Goal: Task Accomplishment & Management: Manage account settings

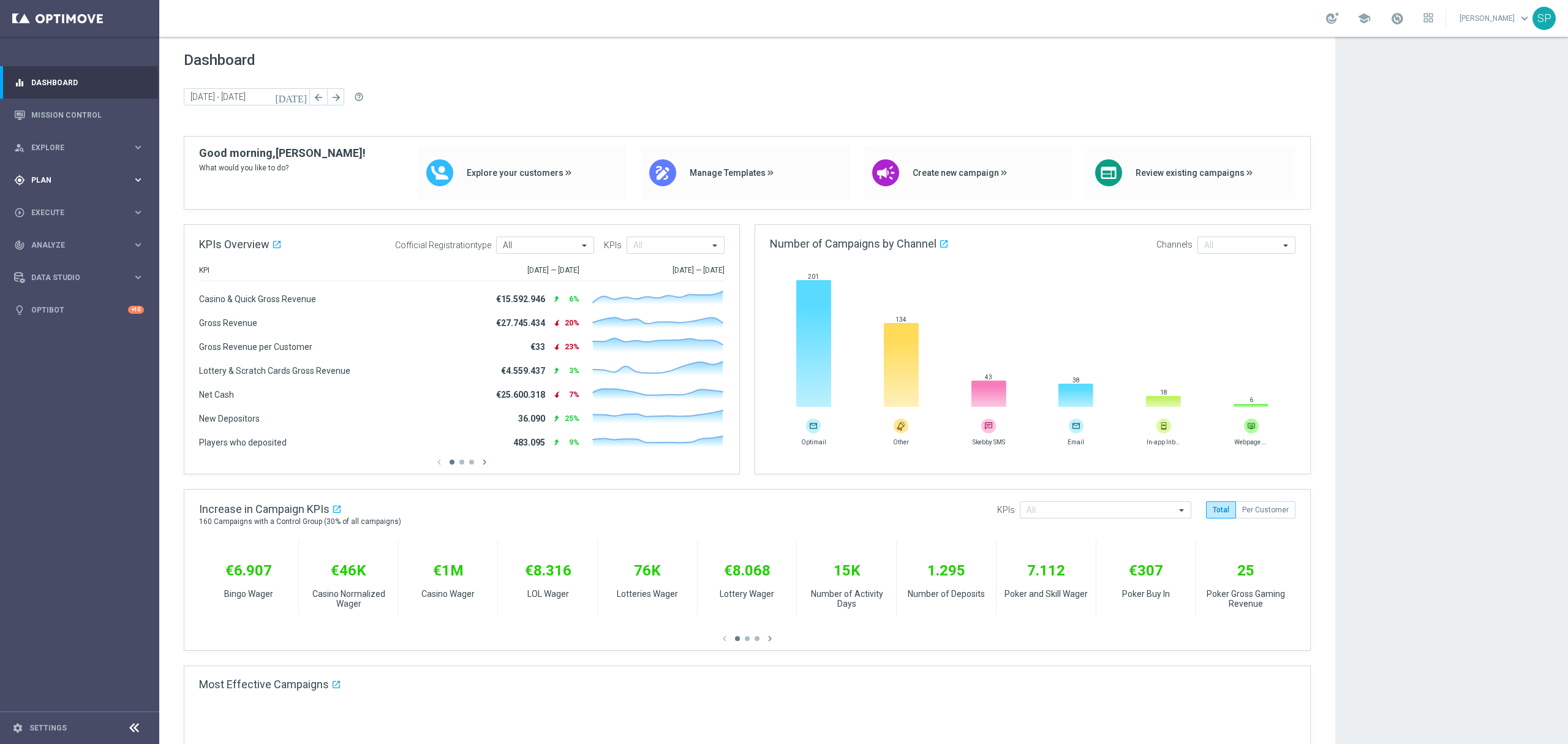
click at [117, 177] on span "Plan" at bounding box center [82, 180] width 101 height 7
click at [42, 255] on link "Streams" at bounding box center [79, 260] width 96 height 10
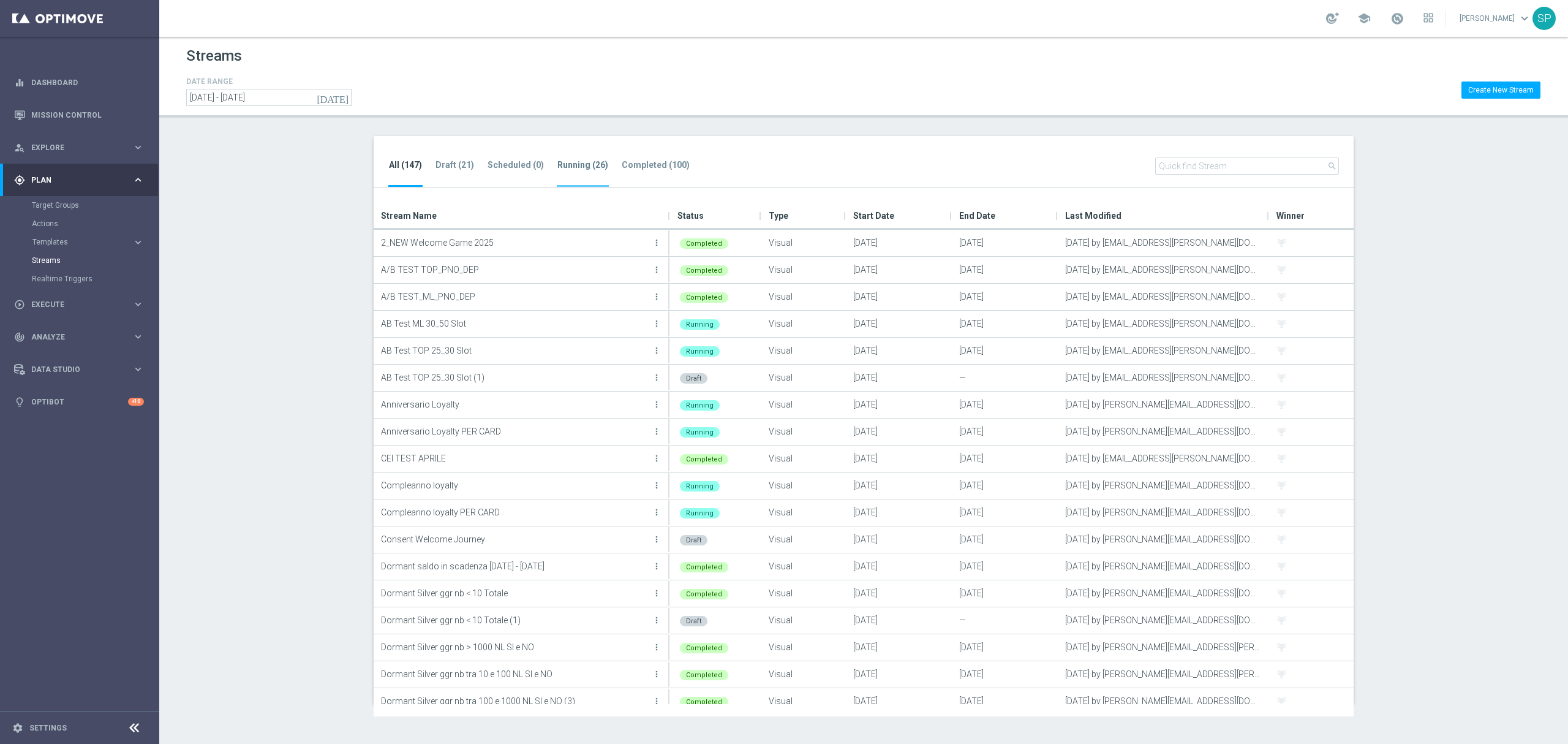
click at [577, 175] on li "Running (26)" at bounding box center [583, 173] width 52 height 29
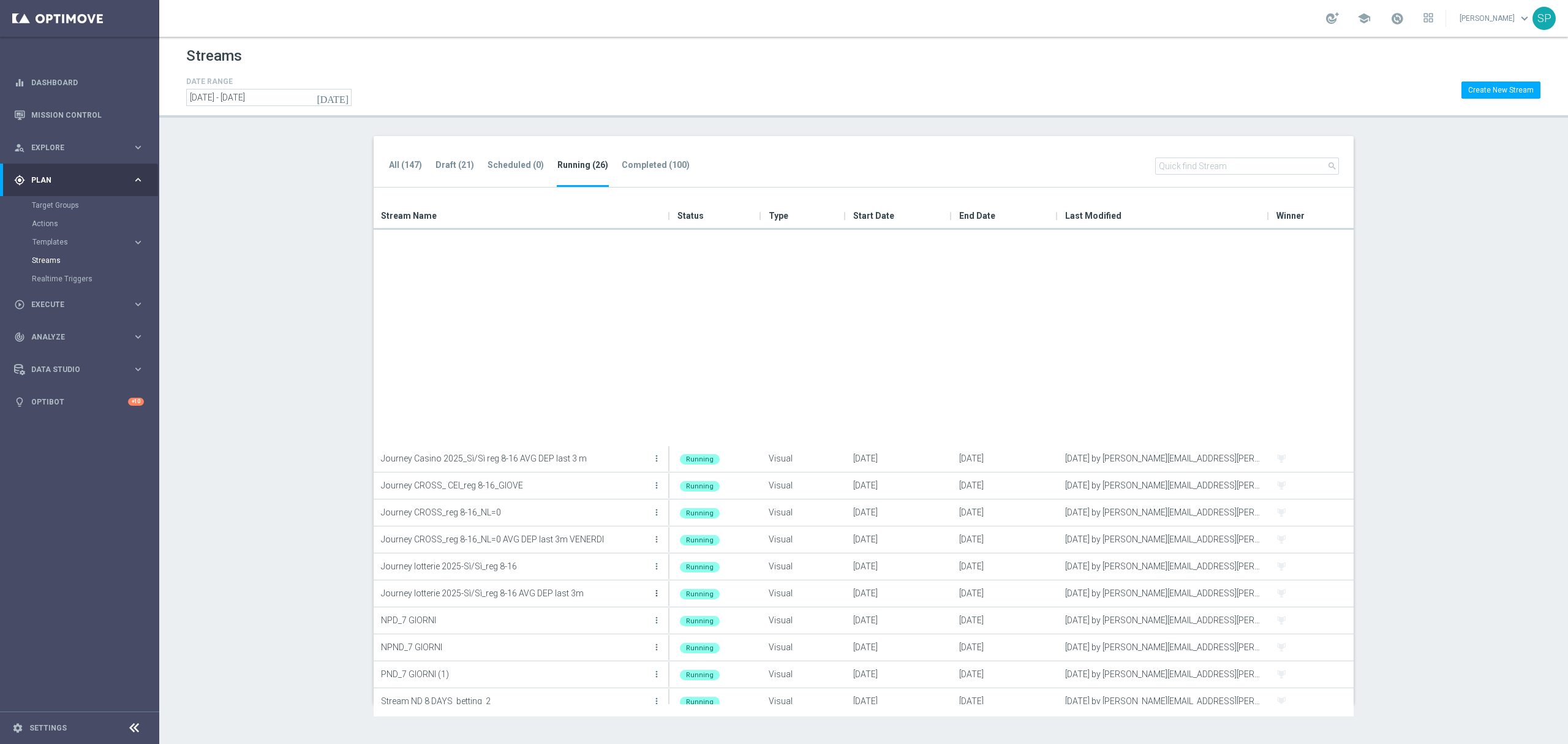
scroll to position [226, 0]
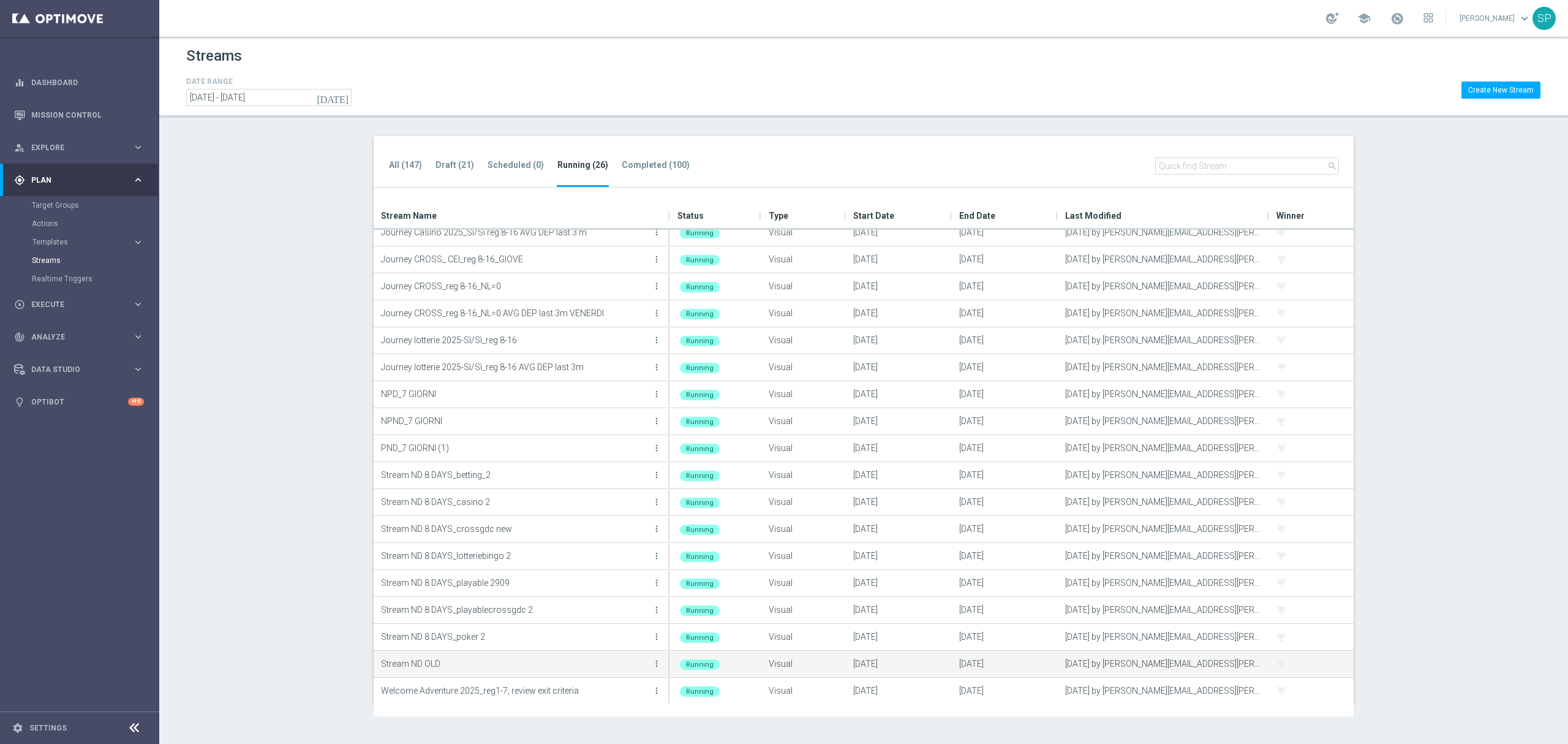
click at [660, 672] on button "more_vert" at bounding box center [656, 664] width 12 height 24
click at [607, 609] on div "create Edit" at bounding box center [601, 616] width 98 height 17
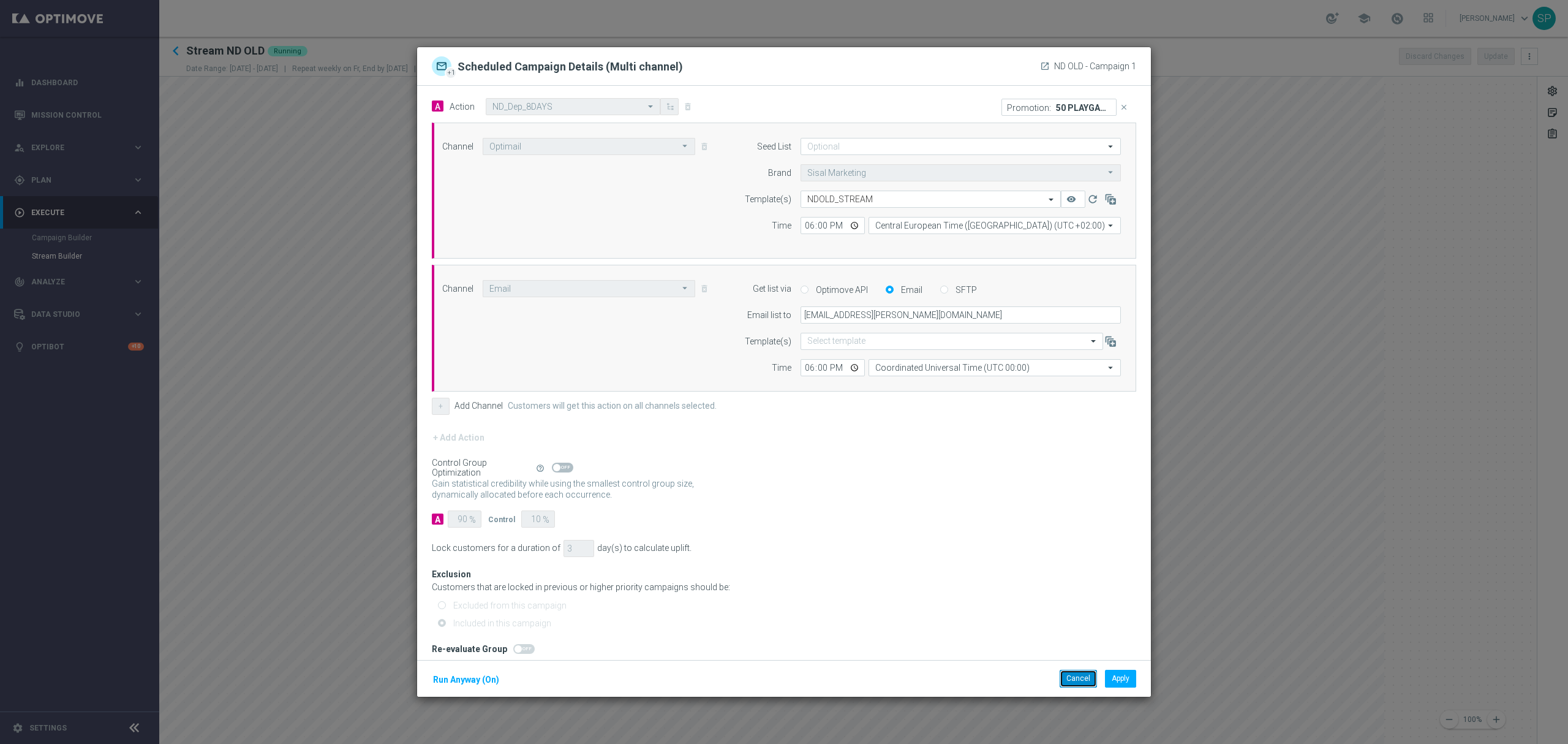
click at [1072, 682] on button "Cancel" at bounding box center [1079, 678] width 37 height 17
click at [1117, 107] on button "close" at bounding box center [1125, 107] width 16 height 17
click at [1104, 107] on button "Add Promotion" at bounding box center [1097, 106] width 71 height 14
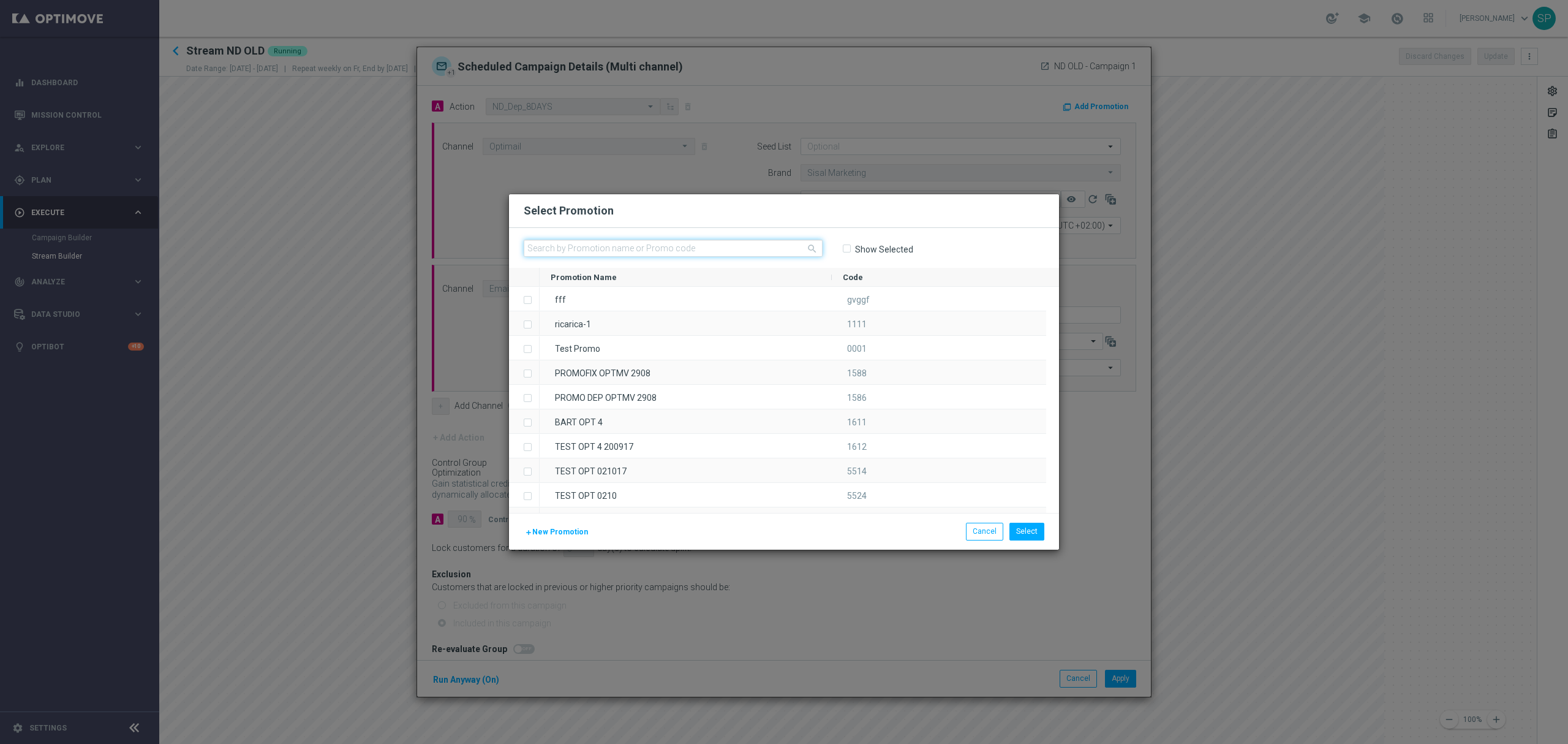
click at [710, 250] on input "text" at bounding box center [673, 248] width 299 height 17
paste input "335882"
type input "335882"
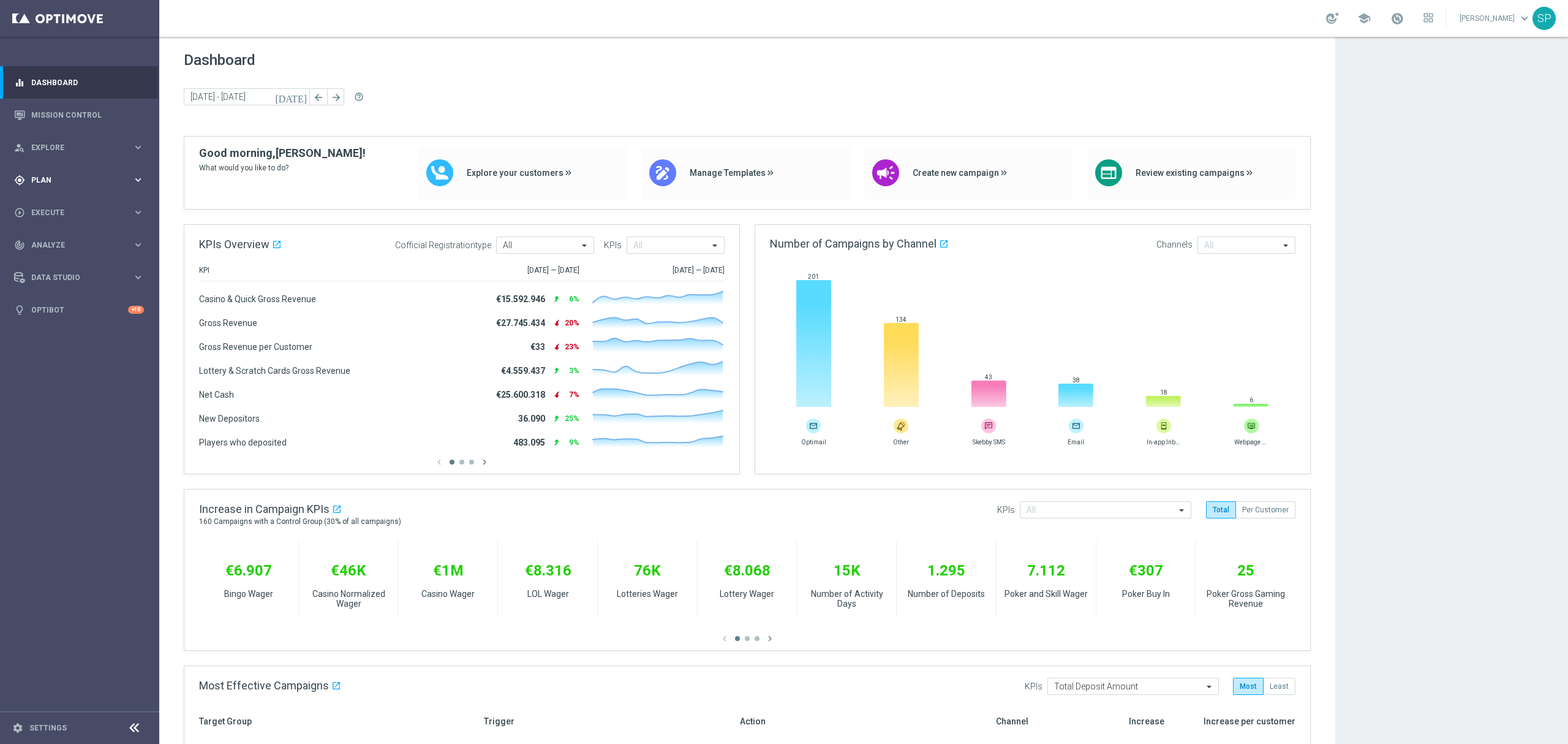
click at [74, 185] on div "gps_fixed Plan keyboard_arrow_right" at bounding box center [79, 180] width 158 height 32
click at [59, 260] on link "Streams" at bounding box center [79, 260] width 96 height 10
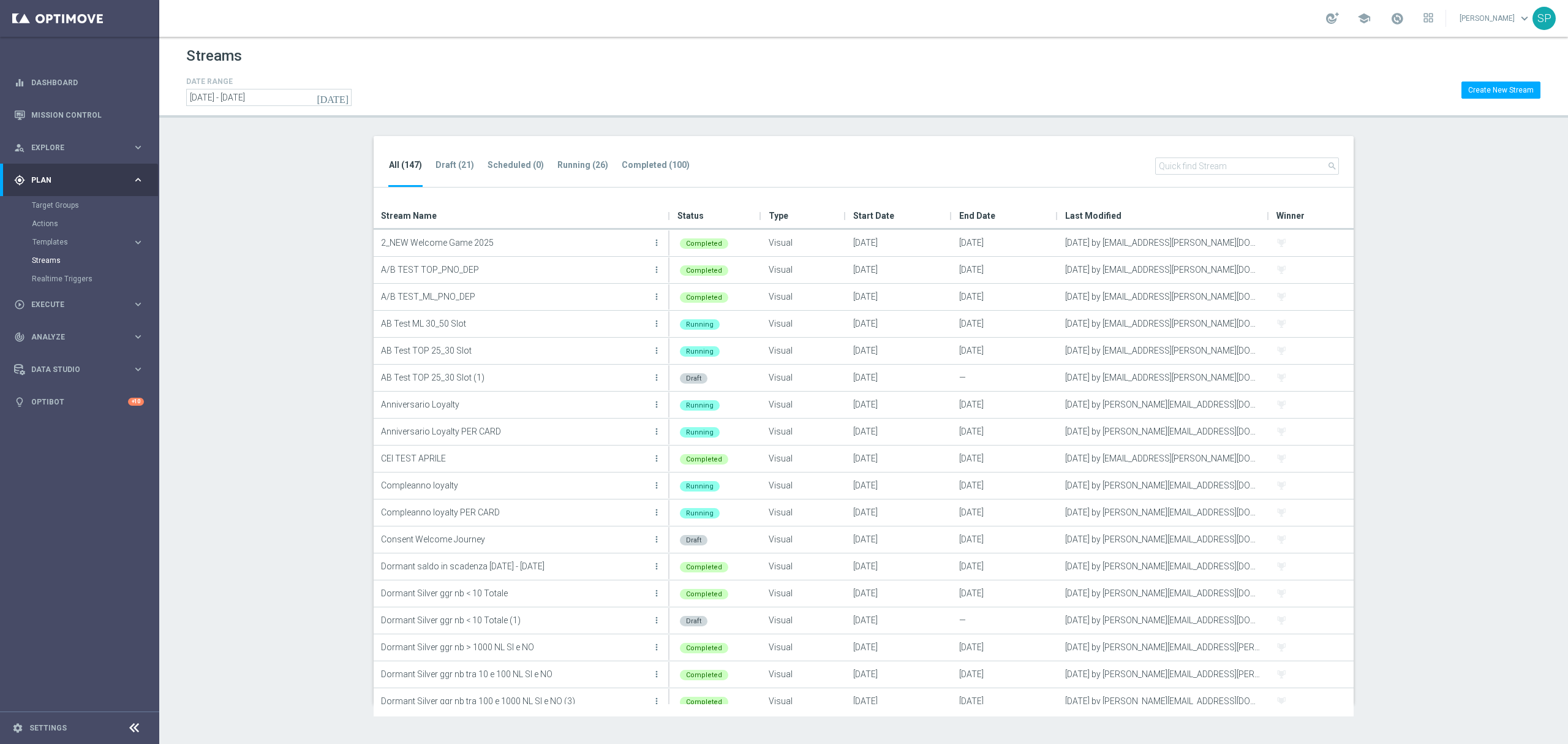
click at [576, 152] on div "All (147) Draft (21) Scheduled (0) Running (26) Completed (100) search" at bounding box center [863, 162] width 980 height 52
click at [580, 162] on tab-header "Running (26)" at bounding box center [582, 165] width 51 height 11
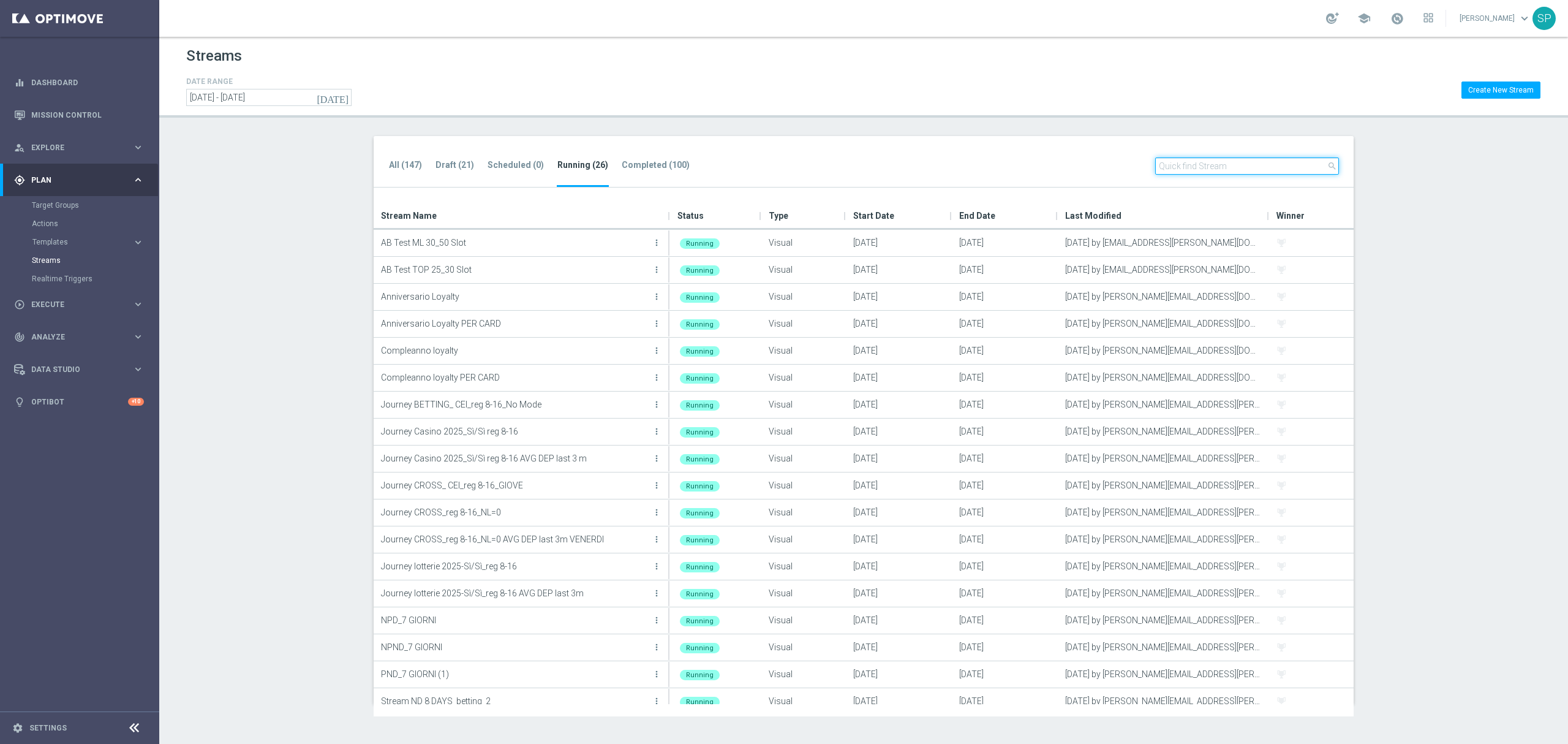
click at [1208, 167] on input "text" at bounding box center [1247, 165] width 184 height 17
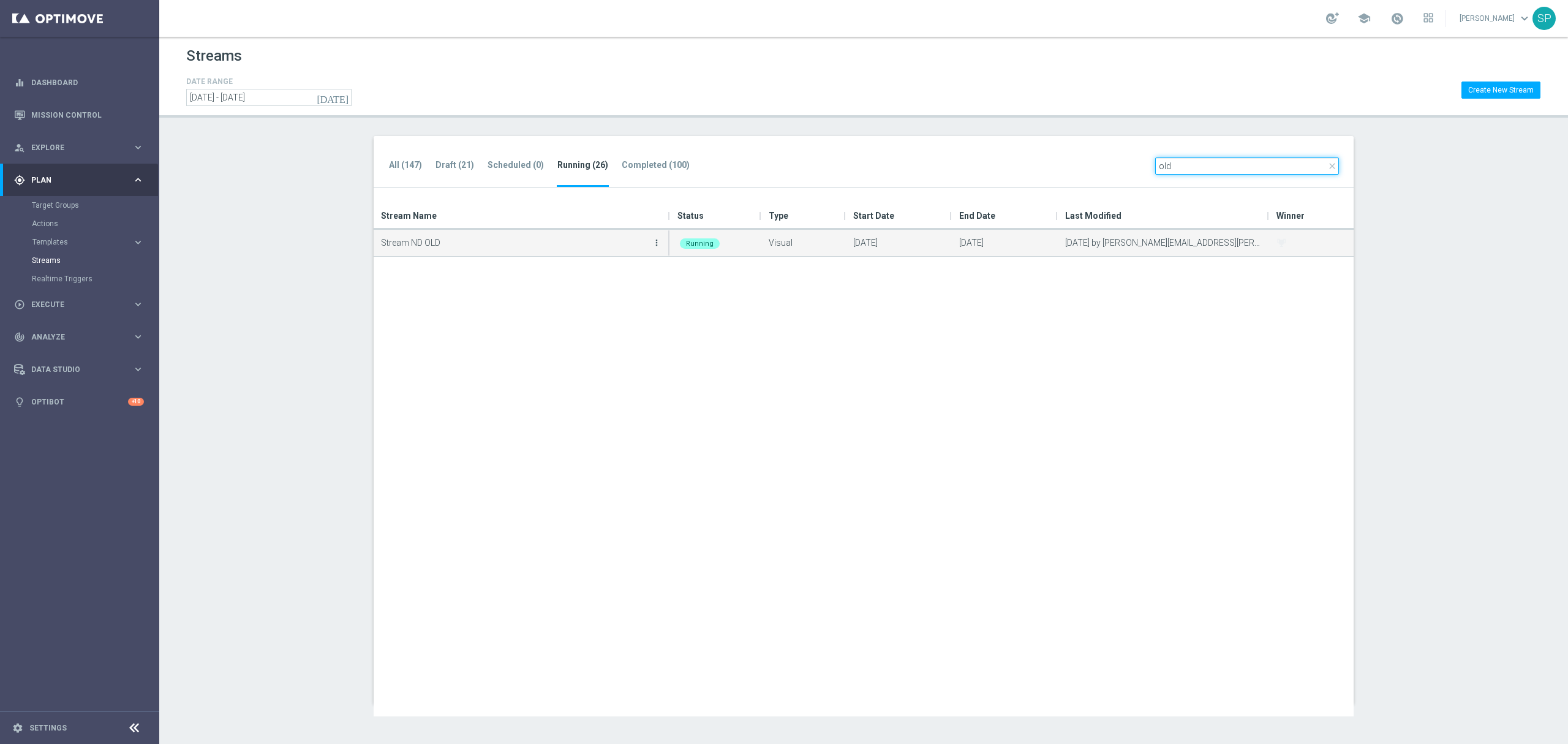
type input "old"
click at [660, 239] on icon "more_vert" at bounding box center [657, 242] width 10 height 10
click at [609, 297] on div "Edit" at bounding box center [607, 297] width 75 height 9
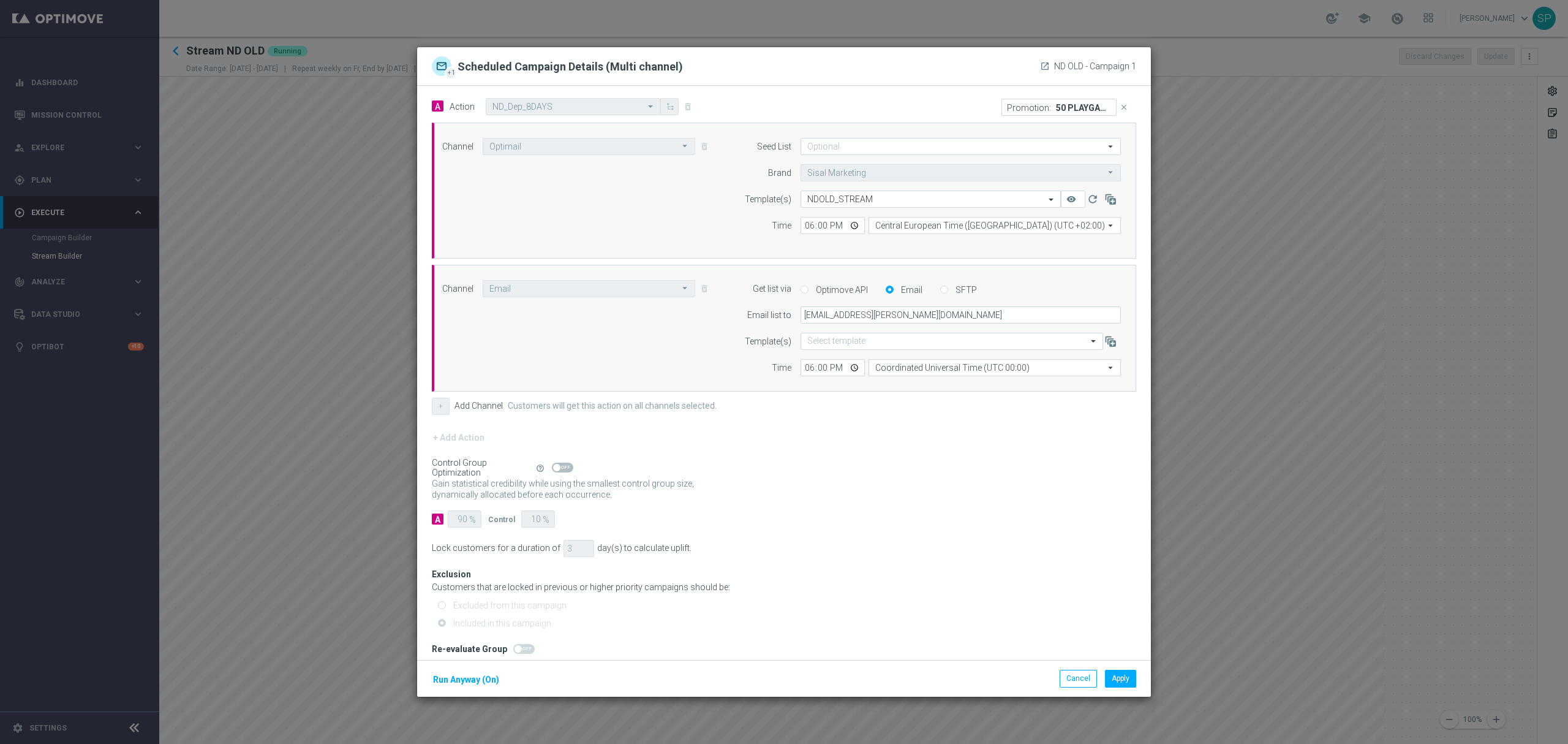
click at [1120, 106] on icon "close" at bounding box center [1124, 107] width 9 height 9
click at [1096, 109] on button "Add Promotion" at bounding box center [1097, 106] width 71 height 14
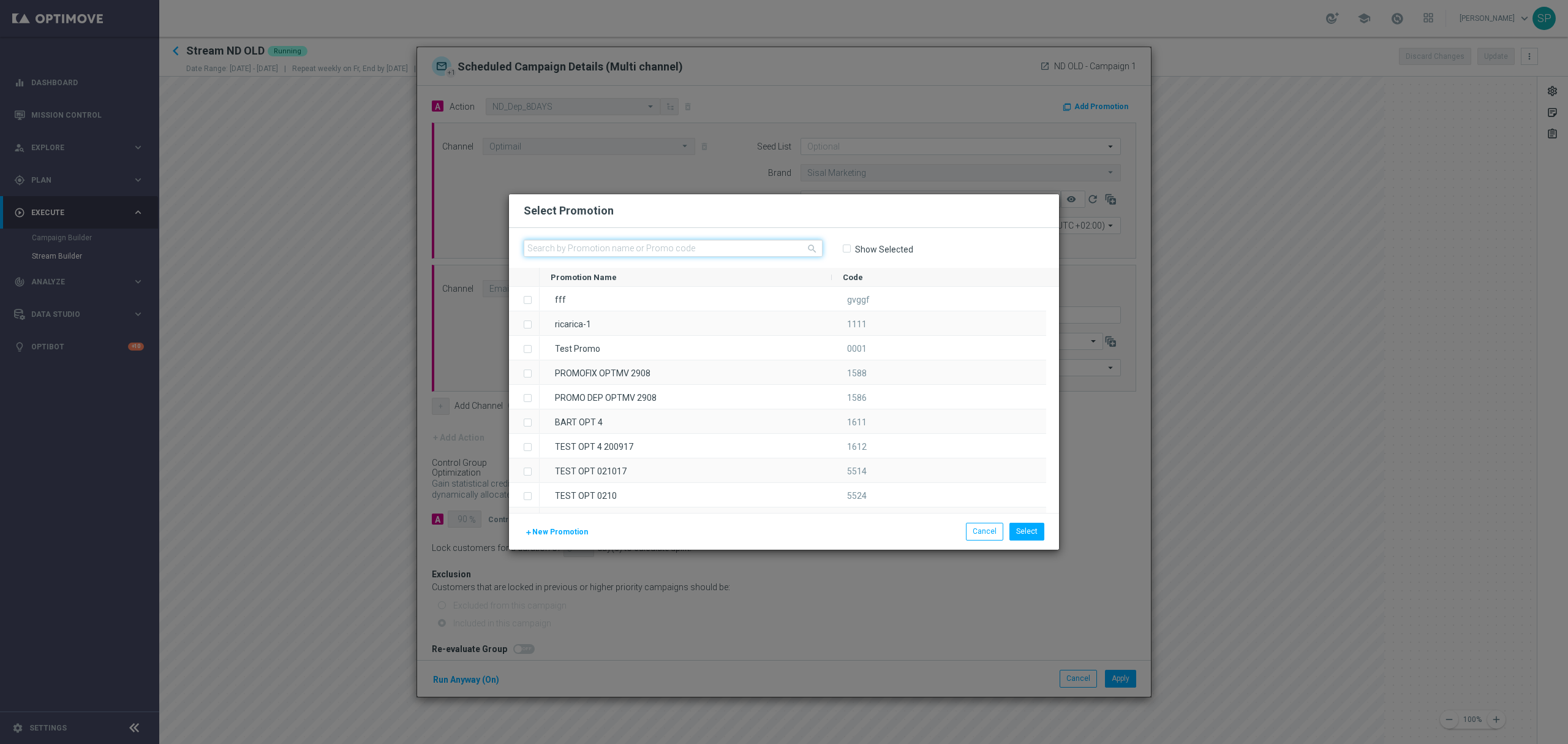
click at [711, 246] on input "text" at bounding box center [673, 248] width 299 height 17
paste input "335882"
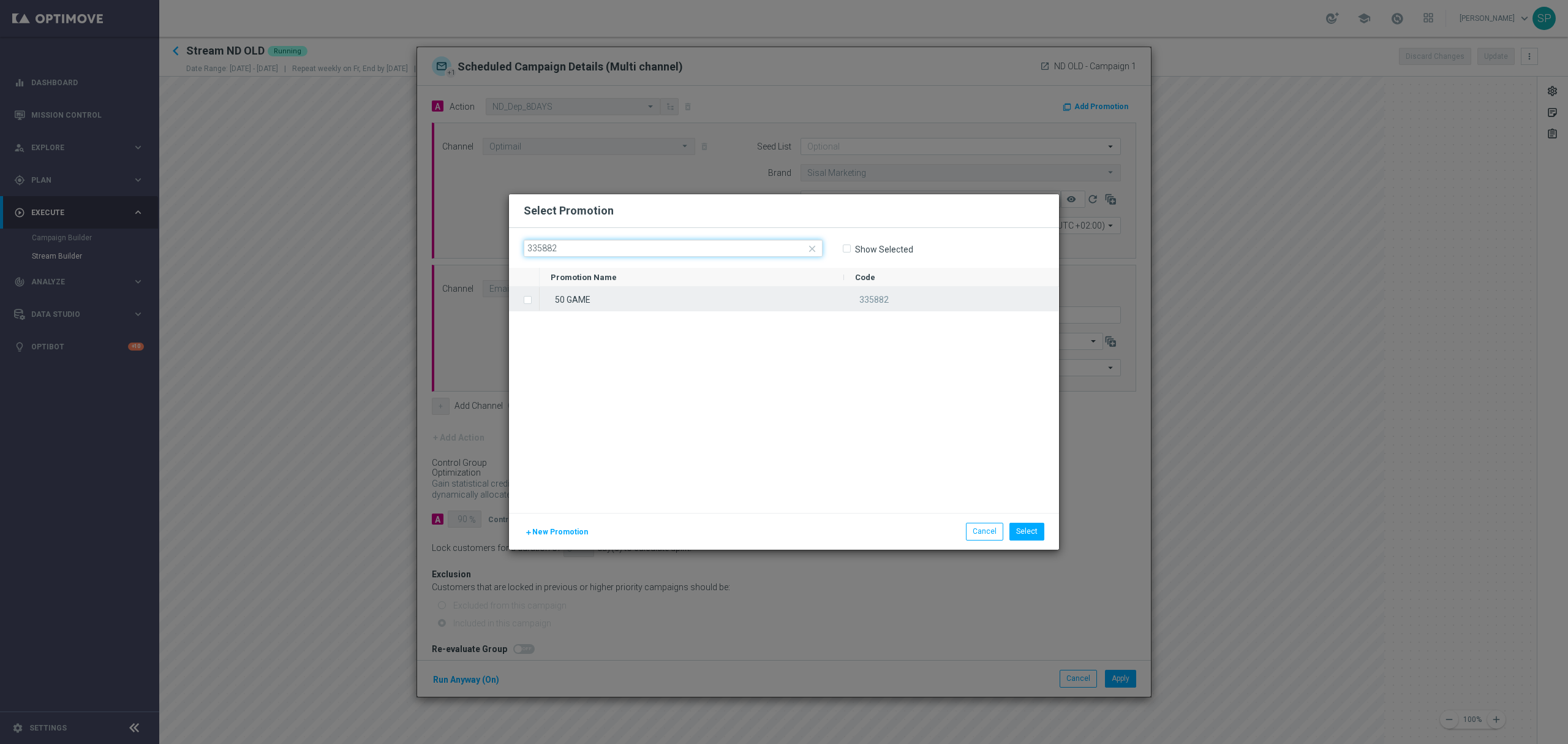
type input "335882"
click at [690, 292] on div "50 GAME" at bounding box center [692, 299] width 305 height 24
click at [1030, 525] on button "Select" at bounding box center [1027, 531] width 35 height 17
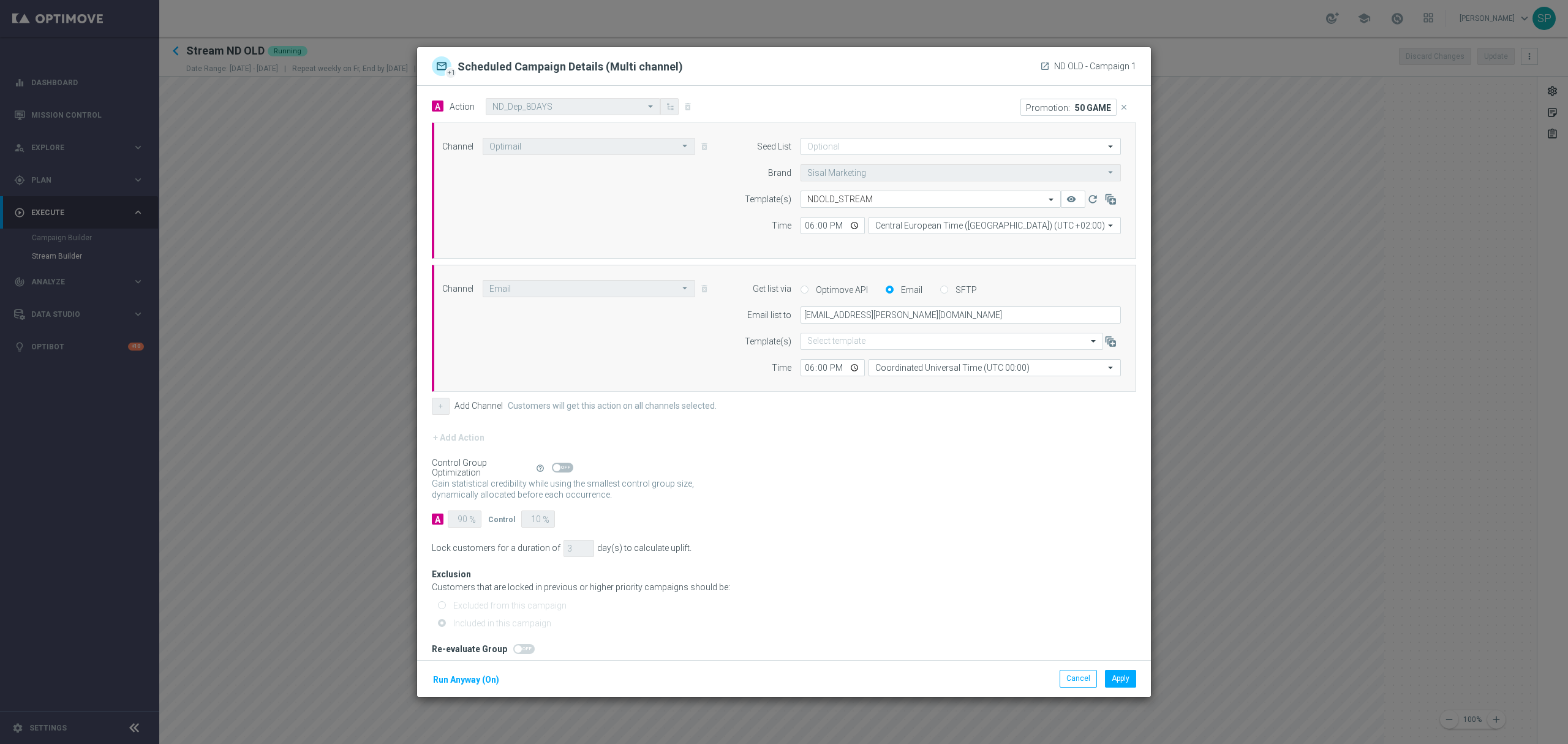
scroll to position [11, 0]
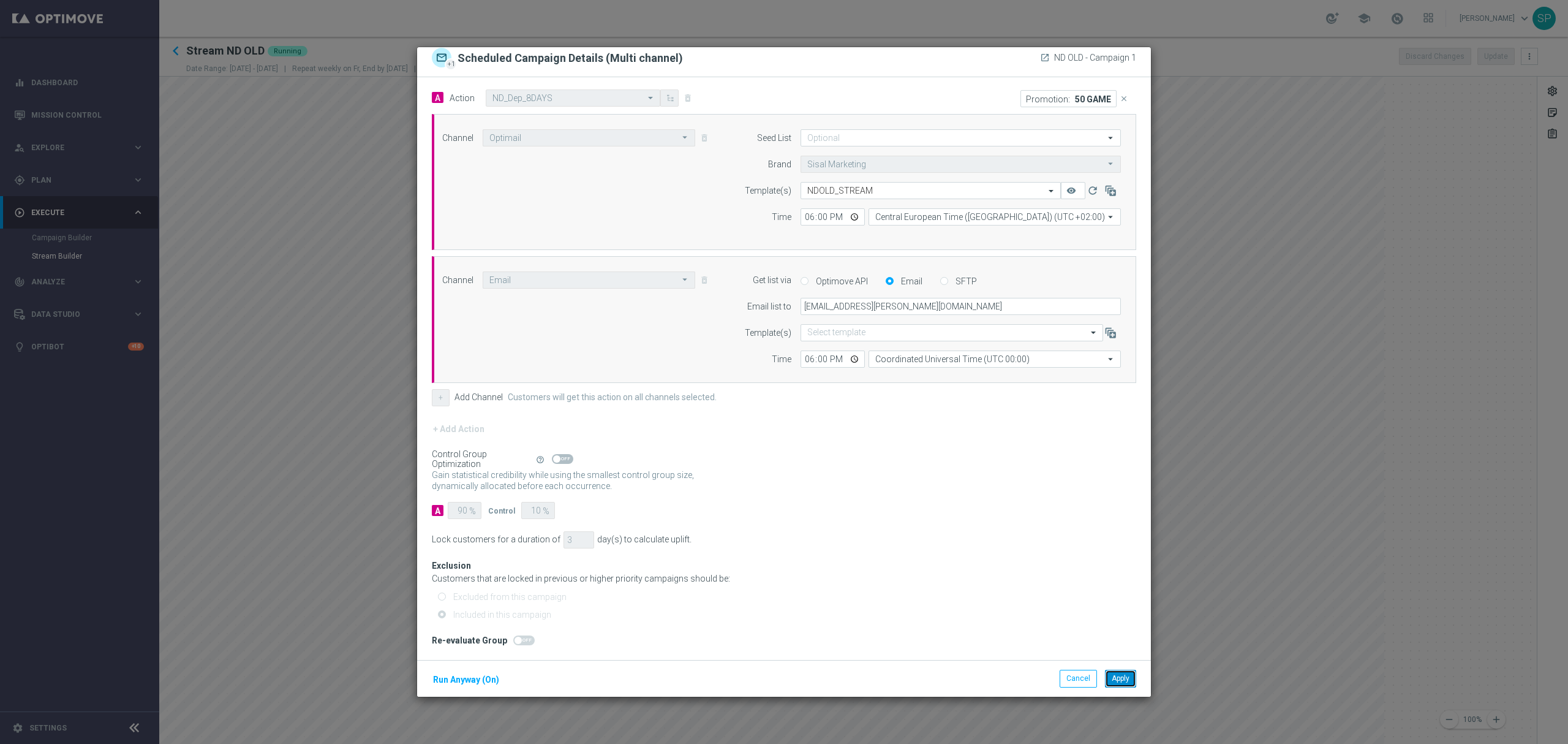
click at [1110, 676] on button "Apply" at bounding box center [1121, 678] width 32 height 17
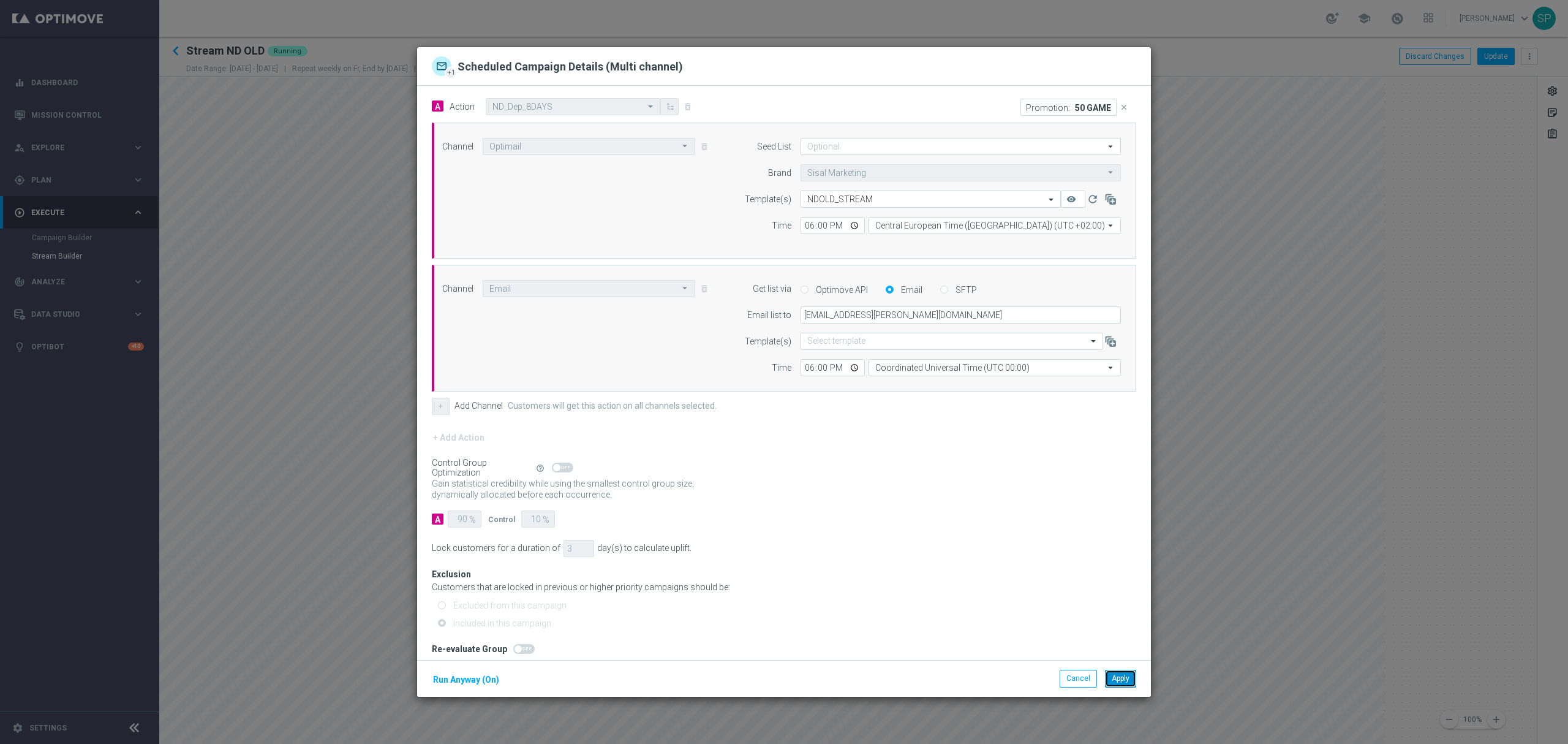
click at [1128, 675] on button "Apply" at bounding box center [1121, 678] width 32 height 17
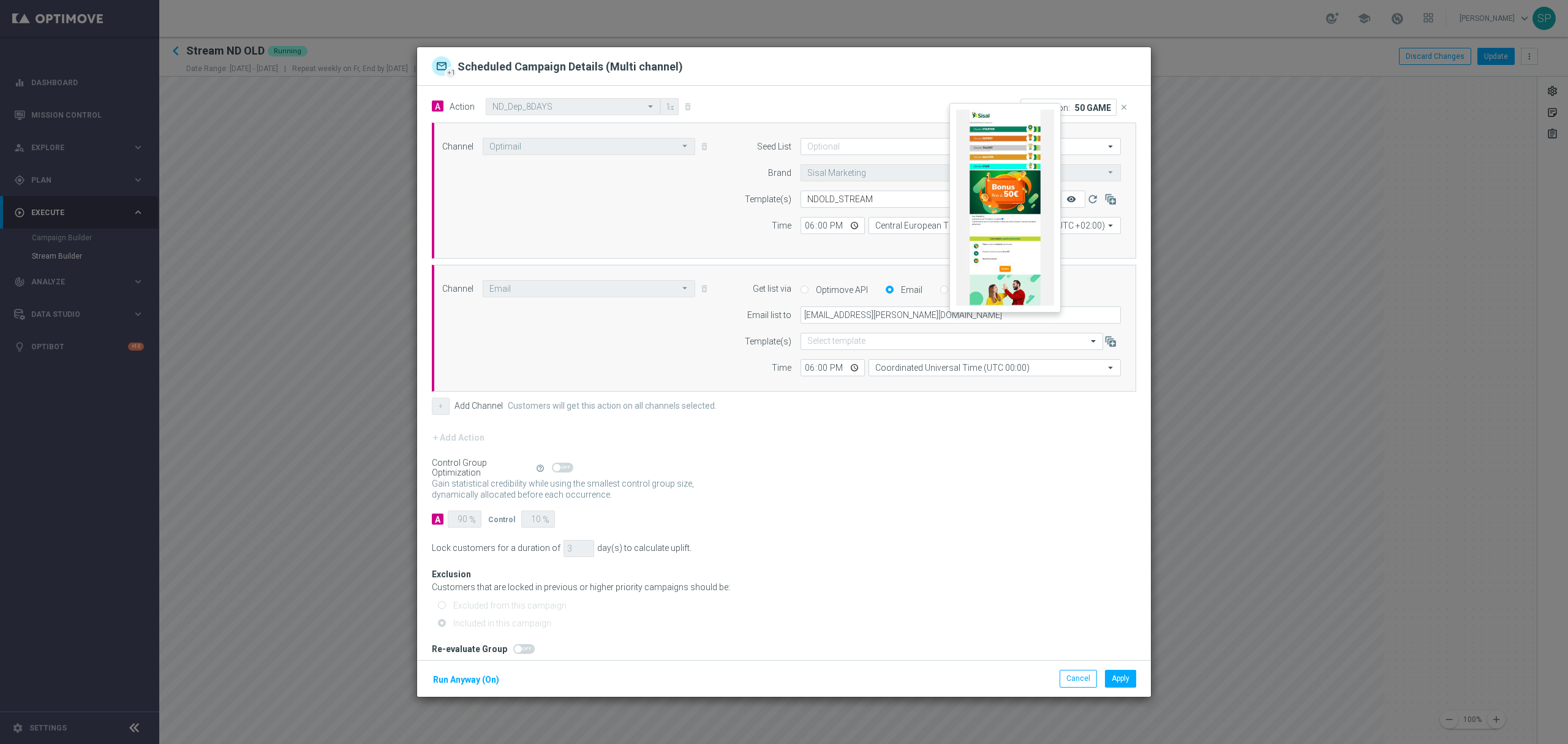
click at [1067, 199] on icon "remove_red_eye" at bounding box center [1072, 199] width 10 height 10
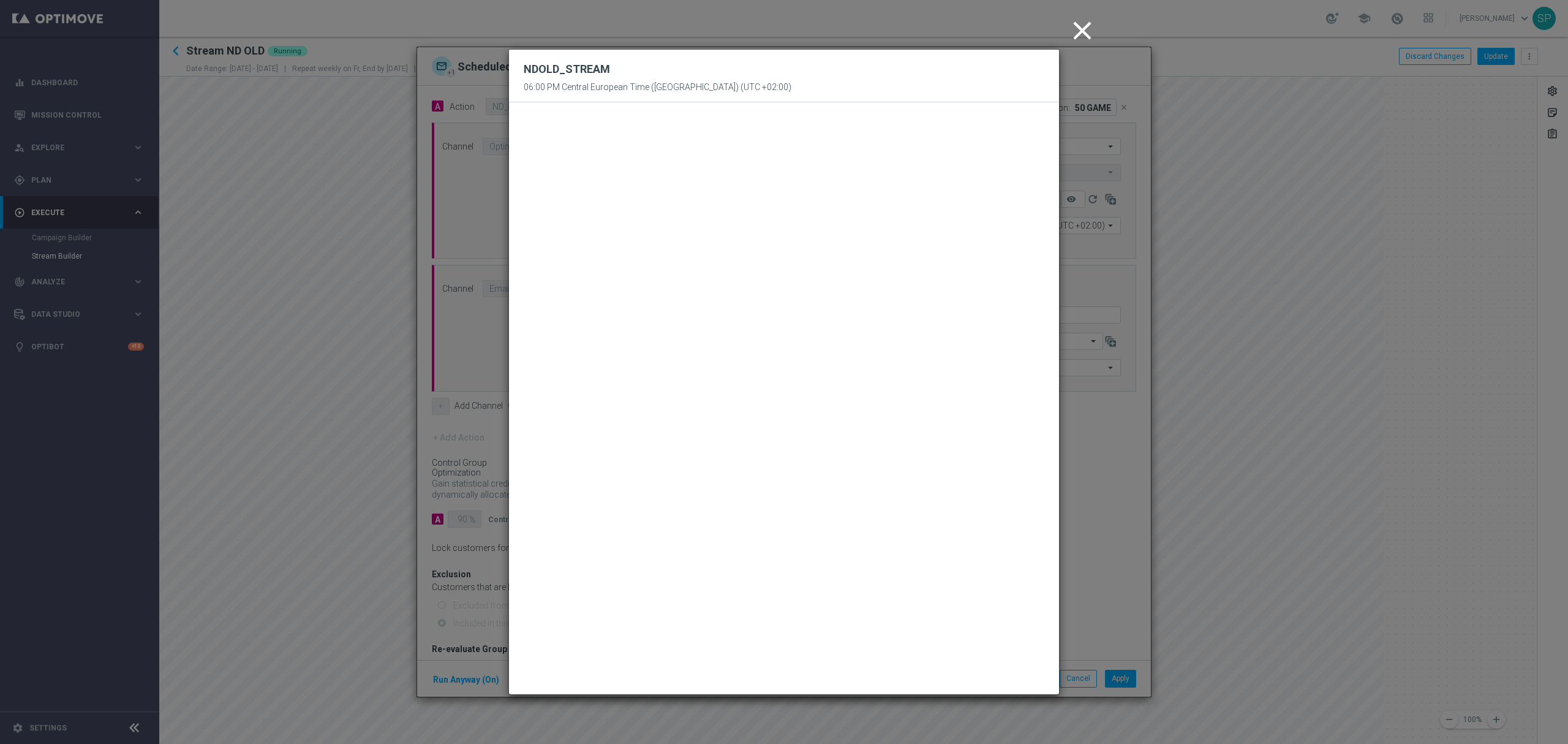
click at [1078, 39] on icon "close" at bounding box center [1083, 31] width 31 height 31
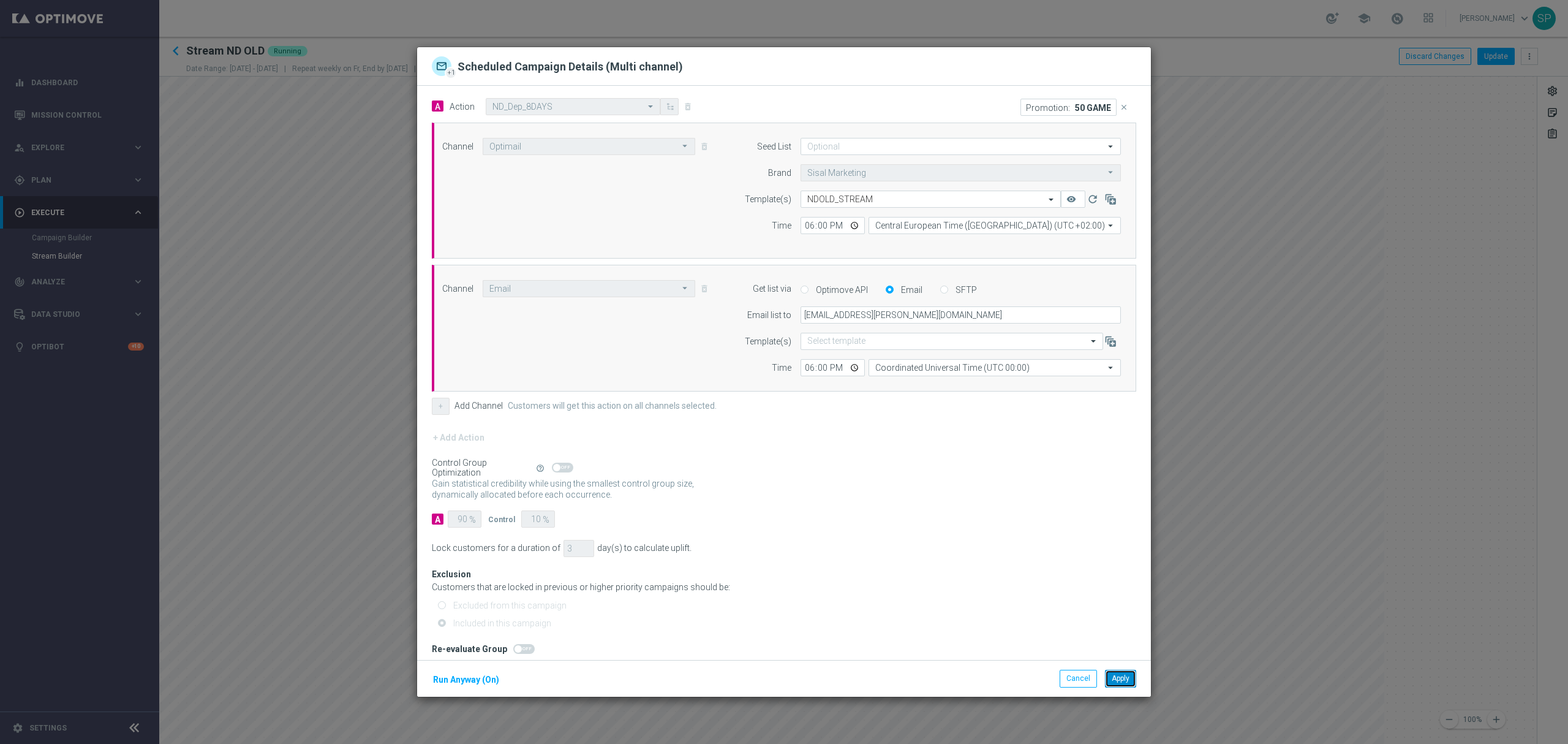
click at [1118, 673] on button "Apply" at bounding box center [1121, 678] width 32 height 17
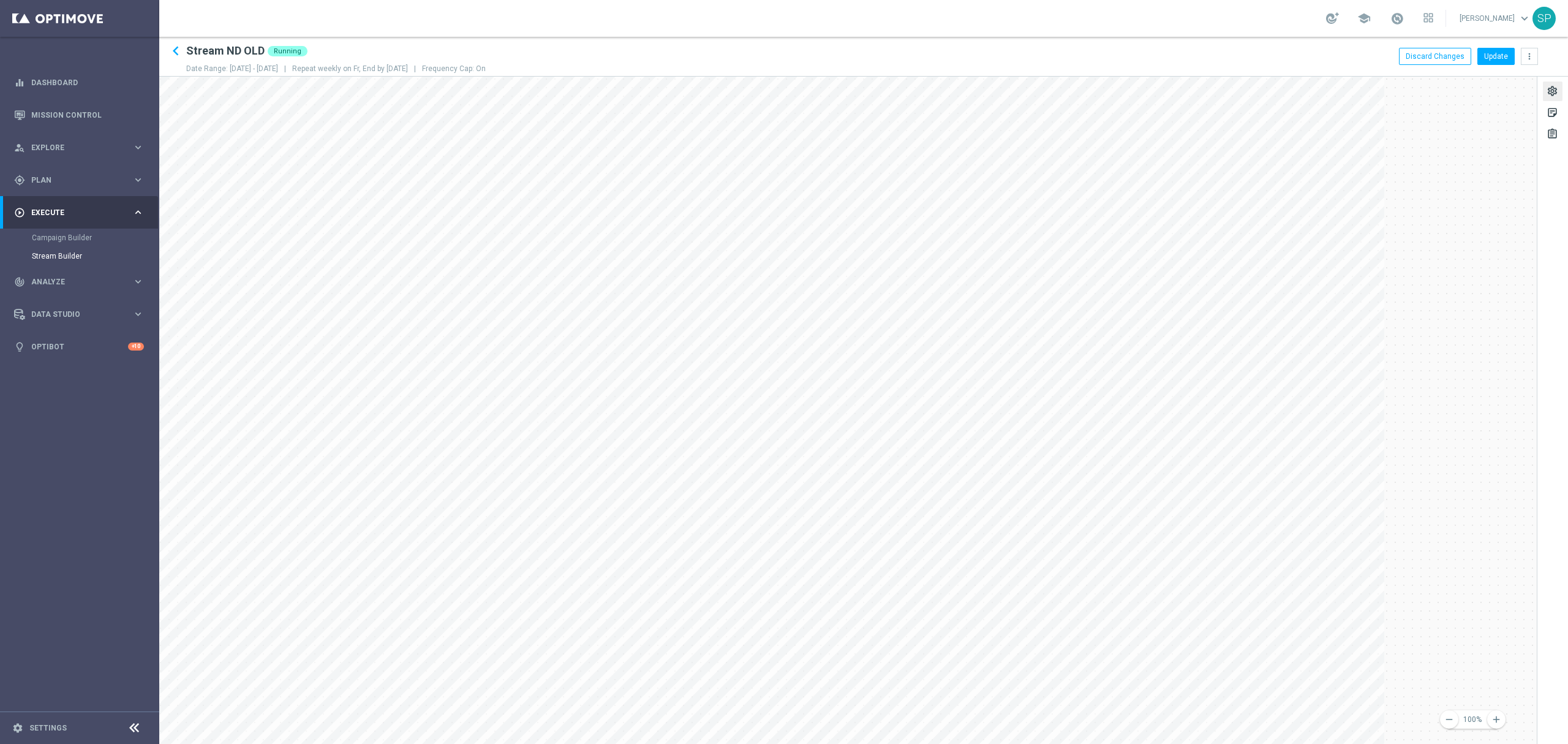
click at [1553, 87] on div "settings" at bounding box center [1553, 93] width 11 height 16
click at [1445, 177] on div "Objective done" at bounding box center [1451, 178] width 160 height 11
click at [1445, 250] on div "Start Date done" at bounding box center [1451, 248] width 160 height 11
click at [1447, 237] on div "Recurrence done" at bounding box center [1451, 233] width 160 height 11
click at [1505, 59] on button "Update" at bounding box center [1497, 56] width 37 height 17
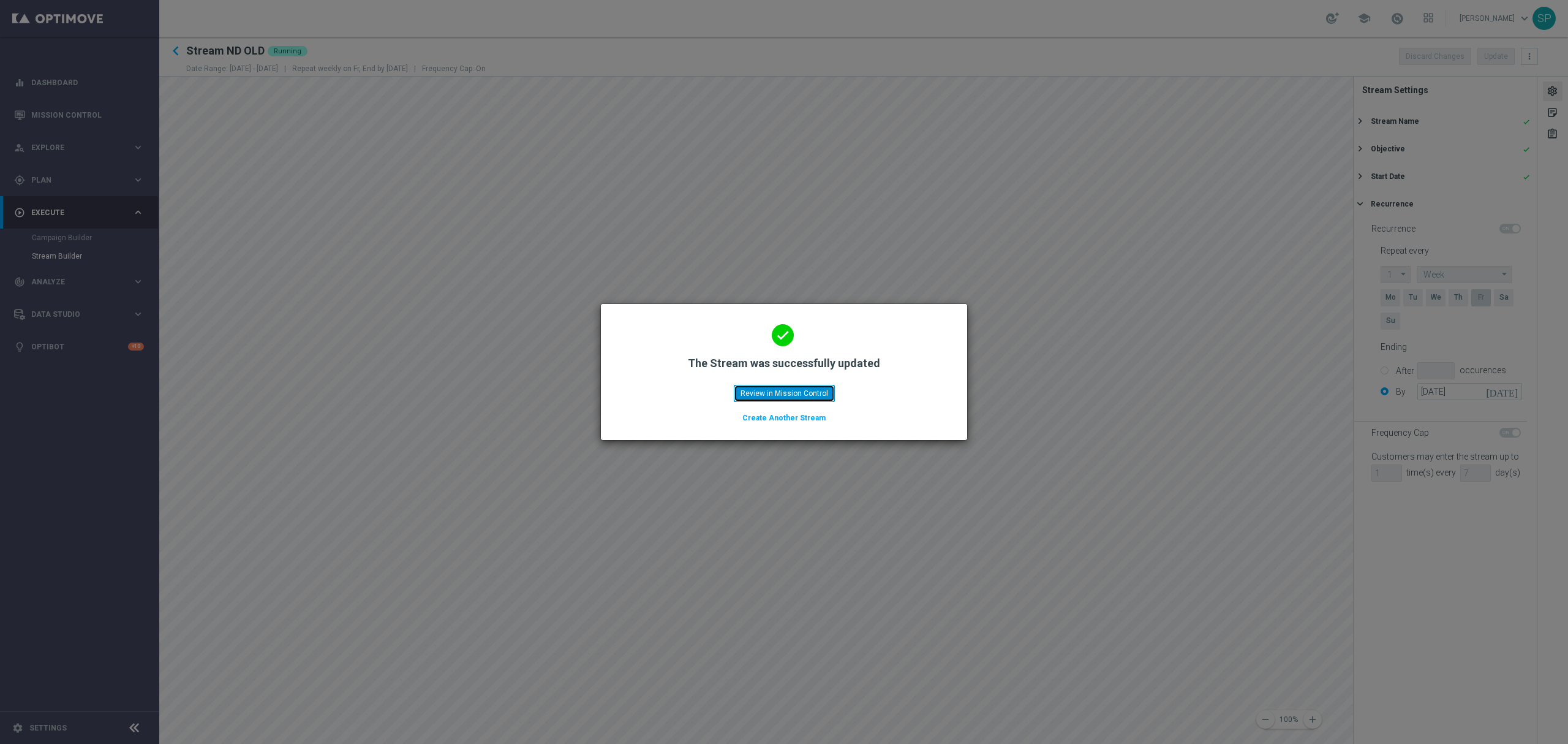
click at [795, 395] on button "Review in Mission Control" at bounding box center [784, 393] width 101 height 17
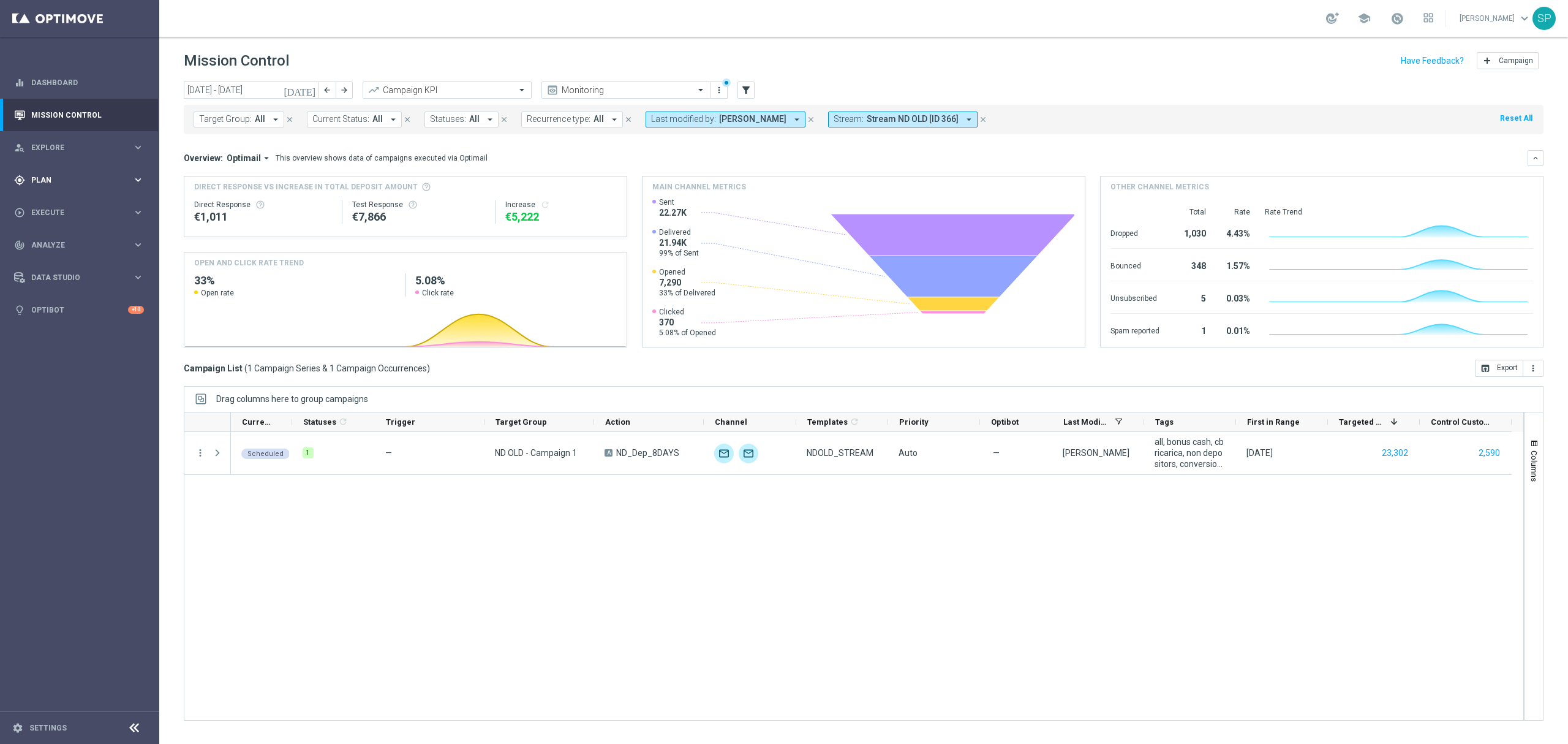
click at [86, 194] on div "gps_fixed Plan keyboard_arrow_right" at bounding box center [79, 180] width 158 height 32
click at [48, 259] on link "Streams" at bounding box center [79, 260] width 96 height 10
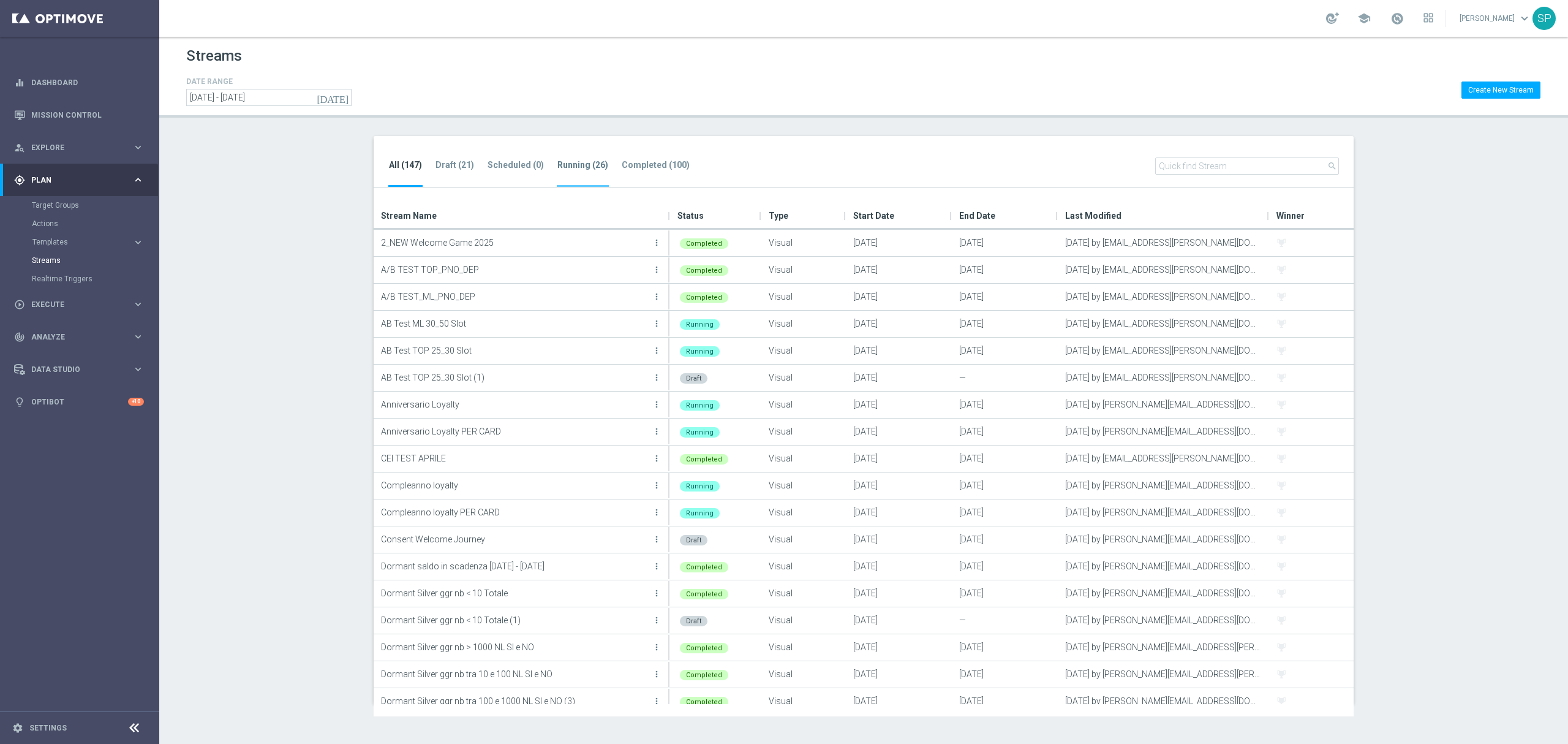
click at [567, 168] on tab-header "Running (26)" at bounding box center [582, 165] width 51 height 11
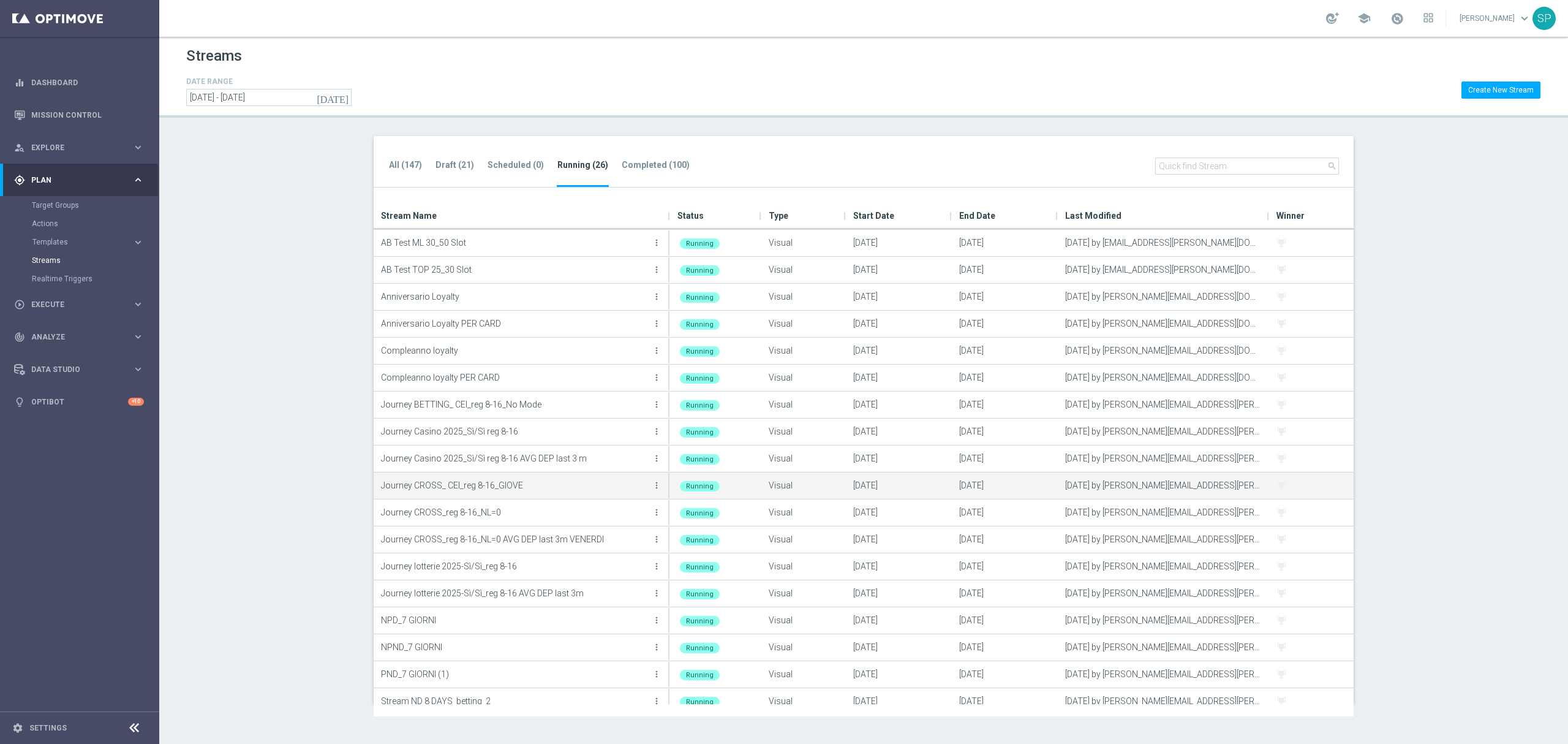
scroll to position [226, 0]
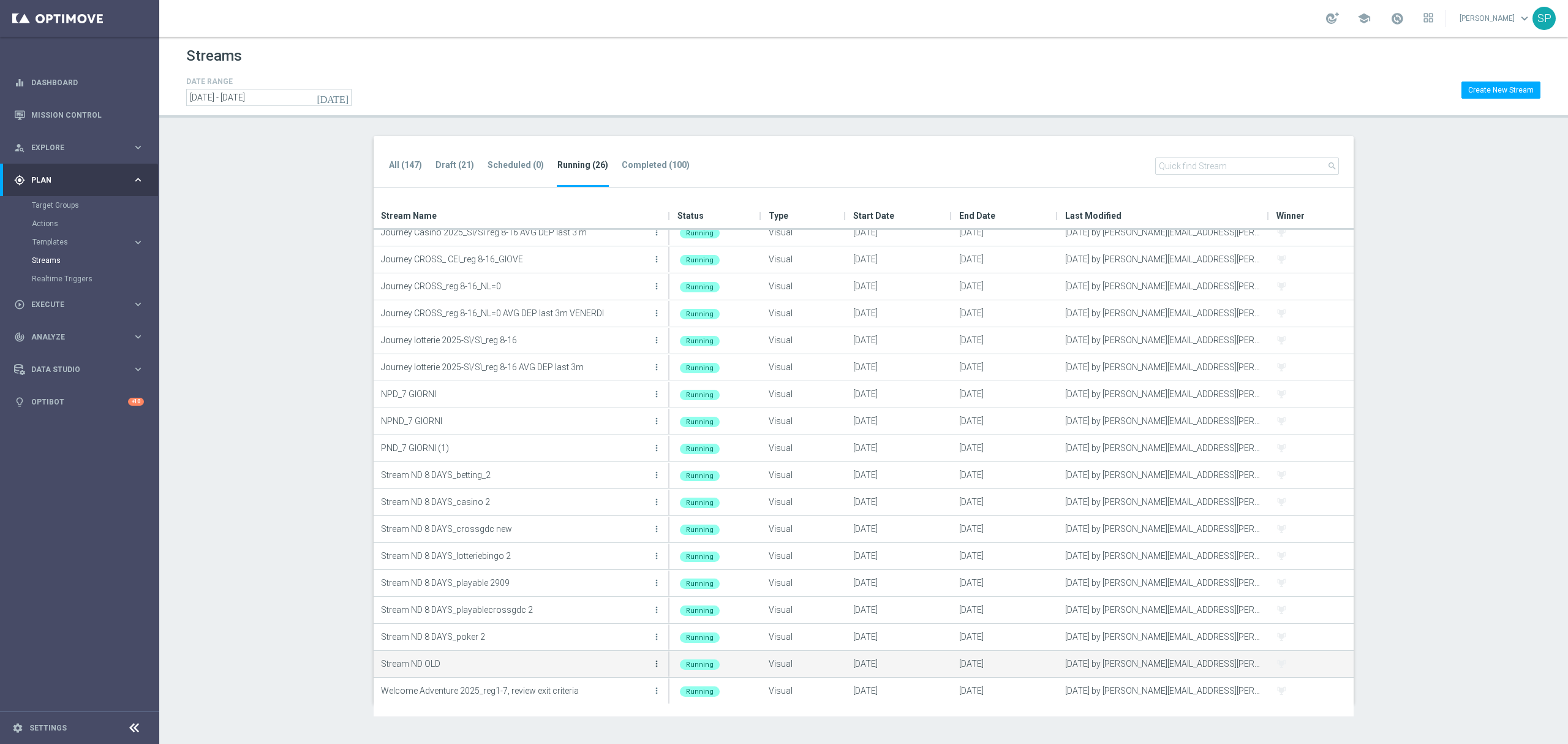
click at [658, 662] on icon "more_vert" at bounding box center [657, 664] width 10 height 10
click at [619, 655] on div "Duplicate" at bounding box center [607, 650] width 75 height 9
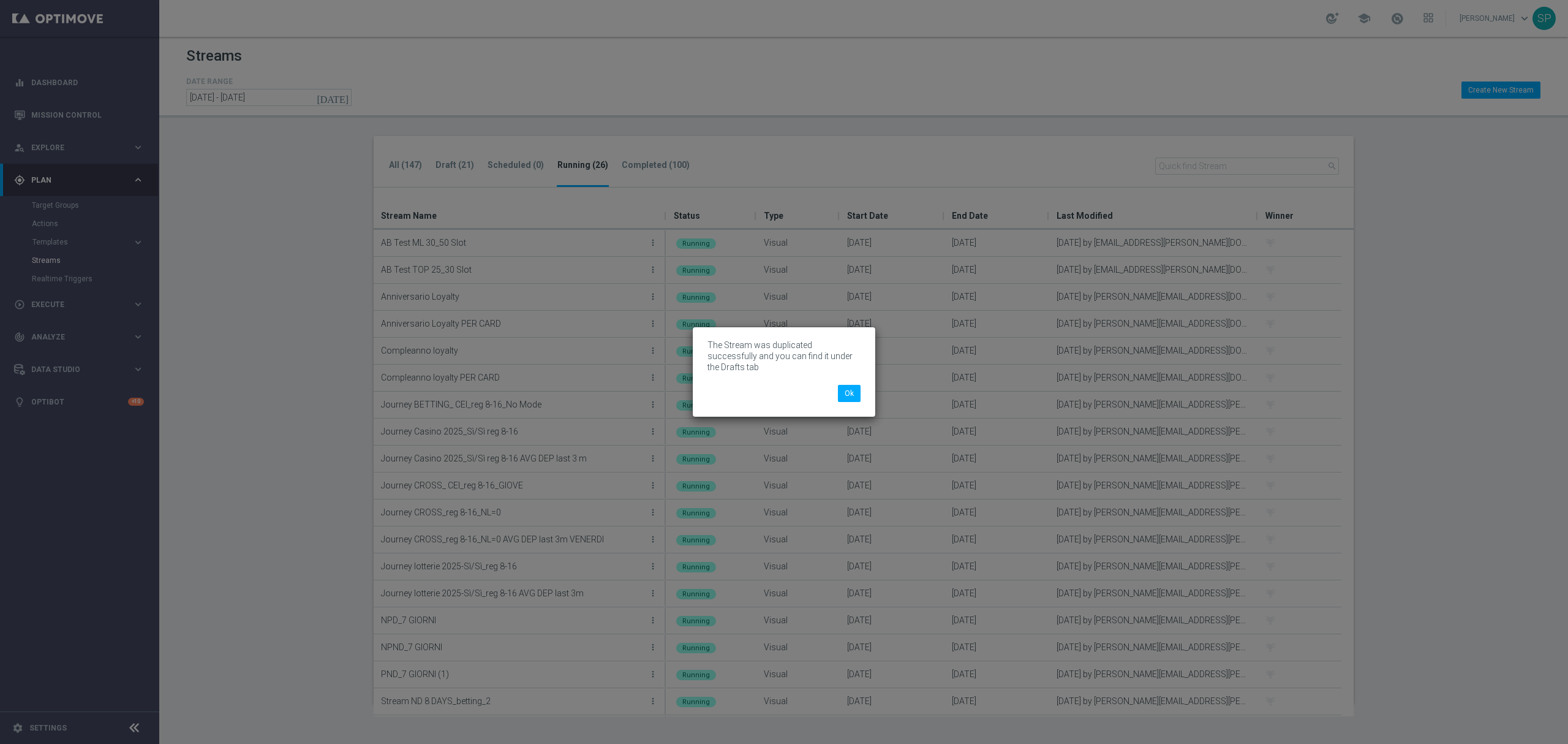
click at [854, 376] on div "Ok" at bounding box center [784, 389] width 172 height 27
click at [851, 385] on button "Ok" at bounding box center [850, 393] width 23 height 17
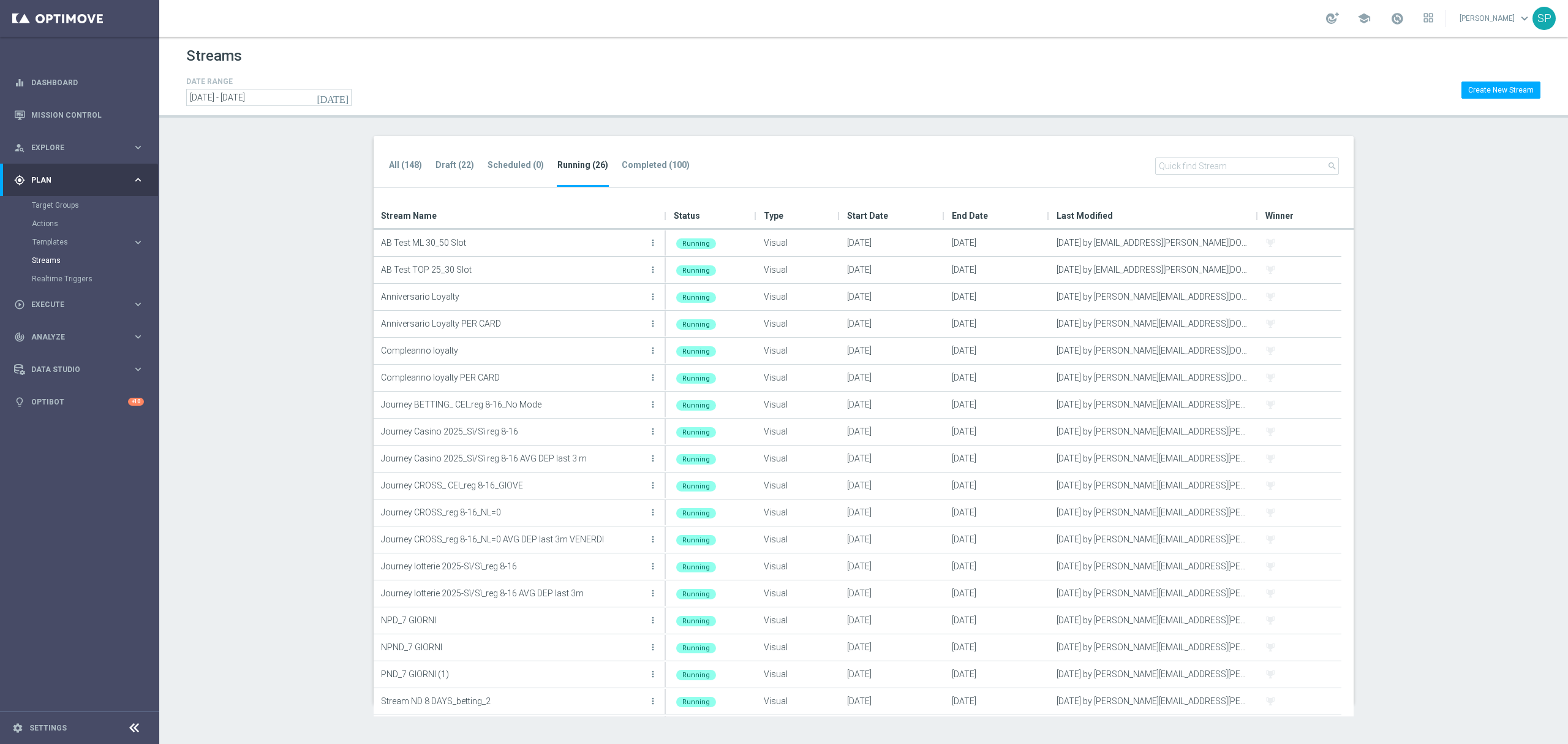
click at [459, 157] on ul "All (148) Draft (22) Scheduled (0) Running (26) Completed (100)" at bounding box center [546, 172] width 314 height 30
click at [461, 169] on tab-header "Draft (22)" at bounding box center [455, 165] width 39 height 11
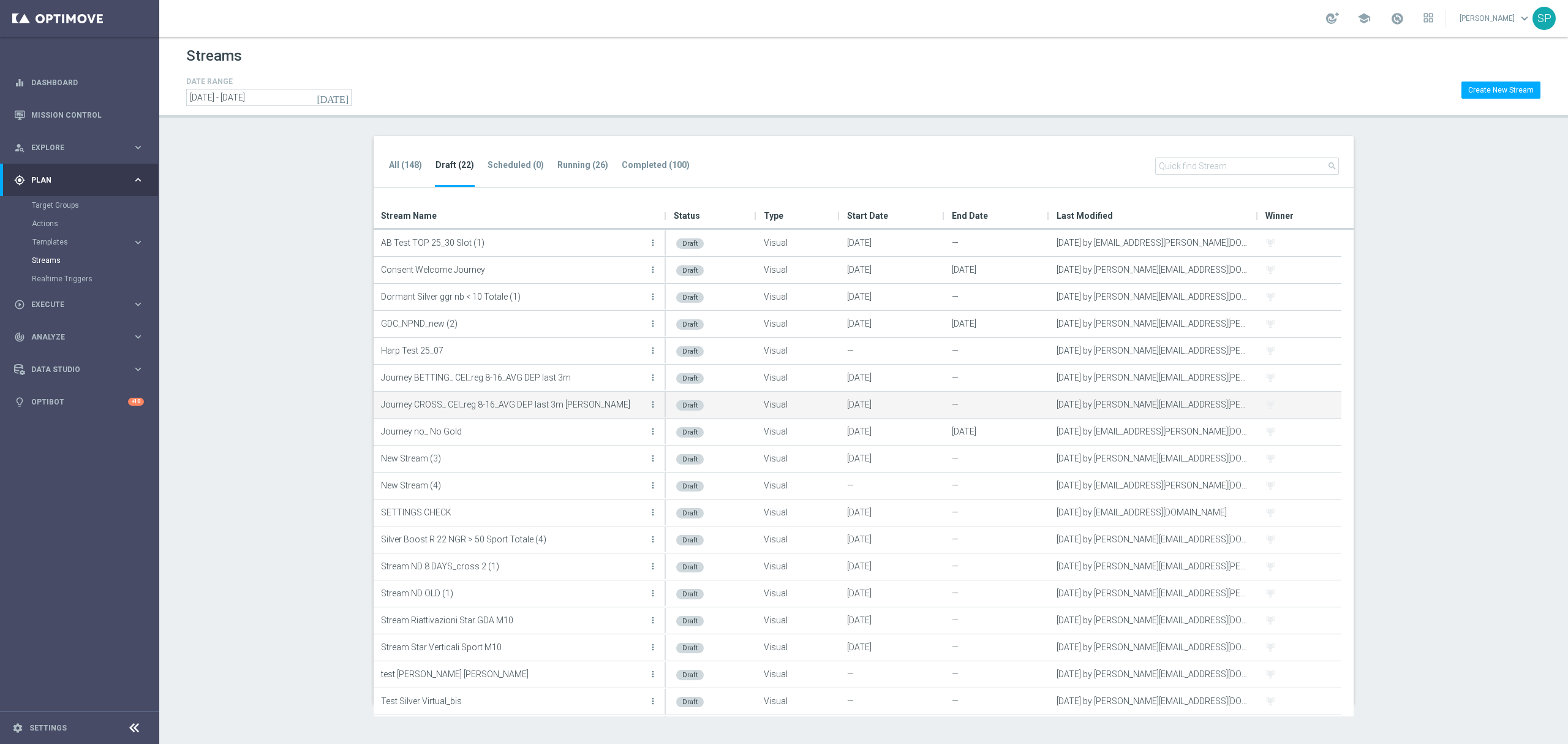
scroll to position [106, 0]
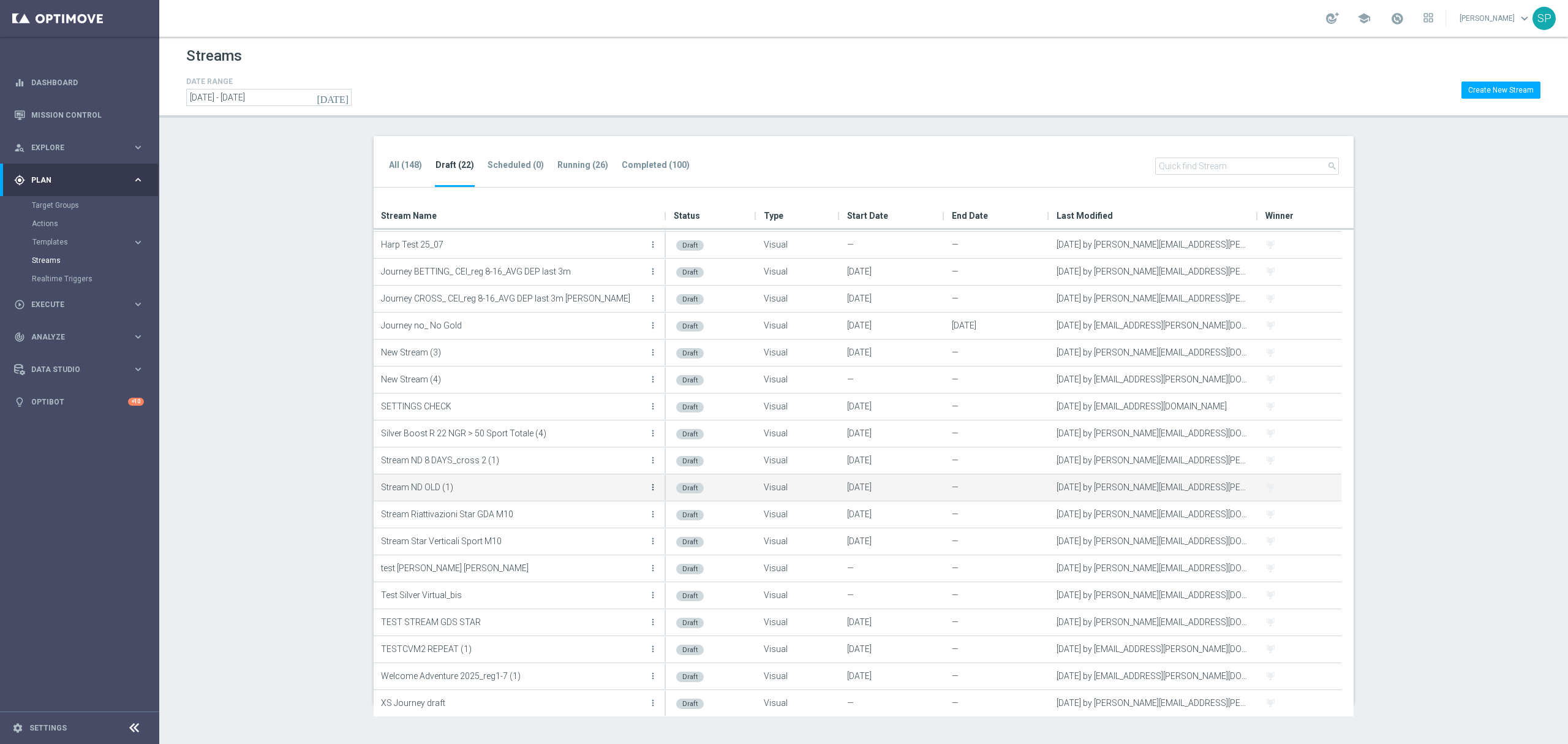
click at [653, 492] on icon "more_vert" at bounding box center [653, 487] width 10 height 10
click at [583, 500] on div "Edit" at bounding box center [604, 501] width 75 height 9
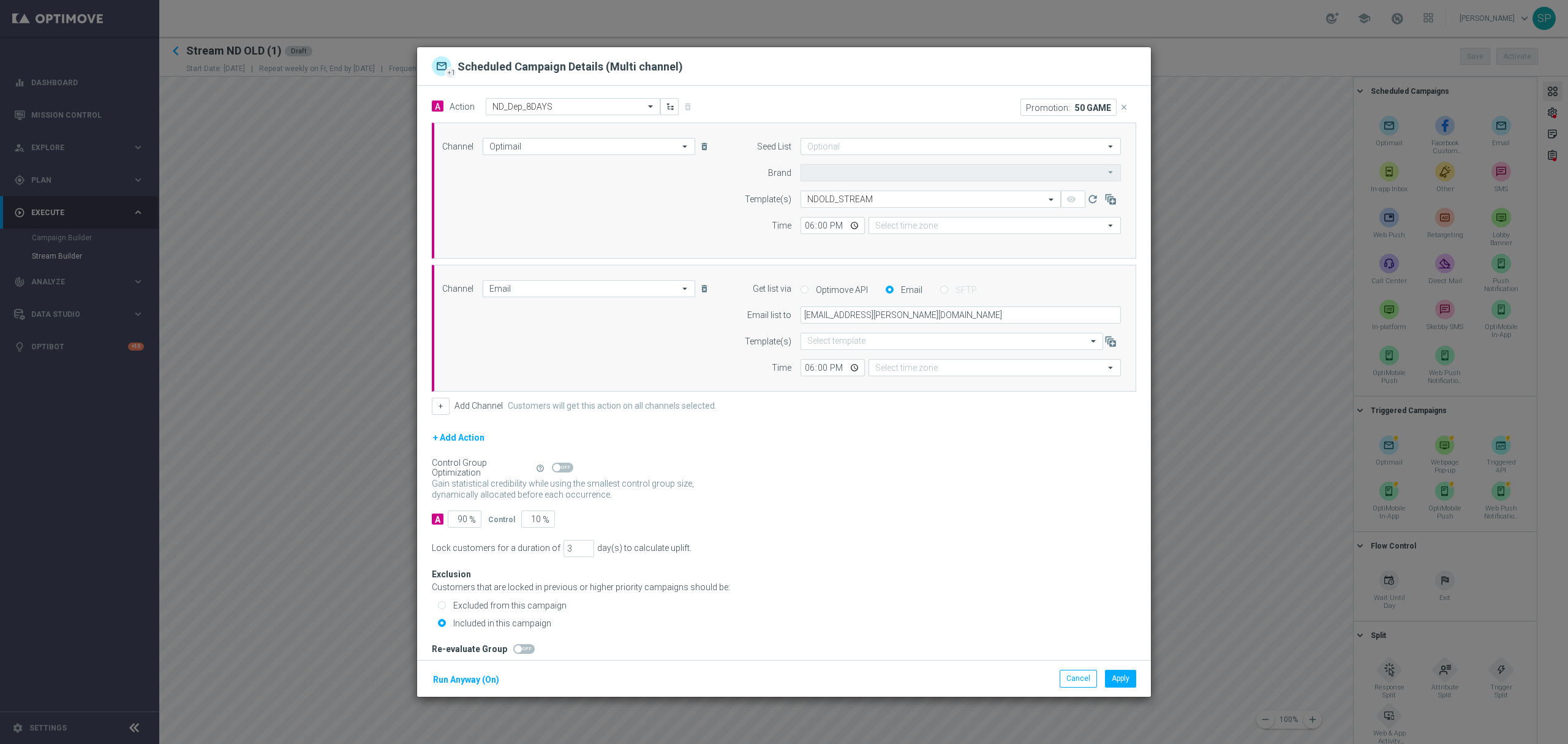
type input "Sisal Marketing"
type input "Central European Time (Berlin) (UTC +02:00)"
type input "Coordinated Universal Time (UTC 00:00)"
click at [1120, 105] on icon "close" at bounding box center [1124, 107] width 9 height 9
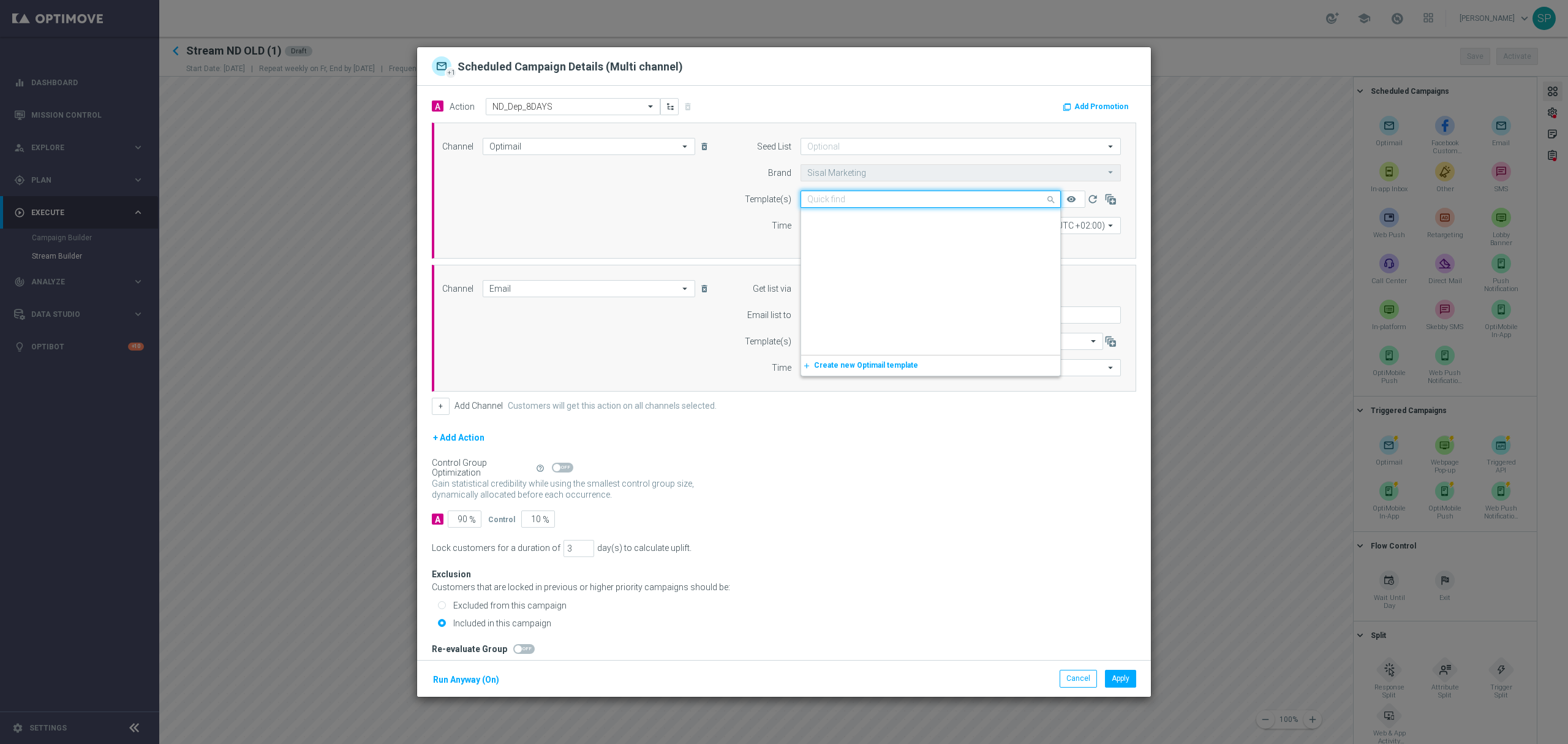
click at [1022, 196] on div at bounding box center [931, 199] width 259 height 11
click at [819, 198] on input "text" at bounding box center [918, 199] width 223 height 11
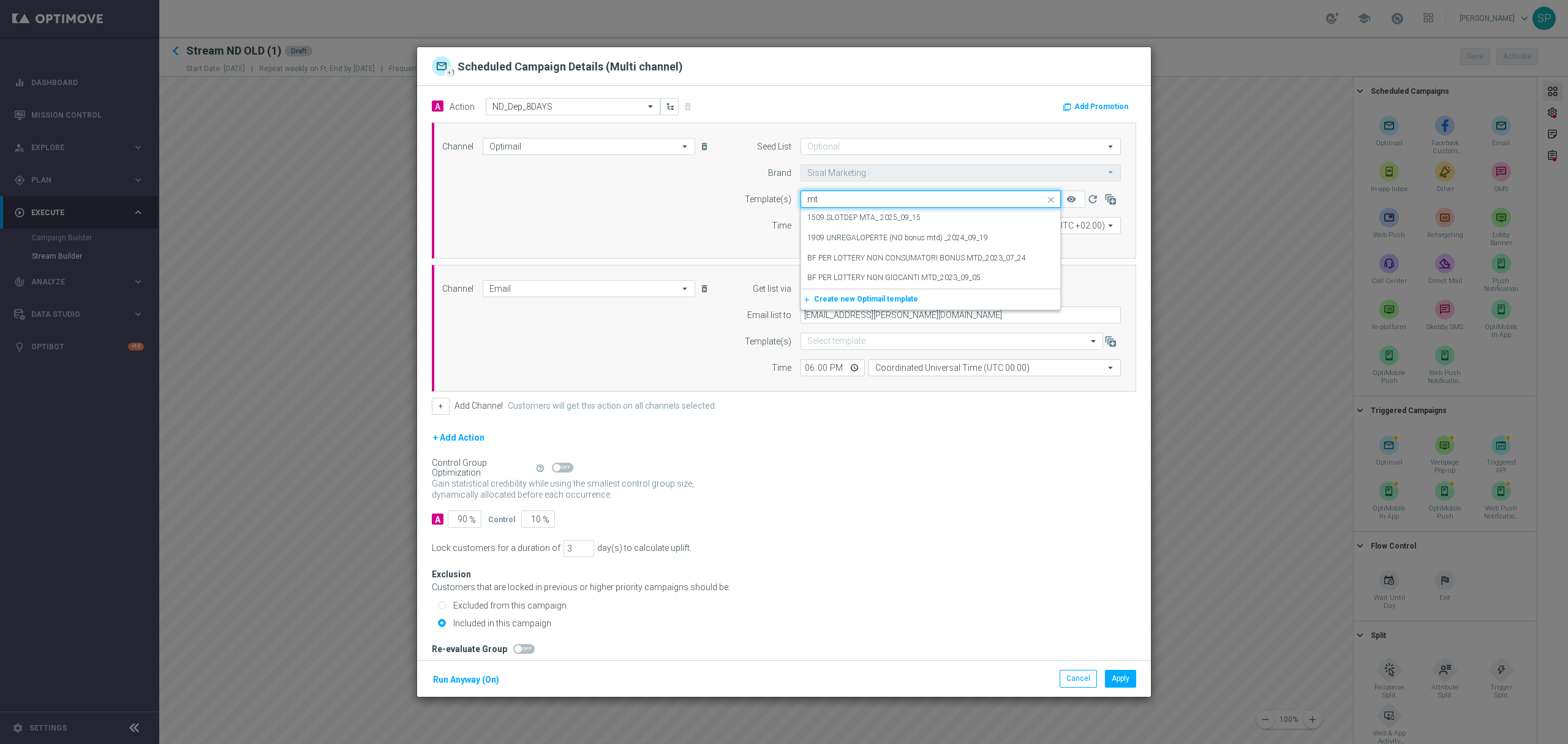
scroll to position [0, 0]
type input "mycombo_stre"
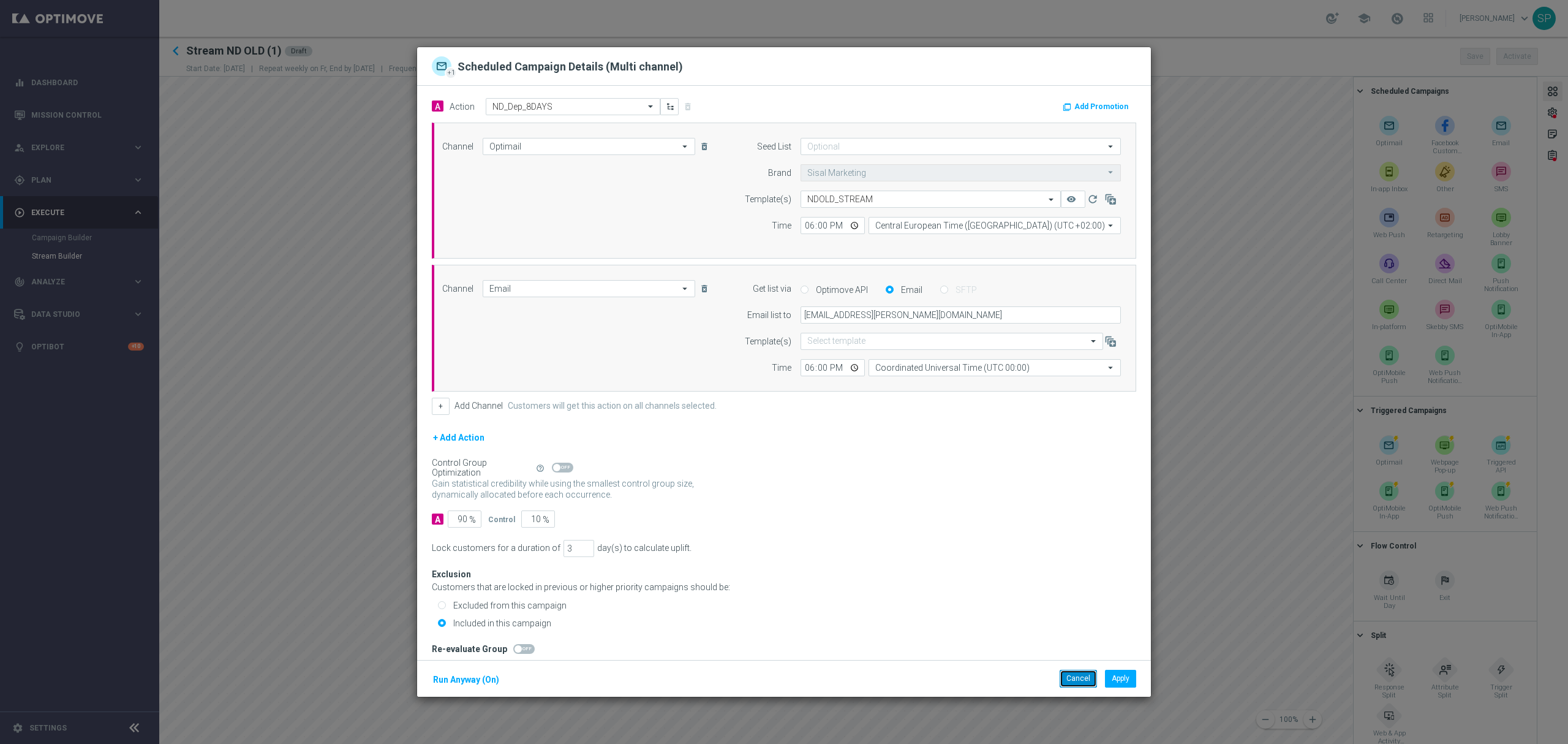
click at [1086, 677] on button "Cancel" at bounding box center [1079, 678] width 37 height 17
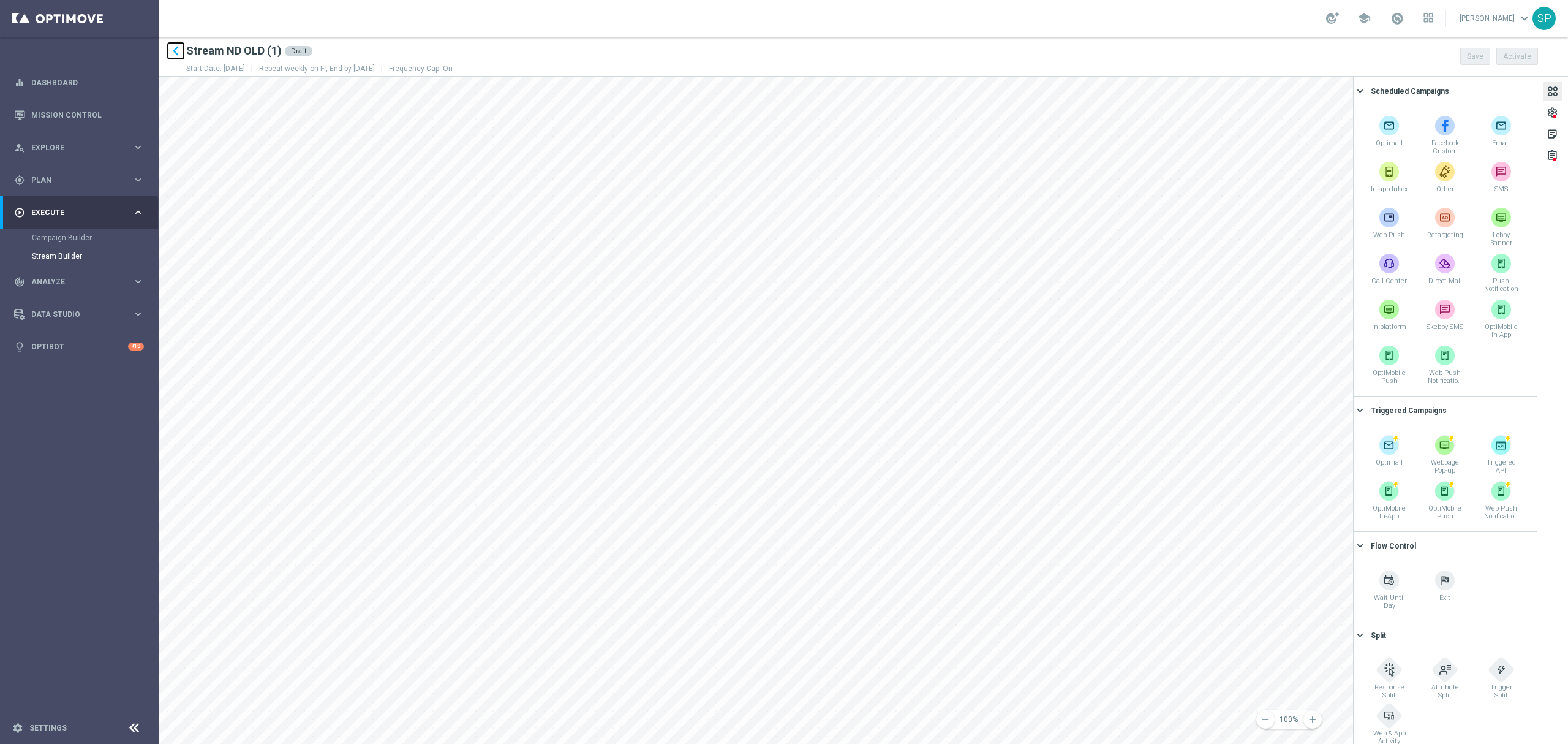
click at [170, 52] on icon "keyboard_arrow_left" at bounding box center [176, 50] width 19 height 19
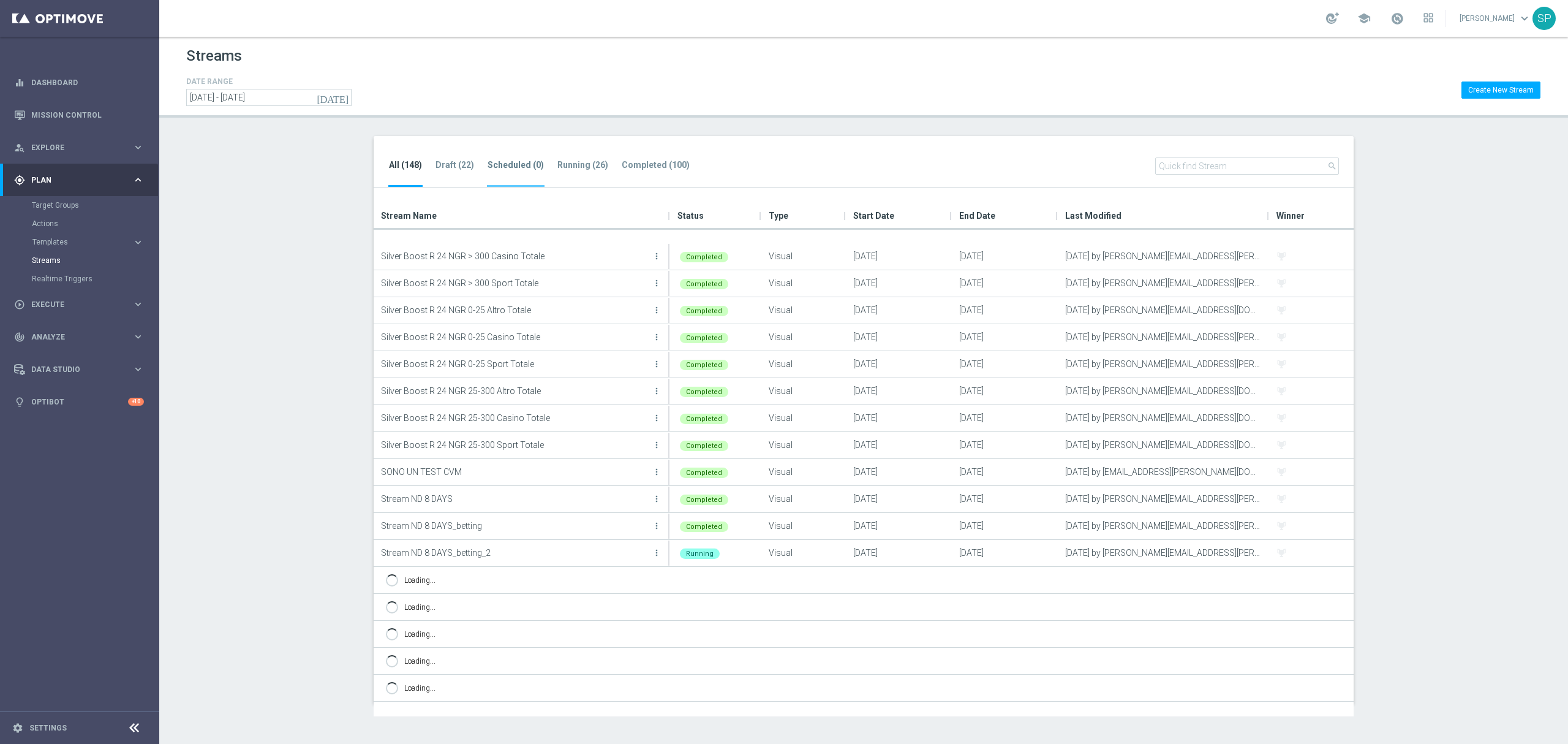
scroll to position [2395, 0]
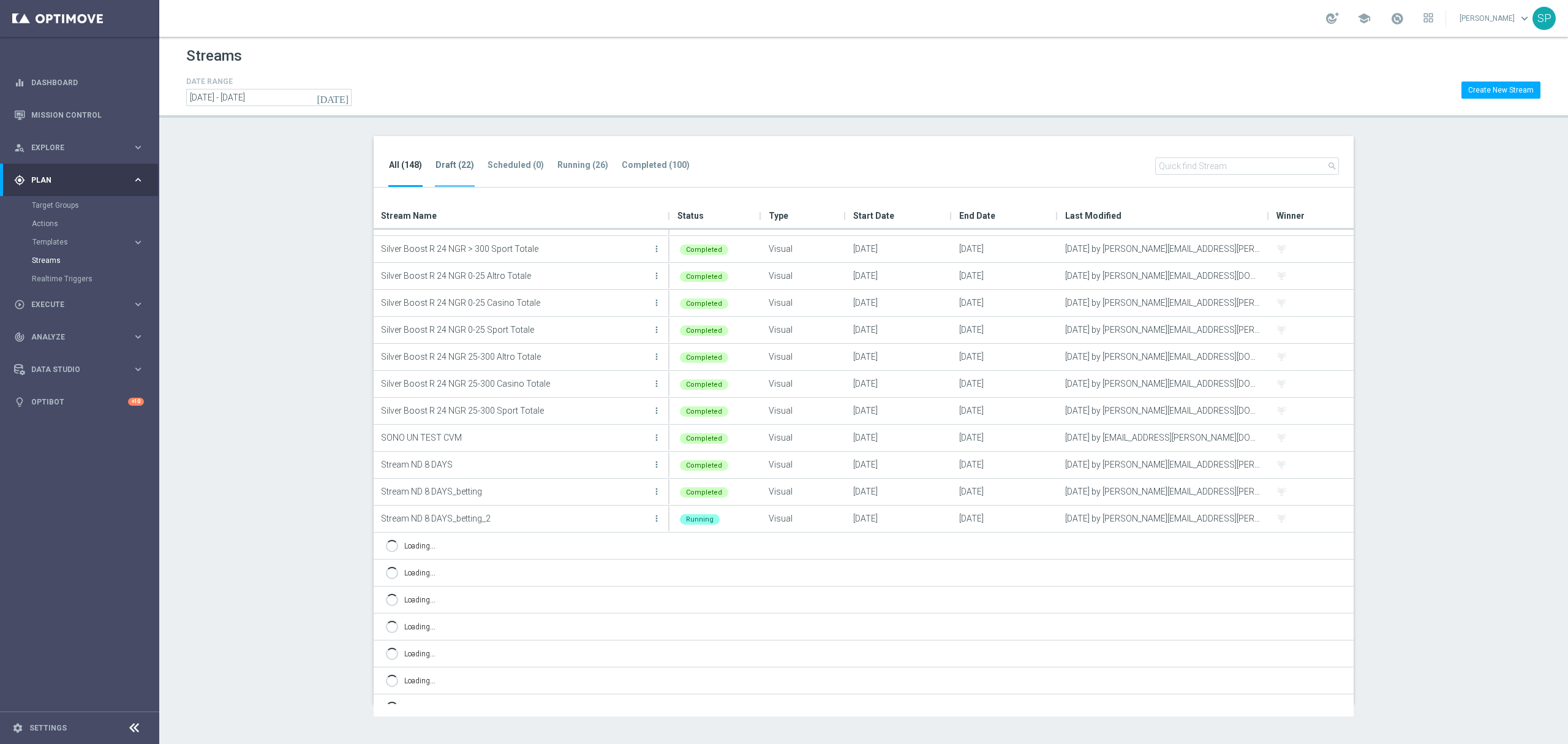
click at [449, 165] on tab-header "Draft (22)" at bounding box center [455, 165] width 39 height 11
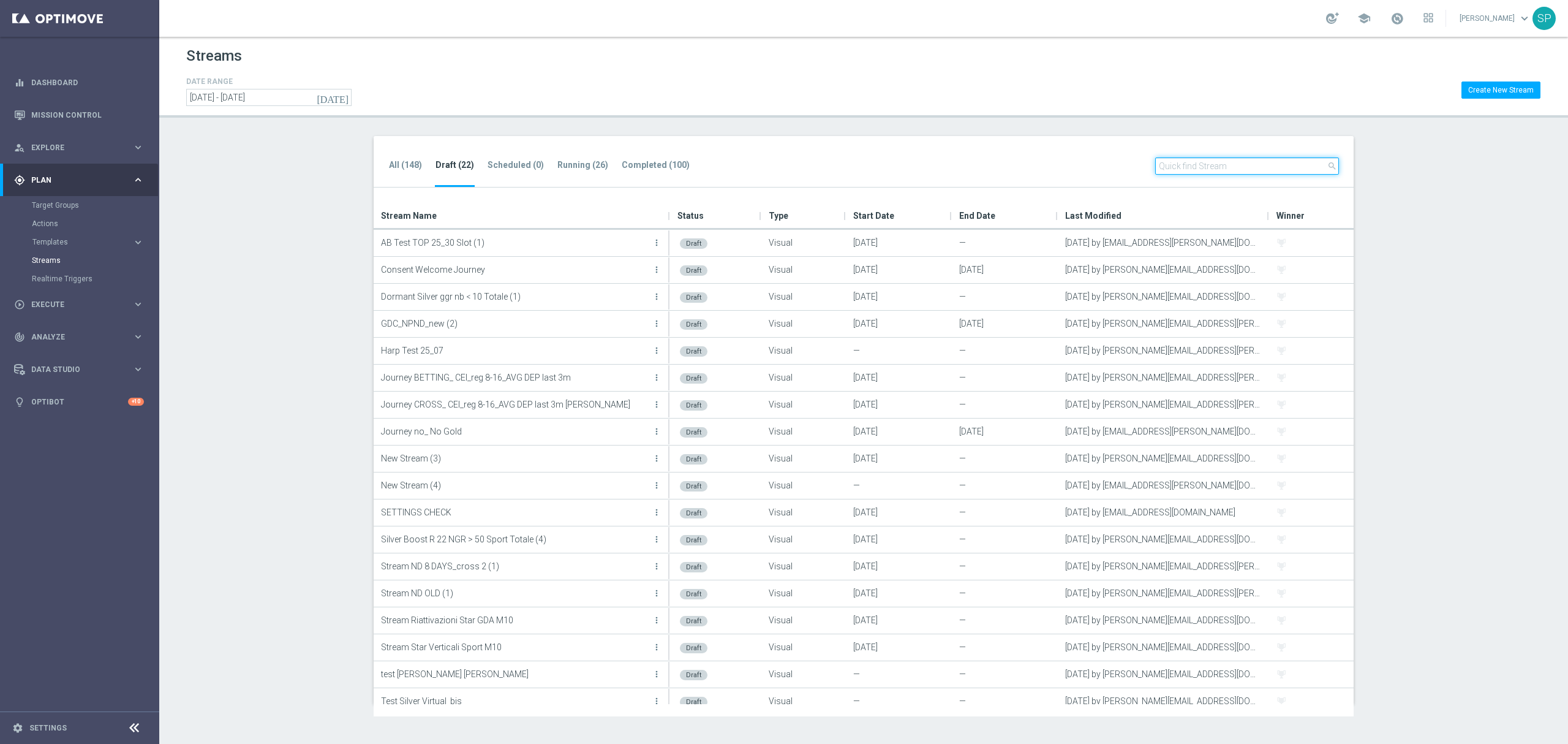
click at [1255, 165] on input "text" at bounding box center [1247, 165] width 184 height 17
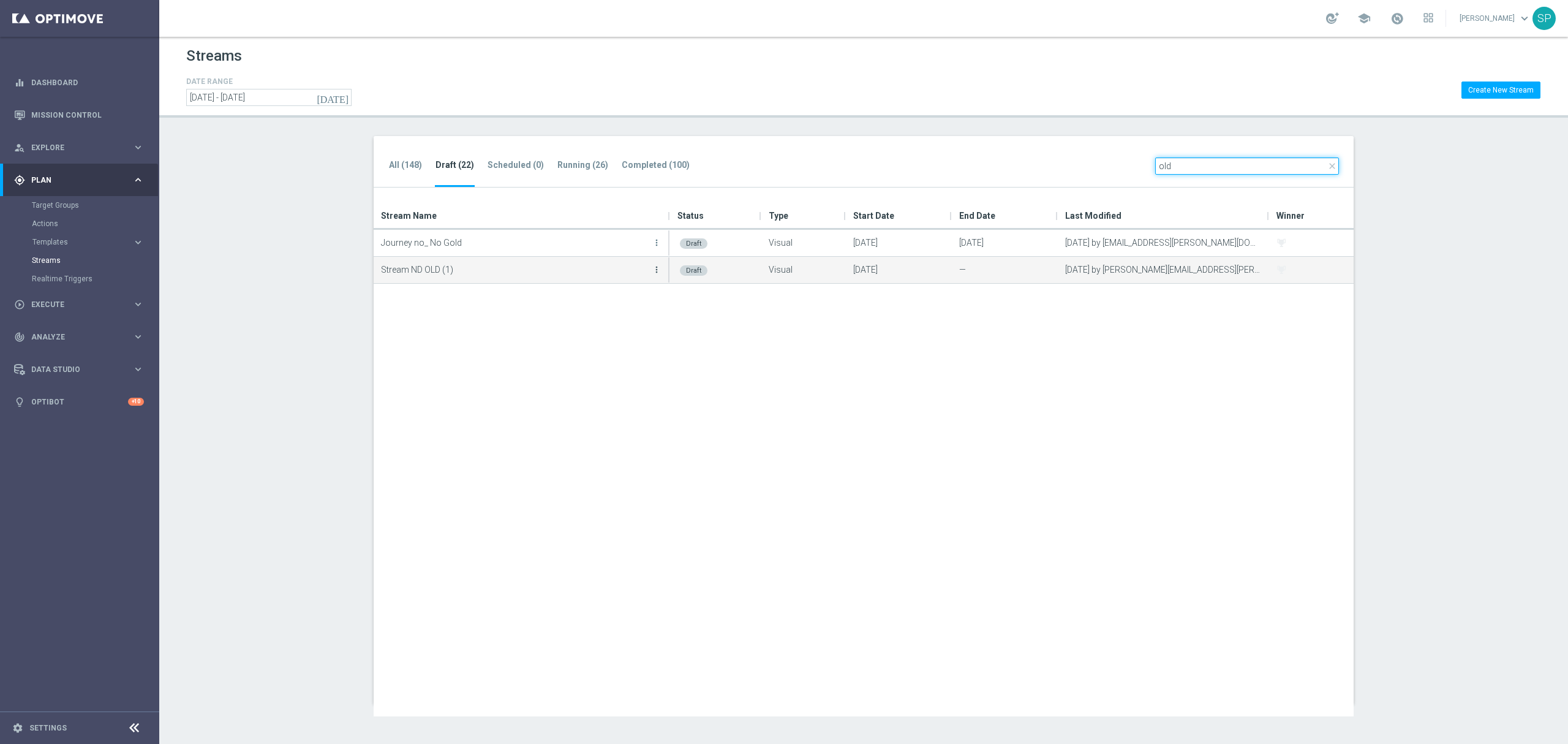
type input "old"
click at [652, 270] on icon "more_vert" at bounding box center [657, 270] width 10 height 10
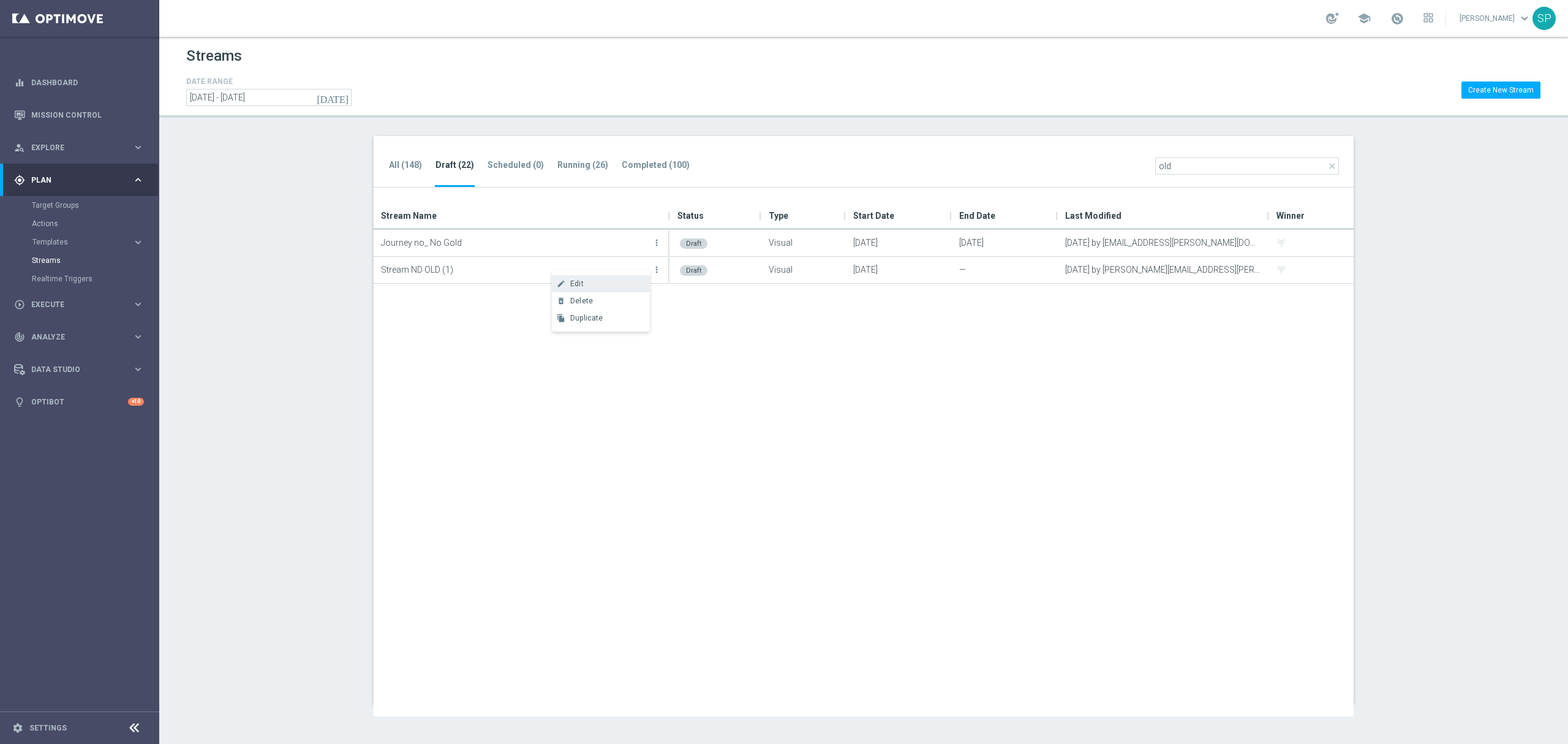
click at [610, 286] on div "Edit" at bounding box center [607, 284] width 75 height 9
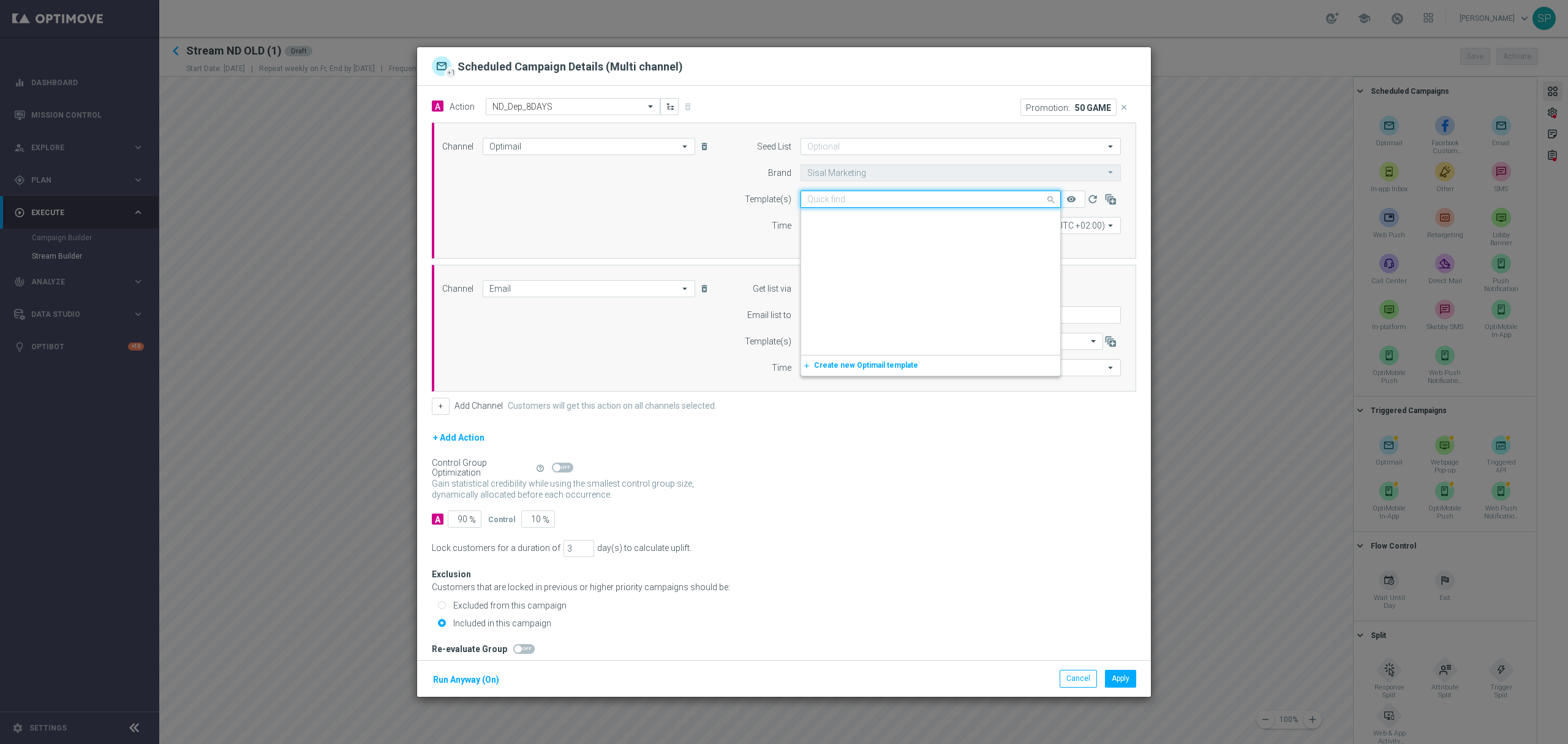
scroll to position [114729, 0]
click at [1045, 204] on span at bounding box center [1052, 199] width 15 height 15
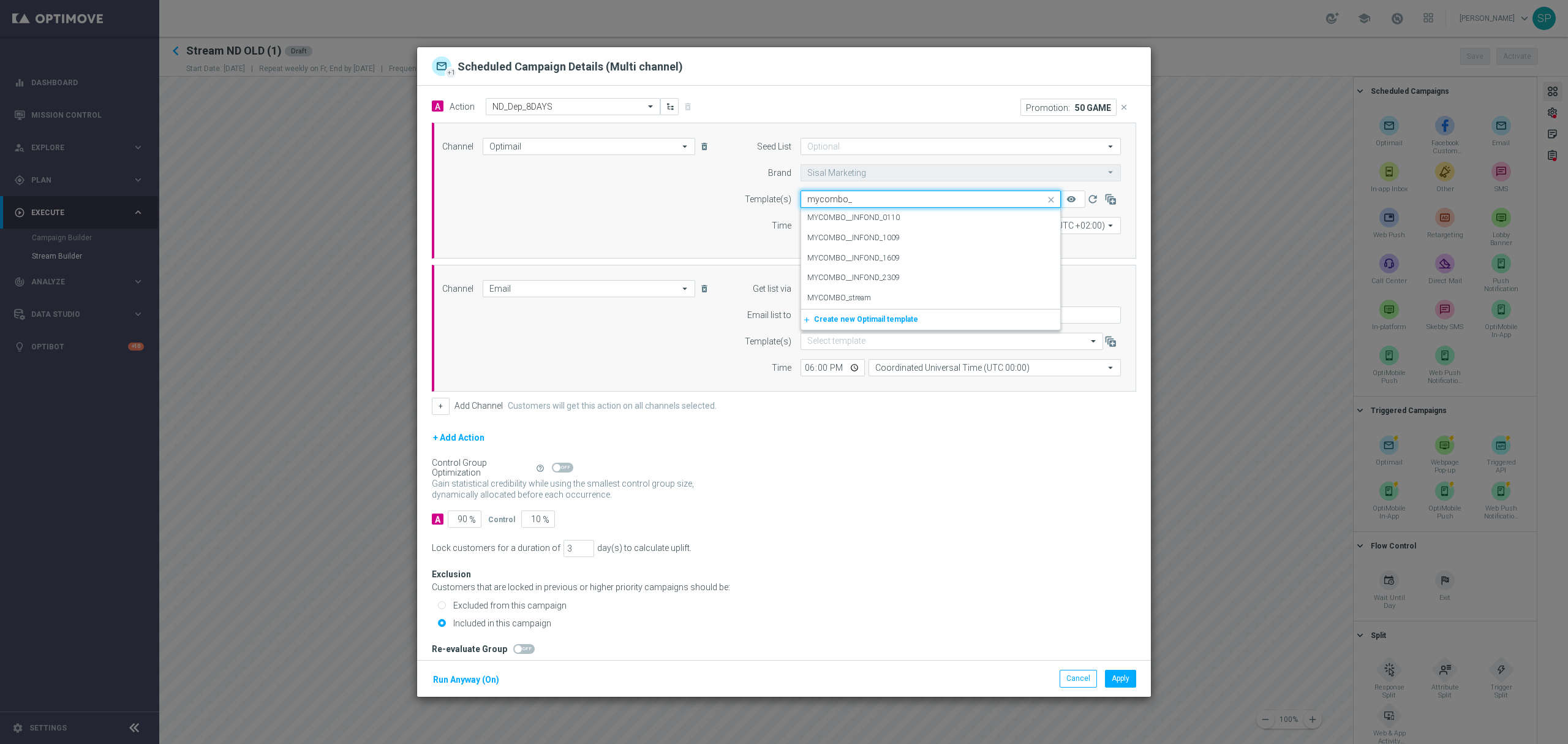
scroll to position [0, 0]
type input "mycombo_stre"
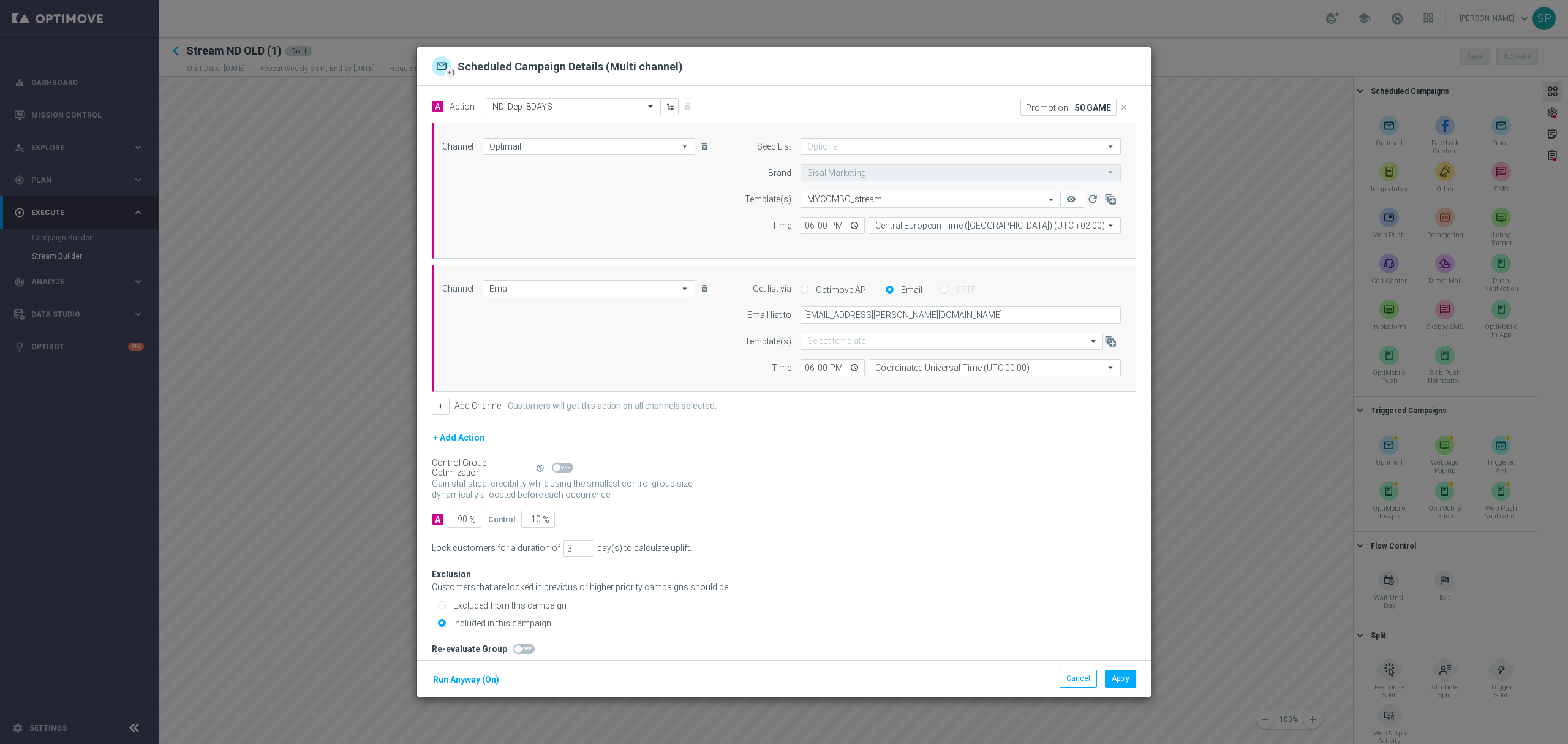
click at [1120, 109] on icon "close" at bounding box center [1124, 107] width 9 height 9
click at [802, 231] on input "18:00" at bounding box center [833, 225] width 64 height 17
type input "17:30"
click at [801, 368] on input "18:00" at bounding box center [833, 367] width 64 height 17
type input "17:30"
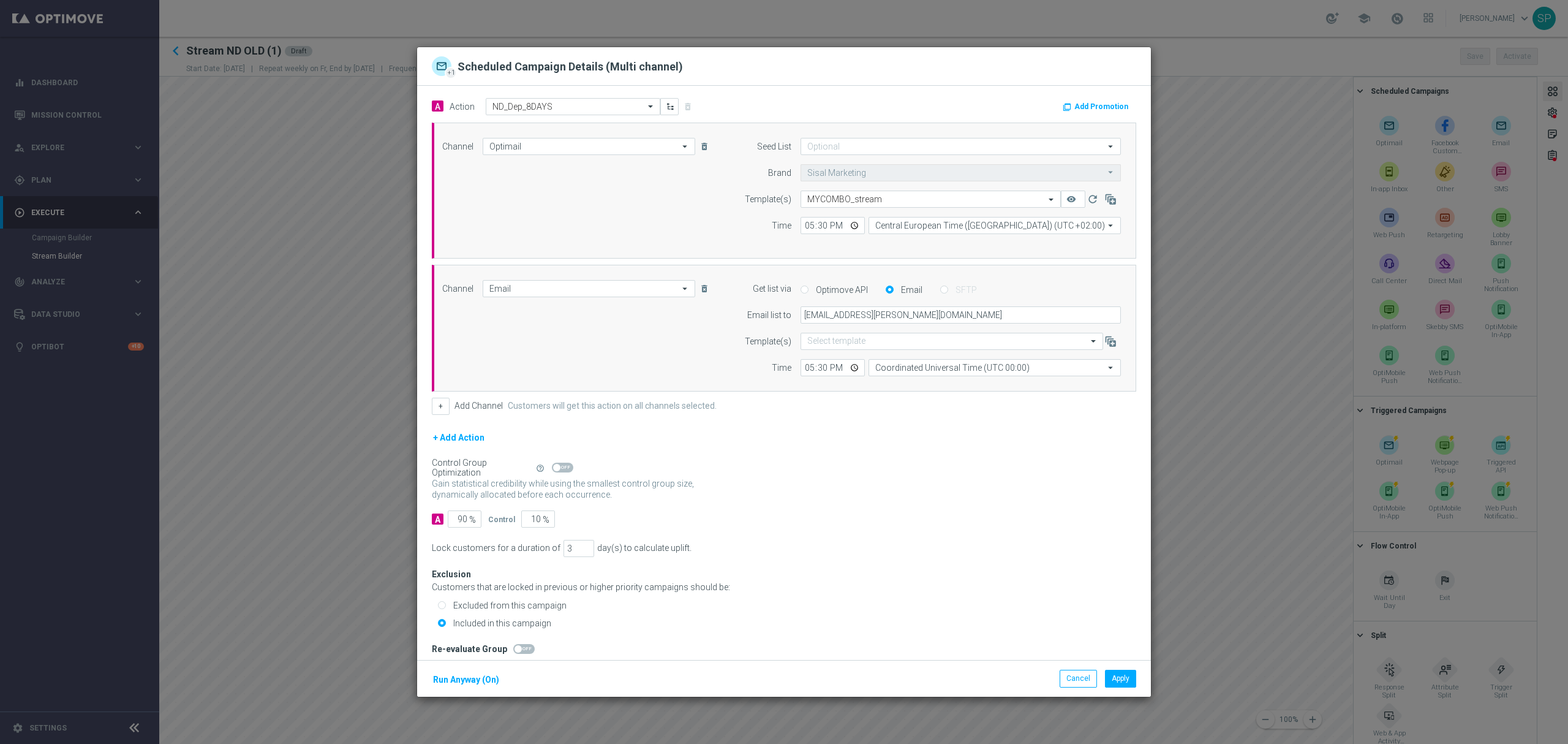
click at [793, 505] on div "Gain statistical credibility while using the smallest control group size, dynam…" at bounding box center [784, 490] width 705 height 29
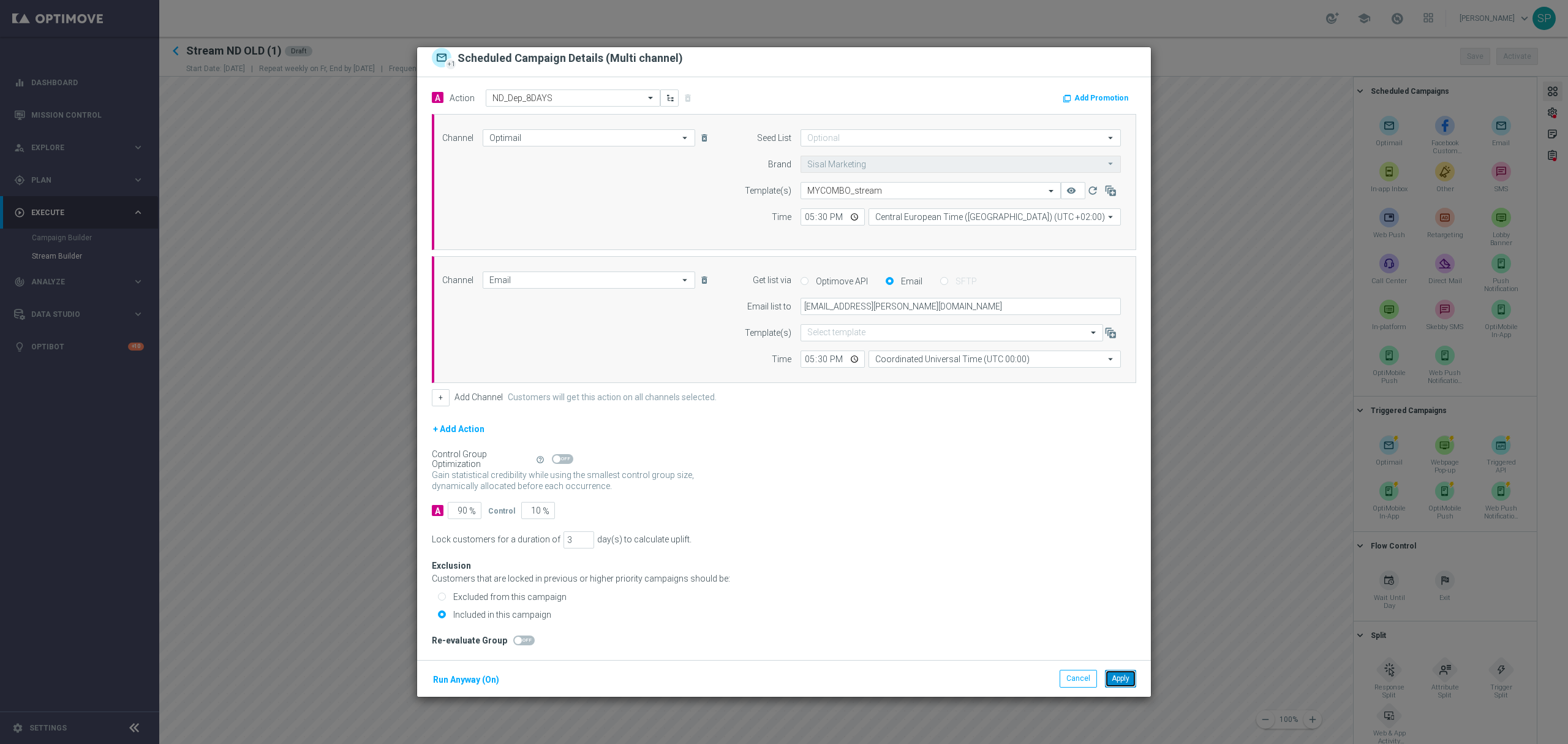
click at [1118, 678] on button "Apply" at bounding box center [1121, 678] width 32 height 17
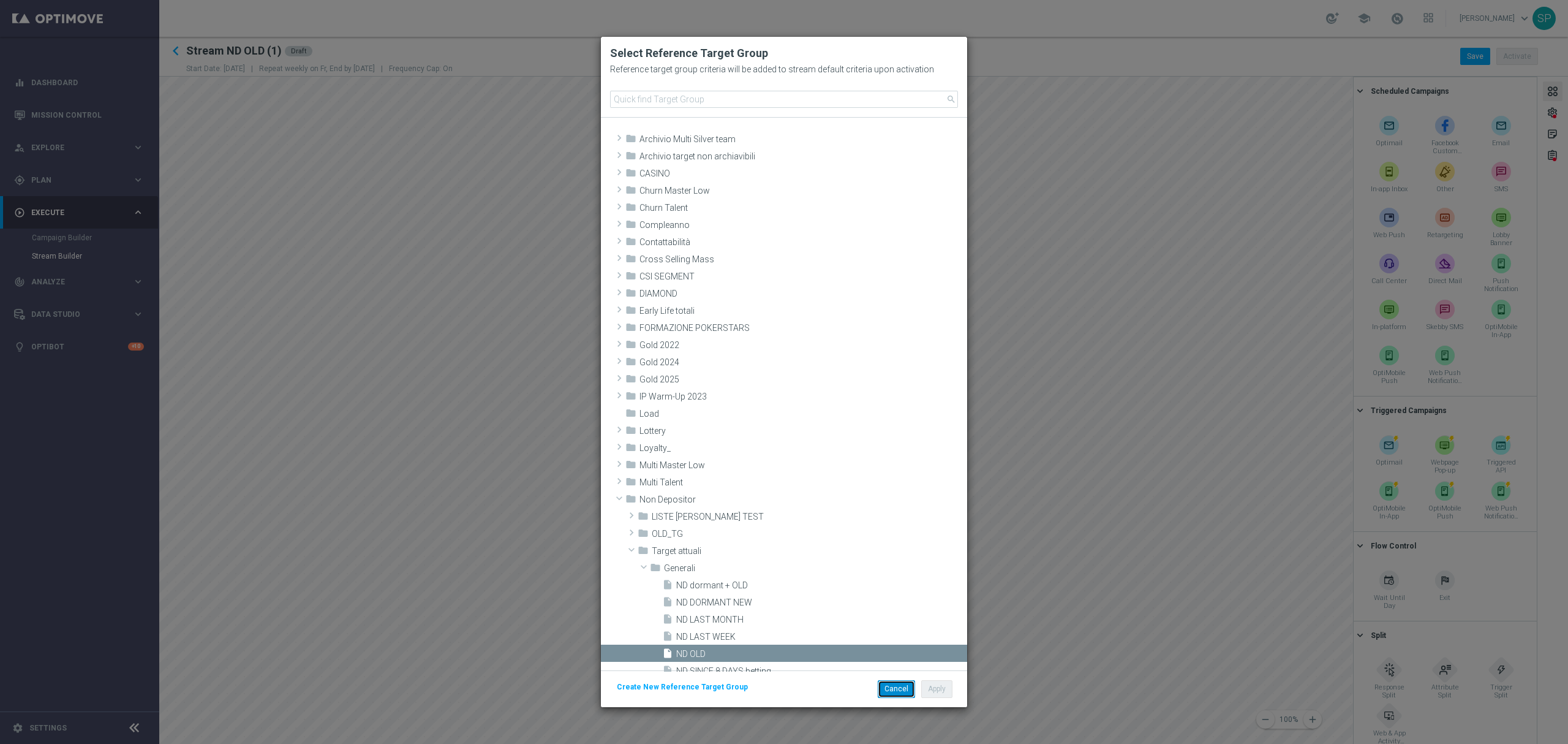
click at [884, 690] on button "Cancel" at bounding box center [897, 689] width 37 height 17
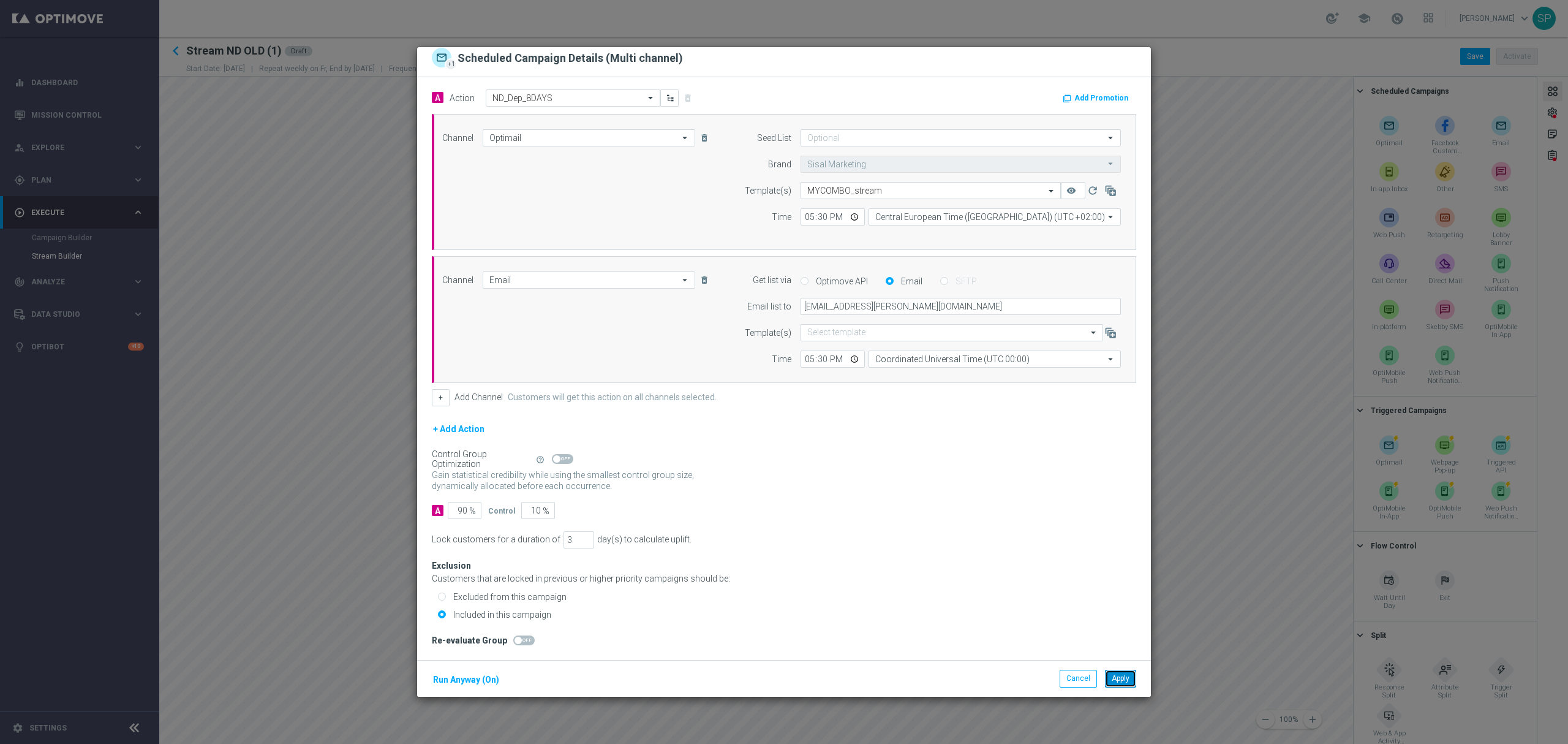
click at [1118, 680] on button "Apply" at bounding box center [1121, 678] width 32 height 17
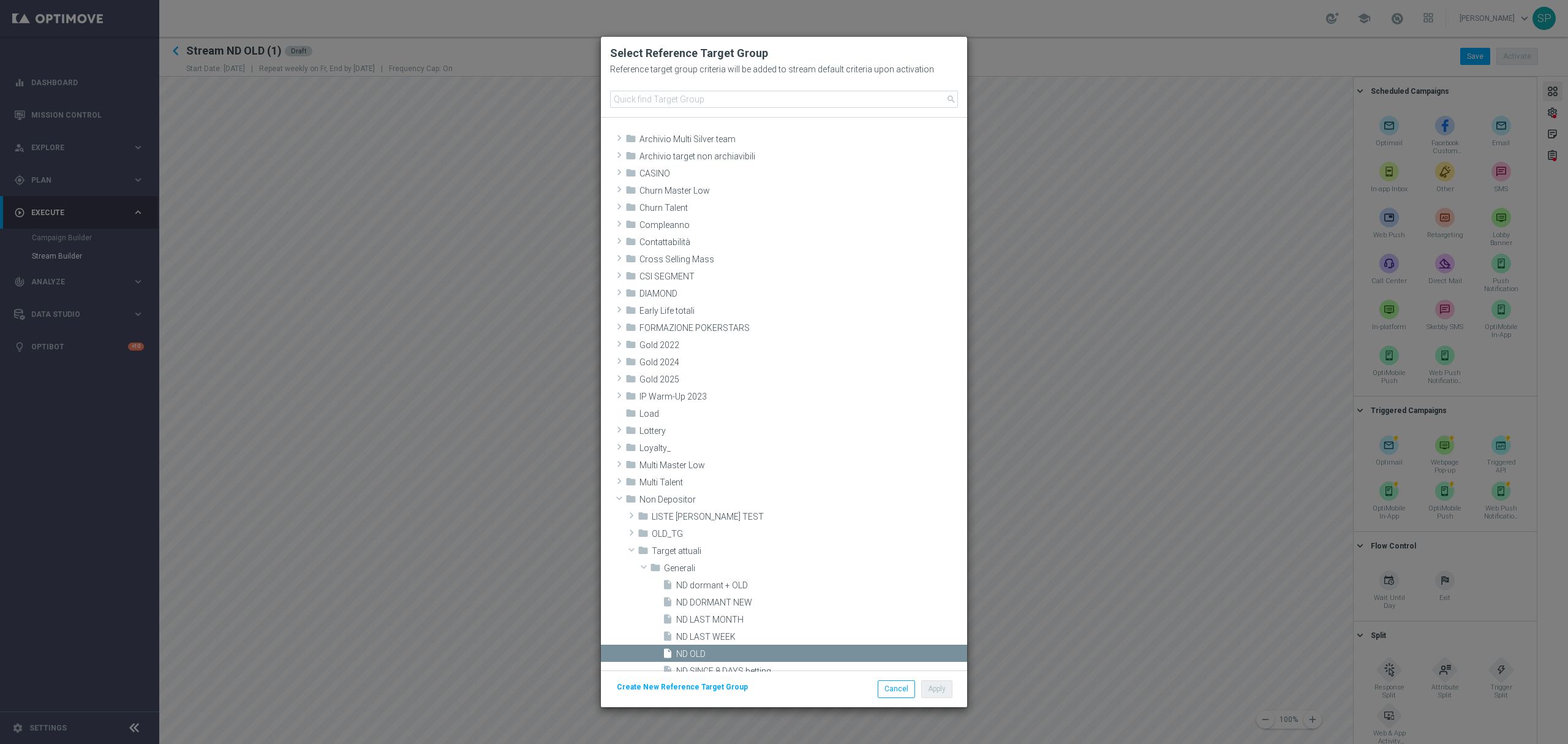
click at [411, 251] on modal-container "Select Reference Target Group Reference target group criteria will be added to …" at bounding box center [784, 372] width 1568 height 744
click at [901, 688] on button "Cancel" at bounding box center [897, 689] width 37 height 17
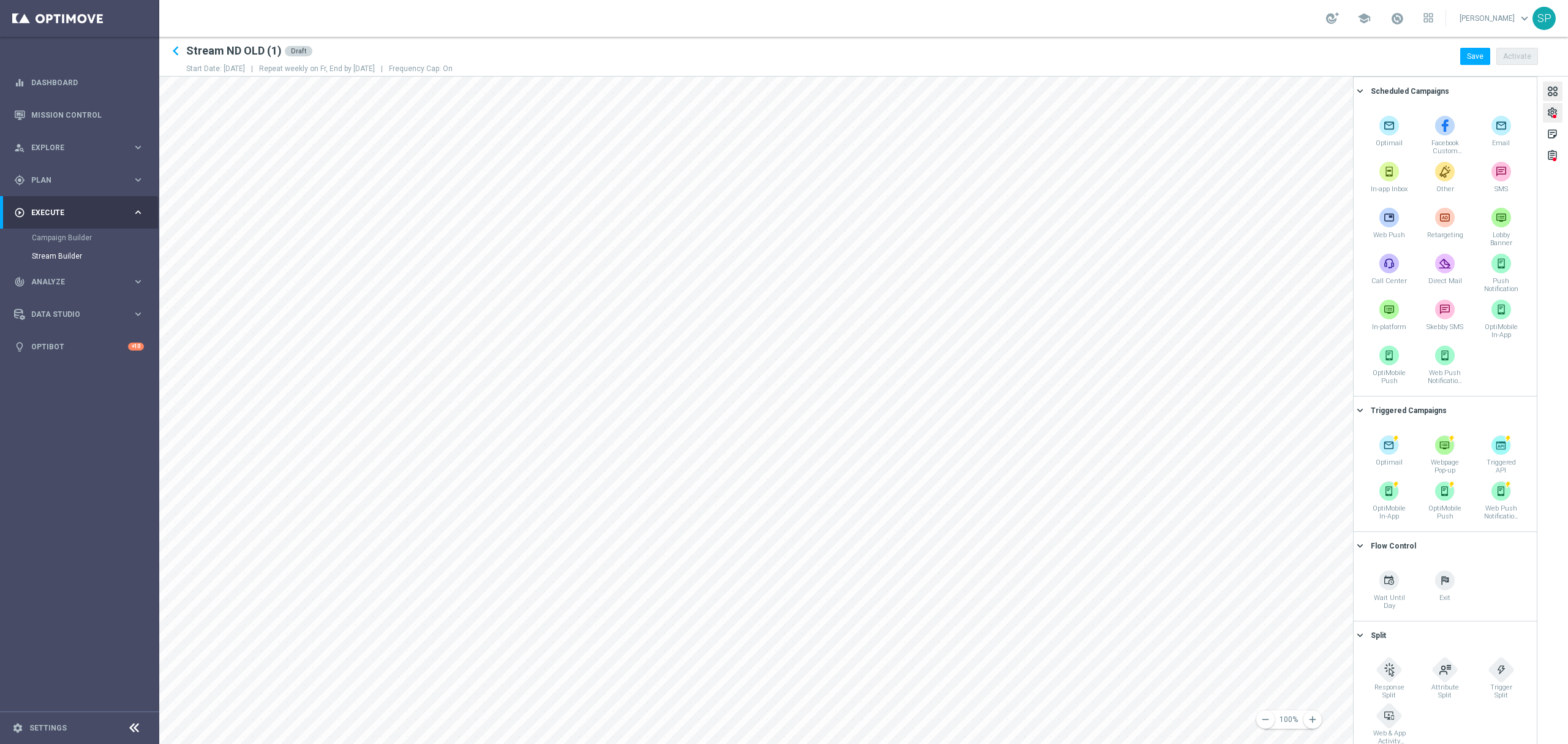
click at [1551, 121] on div "settings" at bounding box center [1553, 115] width 11 height 16
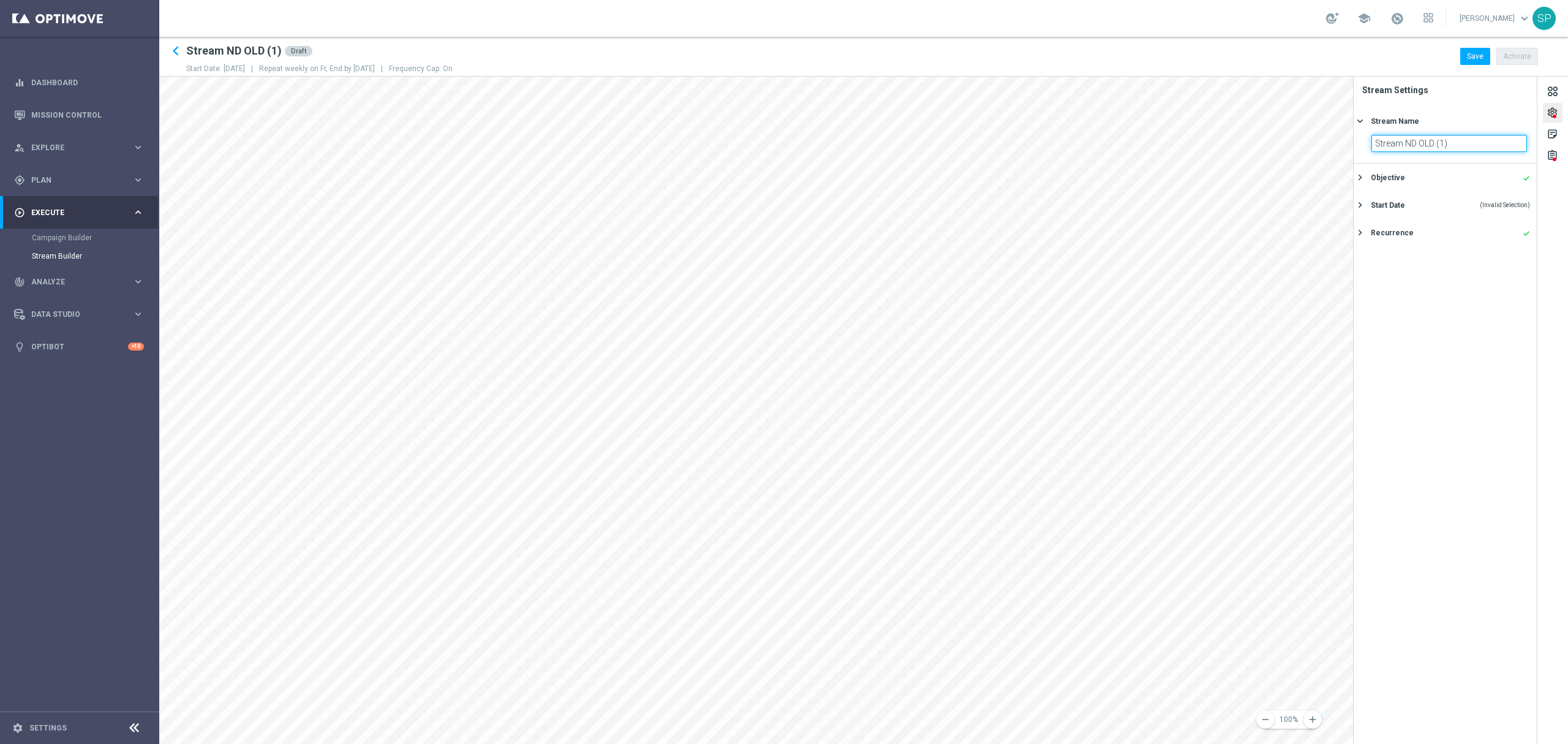
click at [1456, 143] on input "Stream ND OLD (1)" at bounding box center [1450, 143] width 156 height 17
type input "Stream ND OLD"
click at [1465, 185] on div "Objective done keyboard_arrow_right" at bounding box center [1446, 177] width 183 height 28
click at [1476, 241] on button "Start Date (Invalid Selection) keyboard_arrow_right" at bounding box center [1444, 248] width 174 height 15
click at [1493, 192] on input "26 Sep 2025" at bounding box center [1450, 198] width 156 height 17
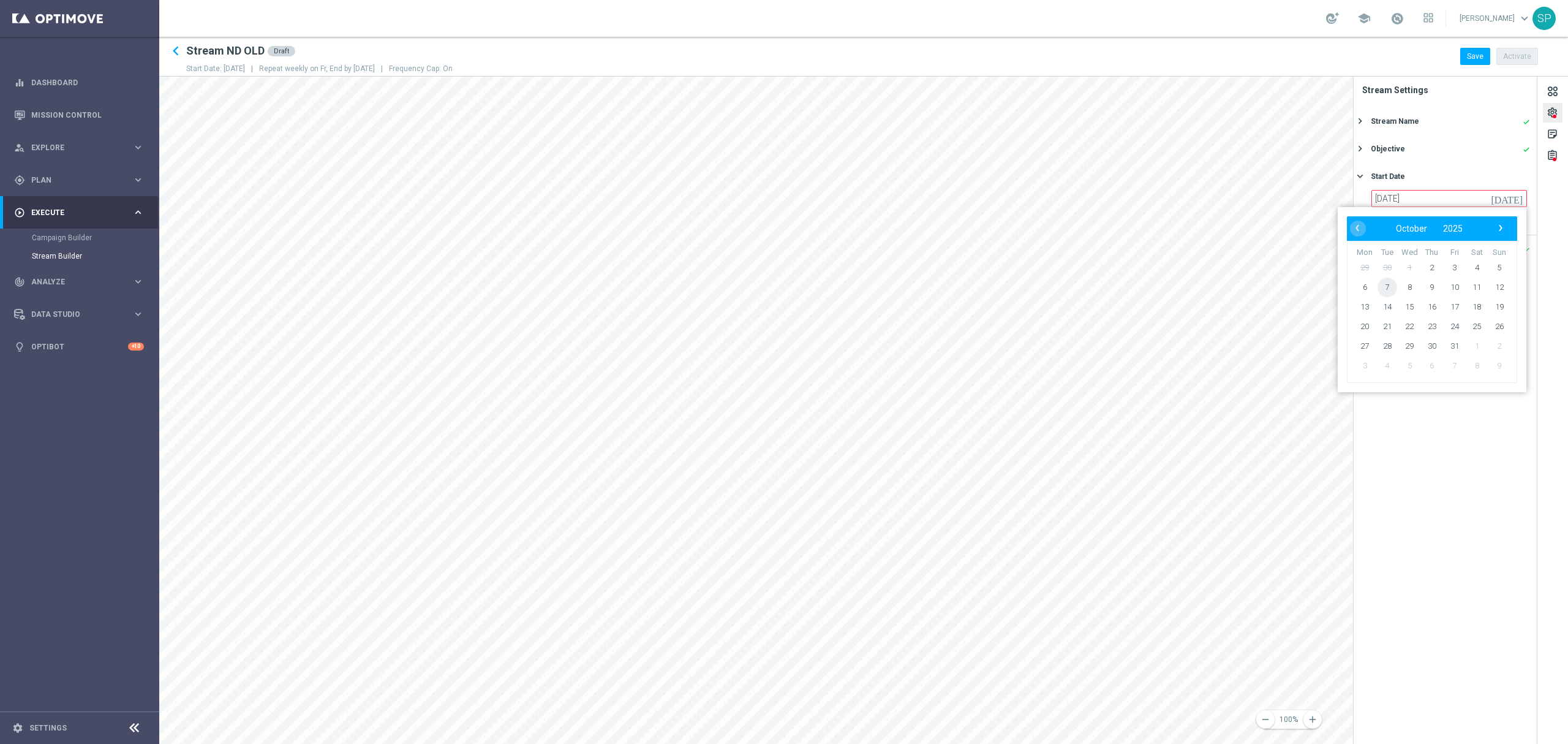
click at [1387, 293] on span "7" at bounding box center [1387, 288] width 19 height 19
click at [1424, 231] on div "Recurrence done" at bounding box center [1451, 233] width 160 height 11
type input "10 Oct 2025"
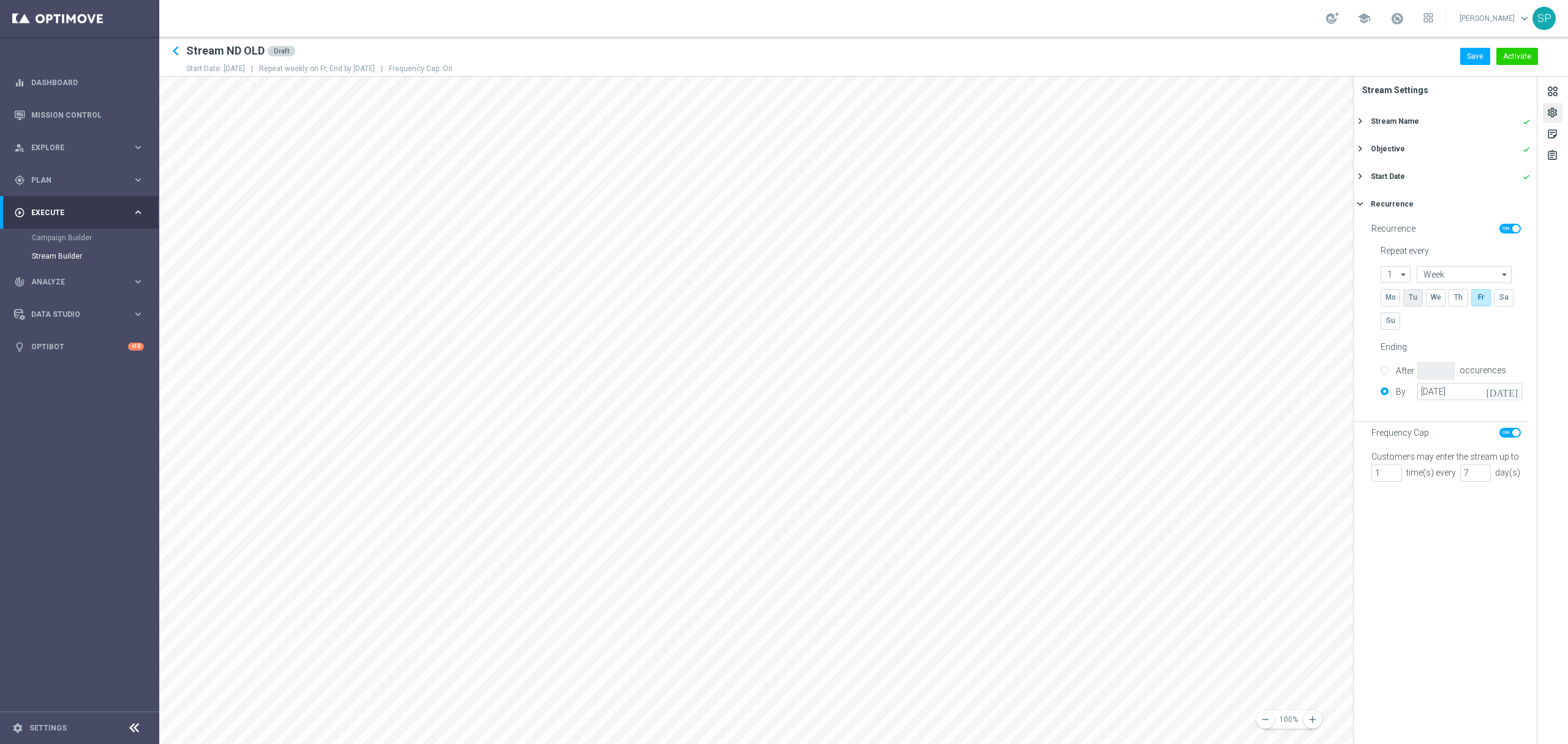
click at [1412, 298] on input "checkbox" at bounding box center [1412, 297] width 19 height 16
checkbox input "true"
click at [1476, 299] on input "checkbox" at bounding box center [1481, 297] width 19 height 16
checkbox input "false"
click at [1510, 331] on div "Mo Tu We Th Fr Sa Su" at bounding box center [1449, 312] width 137 height 46
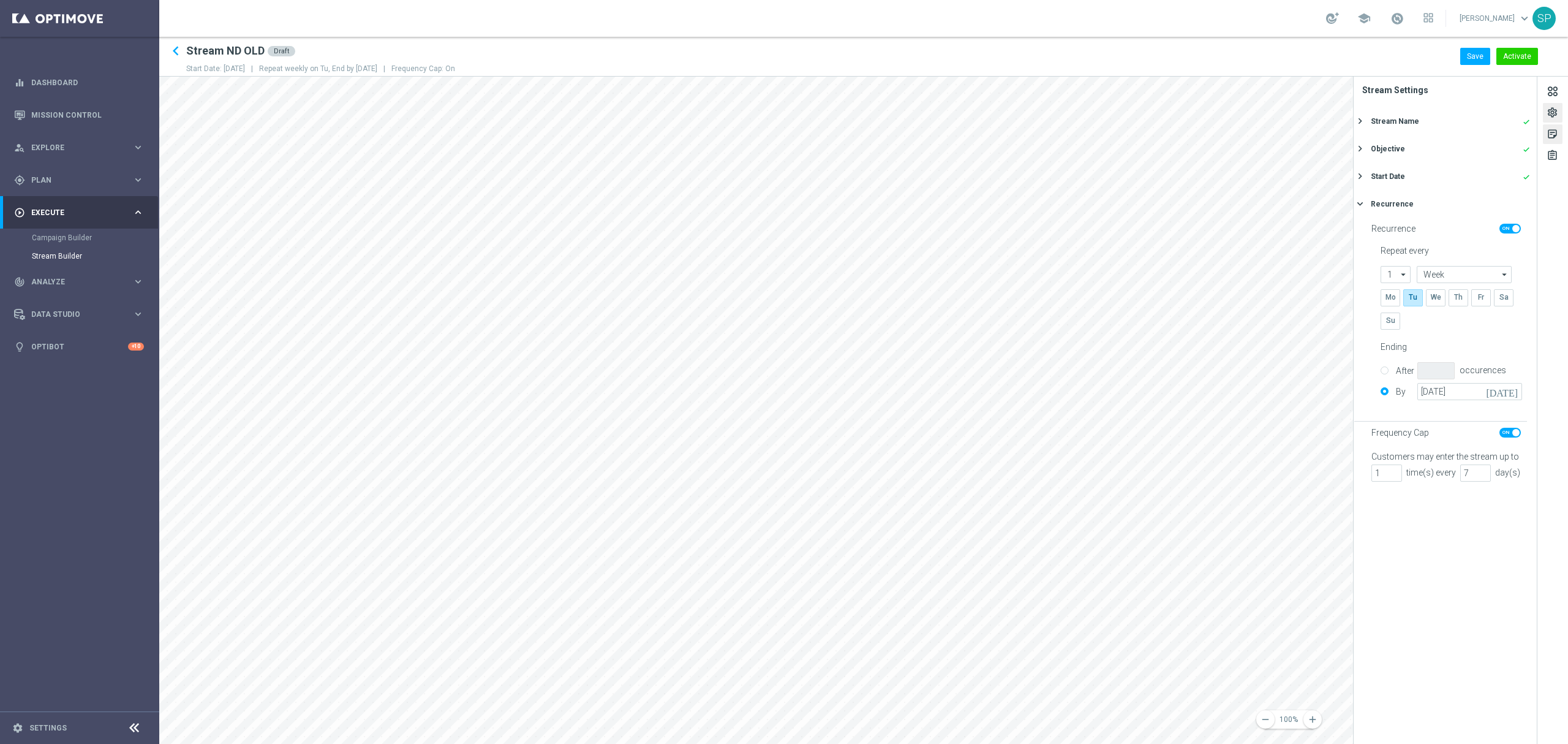
click at [1556, 141] on div "sticky_note_2" at bounding box center [1553, 136] width 11 height 16
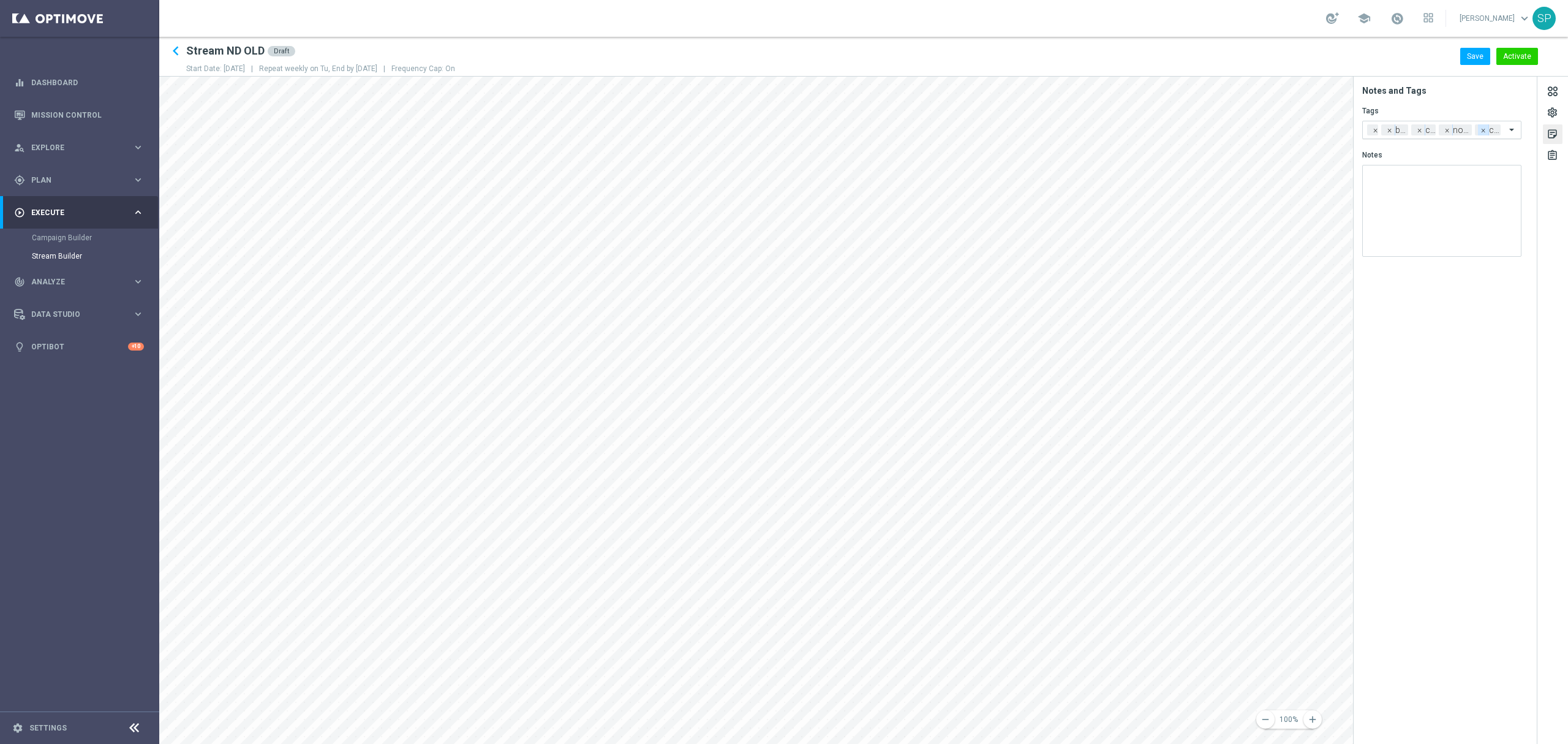
click at [1483, 129] on span "×" at bounding box center [1484, 130] width 11 height 11
click at [1483, 129] on div "Add a new tag × all × bonus cash × cb ricarica × non depositors" at bounding box center [1434, 130] width 143 height 17
click at [1495, 378] on section "Notes and Tags Tags Add a new tag × all × bonus cash × cb ricarica × non deposi…" at bounding box center [1446, 411] width 184 height 668
click at [1397, 129] on span "×" at bounding box center [1393, 130] width 11 height 11
click at [1397, 129] on span "×" at bounding box center [1400, 130] width 11 height 11
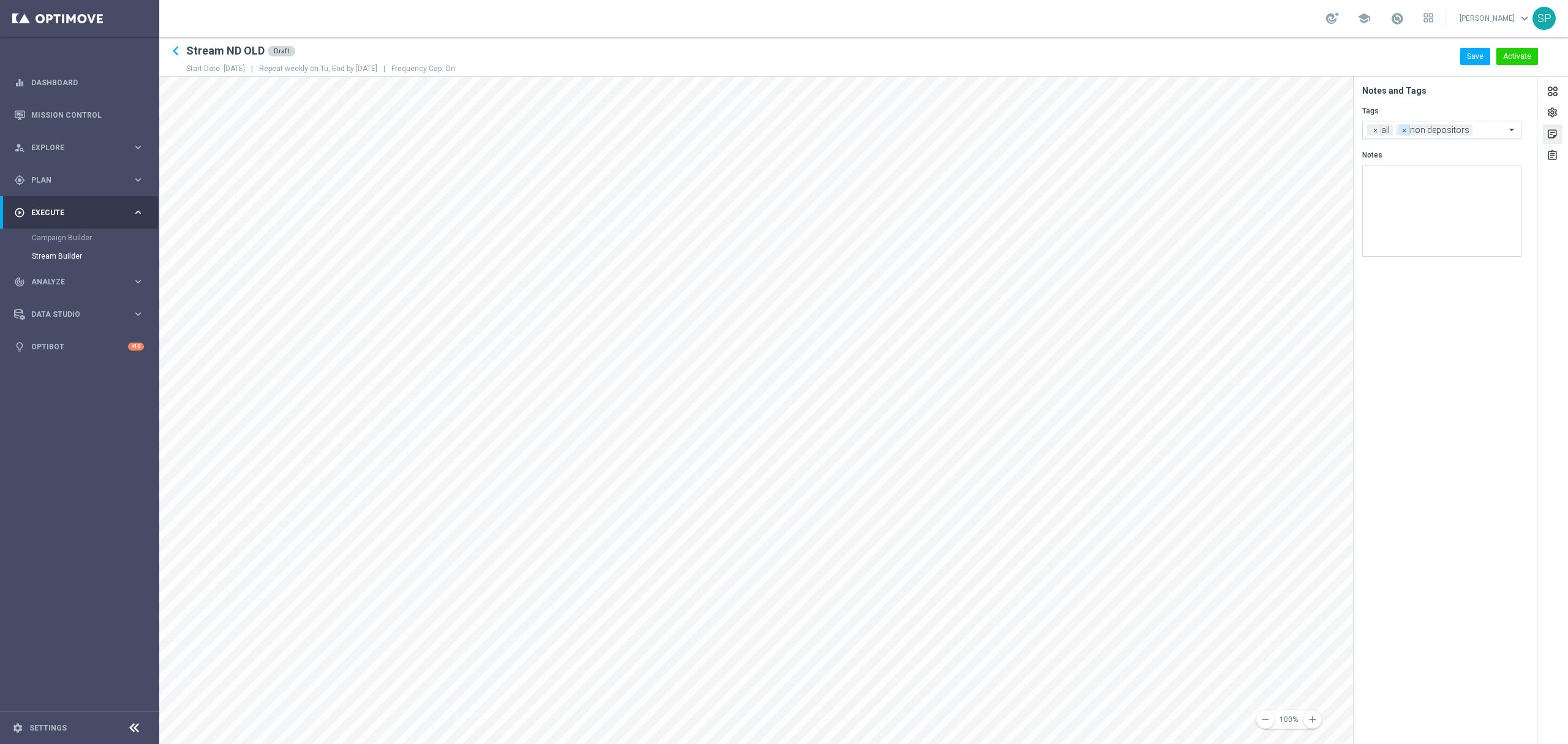
click at [1400, 129] on span "×" at bounding box center [1405, 130] width 11 height 11
click at [1375, 132] on span "×" at bounding box center [1376, 130] width 11 height 11
click at [1385, 131] on input "text" at bounding box center [1438, 130] width 137 height 11
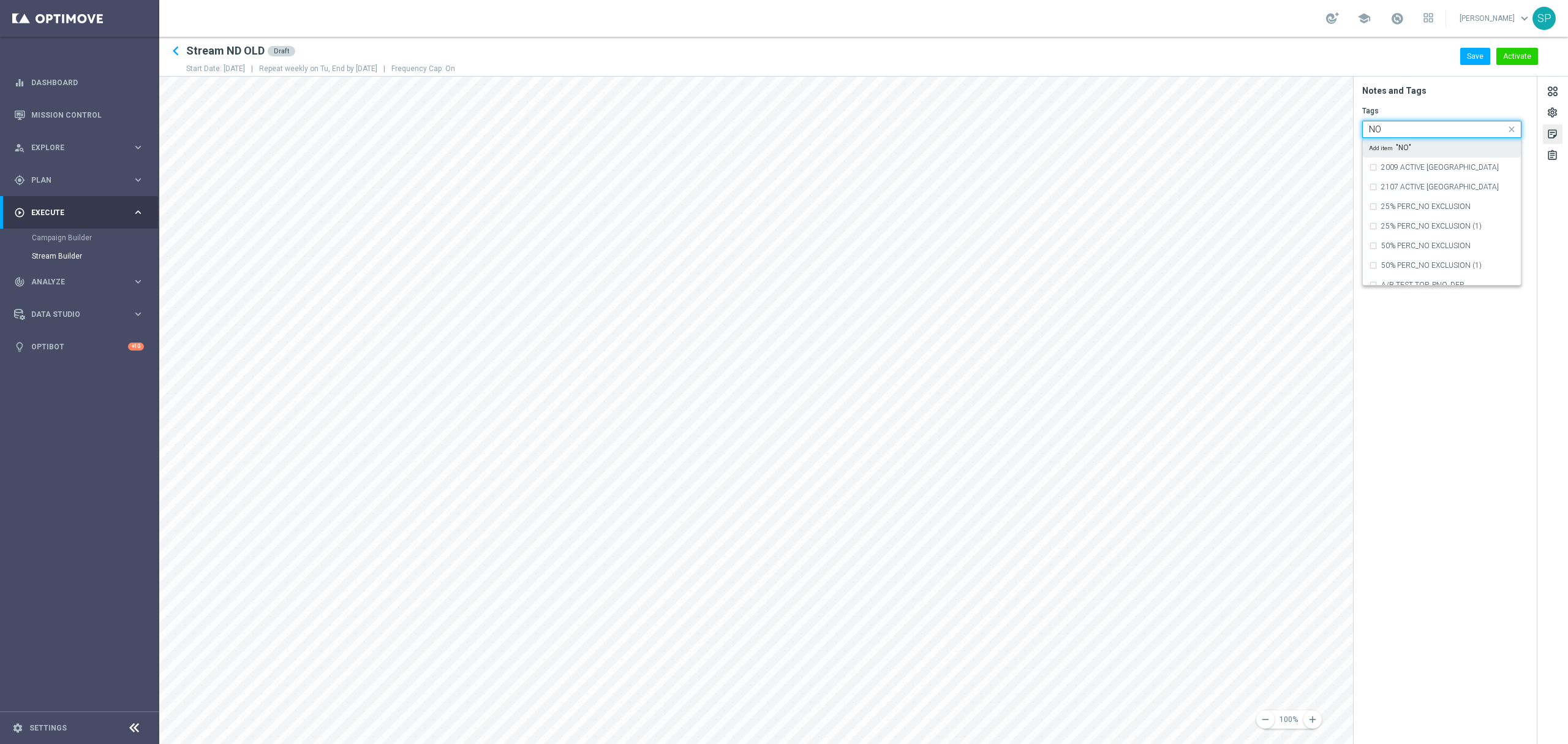
type input "N"
type input "non depo"
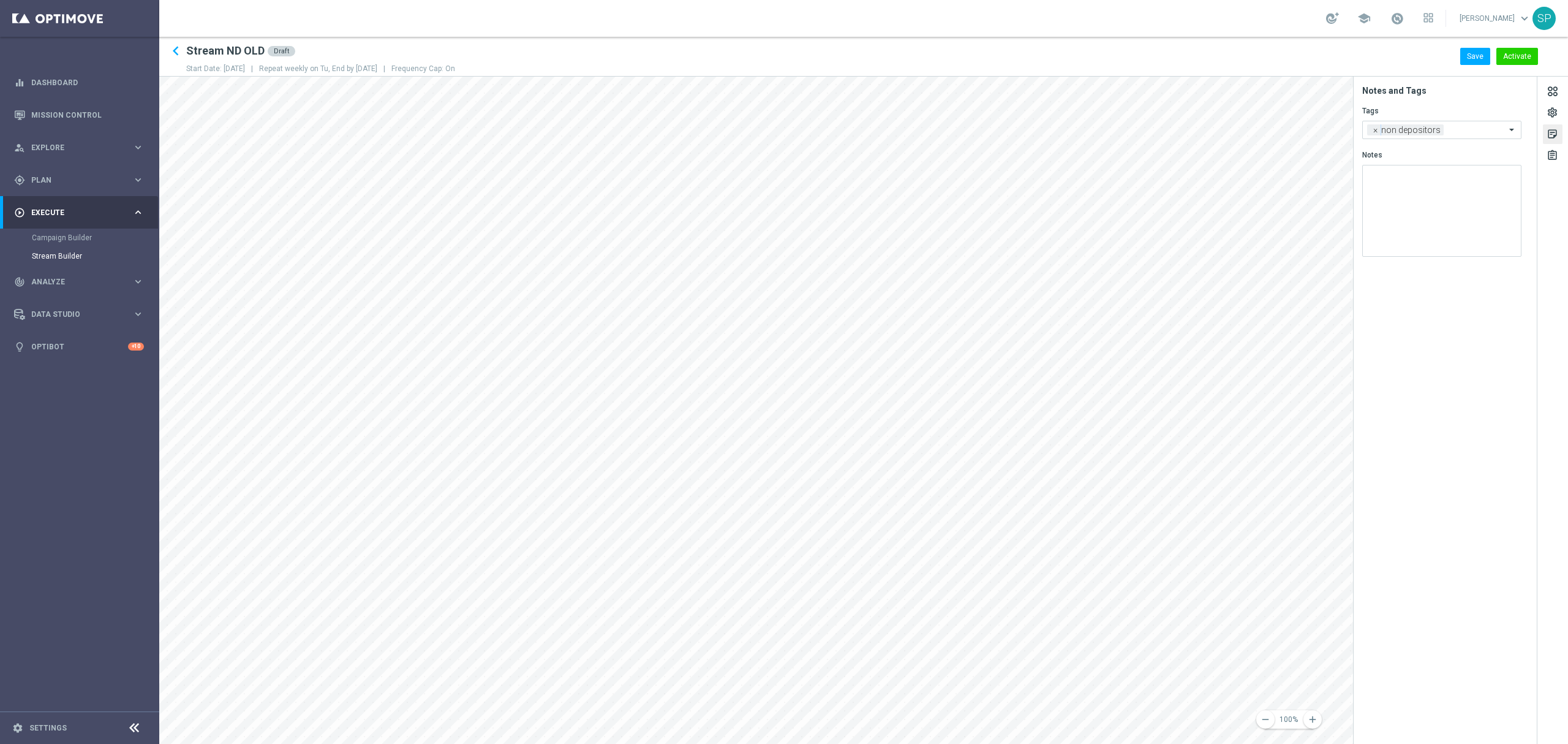
click at [1427, 115] on h2 "Tags" at bounding box center [1450, 111] width 175 height 10
click at [1461, 136] on div at bounding box center [1476, 130] width 59 height 12
type input "convers"
click at [1474, 94] on h2 "Notes and Tags" at bounding box center [1450, 91] width 175 height 11
click at [1510, 130] on span at bounding box center [1513, 129] width 15 height 15
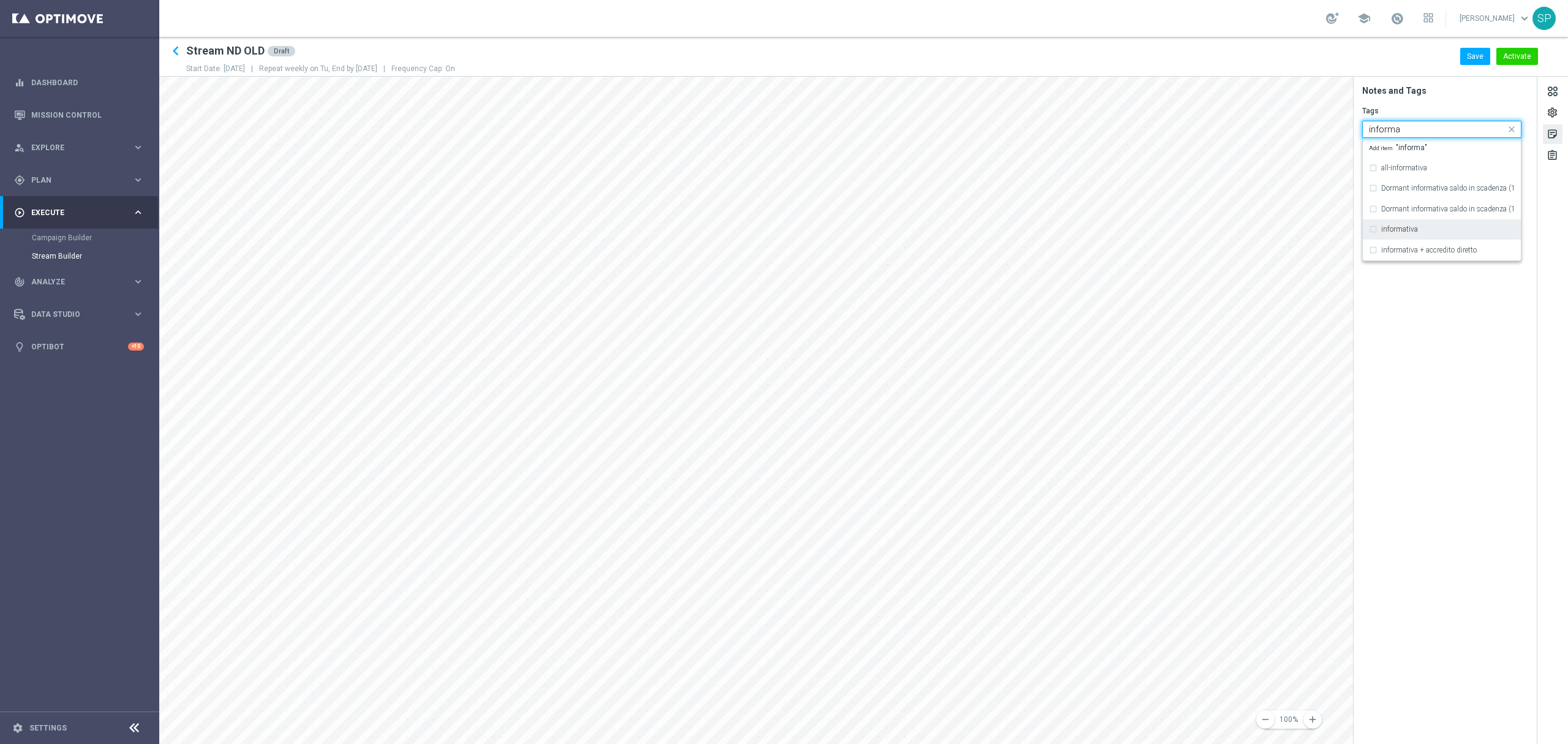
type input "informa"
click at [1498, 97] on tab-body "Notes and Tags Tags Add a new tag × non depositors × conversion × informativa N…" at bounding box center [1446, 175] width 183 height 181
click at [1508, 126] on span at bounding box center [1513, 129] width 15 height 15
type input "s"
click at [1469, 152] on div "betting" at bounding box center [1442, 148] width 146 height 19
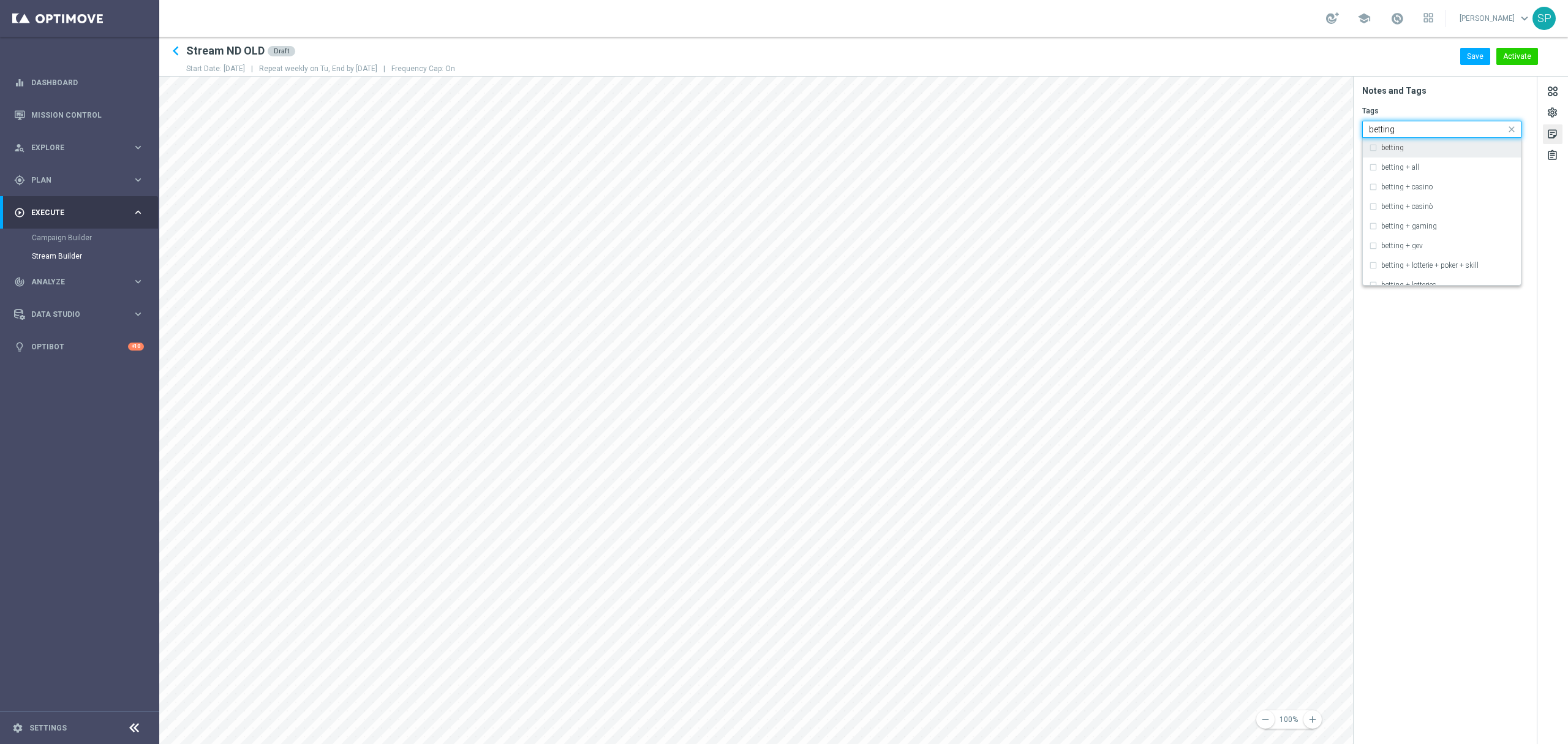
type input "betting"
click at [1472, 92] on h2 "Notes and Tags" at bounding box center [1450, 91] width 175 height 11
click at [1510, 127] on span at bounding box center [1513, 129] width 15 height 15
click at [1491, 162] on div "no bonus" at bounding box center [1442, 167] width 146 height 19
type input "no bonus"
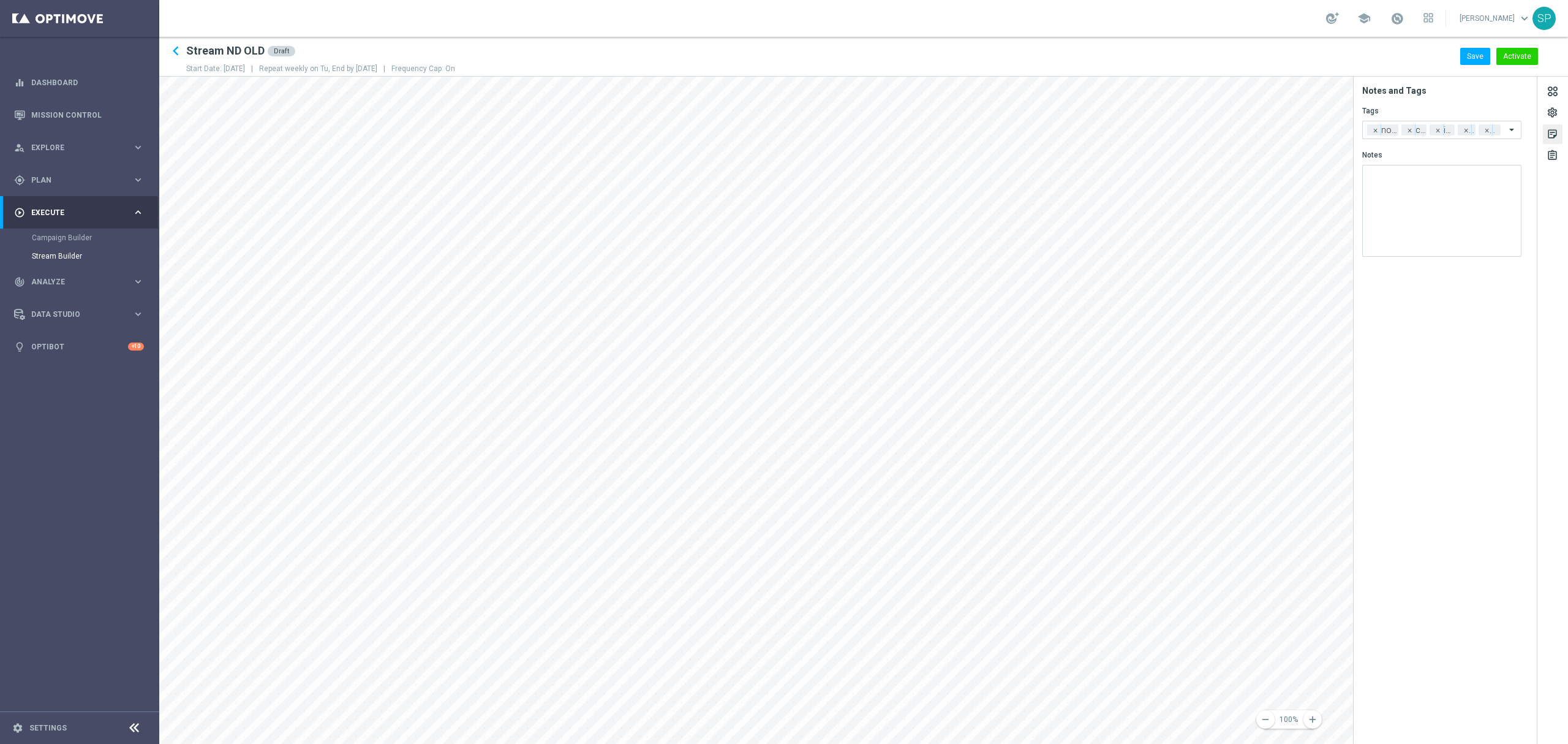
click at [1481, 324] on section "Notes and Tags Tags Add a new tag × non depositors × conversion × informativa ×…" at bounding box center [1446, 411] width 184 height 668
click at [1510, 59] on button "Activate" at bounding box center [1517, 56] width 41 height 17
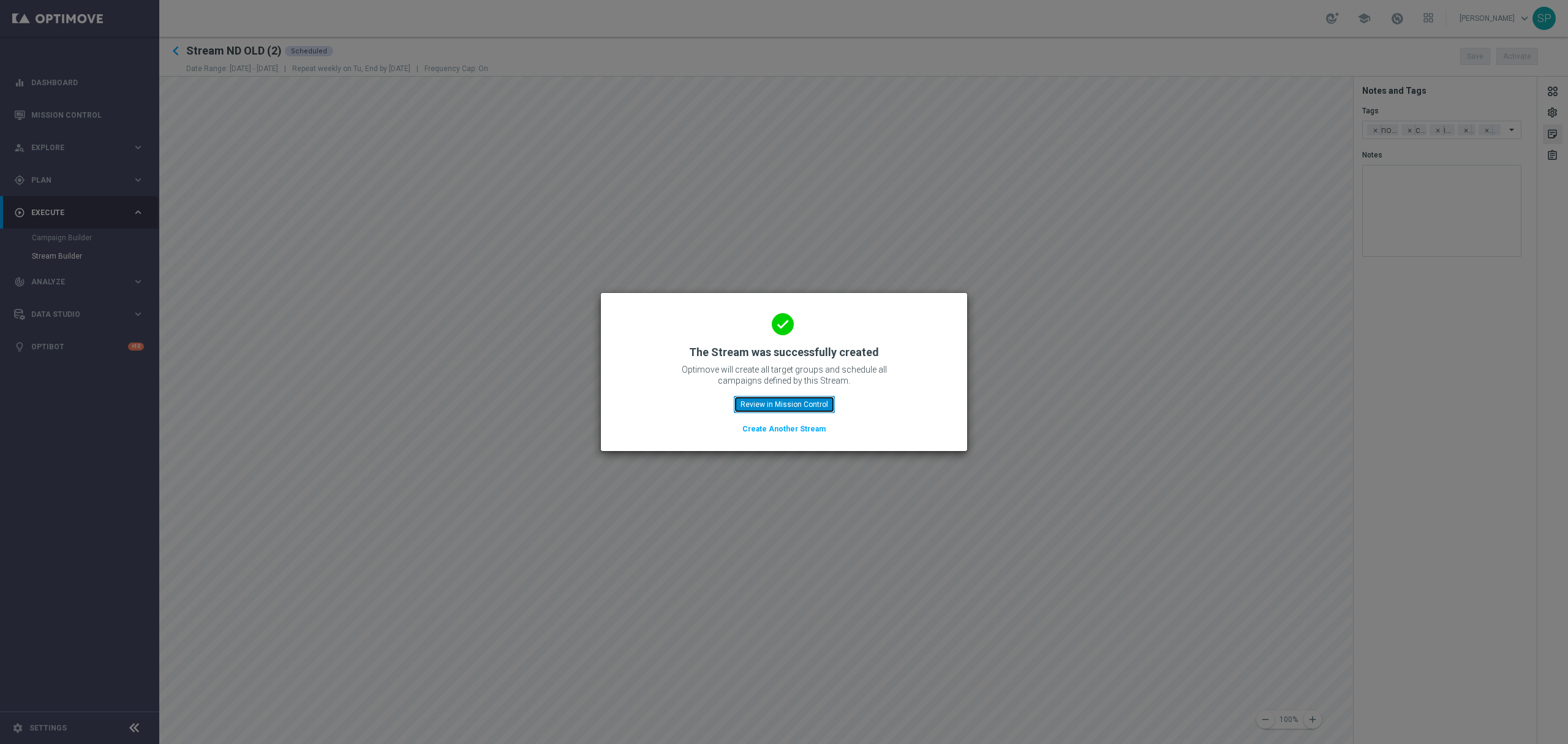
click at [755, 404] on button "Review in Mission Control" at bounding box center [784, 404] width 101 height 17
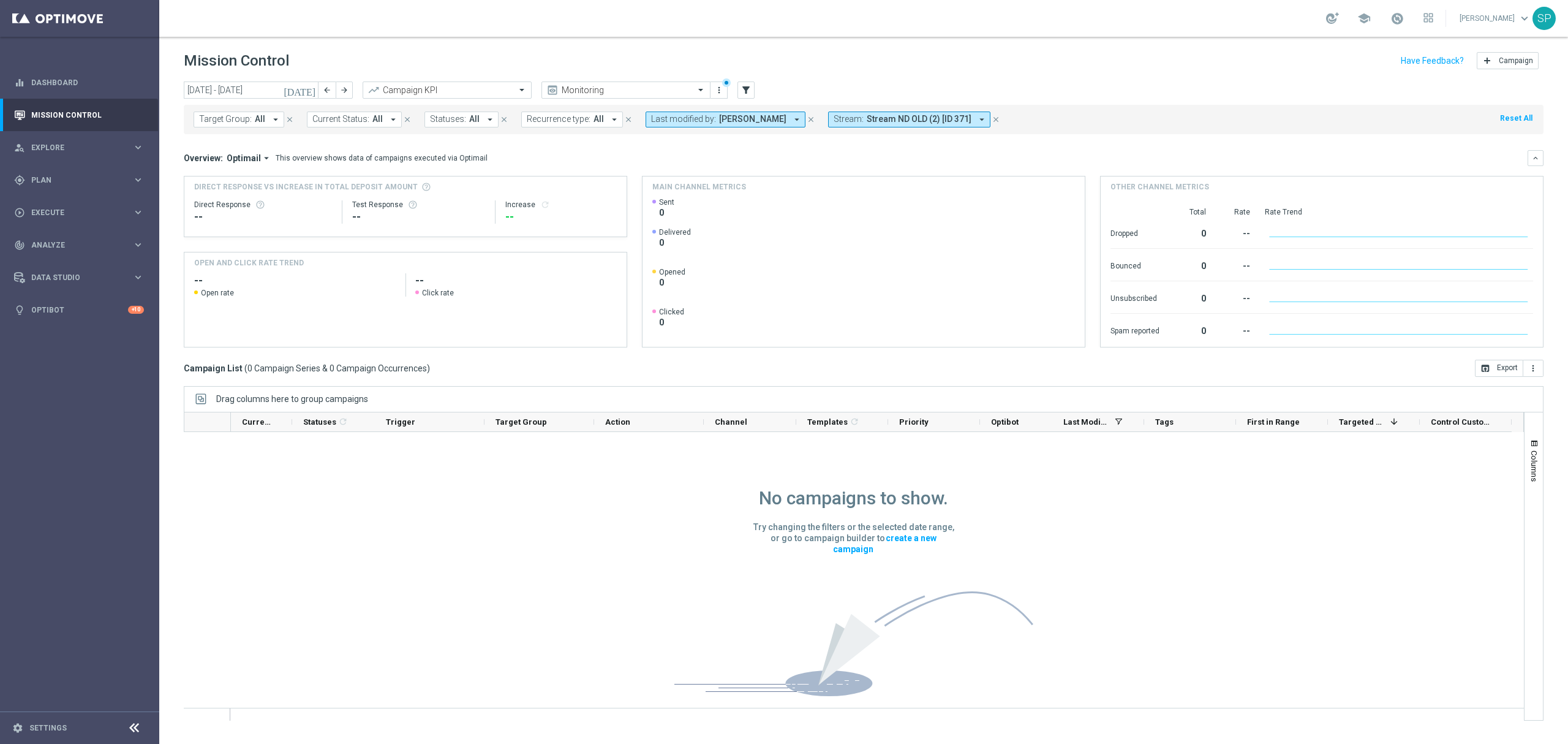
click at [992, 122] on icon "close" at bounding box center [996, 119] width 9 height 9
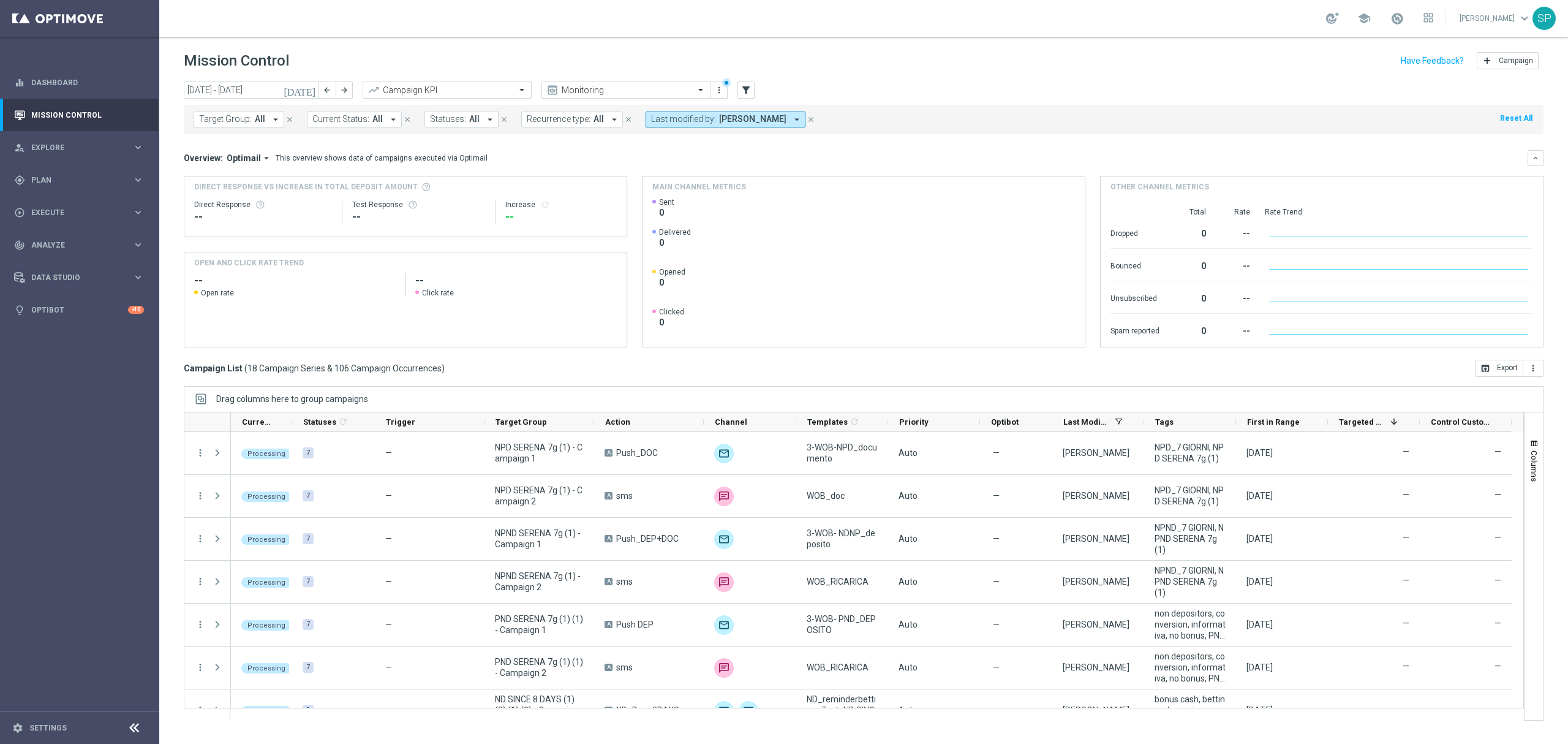
click at [807, 120] on icon "close" at bounding box center [811, 119] width 9 height 9
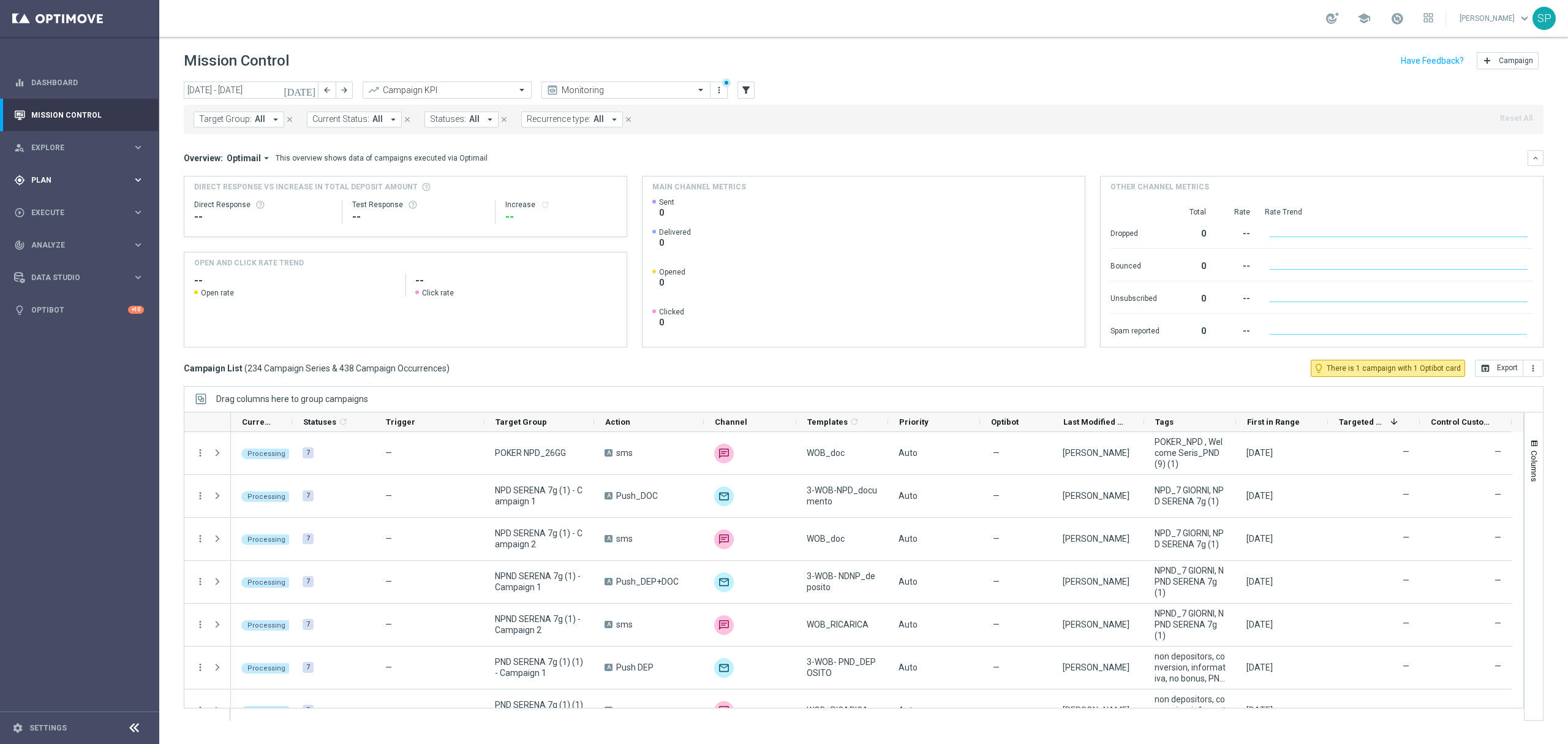
click at [112, 185] on div "gps_fixed Plan keyboard_arrow_right" at bounding box center [79, 180] width 158 height 32
click at [49, 258] on link "Streams" at bounding box center [79, 260] width 96 height 10
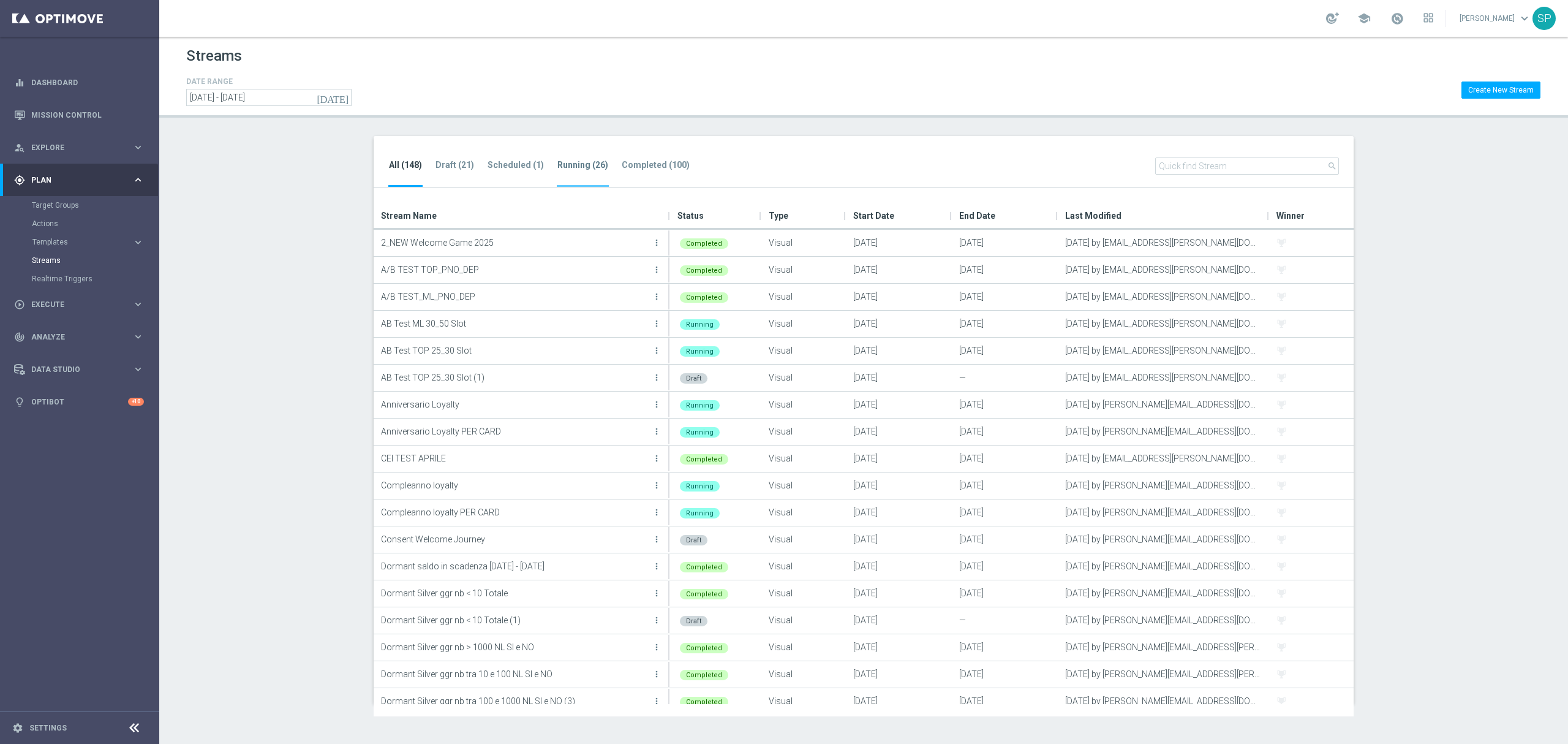
click at [590, 180] on li "Running (26)" at bounding box center [583, 173] width 52 height 29
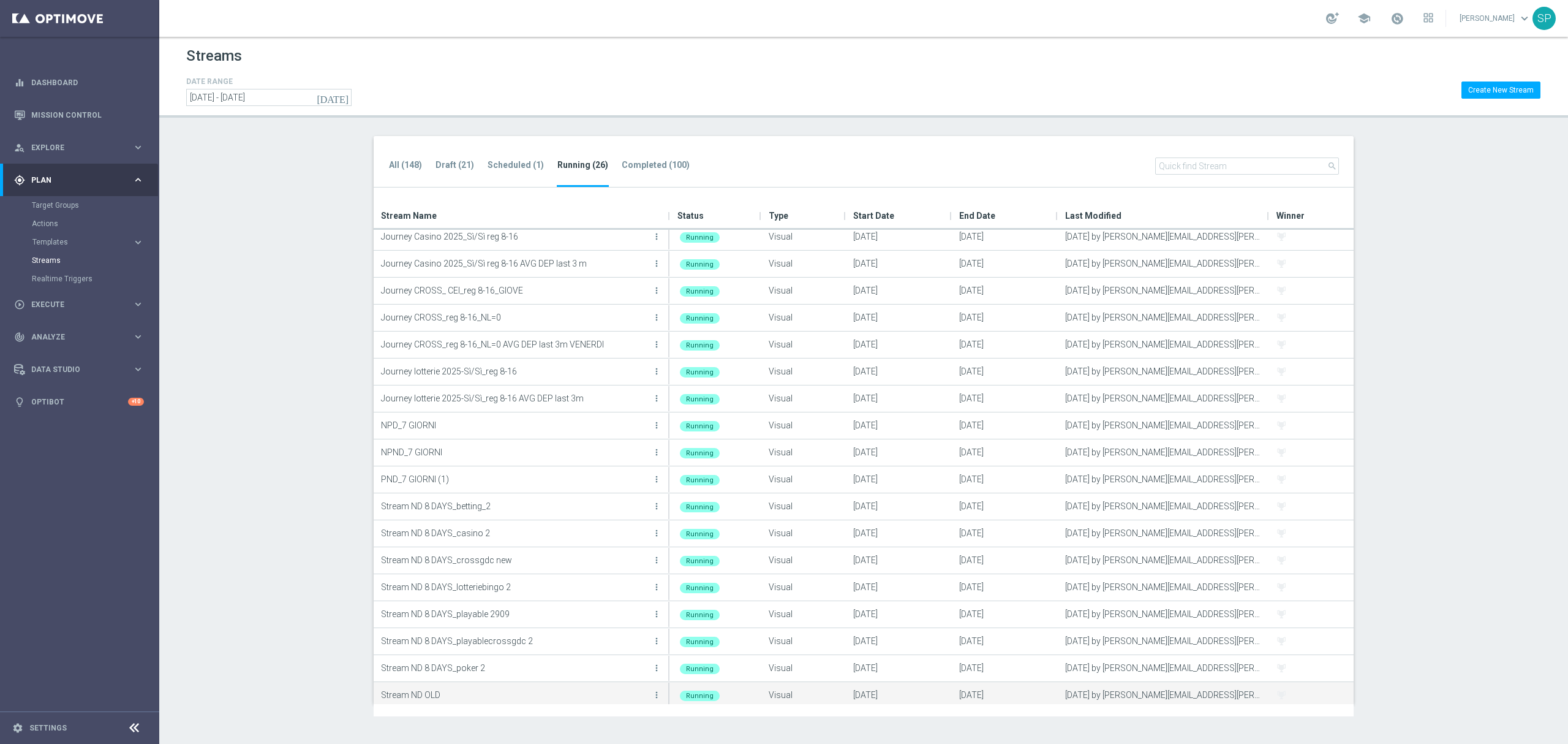
scroll to position [226, 0]
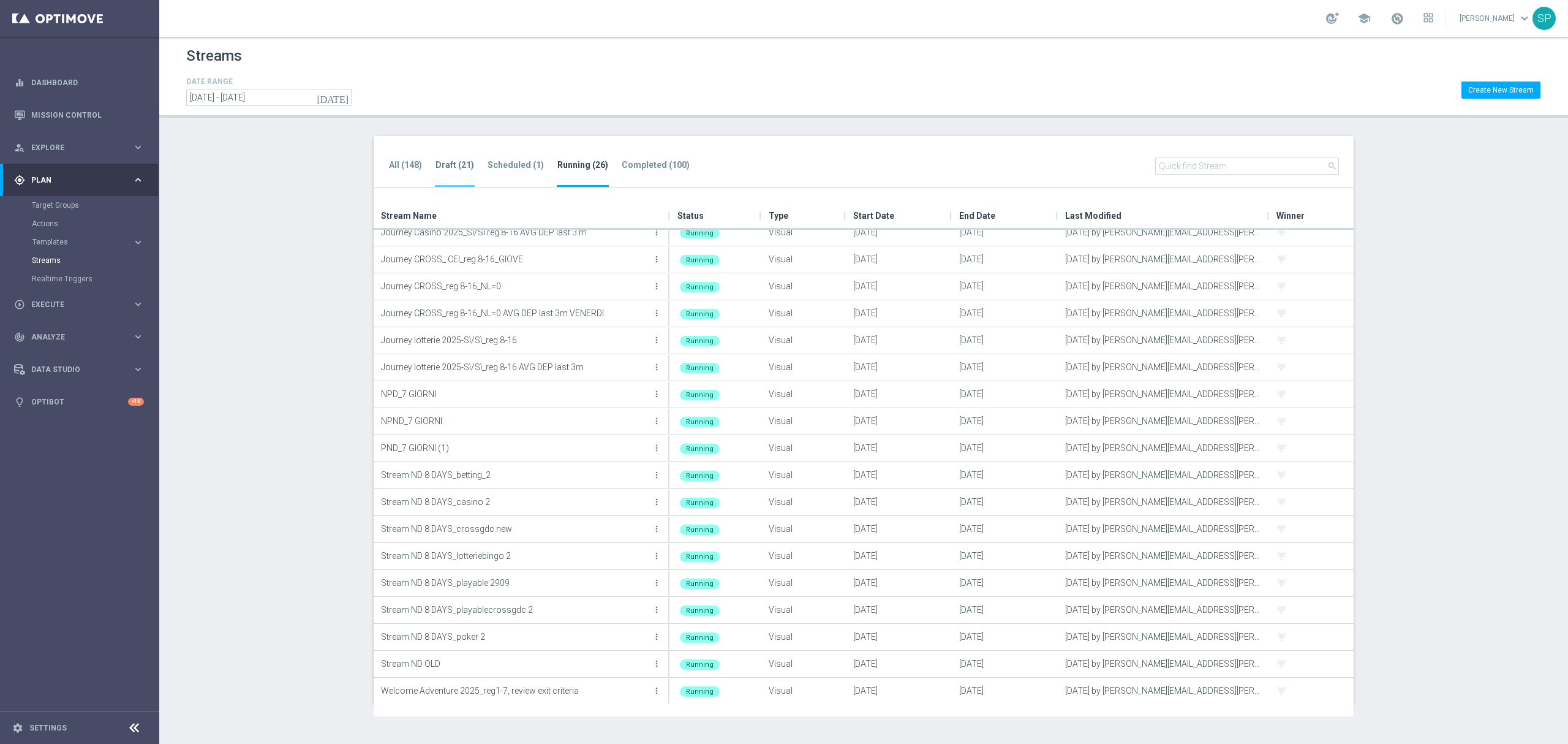
click at [435, 175] on li "Draft (21)" at bounding box center [454, 173] width 40 height 29
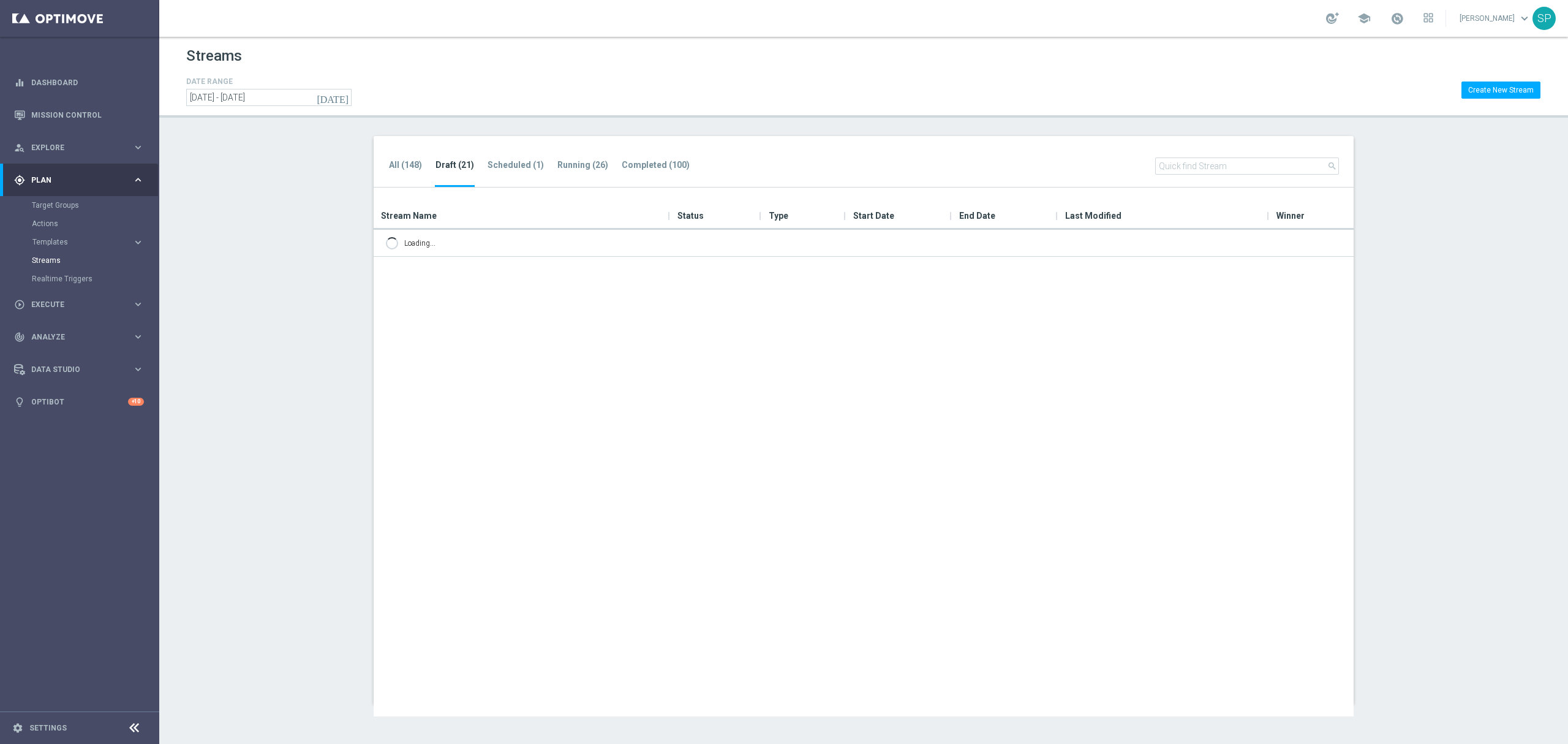
scroll to position [0, 0]
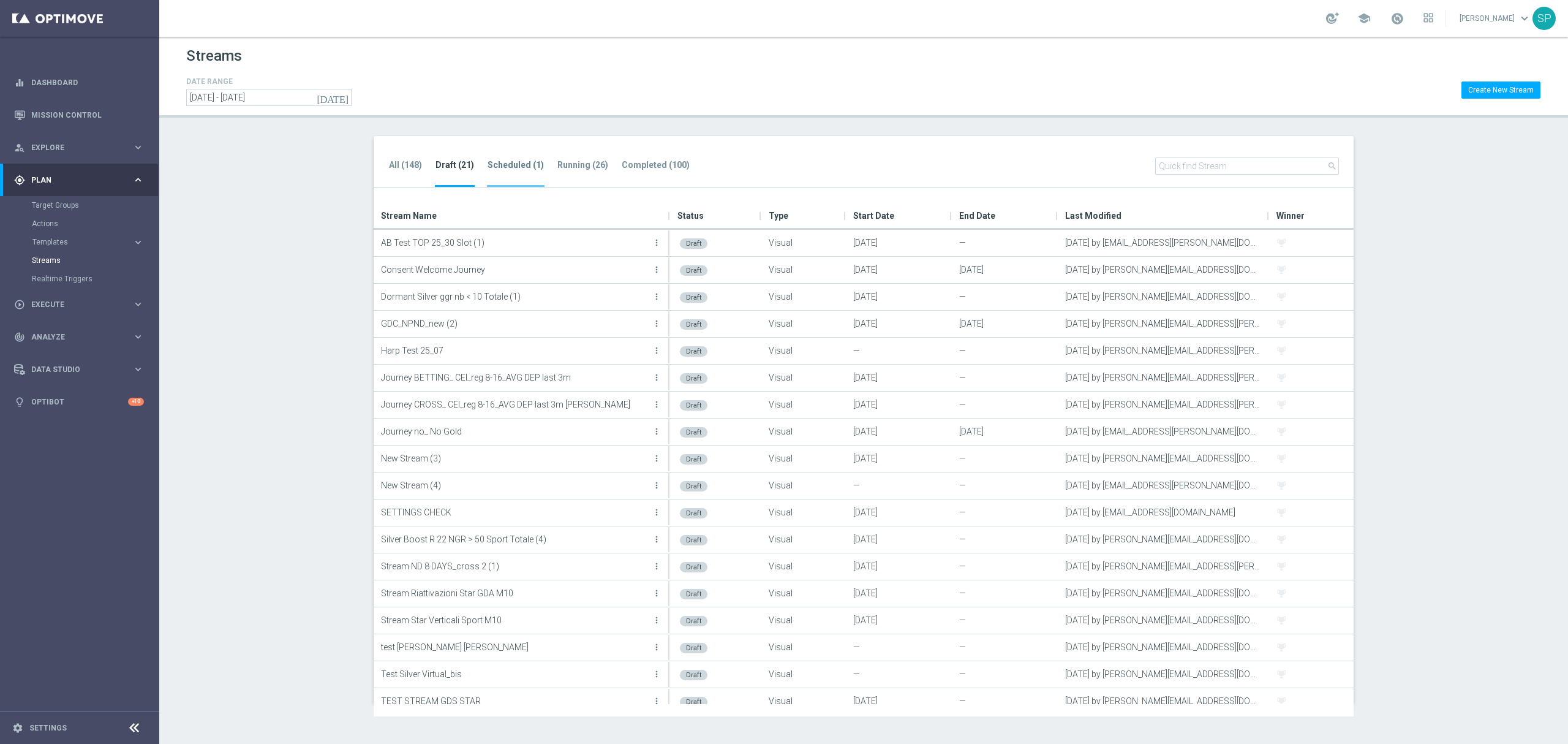
click at [509, 175] on li "Scheduled (1)" at bounding box center [515, 173] width 58 height 29
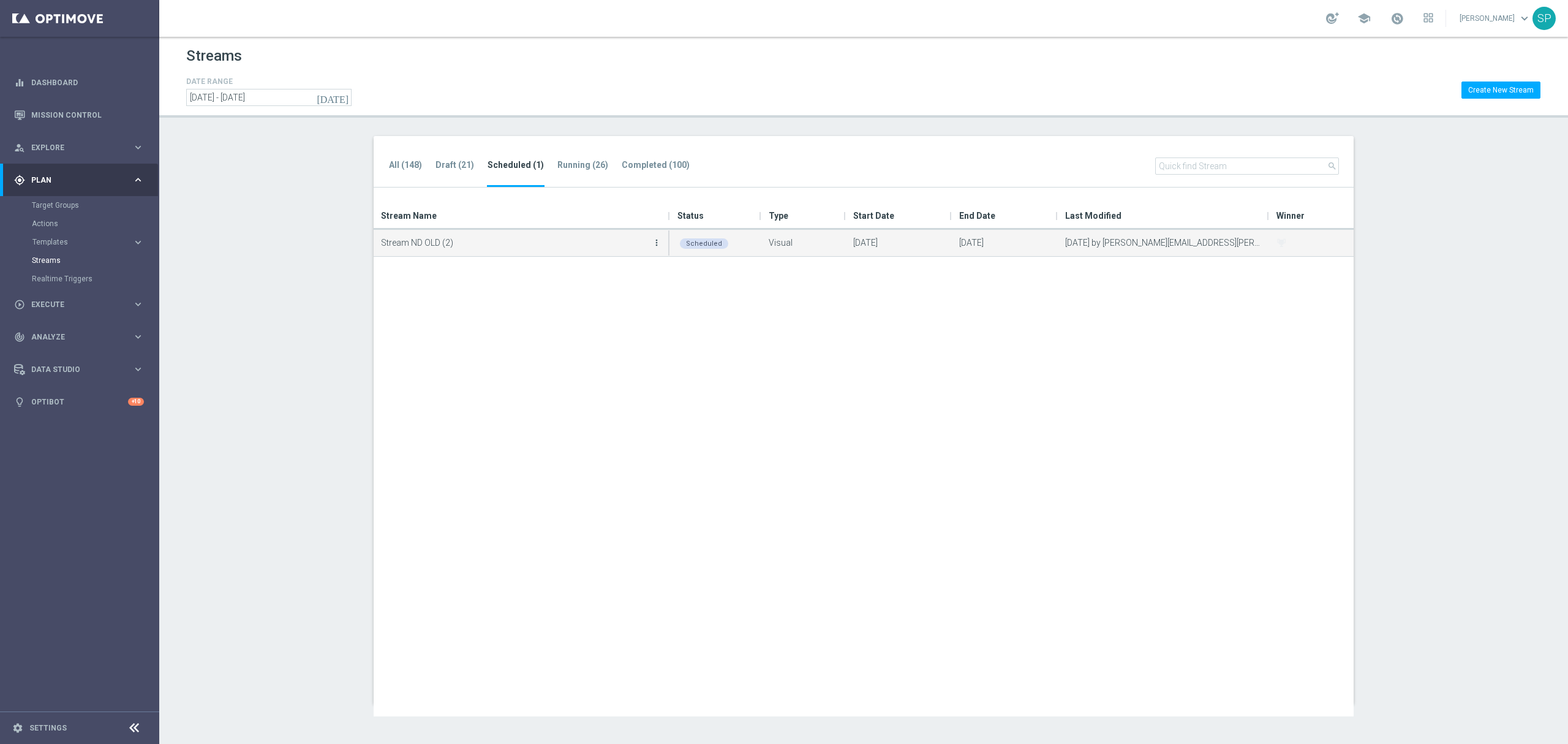
click at [653, 239] on icon "more_vert" at bounding box center [657, 242] width 10 height 10
click at [626, 282] on div "Edit" at bounding box center [607, 280] width 75 height 9
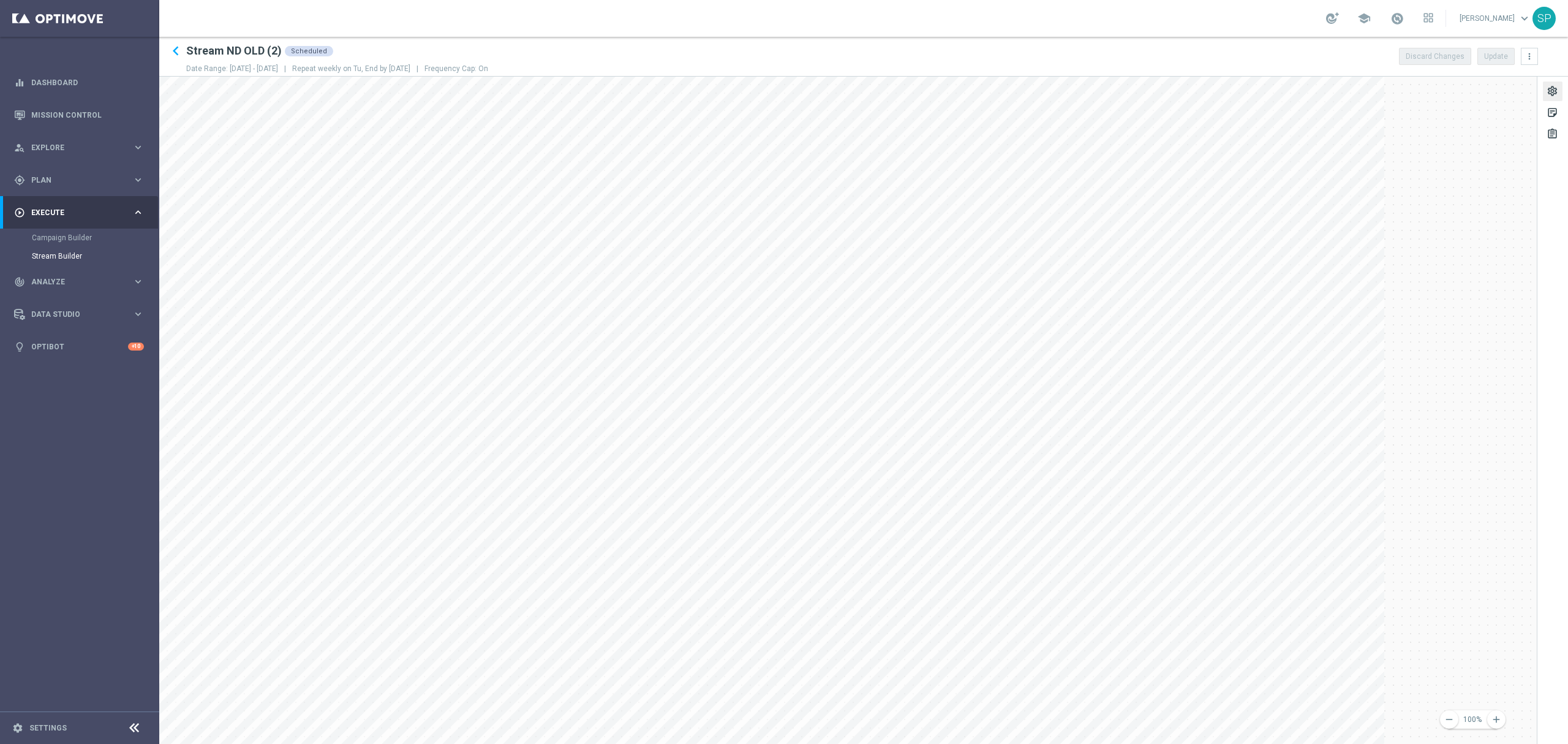
click at [1550, 89] on div "settings" at bounding box center [1553, 93] width 11 height 16
click at [1484, 142] on input "Stream ND OLD (2)" at bounding box center [1450, 143] width 156 height 17
type input "Stream ND OLD MYCOMBO"
click at [1486, 182] on div "Objective done" at bounding box center [1451, 178] width 160 height 11
click at [1490, 248] on div "Start Date done" at bounding box center [1451, 248] width 160 height 11
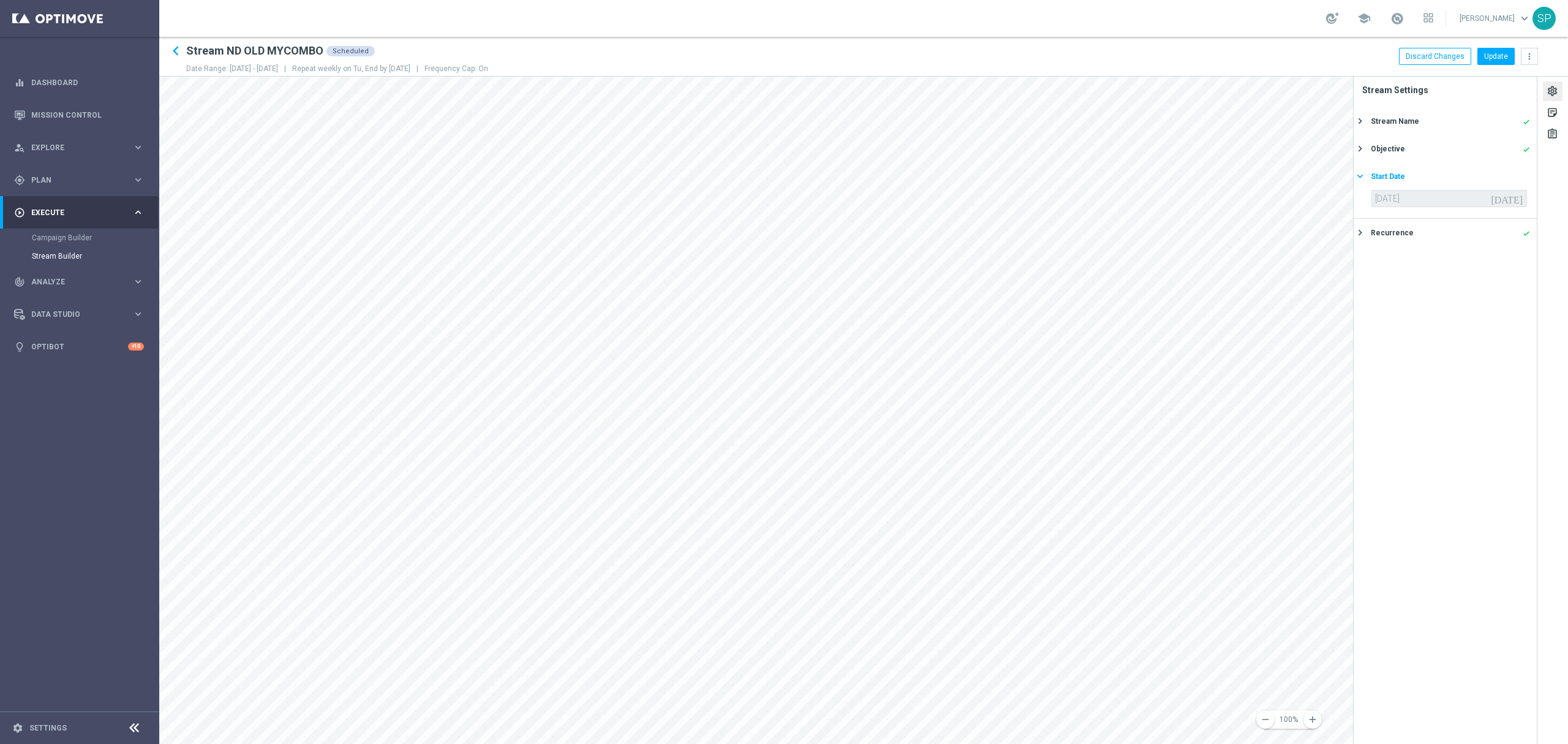
click at [1361, 180] on icon "keyboard_arrow_right" at bounding box center [1360, 176] width 11 height 11
type input "14 Oct 2025"
click at [1361, 180] on icon "keyboard_arrow_right" at bounding box center [1360, 176] width 11 height 11
click at [1429, 199] on div "14 Oct 2025 today" at bounding box center [1450, 198] width 156 height 17
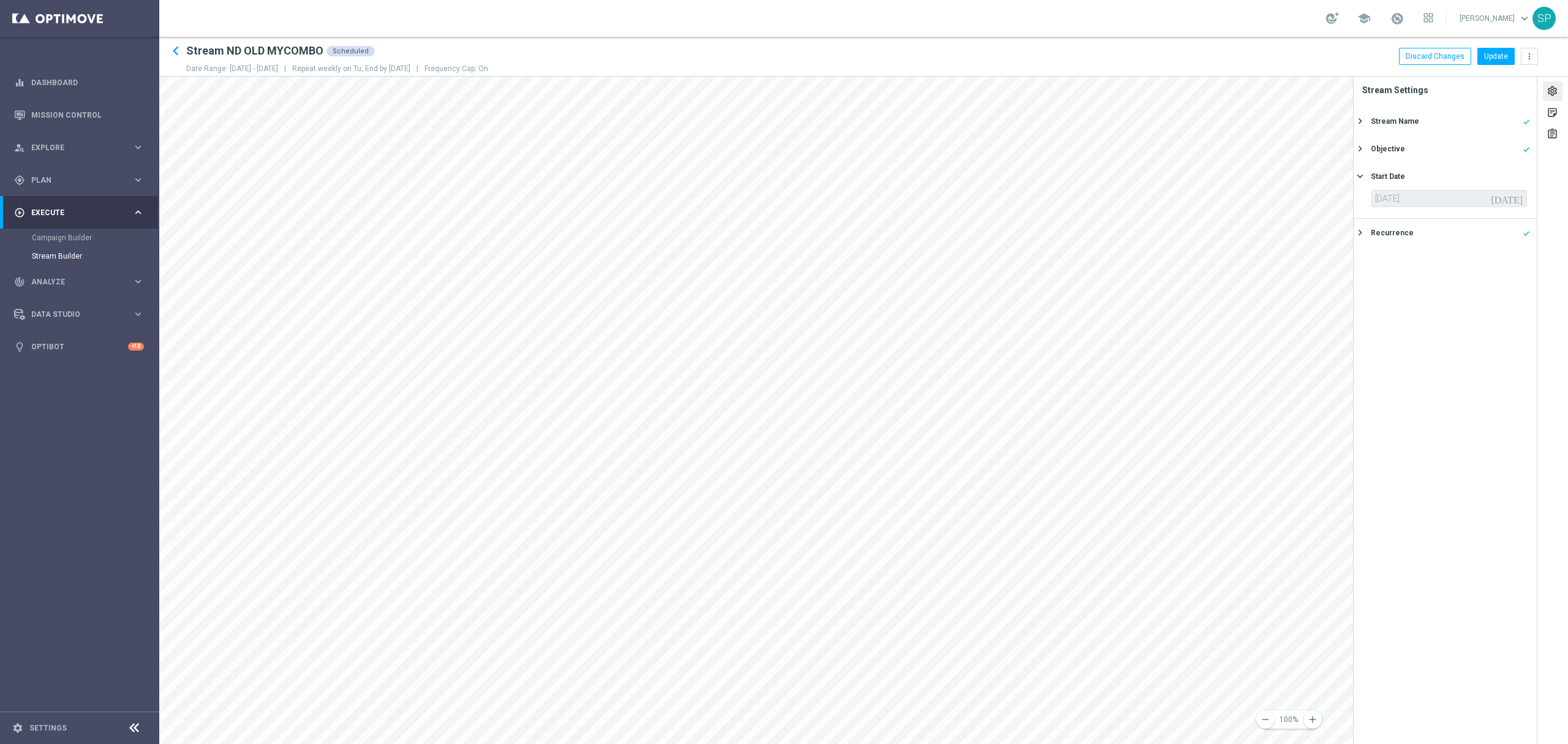
click at [1429, 199] on div "14 Oct 2025 today" at bounding box center [1450, 198] width 156 height 17
click at [1372, 167] on div "Start Date keyboard_arrow_right" at bounding box center [1446, 176] width 183 height 28
click at [1372, 167] on div "Start Date done keyboard_arrow_right" at bounding box center [1446, 176] width 183 height 28
click at [1387, 233] on div "Recurrence" at bounding box center [1392, 233] width 43 height 11
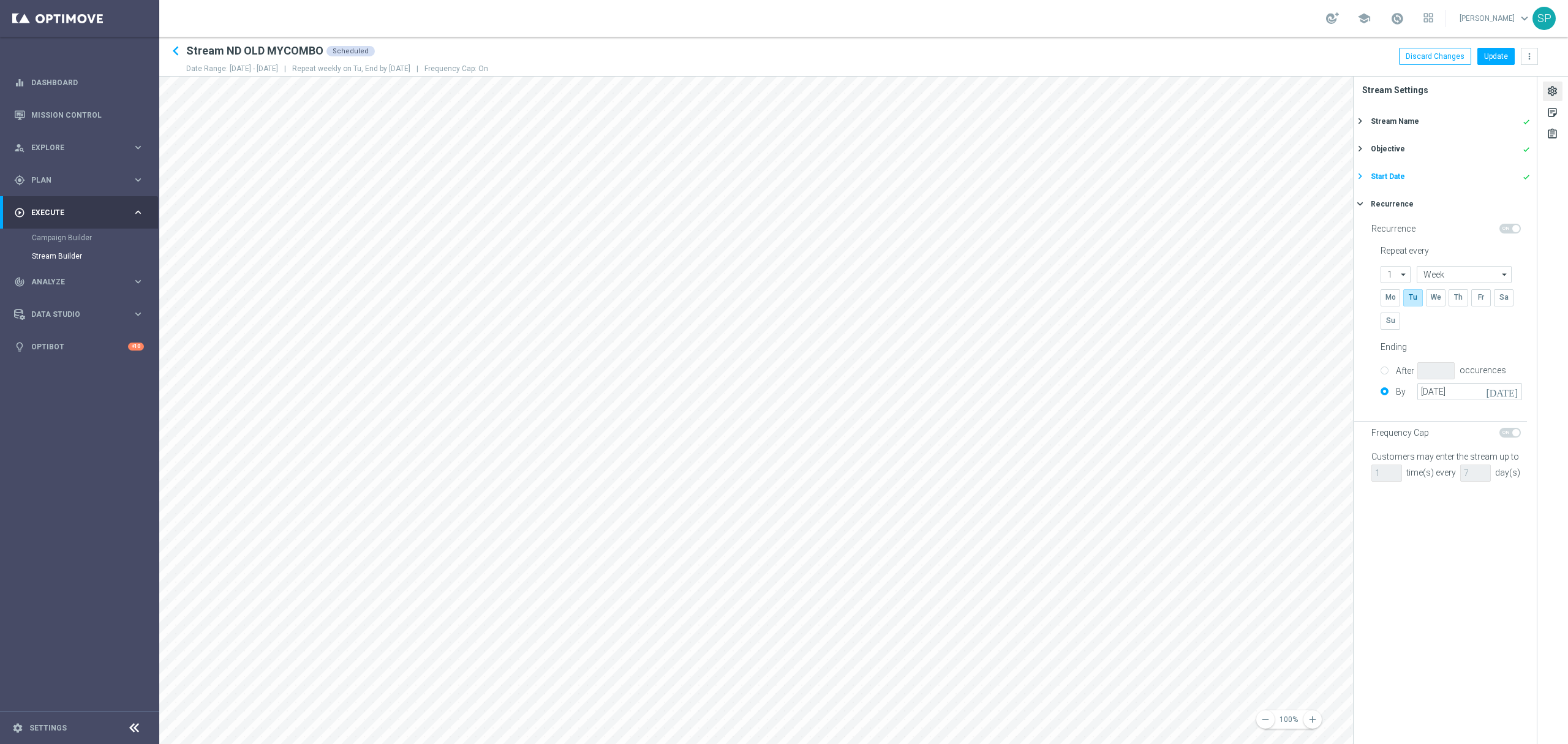
click at [1407, 171] on div "Start Date done" at bounding box center [1451, 177] width 160 height 11
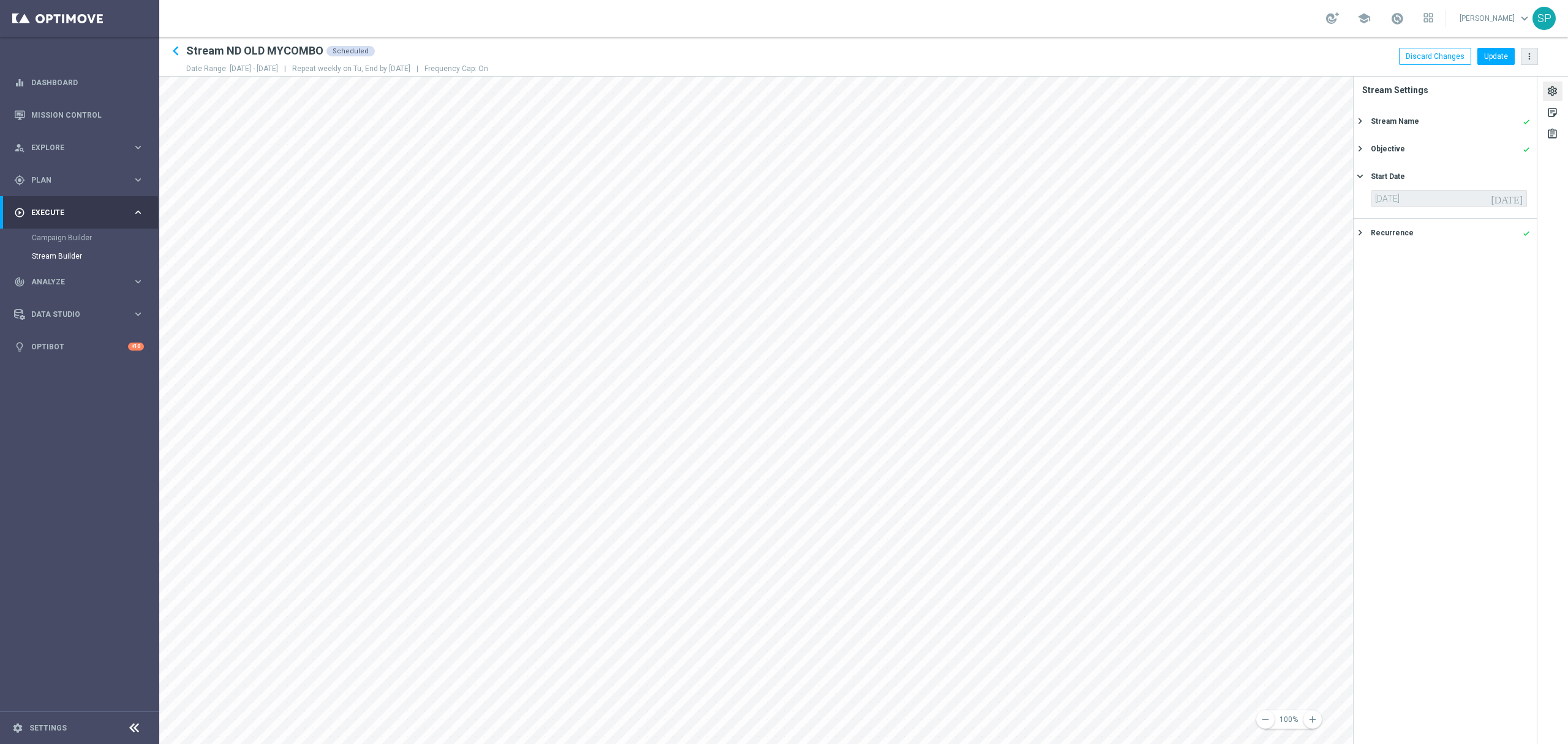
click at [1531, 52] on icon "more_vert" at bounding box center [1530, 57] width 10 height 10
click at [1408, 200] on div "14 Oct 2025 today" at bounding box center [1450, 198] width 156 height 17
click at [172, 58] on icon "keyboard_arrow_left" at bounding box center [176, 50] width 19 height 19
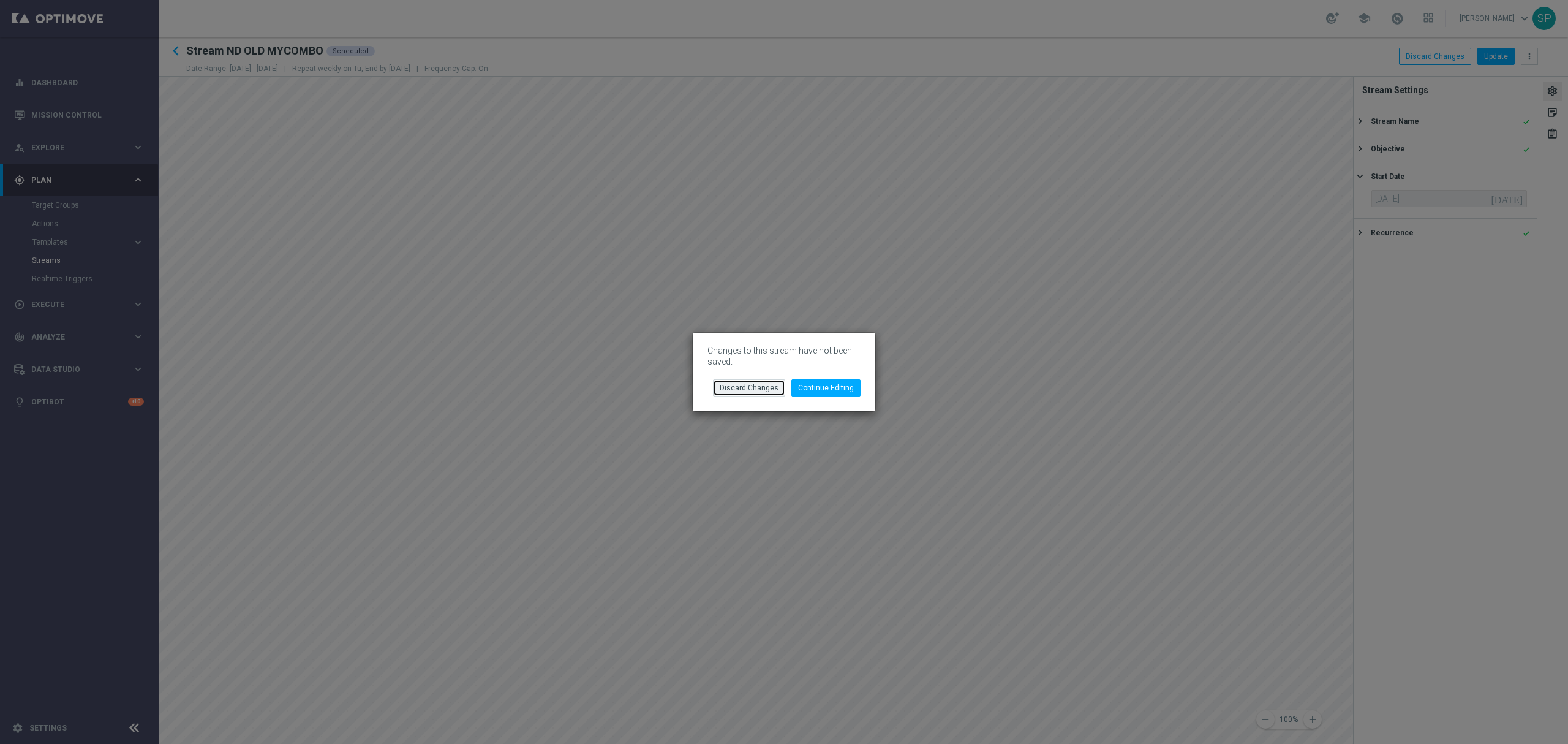
click at [775, 396] on button "Discard Changes" at bounding box center [748, 387] width 72 height 17
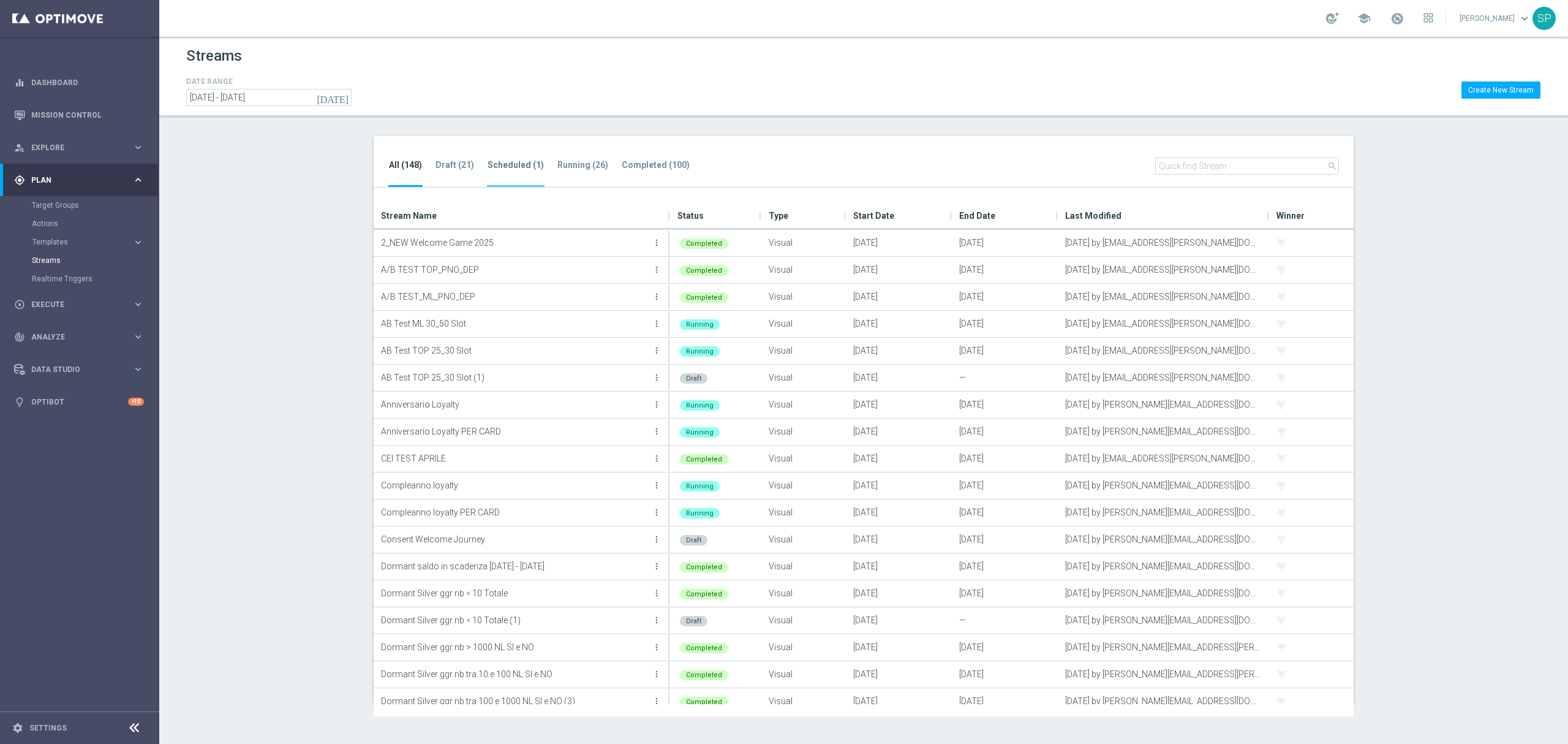
click at [505, 165] on tab-header "Scheduled (1)" at bounding box center [516, 165] width 57 height 11
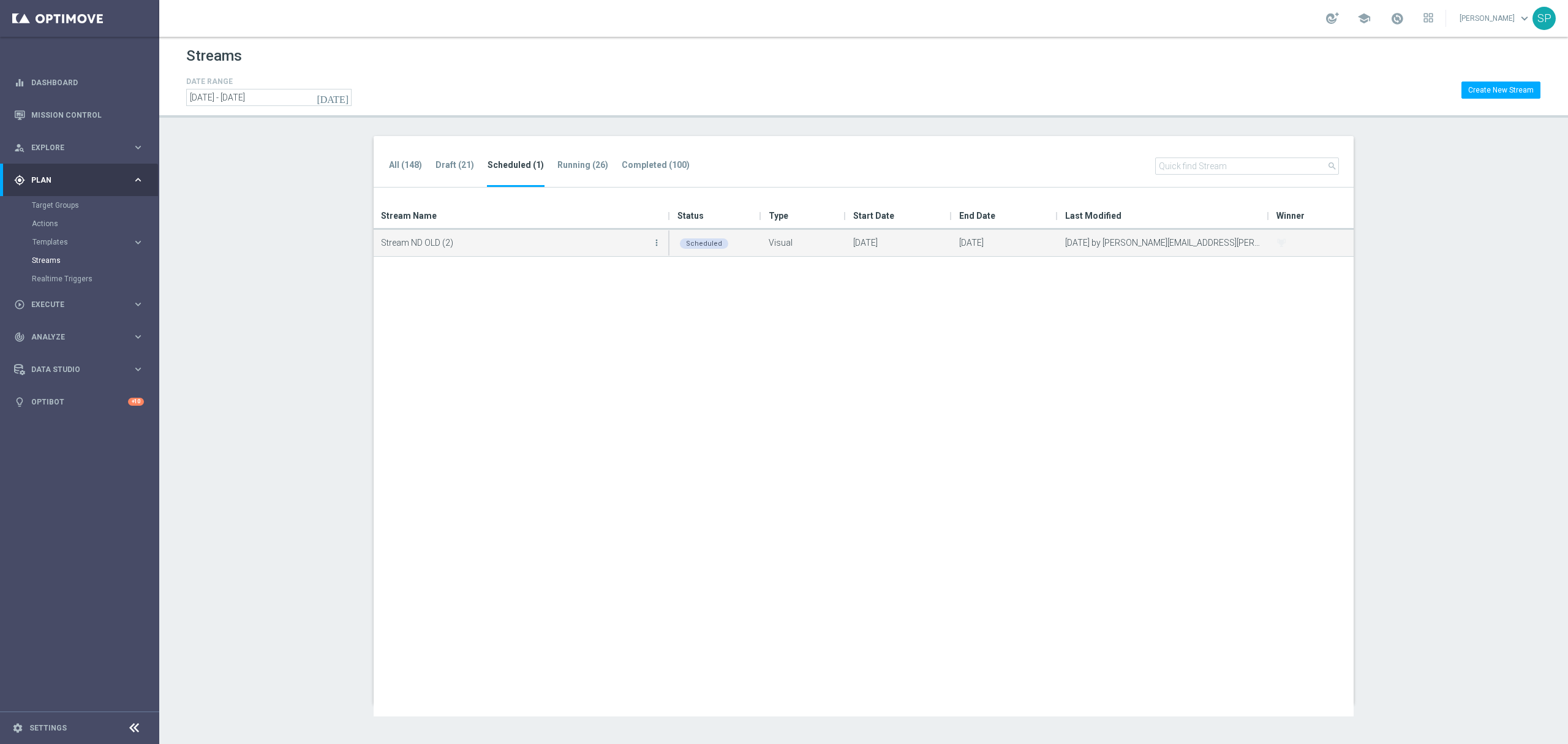
click at [643, 237] on p "Stream ND OLD (2)" at bounding box center [515, 242] width 268 height 19
click at [657, 250] on button "more_vert" at bounding box center [656, 242] width 12 height 24
click at [620, 310] on div "Duplicate" at bounding box center [607, 314] width 75 height 9
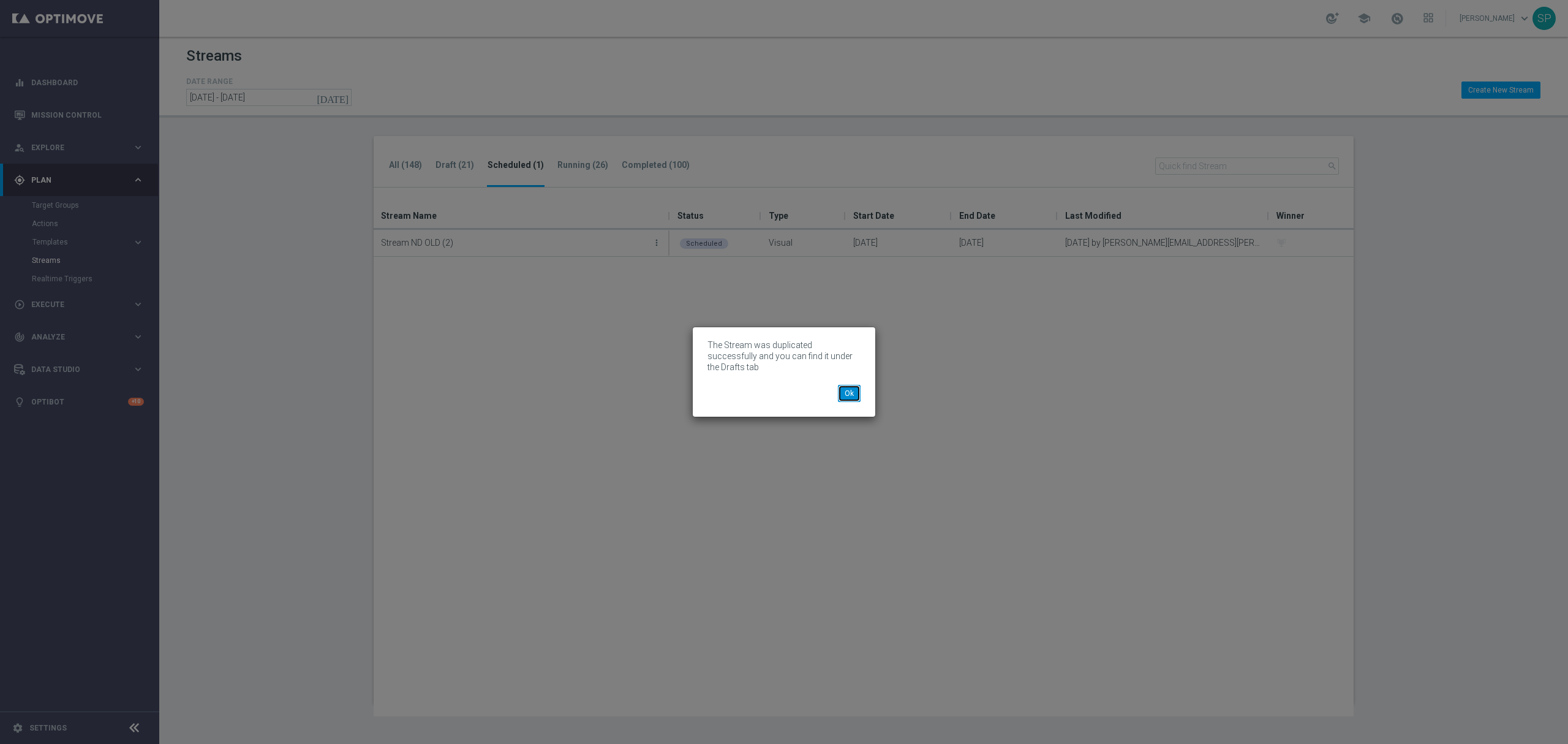
click at [843, 396] on button "Ok" at bounding box center [850, 393] width 23 height 17
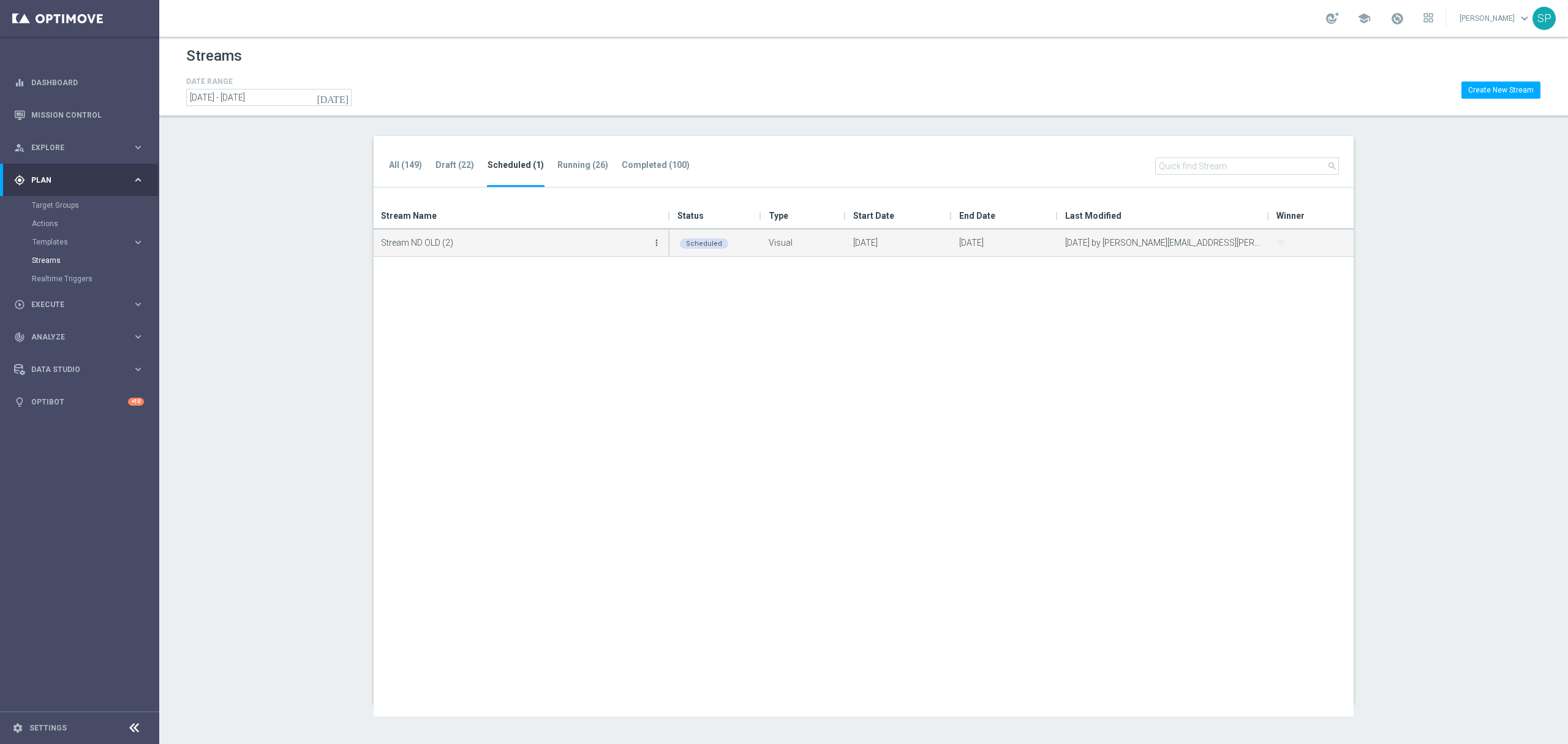
click at [655, 237] on icon "more_vert" at bounding box center [657, 242] width 10 height 10
click at [616, 302] on div "delete_forever Delete" at bounding box center [601, 297] width 98 height 17
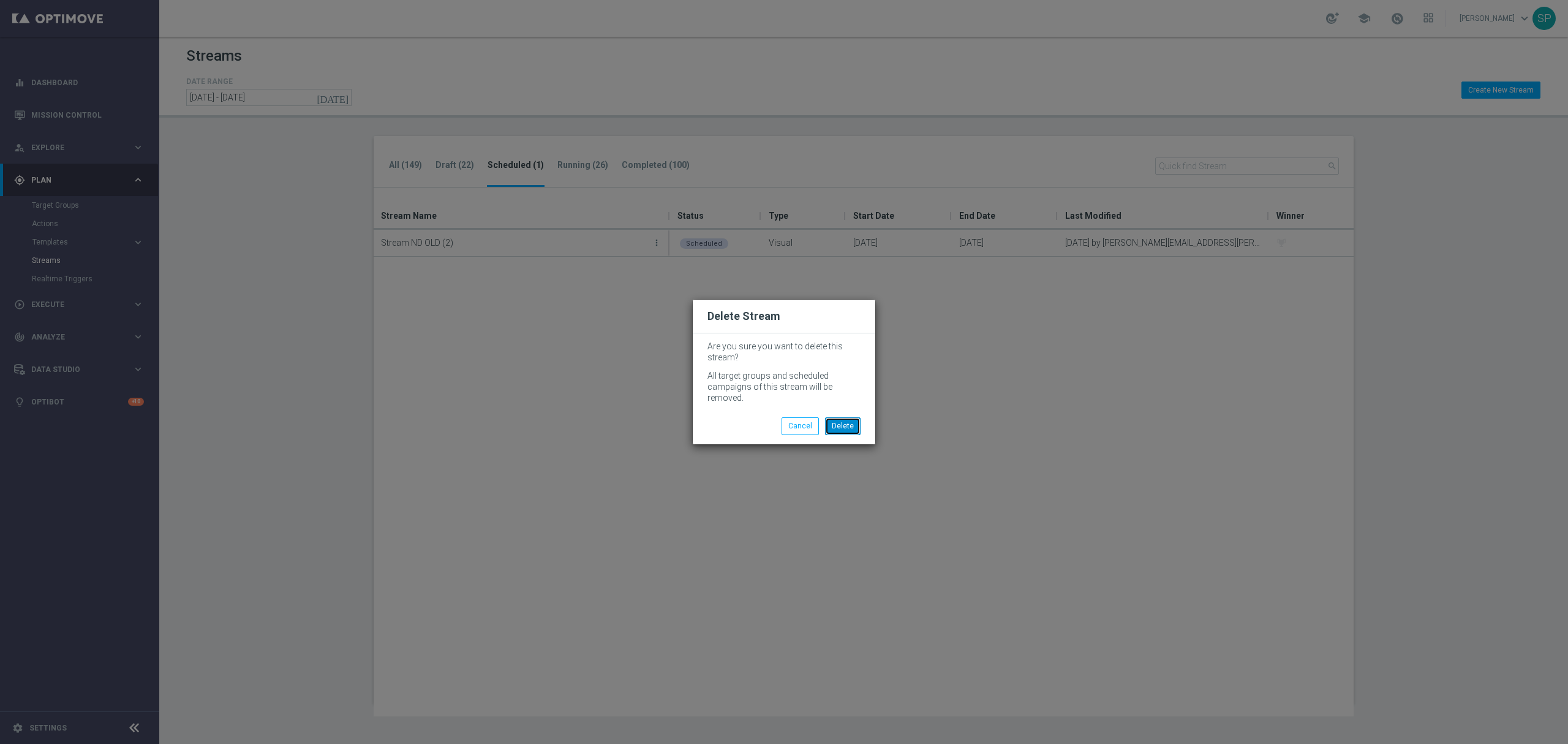
click at [831, 423] on button "Delete" at bounding box center [843, 425] width 36 height 17
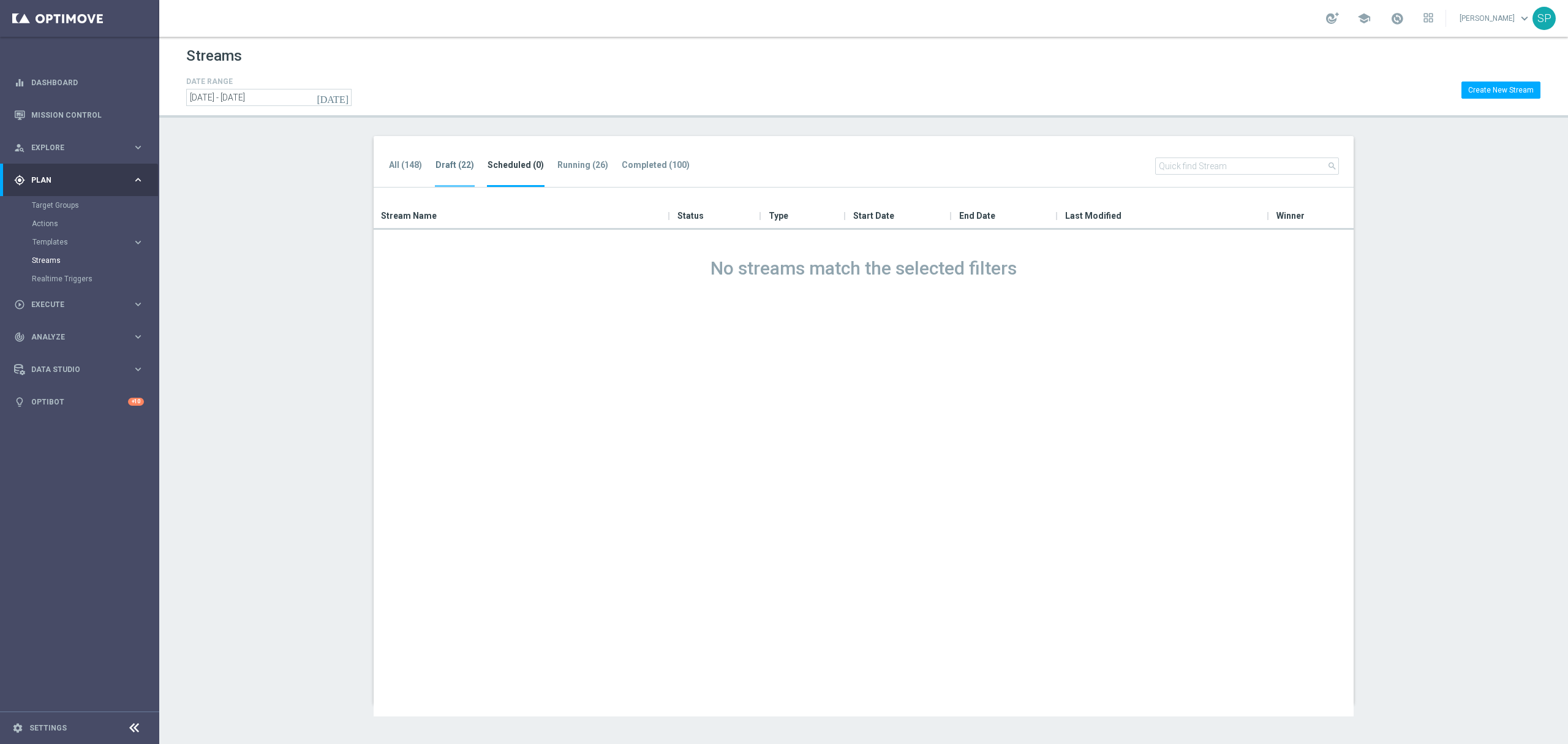
click at [463, 165] on tab-header "Draft (22)" at bounding box center [455, 165] width 39 height 11
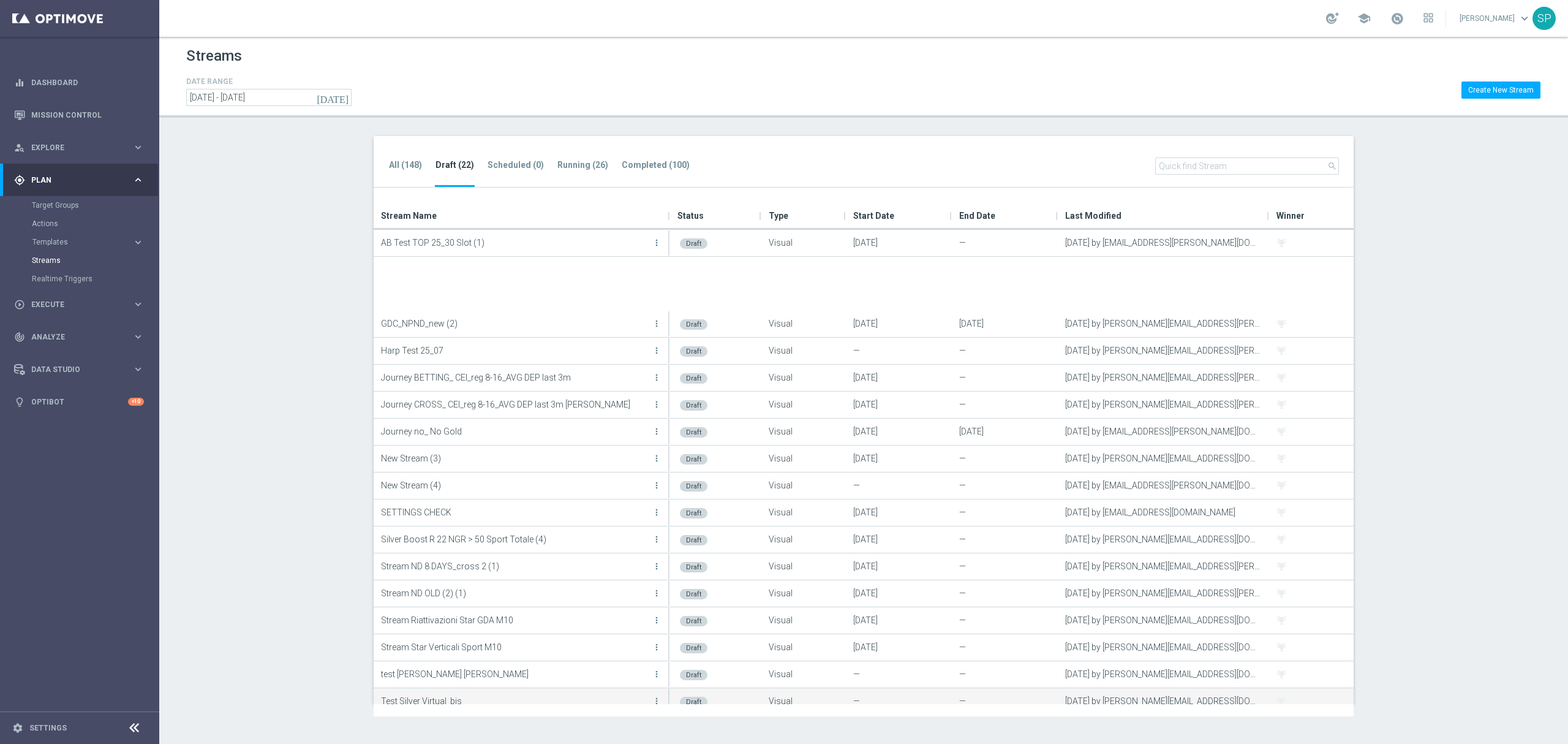
scroll to position [118, 0]
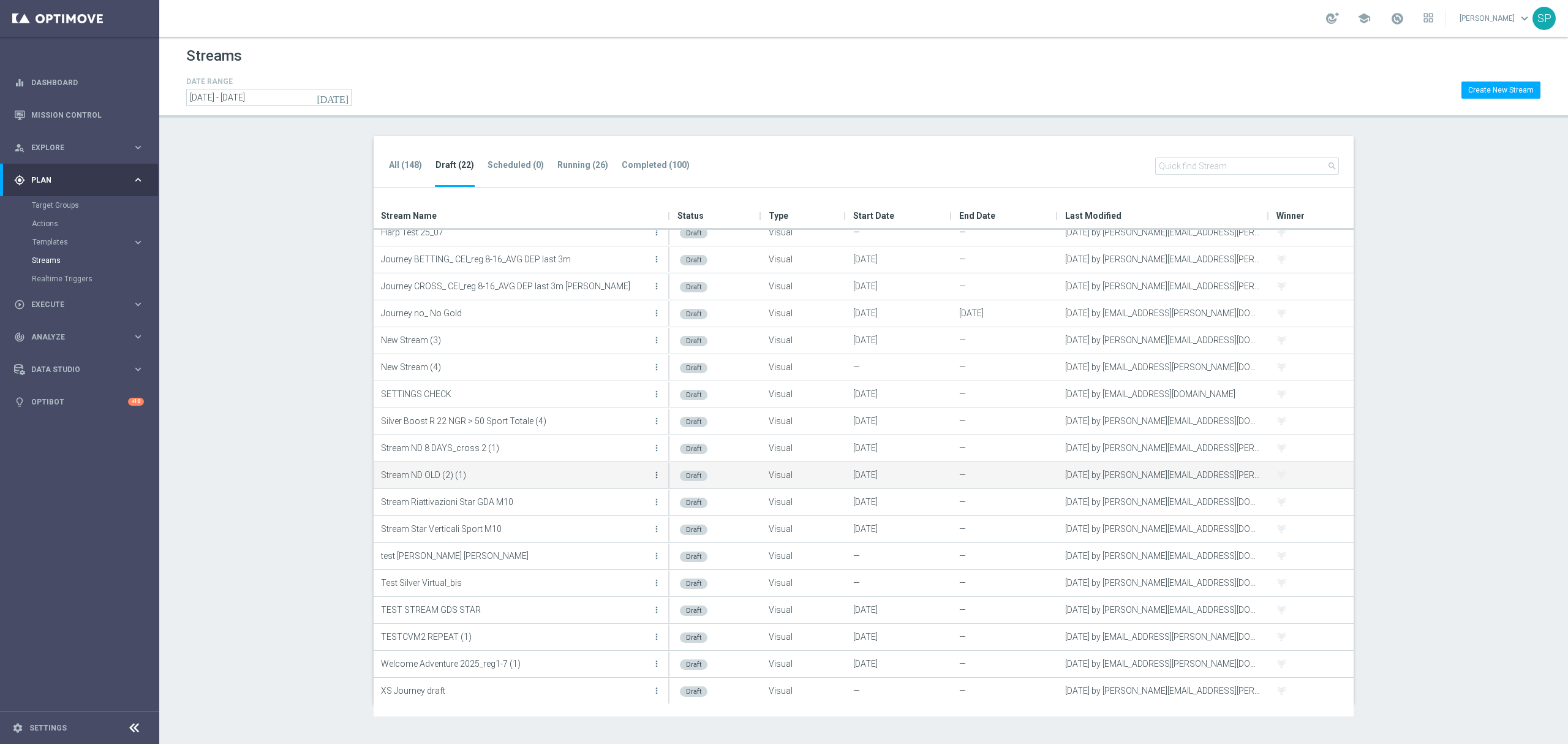
click at [658, 477] on icon "more_vert" at bounding box center [657, 475] width 10 height 10
click at [643, 485] on div "Edit" at bounding box center [607, 489] width 75 height 9
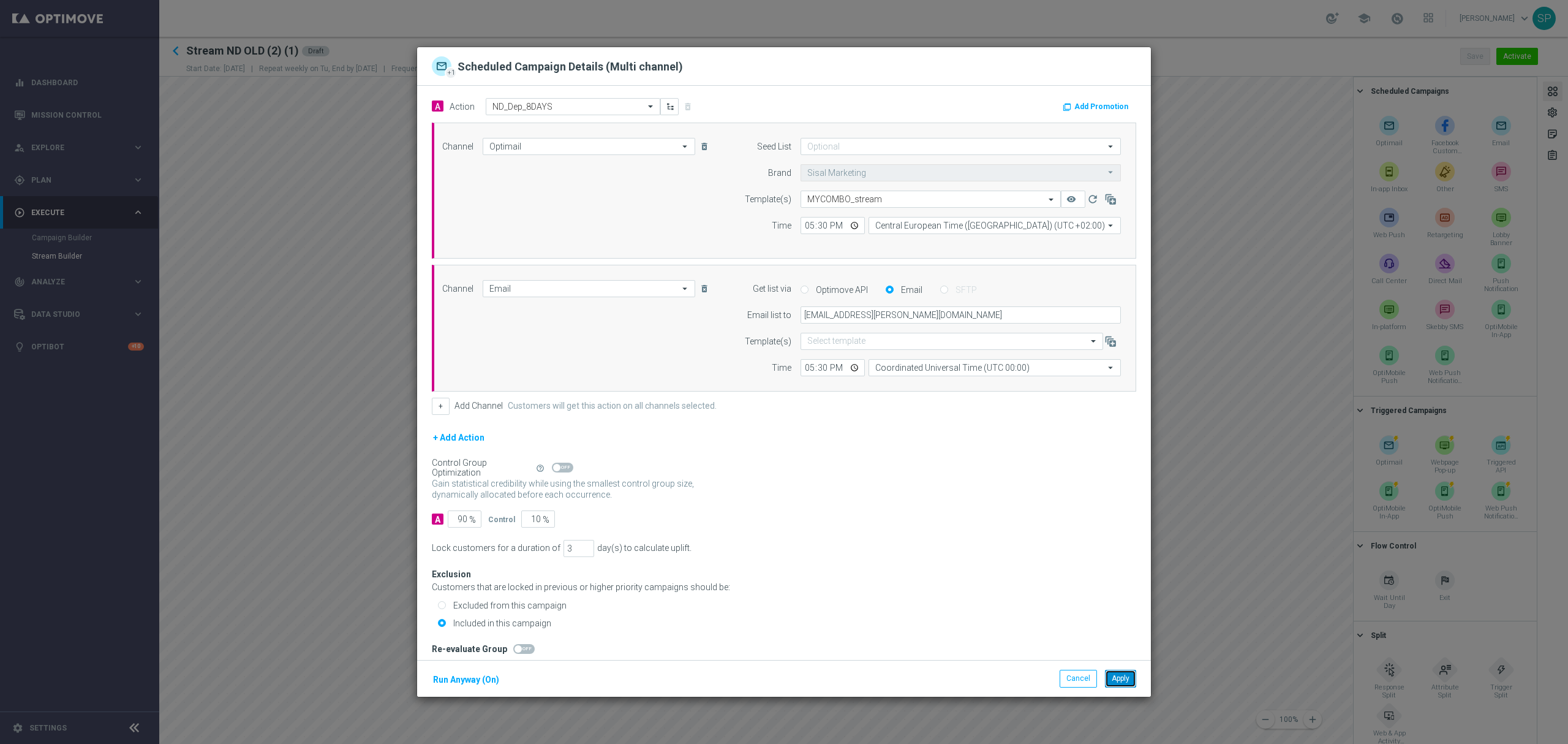
click at [1118, 672] on button "Apply" at bounding box center [1121, 678] width 32 height 17
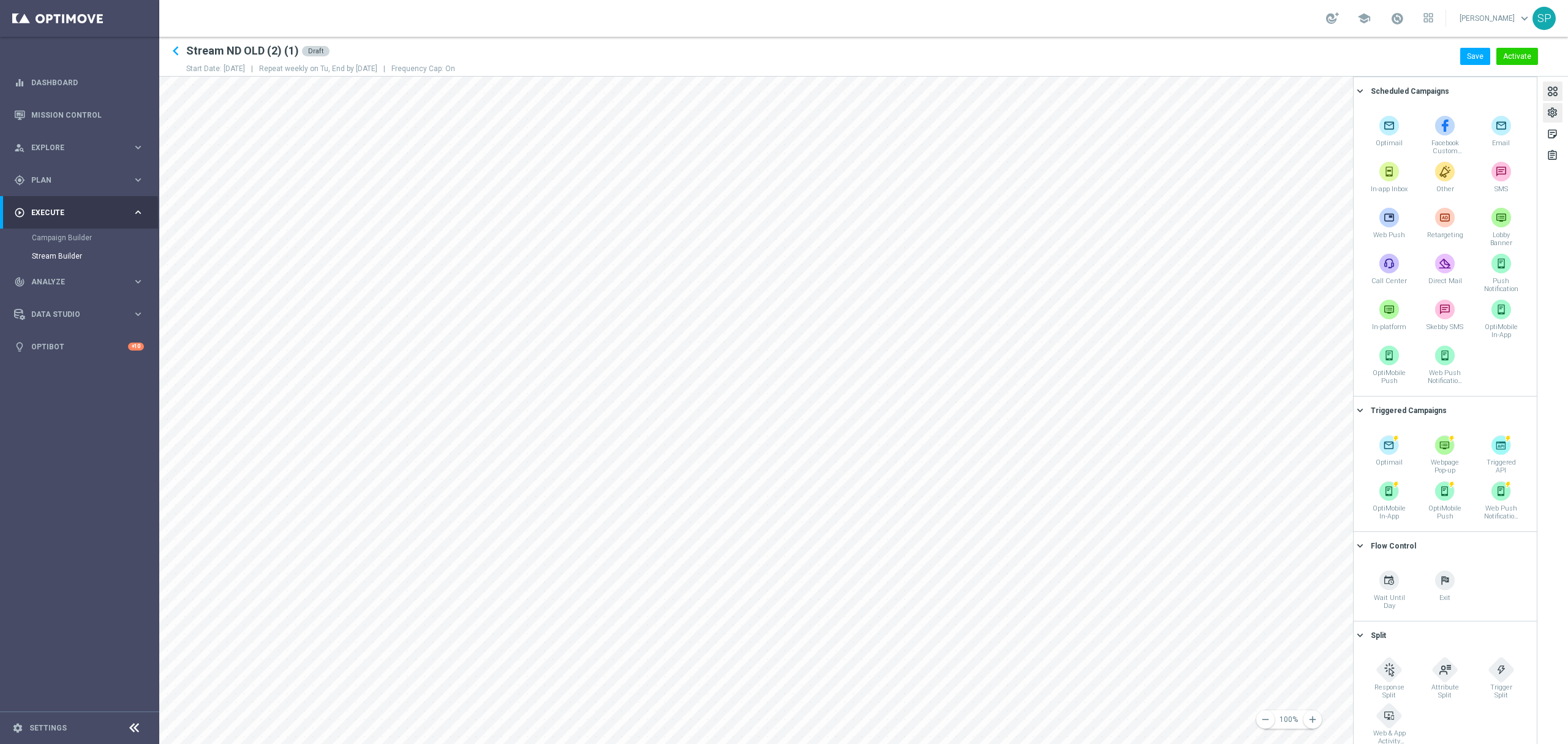
click at [1556, 113] on div "settings" at bounding box center [1553, 115] width 11 height 16
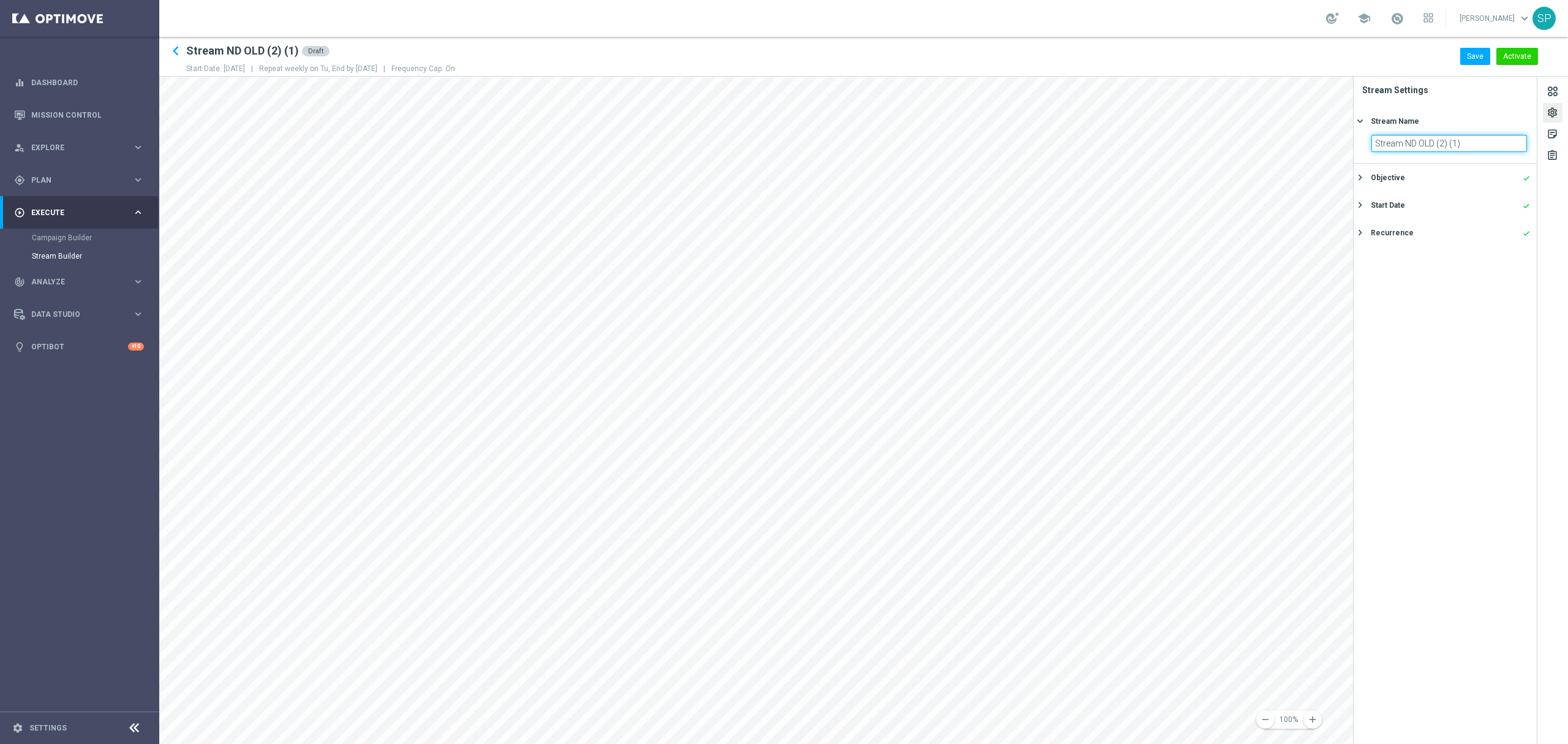
click at [1506, 148] on input "Stream ND OLD (2) (1)" at bounding box center [1450, 143] width 156 height 17
type input "Stream ND OLD MYCOMBO"
click at [1472, 180] on div "Objective done" at bounding box center [1451, 178] width 160 height 11
click at [1463, 249] on div "Start Date done" at bounding box center [1451, 248] width 160 height 11
click at [1443, 201] on input "10 Oct 2025" at bounding box center [1450, 198] width 156 height 17
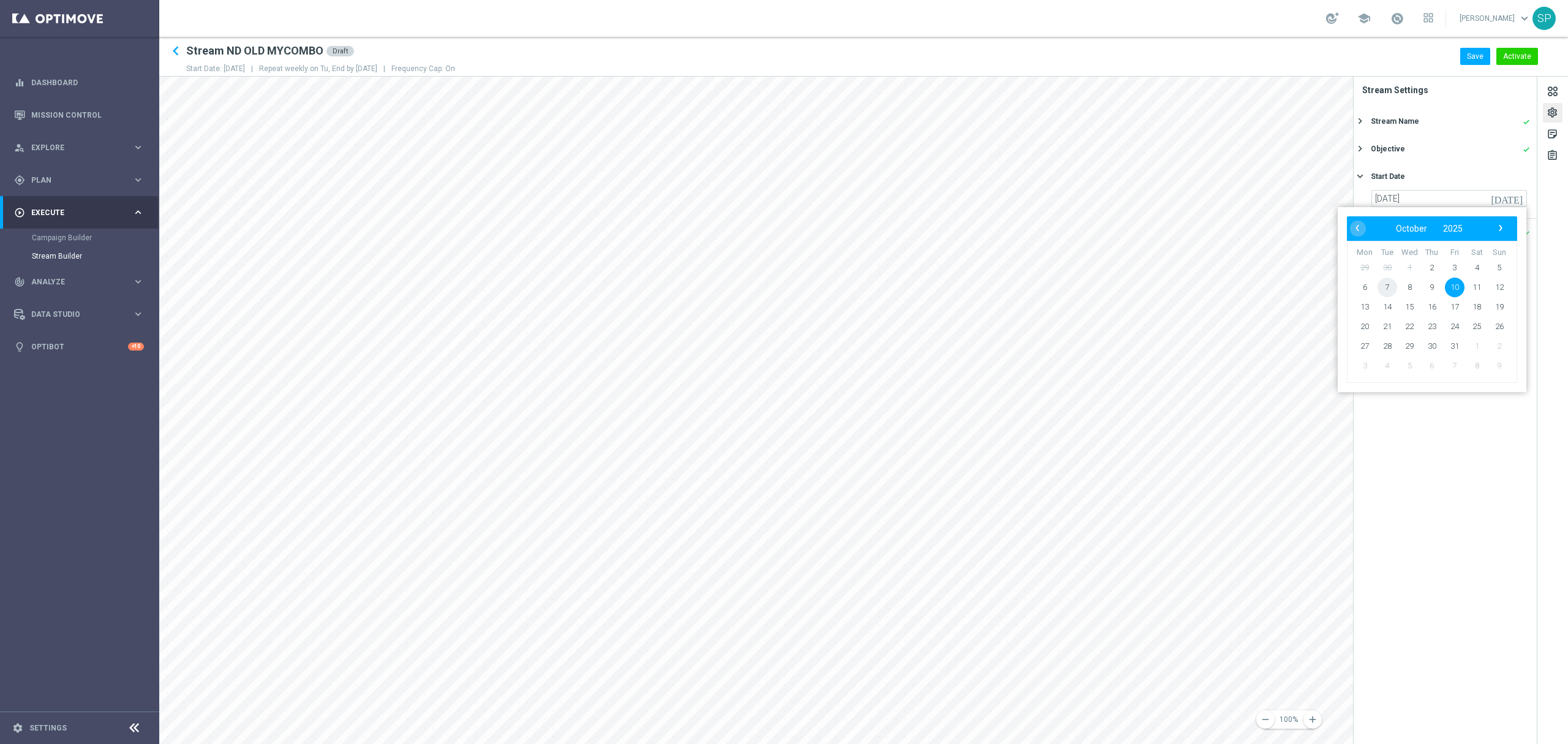
click at [1387, 288] on span "7" at bounding box center [1387, 288] width 19 height 19
type input "07 Oct 2025"
click at [1400, 237] on div "Recurrence" at bounding box center [1392, 233] width 43 height 11
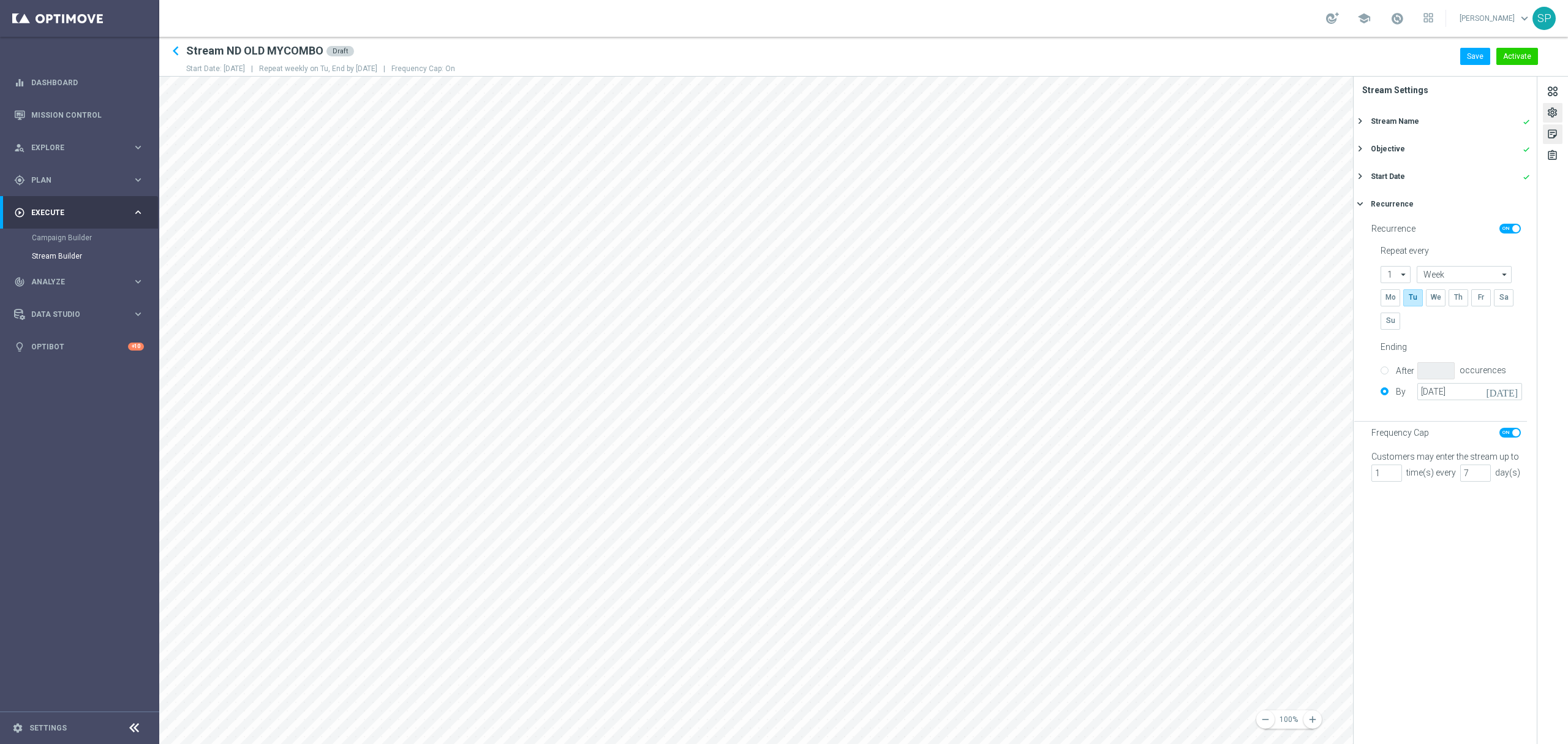
click at [1559, 136] on div "sticky_note_2" at bounding box center [1553, 135] width 19 height 19
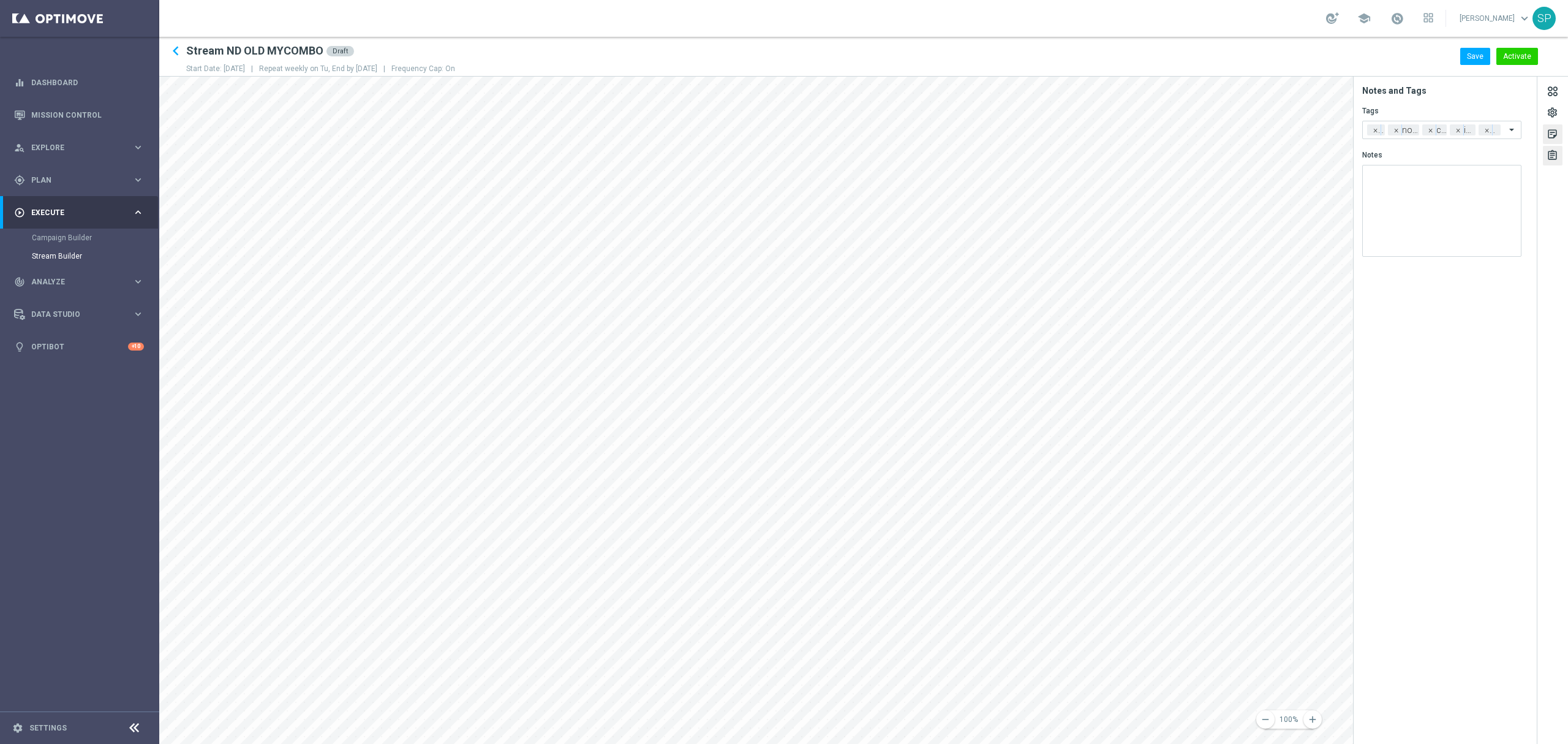
click at [1556, 153] on div "assignment" at bounding box center [1553, 158] width 11 height 16
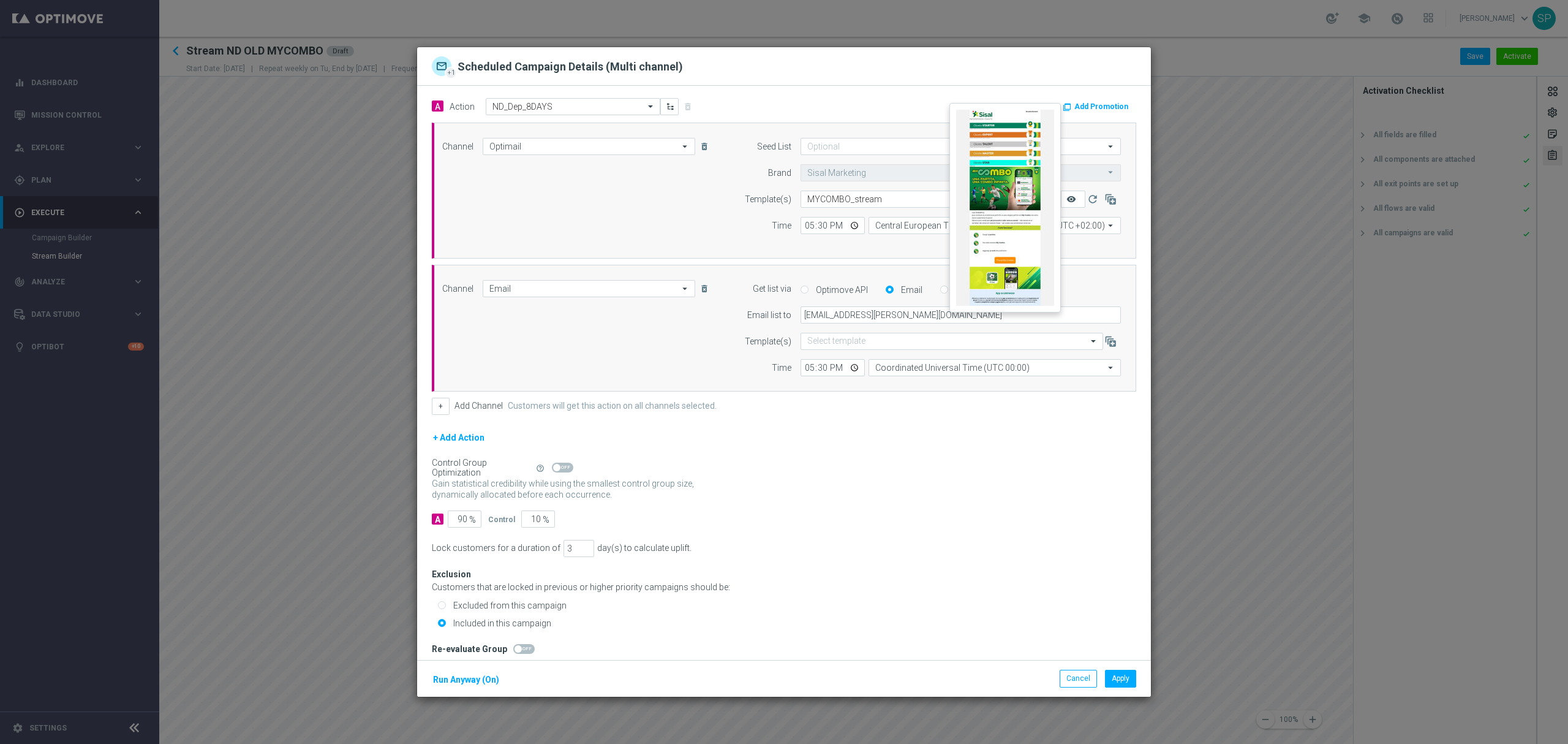
click at [1067, 202] on icon "remove_red_eye" at bounding box center [1072, 199] width 10 height 10
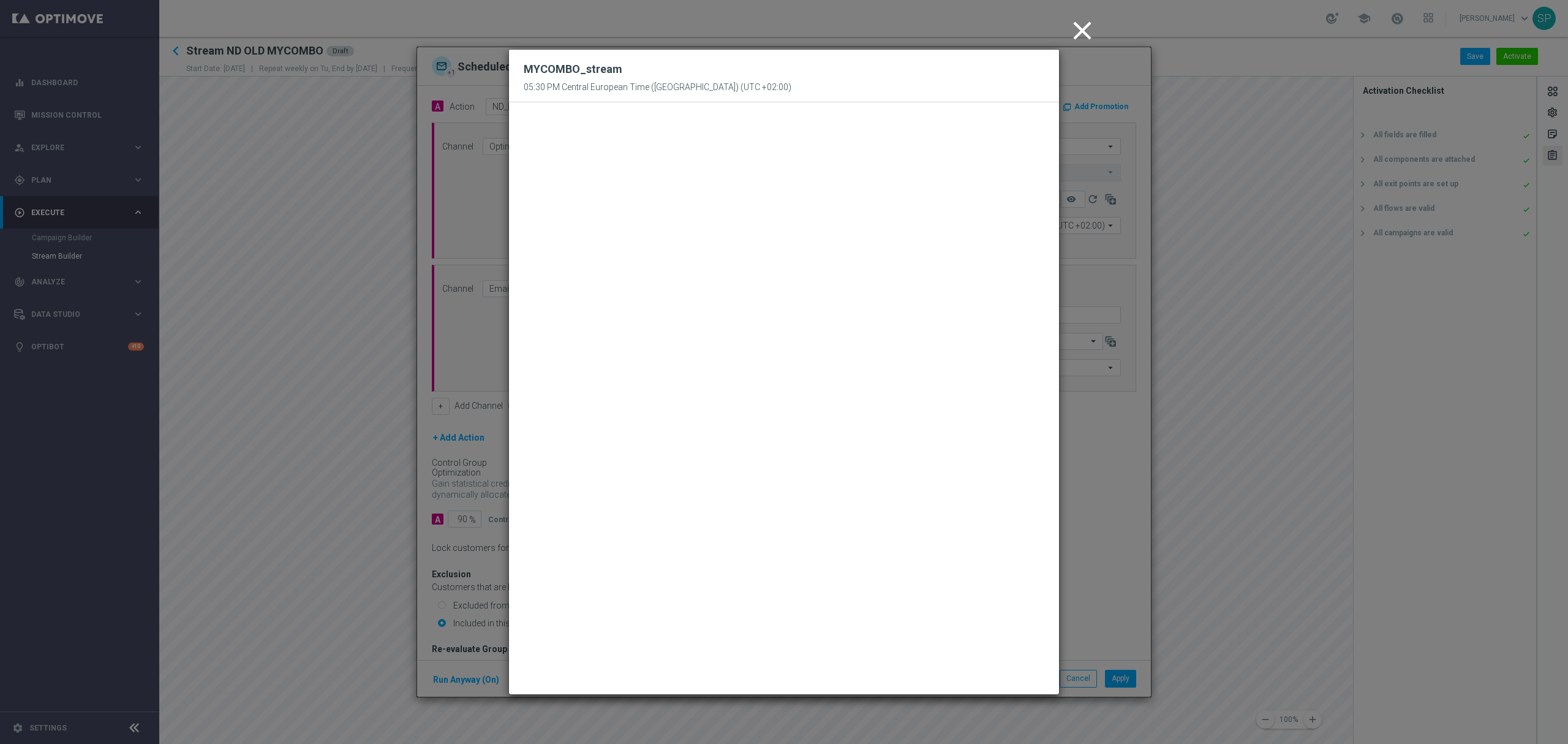
click at [1084, 40] on icon "close" at bounding box center [1083, 31] width 31 height 31
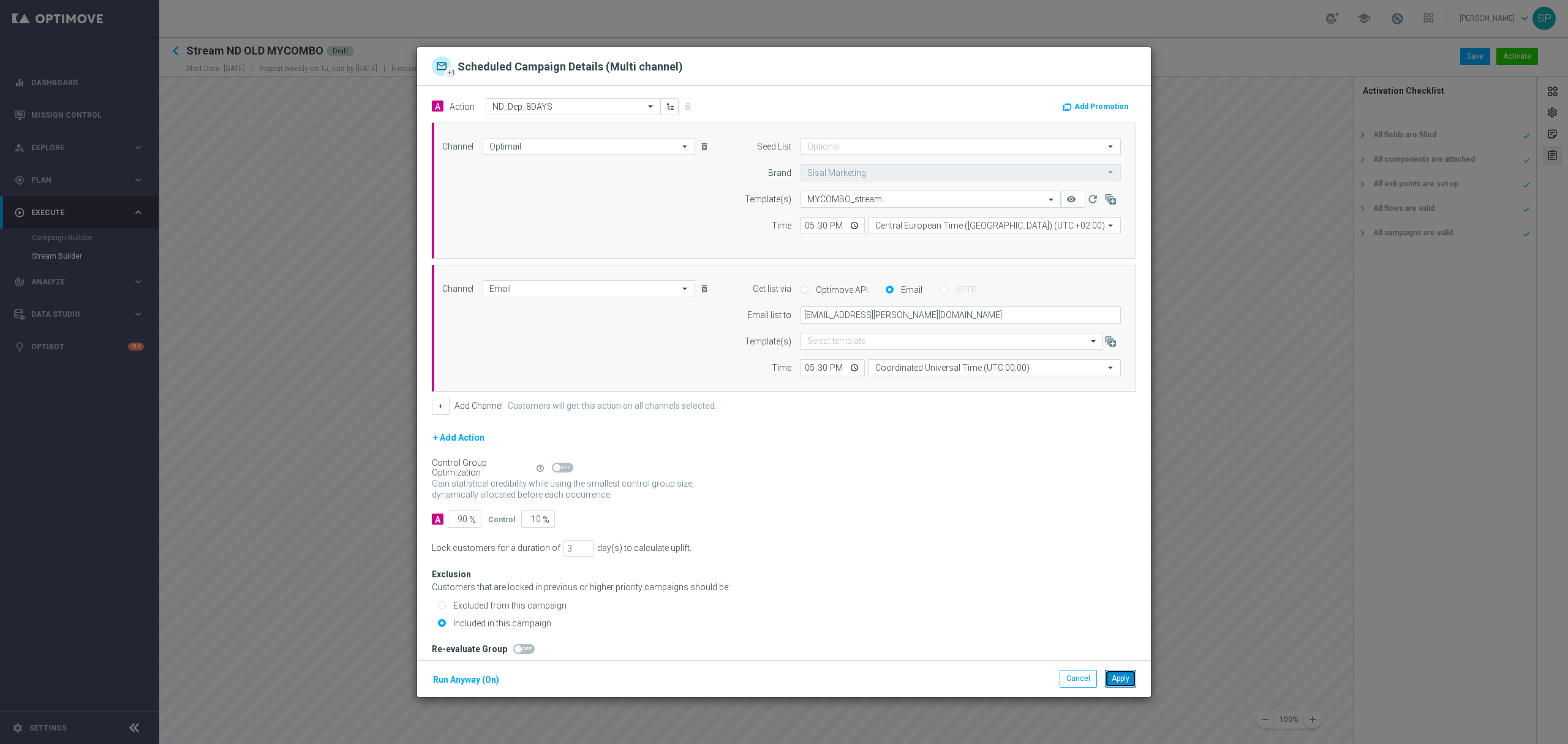
click at [1127, 683] on button "Apply" at bounding box center [1121, 678] width 32 height 17
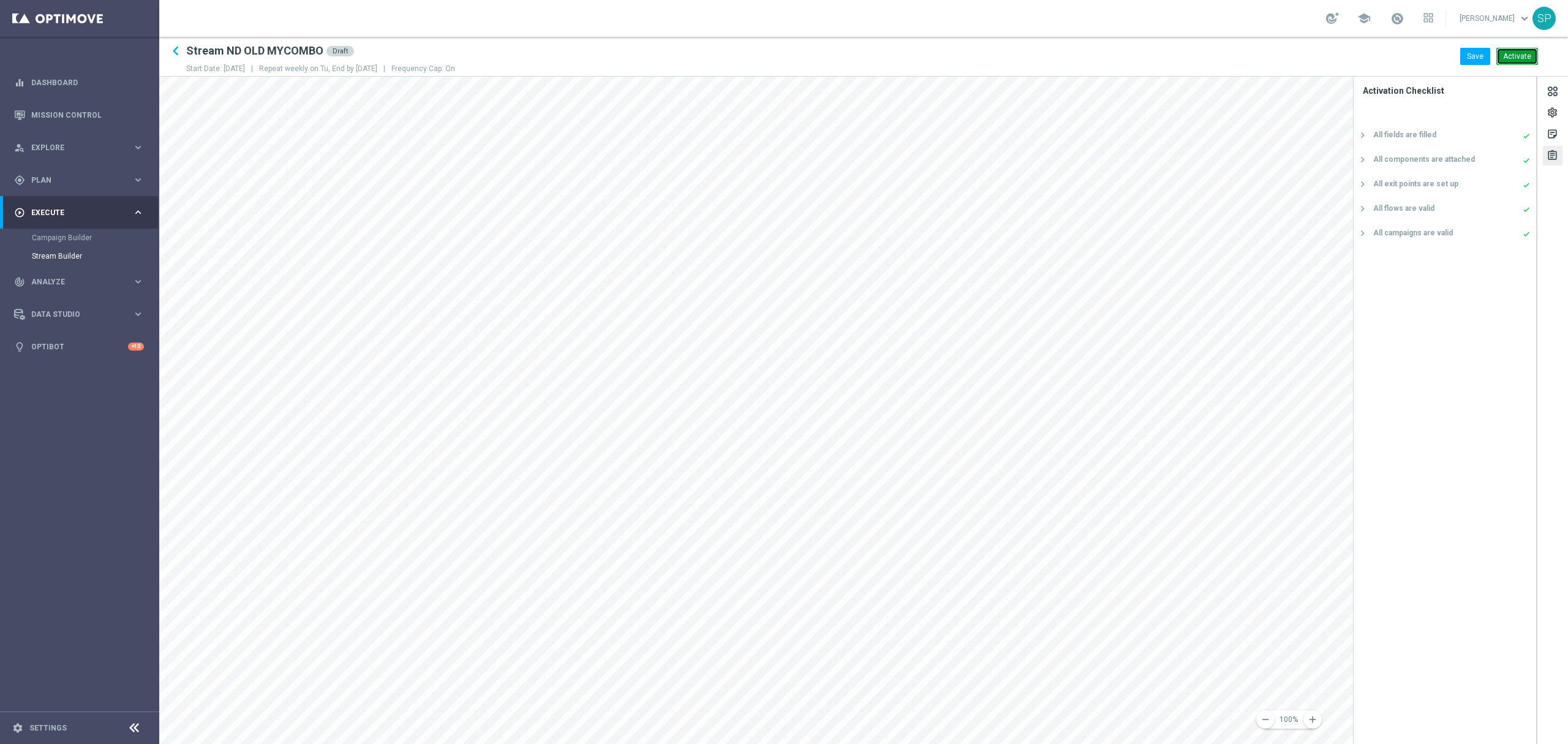
click at [1527, 57] on button "Activate" at bounding box center [1517, 56] width 41 height 17
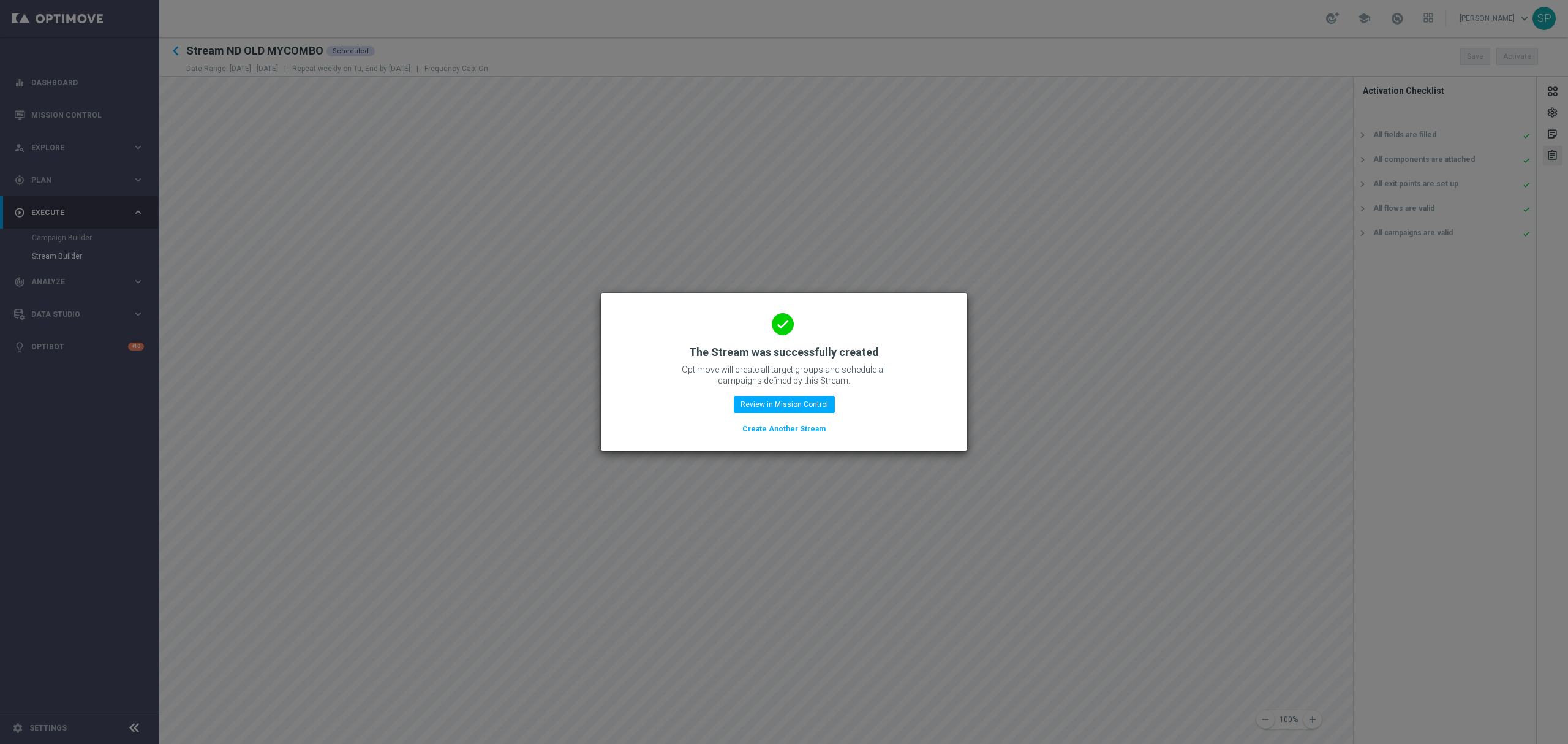
click at [675, 107] on modal-container "done The Stream was successfully created Optimove will create all target groups…" at bounding box center [784, 372] width 1568 height 744
click at [799, 407] on button "Review in Mission Control" at bounding box center [784, 404] width 101 height 17
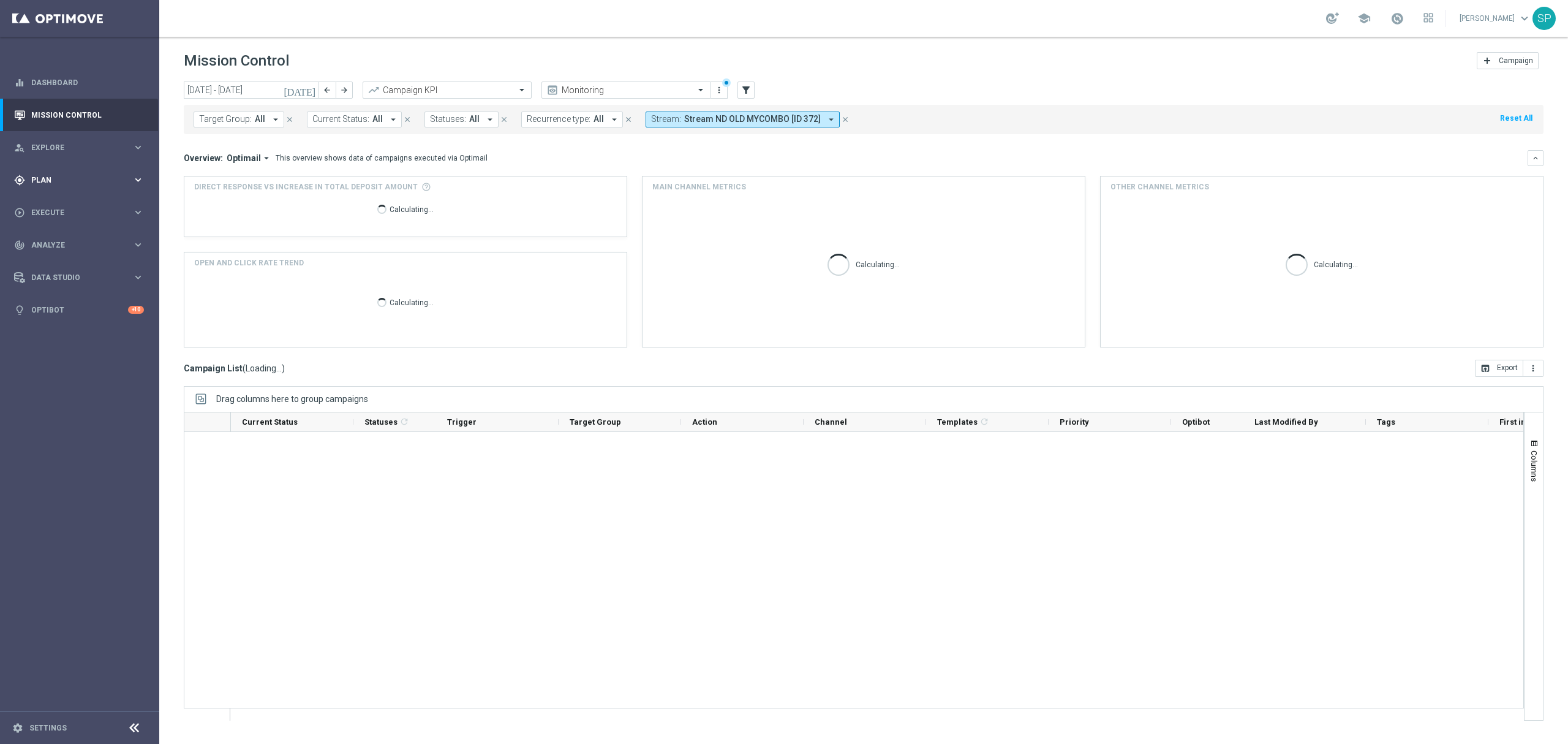
click at [100, 182] on span "Plan" at bounding box center [82, 180] width 101 height 7
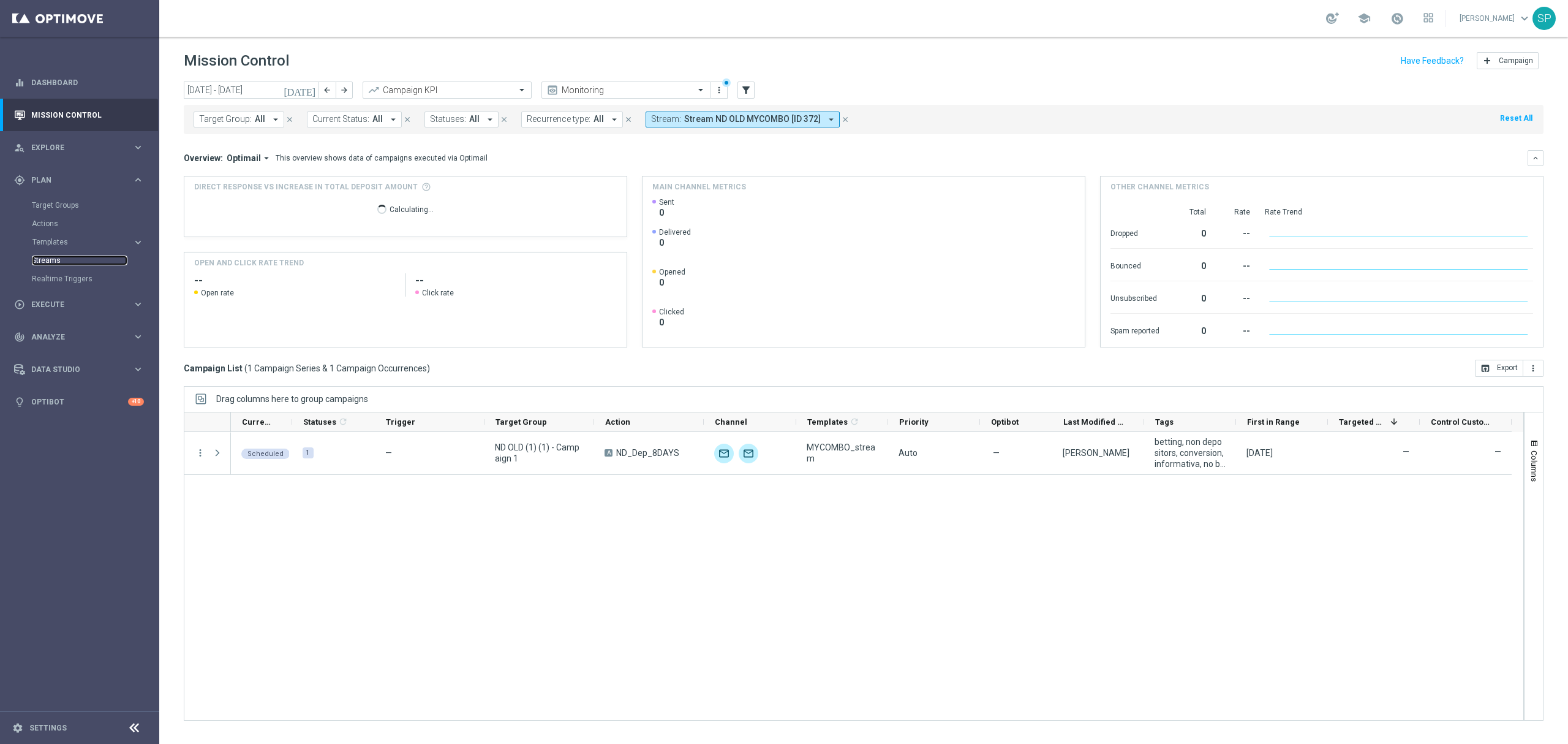
click at [52, 258] on link "Streams" at bounding box center [79, 260] width 96 height 10
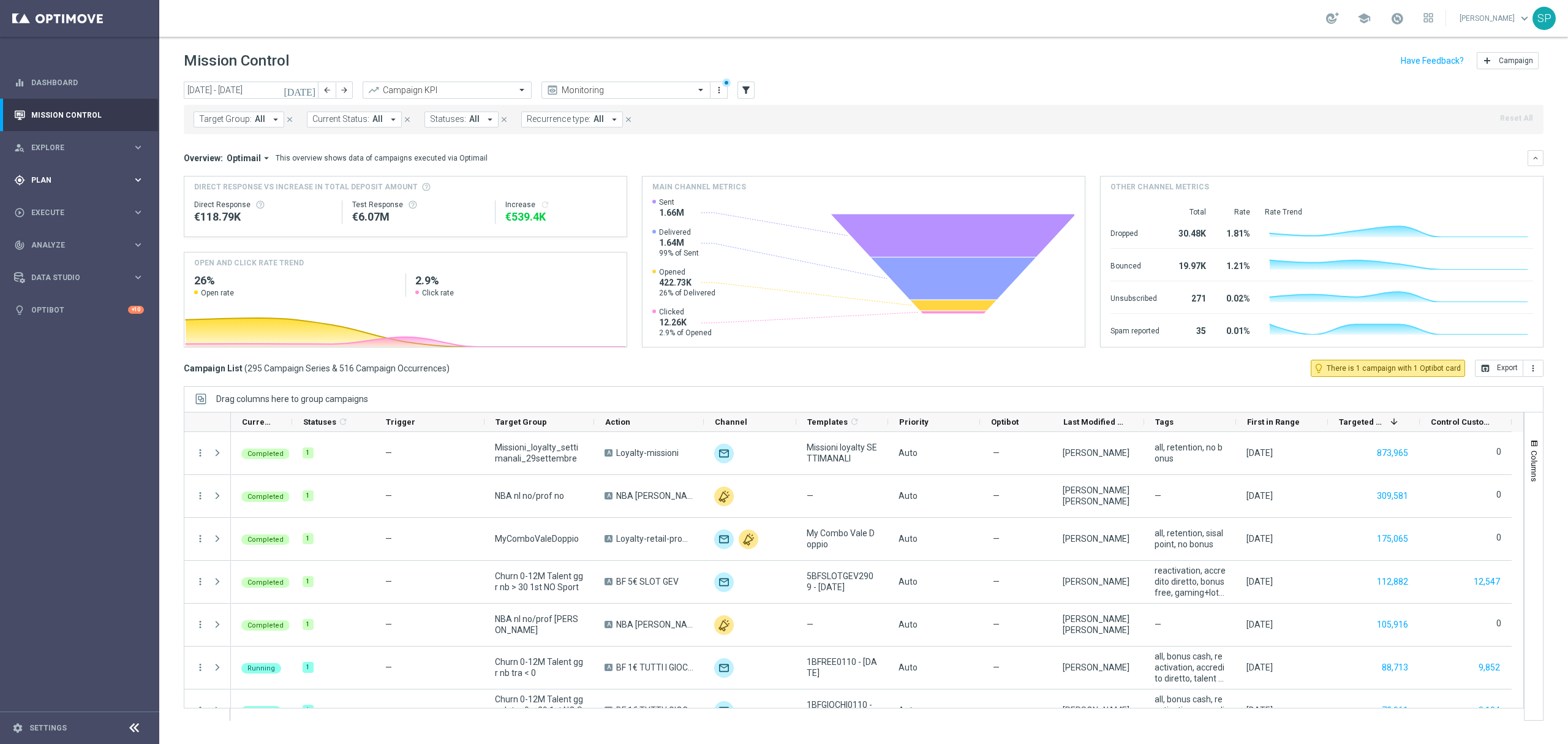
click at [122, 182] on span "Plan" at bounding box center [82, 180] width 101 height 7
click at [54, 258] on link "Streams" at bounding box center [79, 260] width 96 height 10
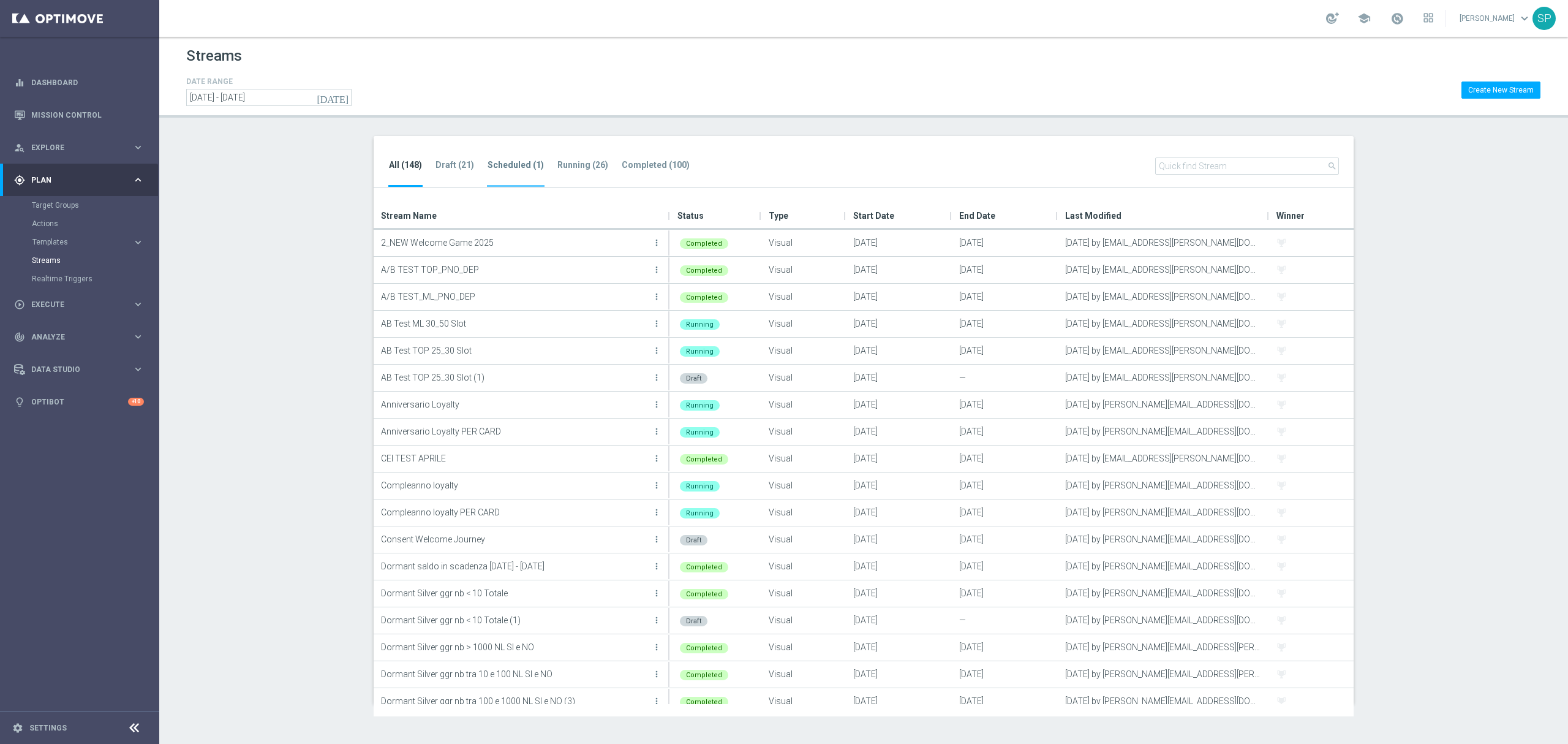
click at [513, 165] on tab-header "Scheduled (1)" at bounding box center [516, 165] width 57 height 11
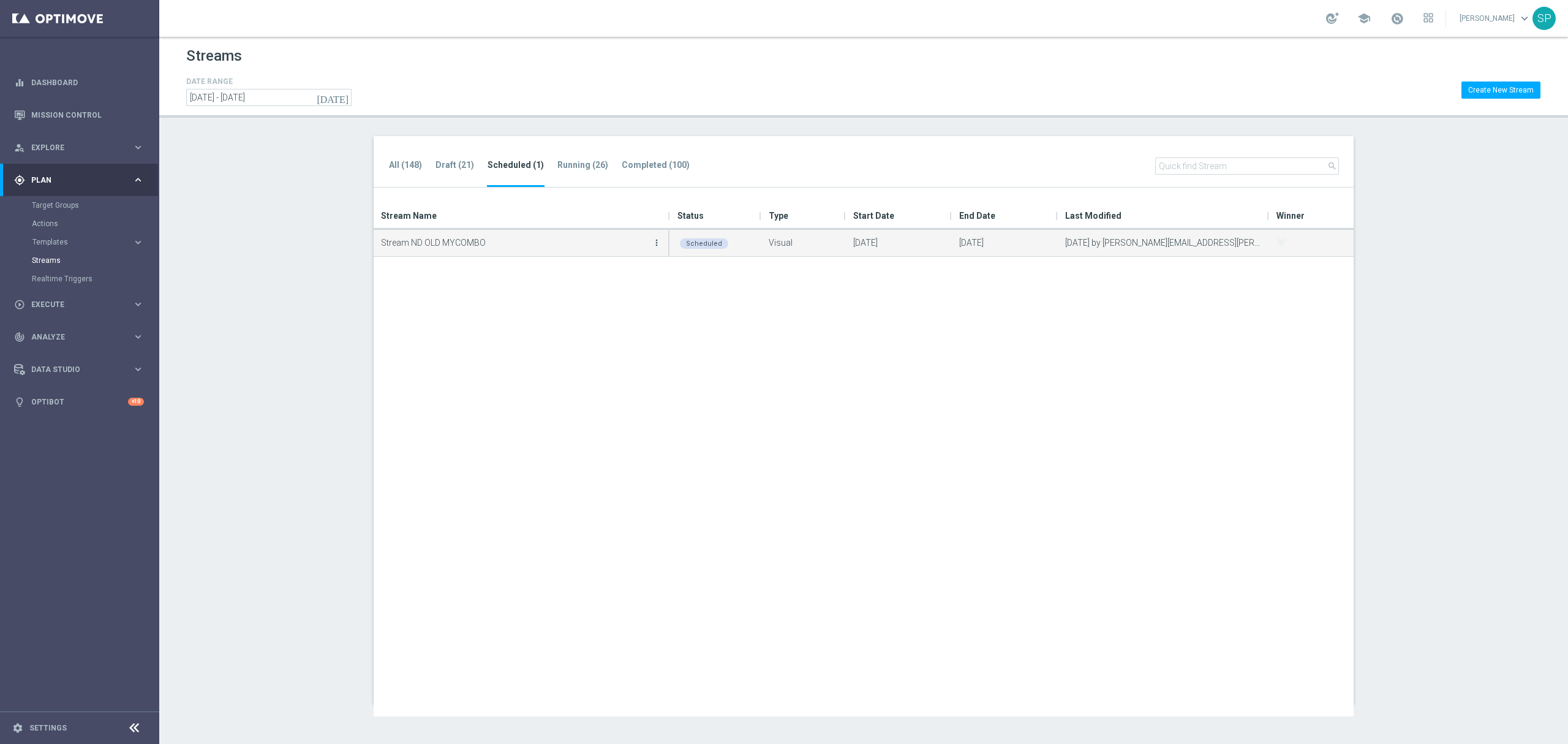
click at [658, 241] on icon "more_vert" at bounding box center [657, 242] width 10 height 10
click at [612, 310] on div "Duplicate" at bounding box center [607, 314] width 75 height 9
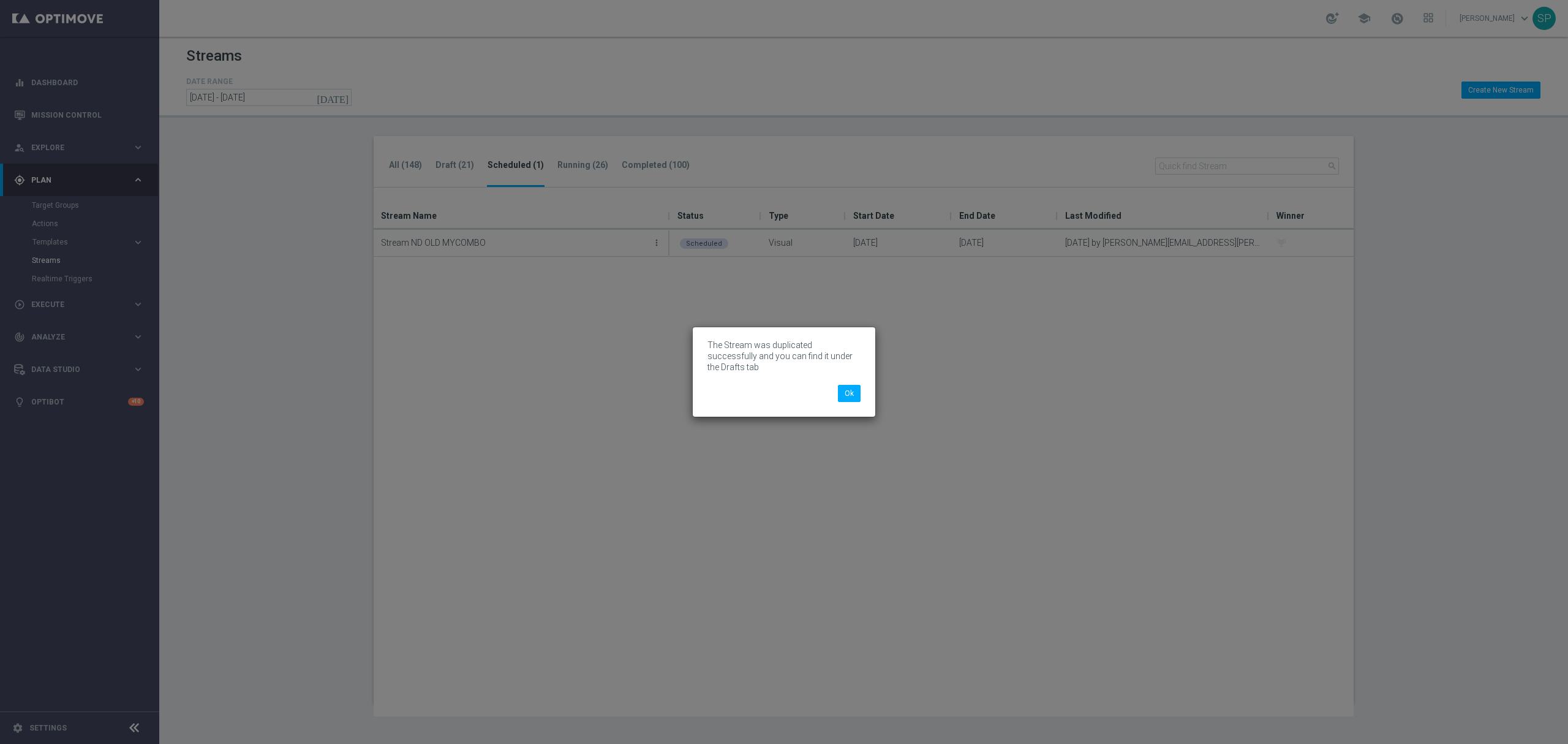
click at [835, 385] on li "Ok" at bounding box center [850, 393] width 29 height 17
click at [846, 385] on button "Ok" at bounding box center [850, 393] width 23 height 17
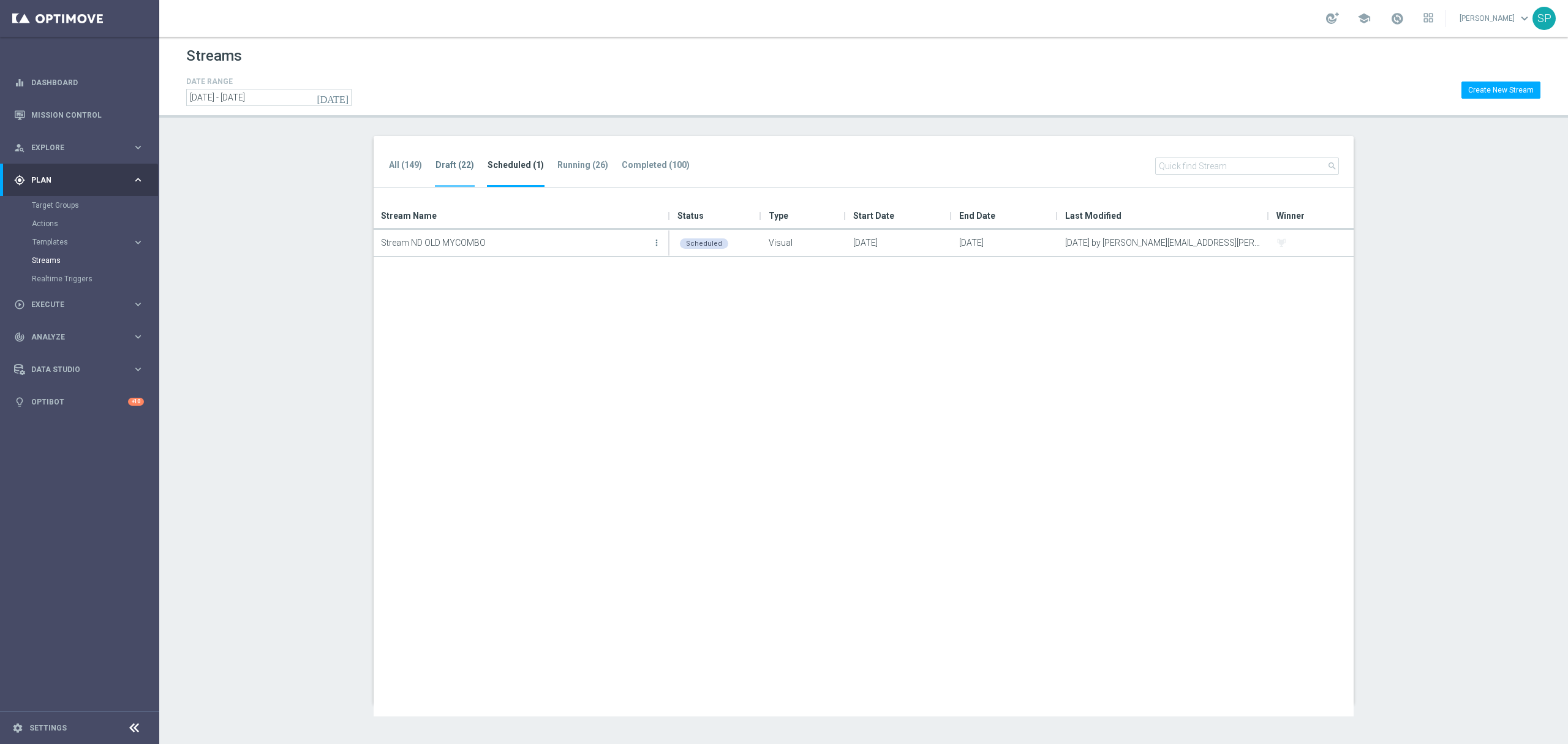
click at [459, 177] on li "Draft (22)" at bounding box center [454, 173] width 40 height 29
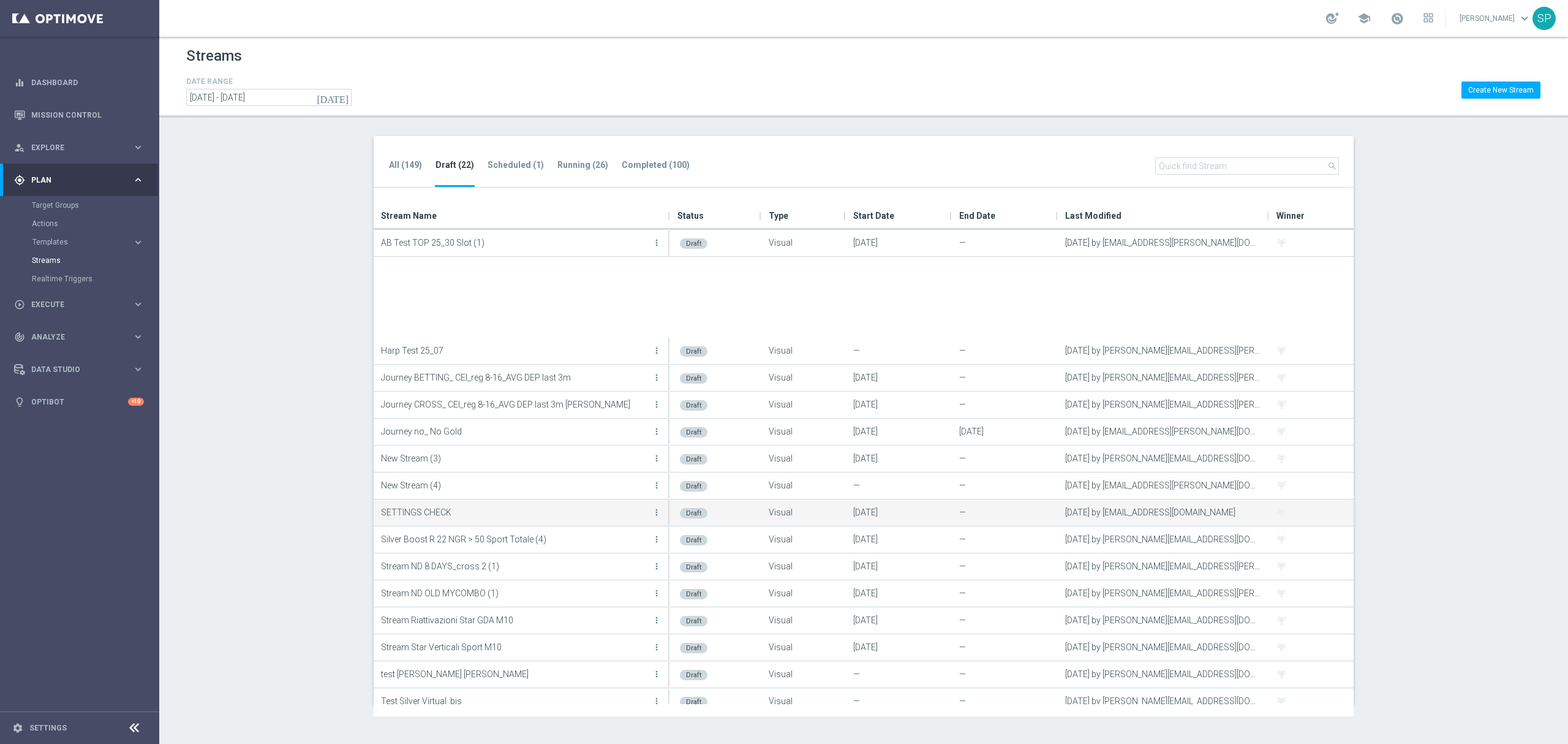
scroll to position [118, 0]
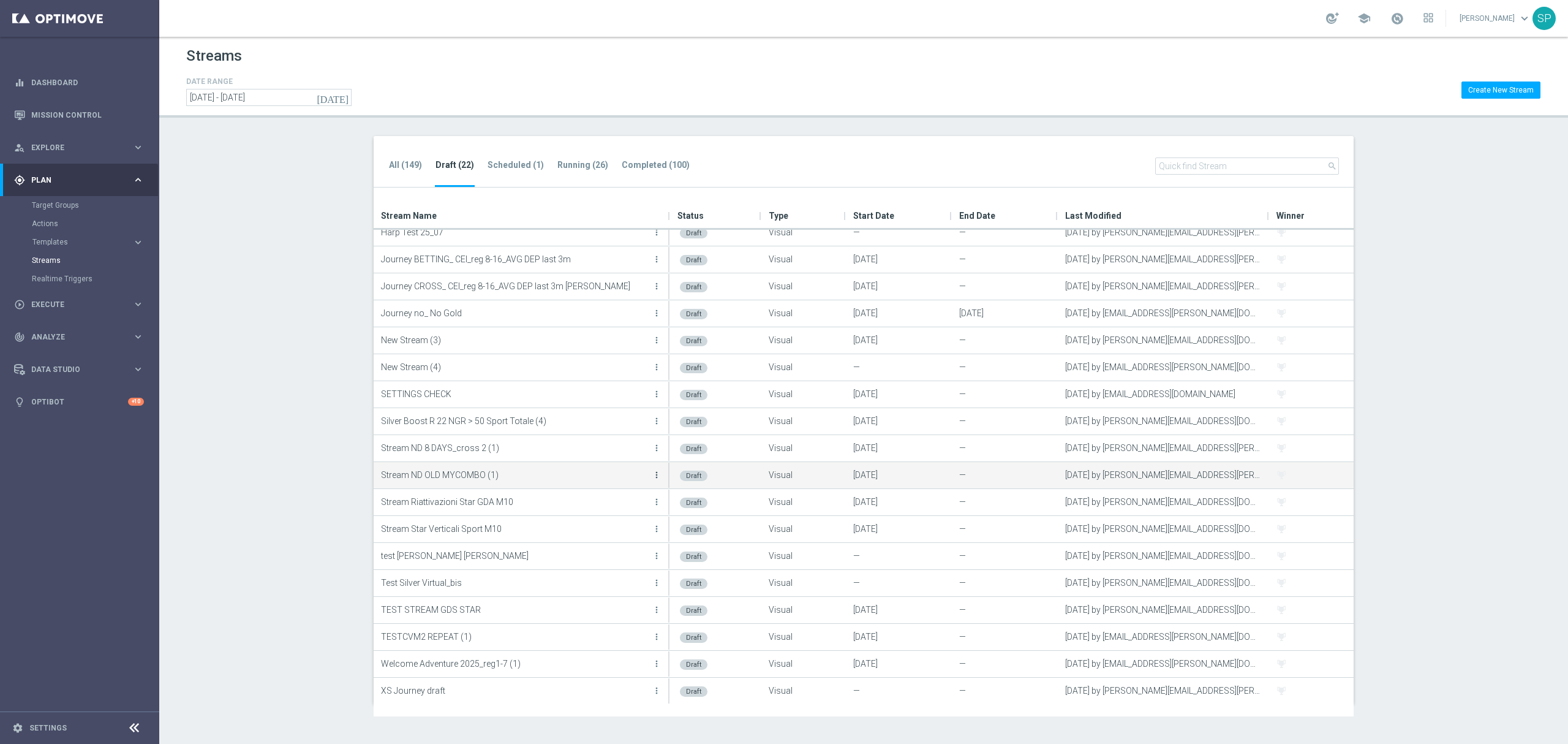
click at [652, 478] on icon "more_vert" at bounding box center [657, 475] width 10 height 10
click at [625, 485] on div "Edit" at bounding box center [607, 489] width 75 height 9
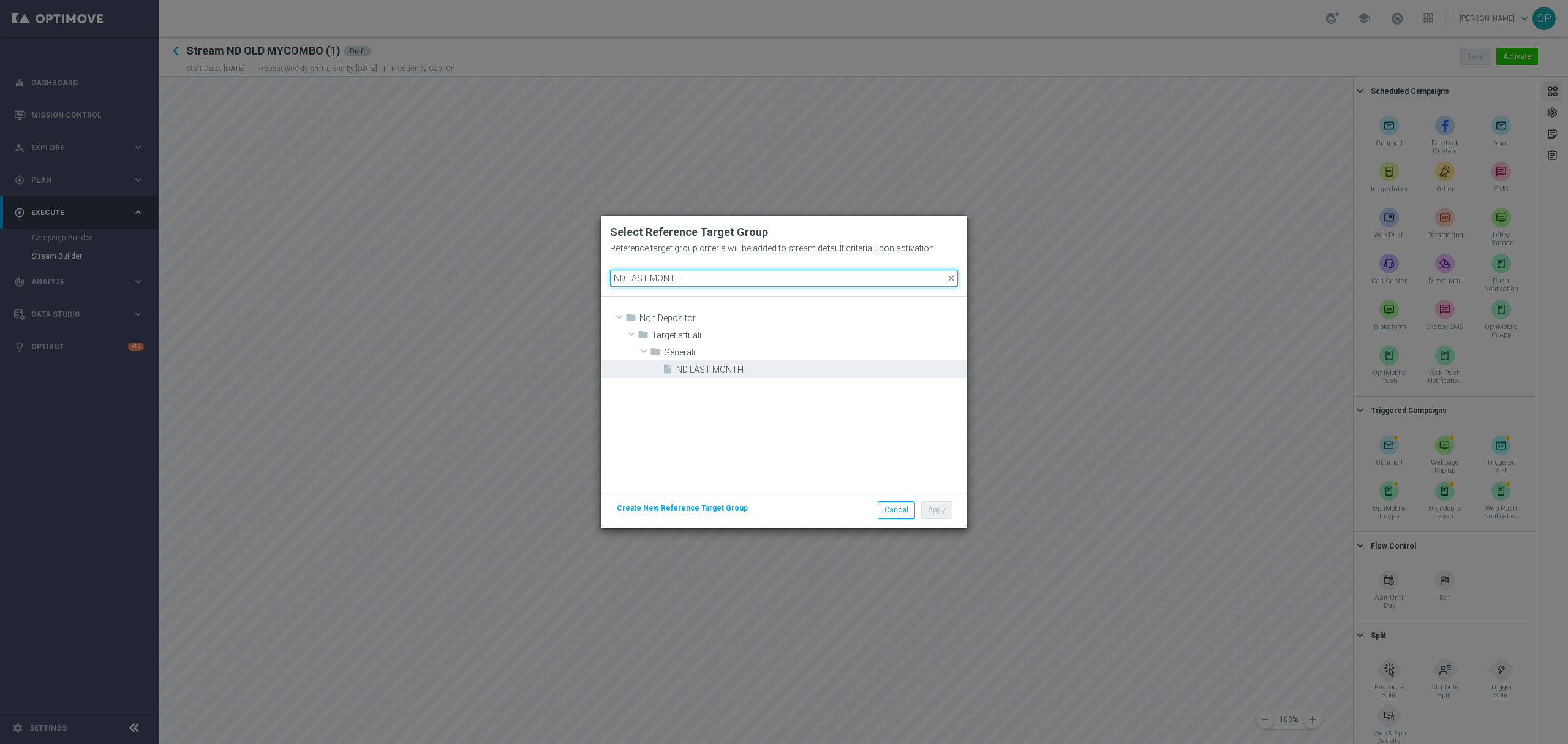
type input "ND LAST MONTH"
click at [731, 361] on div "insert_drive_file ND LAST MONTH" at bounding box center [813, 369] width 302 height 17
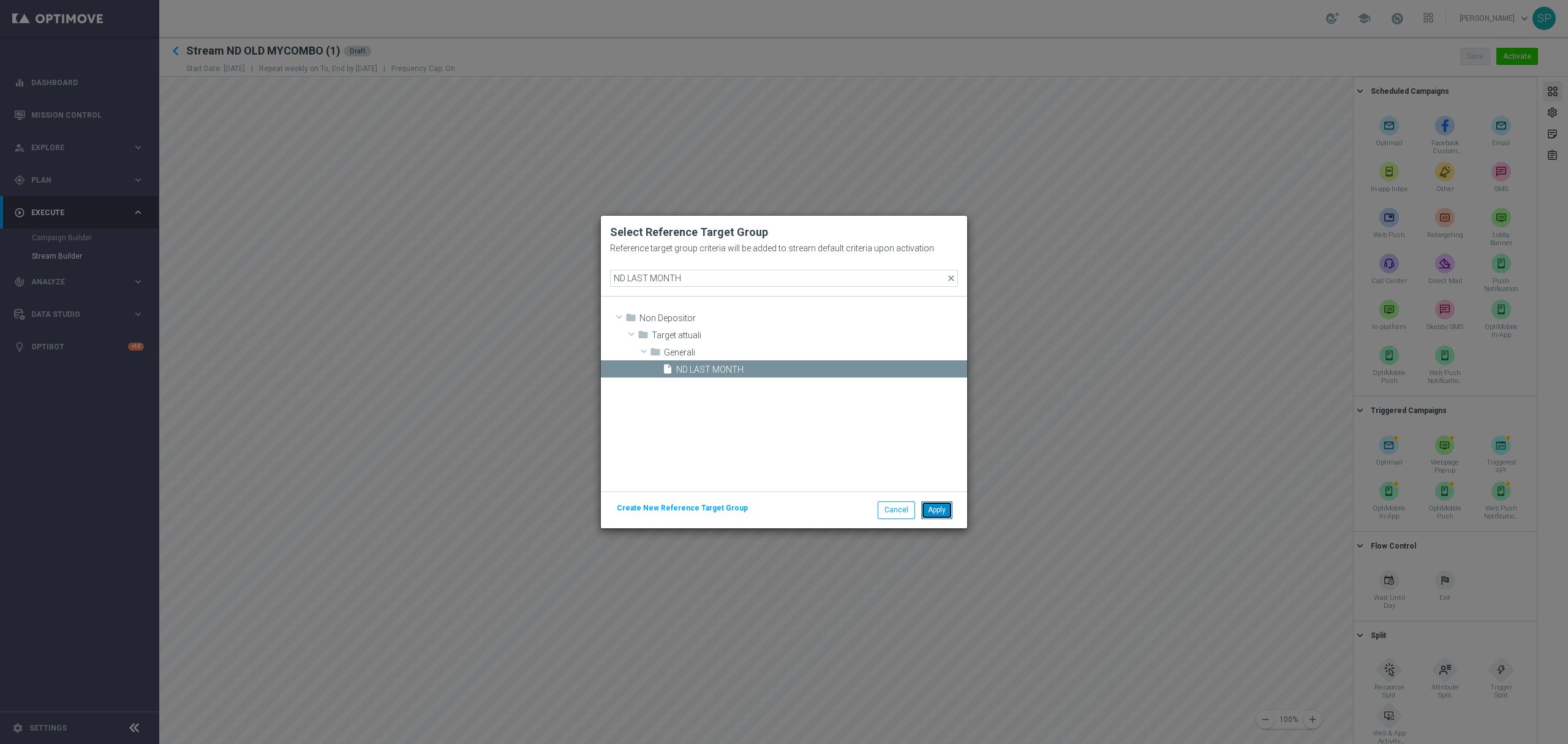
click at [939, 515] on button "Apply" at bounding box center [937, 510] width 32 height 17
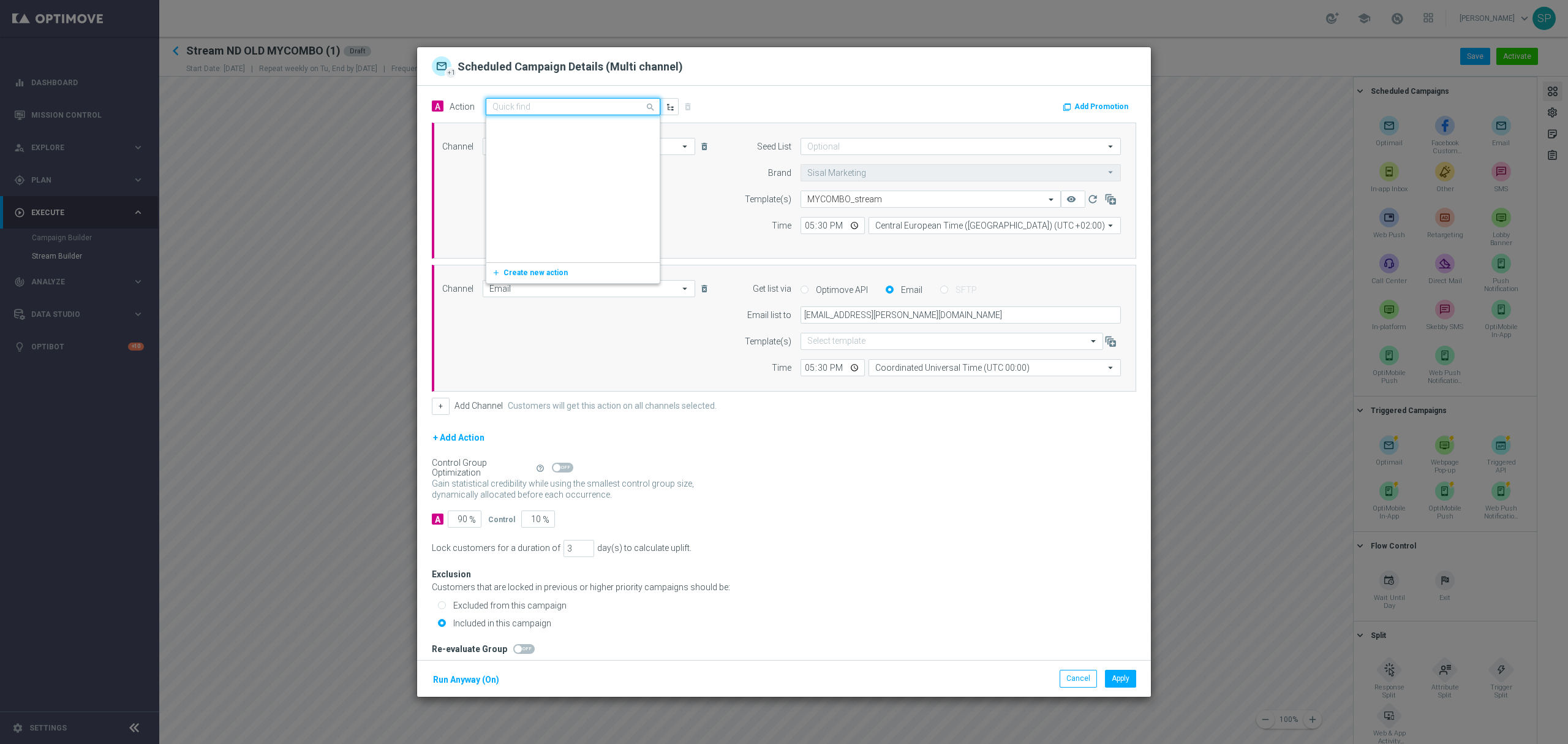
click at [552, 114] on div "Quick find ND_Dep_8DAYS" at bounding box center [573, 106] width 175 height 17
click at [547, 169] on div "ND_infobetting edit" at bounding box center [573, 165] width 161 height 20
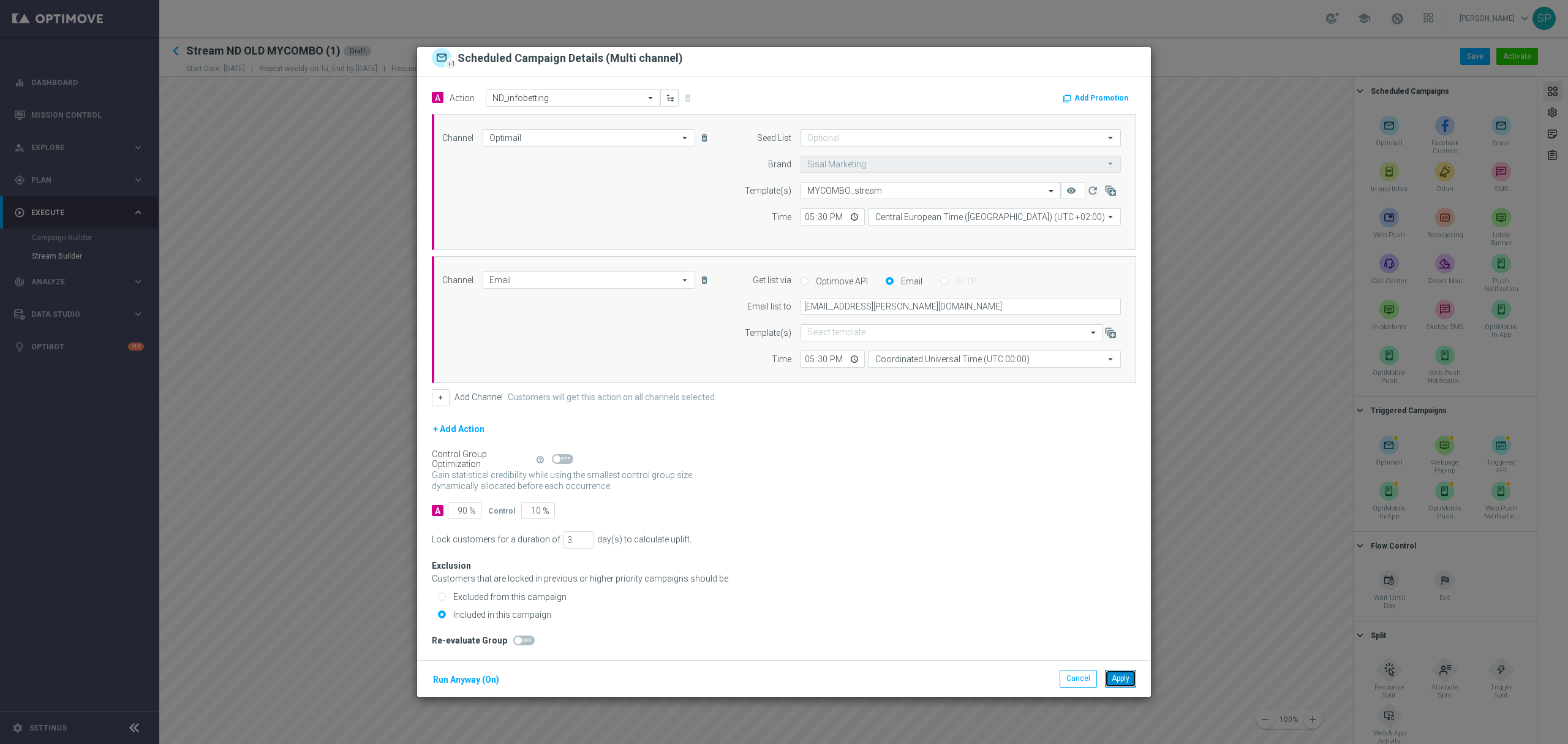
click at [1123, 681] on button "Apply" at bounding box center [1121, 678] width 32 height 17
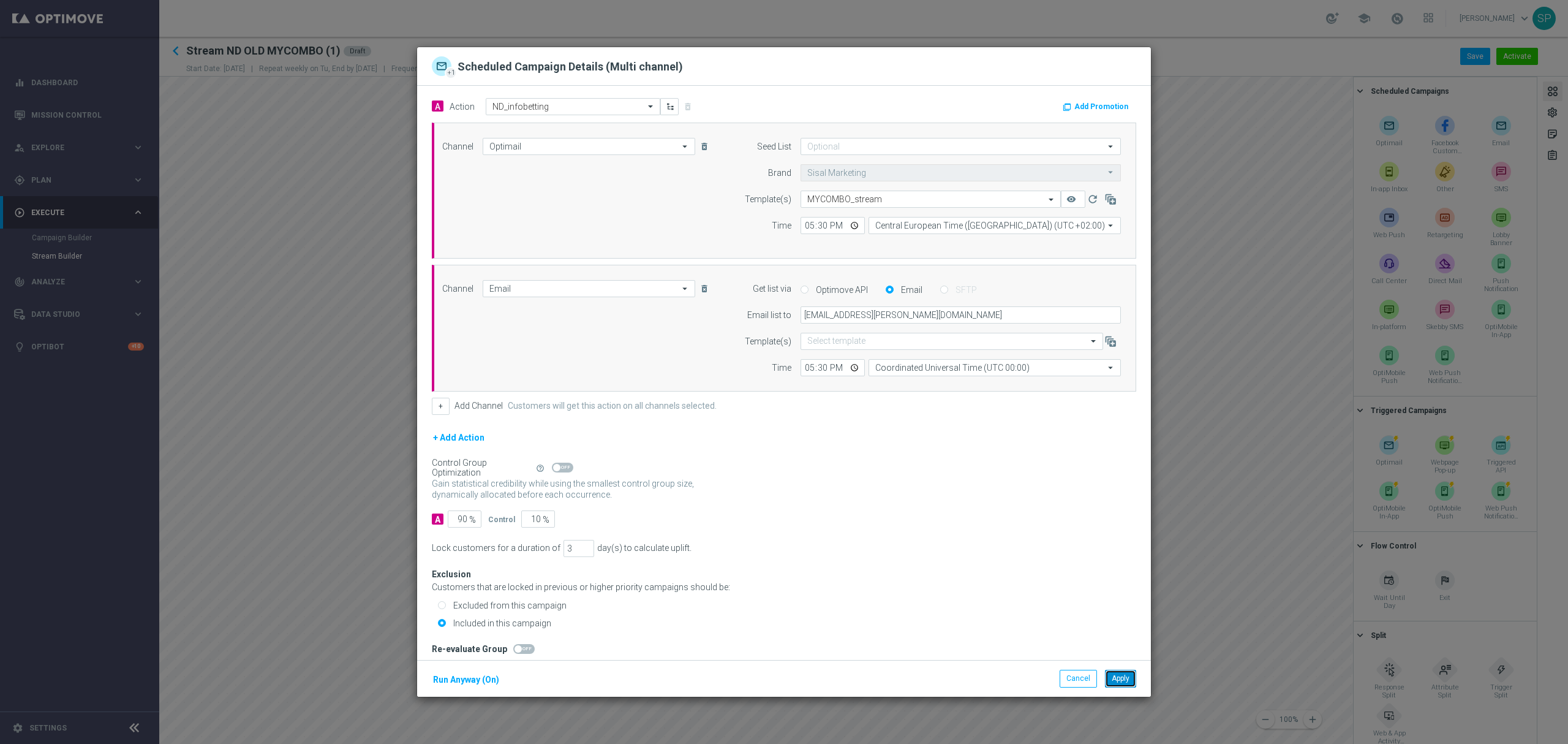
click at [1125, 684] on button "Apply" at bounding box center [1121, 678] width 32 height 17
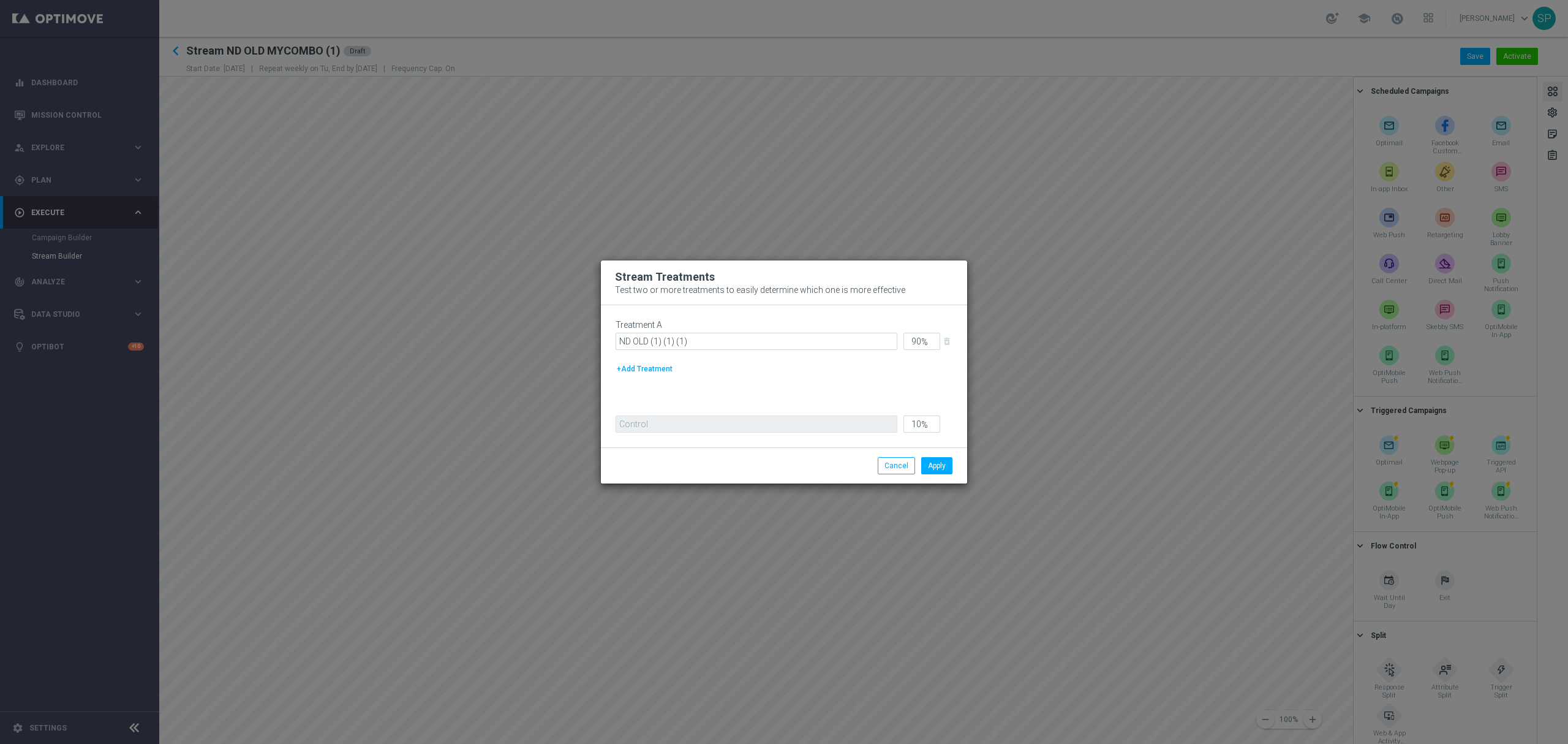
click at [713, 352] on div "Treatment A ND OLD (1) (1) (1) 90 % delete_forever" at bounding box center [790, 338] width 349 height 36
click at [741, 339] on input "ND OLD (1) (1) (1)" at bounding box center [756, 341] width 282 height 17
type input "ND LAST MONTH"
click at [937, 469] on button "Apply" at bounding box center [937, 465] width 32 height 17
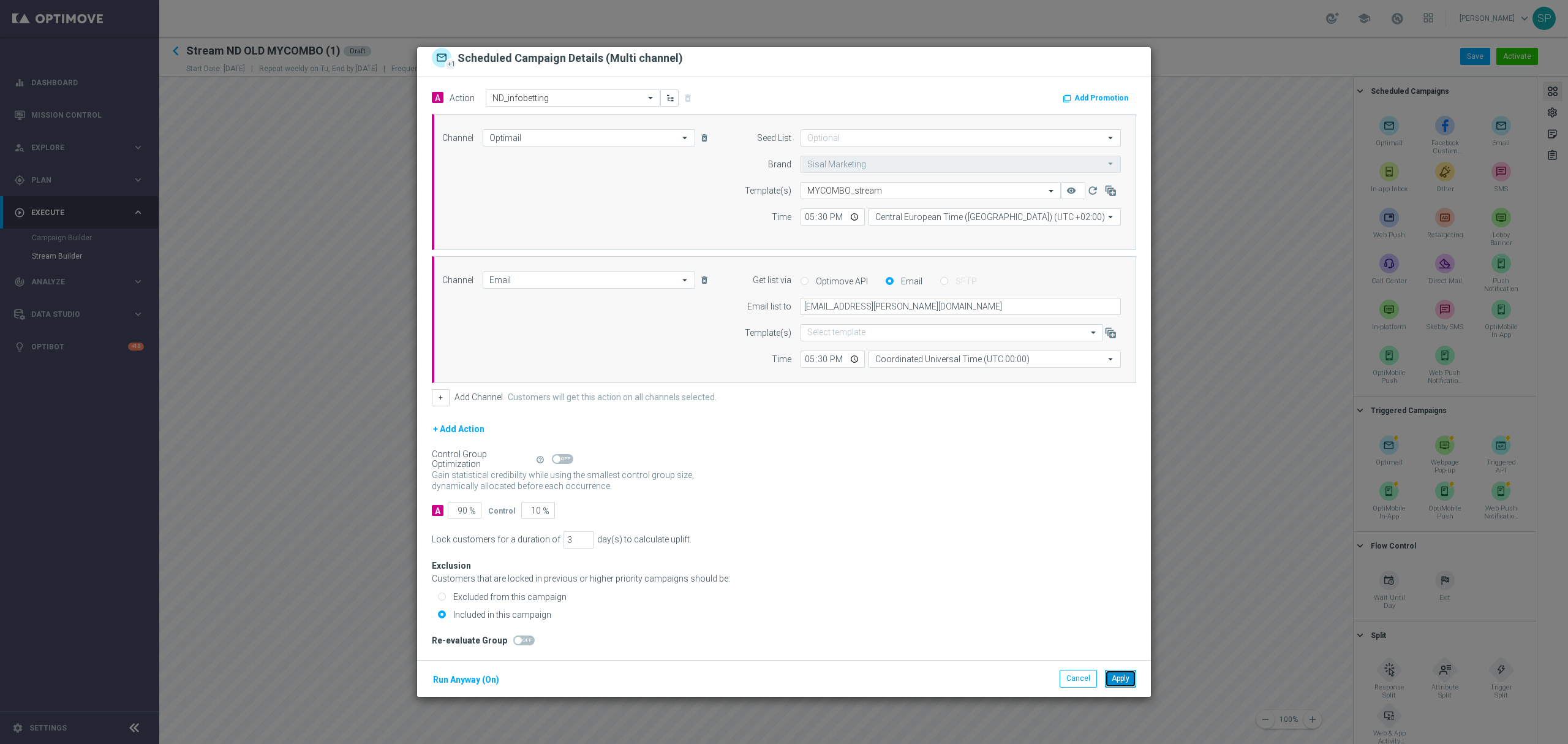
click at [1132, 685] on button "Apply" at bounding box center [1121, 678] width 32 height 17
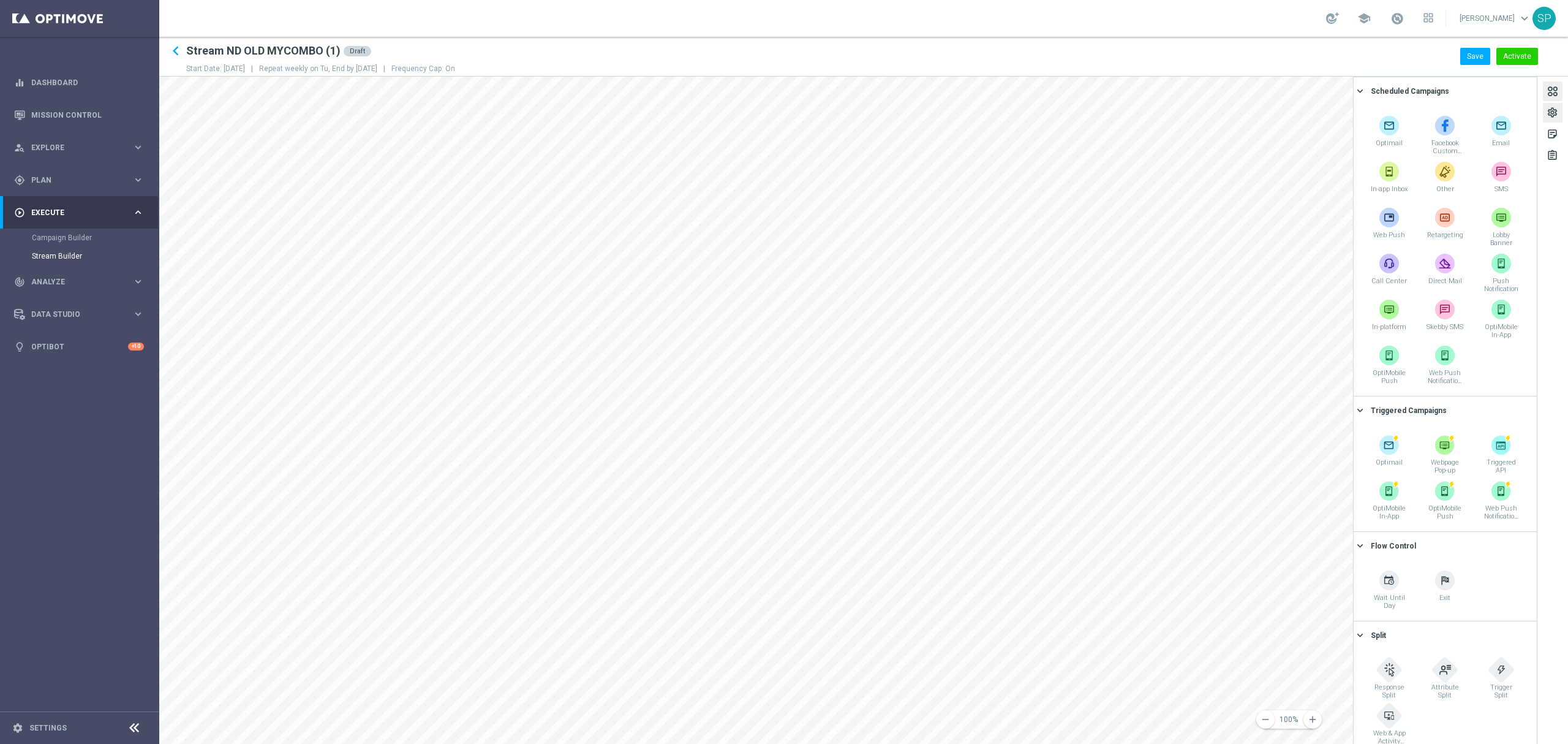
click at [1557, 120] on div "settings" at bounding box center [1553, 115] width 11 height 16
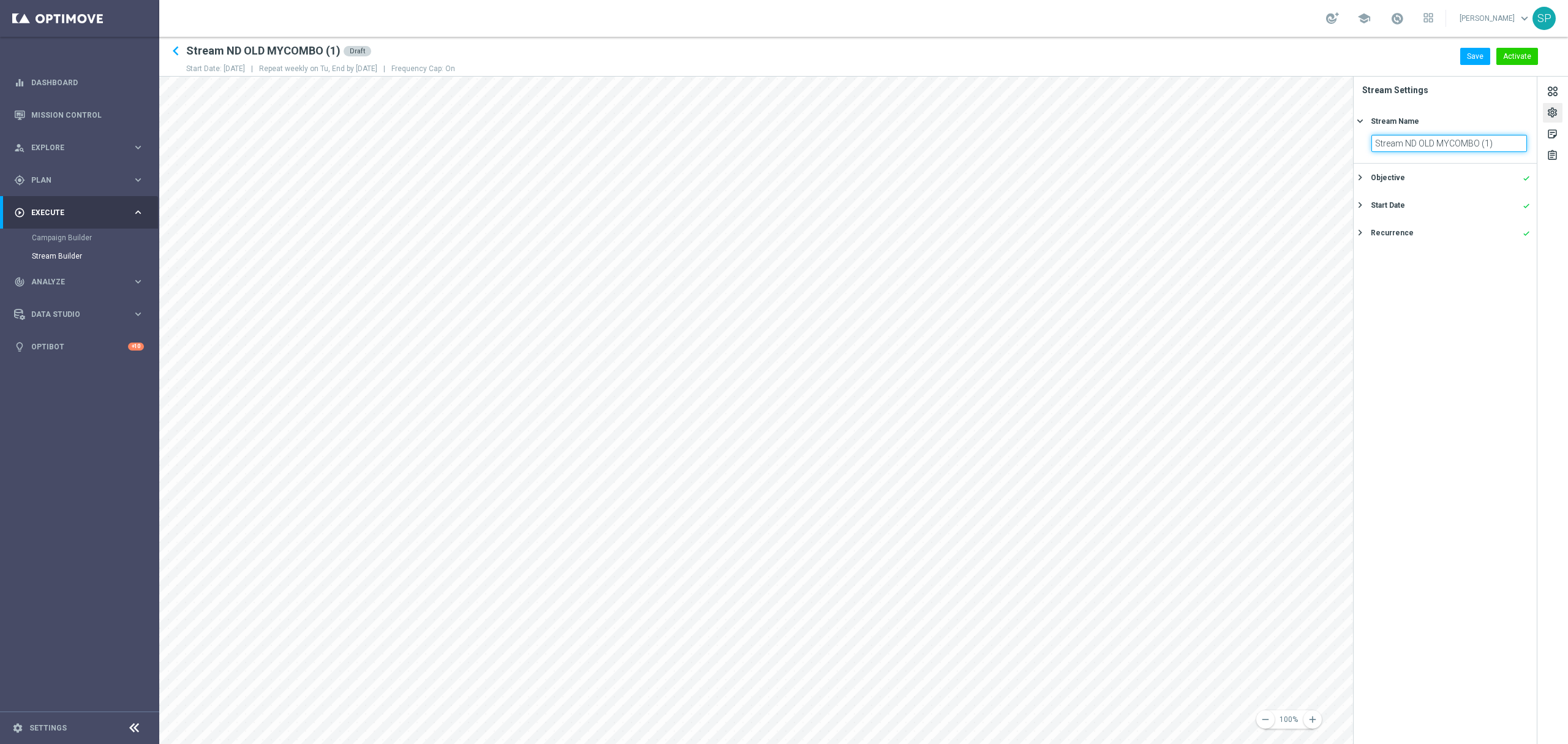
click at [1515, 141] on input "Stream ND OLD MYCOMBO (1)" at bounding box center [1450, 143] width 156 height 17
type input "Stream ND LAST MONTH MYCOMBO"
click at [1467, 177] on div "Objective done" at bounding box center [1451, 178] width 160 height 11
click at [1457, 246] on div "Start Date done" at bounding box center [1451, 248] width 160 height 11
click at [1461, 241] on div "Recurrence done keyboard_arrow_right" at bounding box center [1446, 233] width 183 height 28
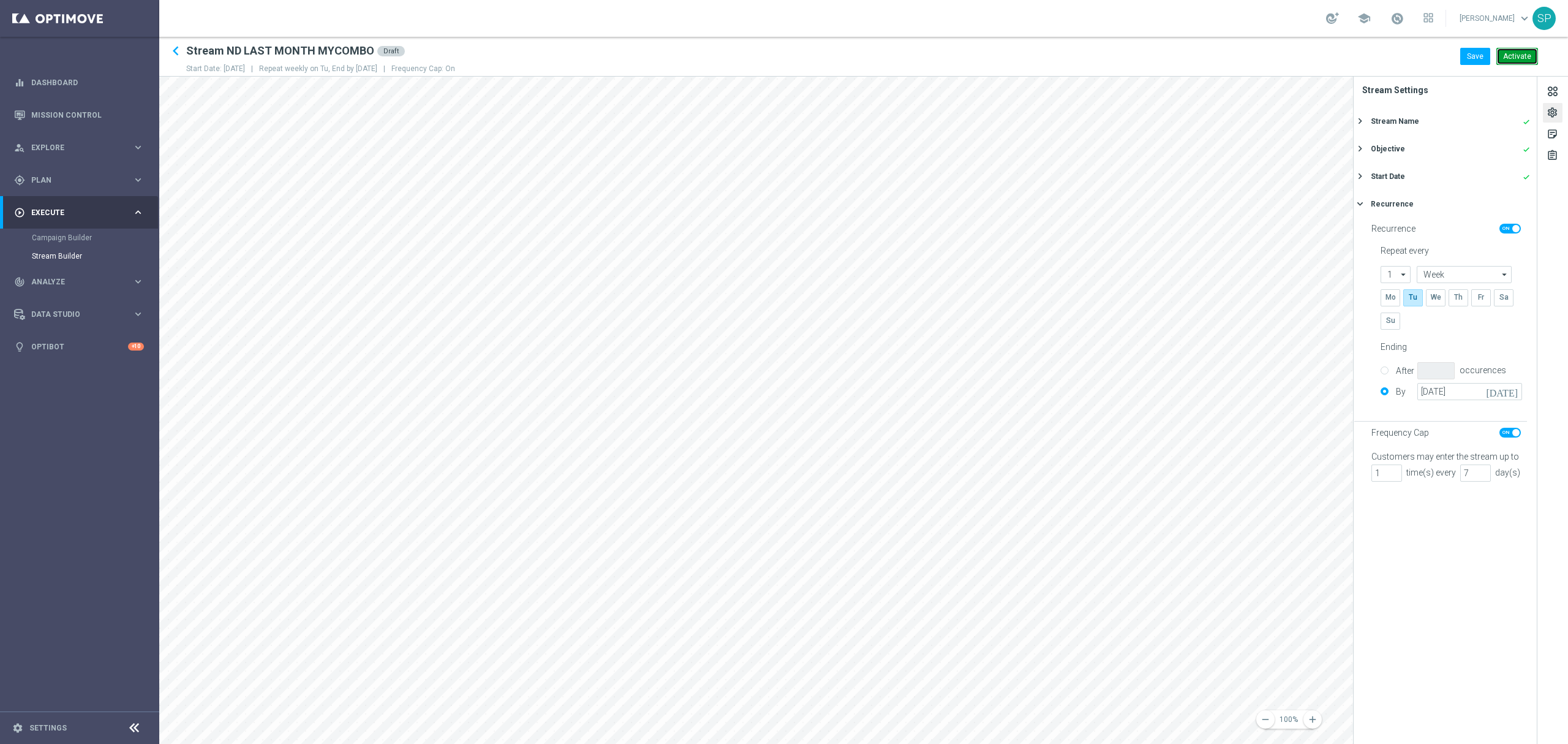
click at [1506, 52] on button "Activate" at bounding box center [1517, 56] width 41 height 17
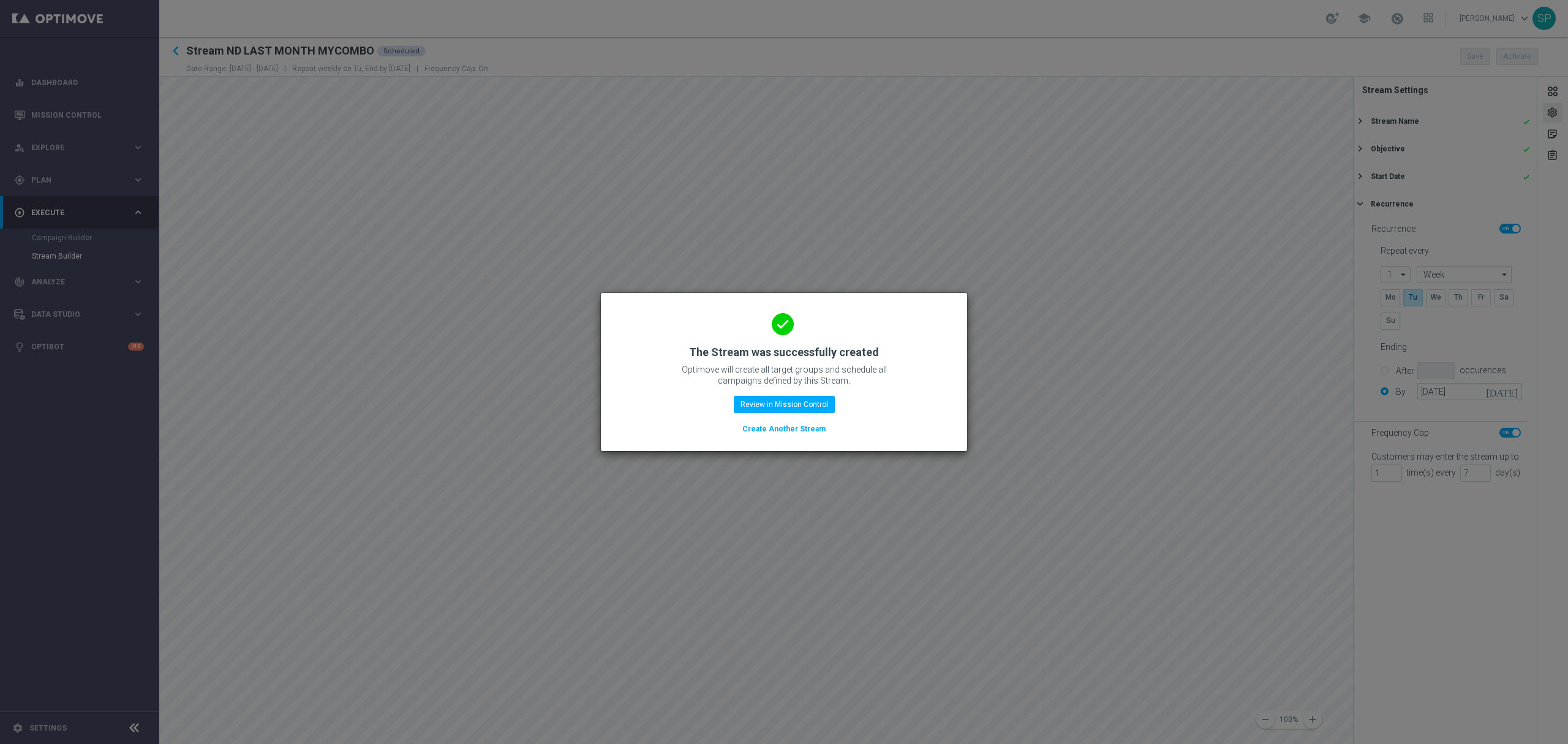
click at [787, 428] on button "Create Another Stream" at bounding box center [784, 429] width 86 height 14
checkbox input "false"
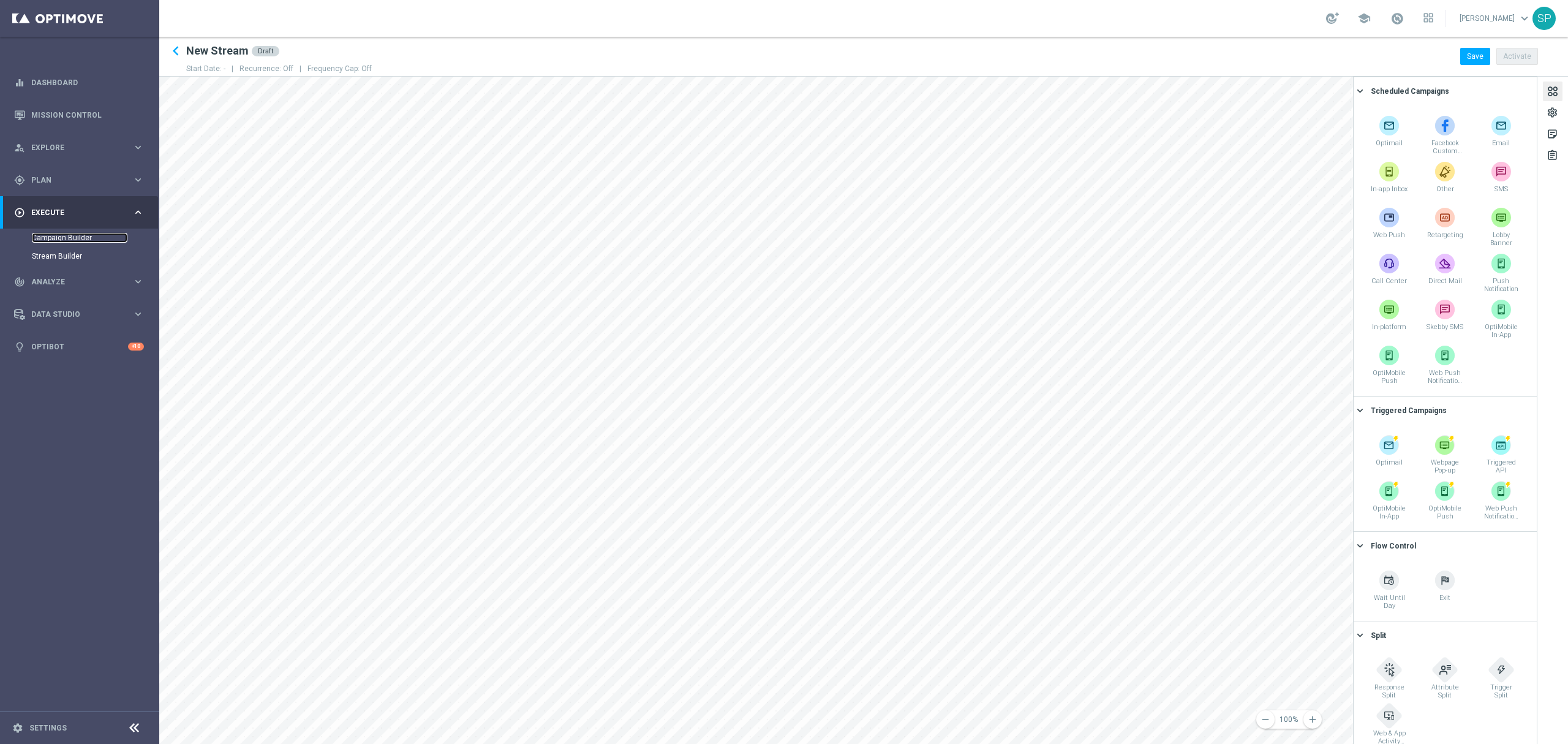
click at [58, 233] on link "Campaign Builder" at bounding box center [79, 237] width 96 height 10
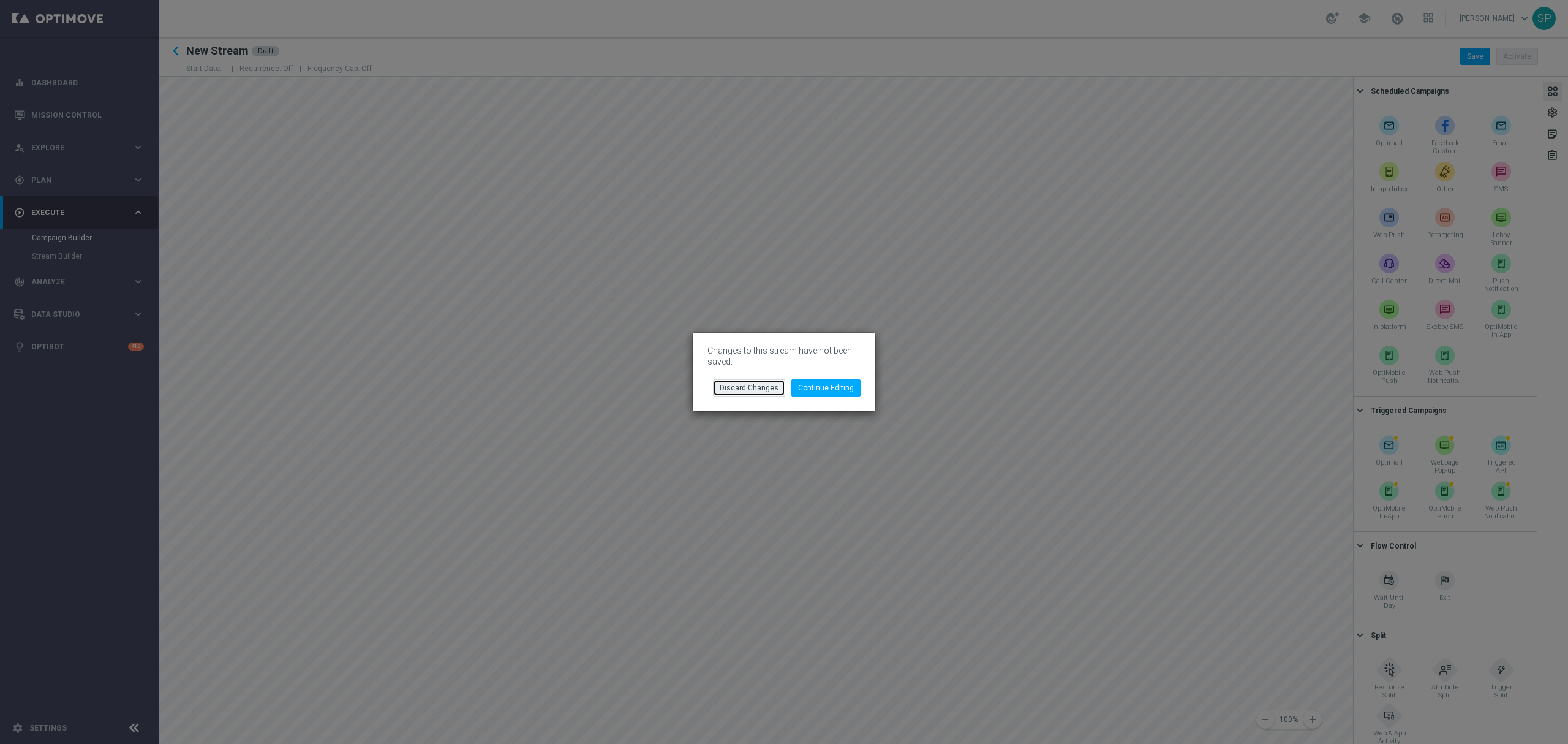
click at [772, 389] on button "Discard Changes" at bounding box center [748, 387] width 72 height 17
click at [767, 383] on button "Discard Changes" at bounding box center [748, 387] width 72 height 17
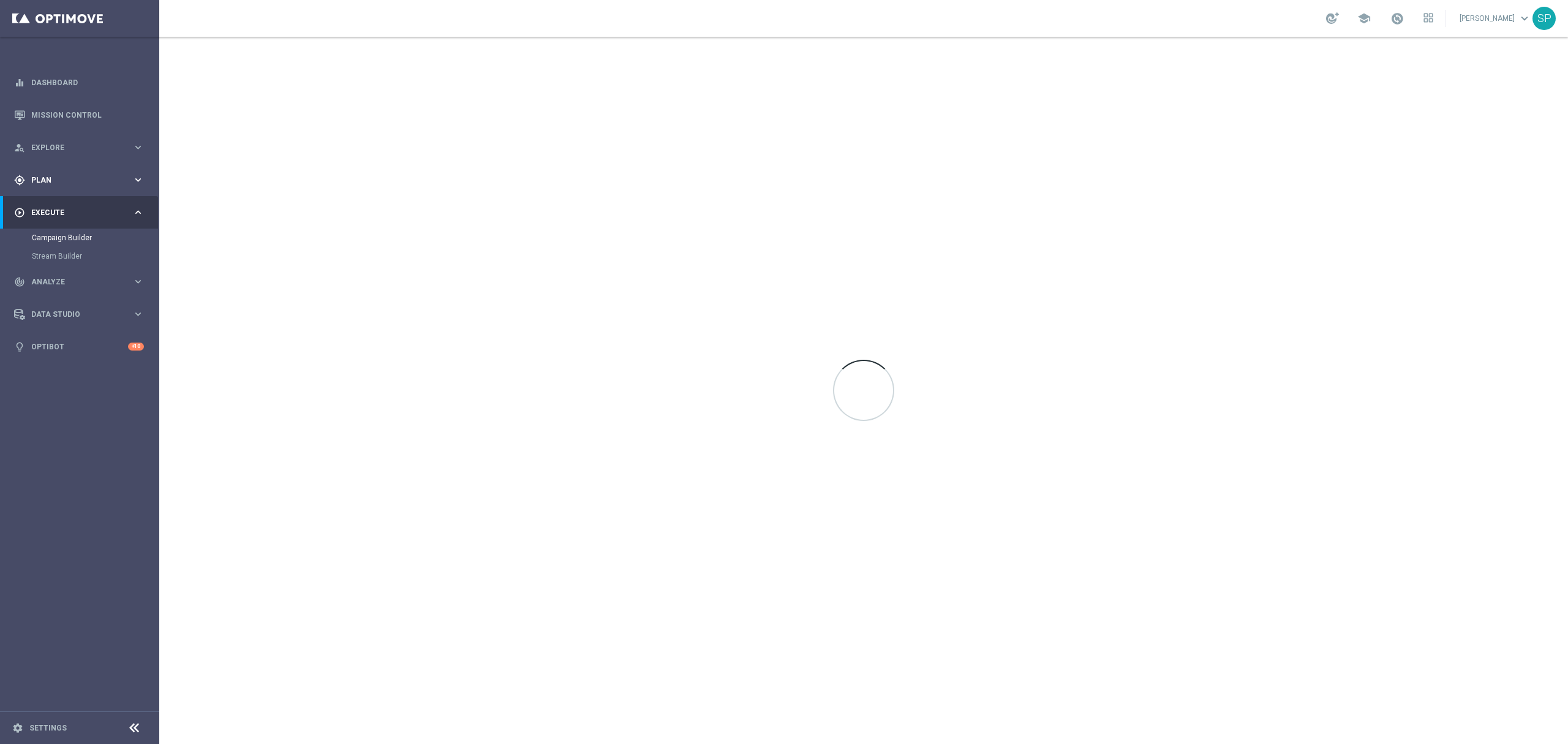
click at [40, 184] on div "gps_fixed Plan" at bounding box center [73, 181] width 118 height 11
click at [62, 260] on link "Streams" at bounding box center [79, 260] width 96 height 10
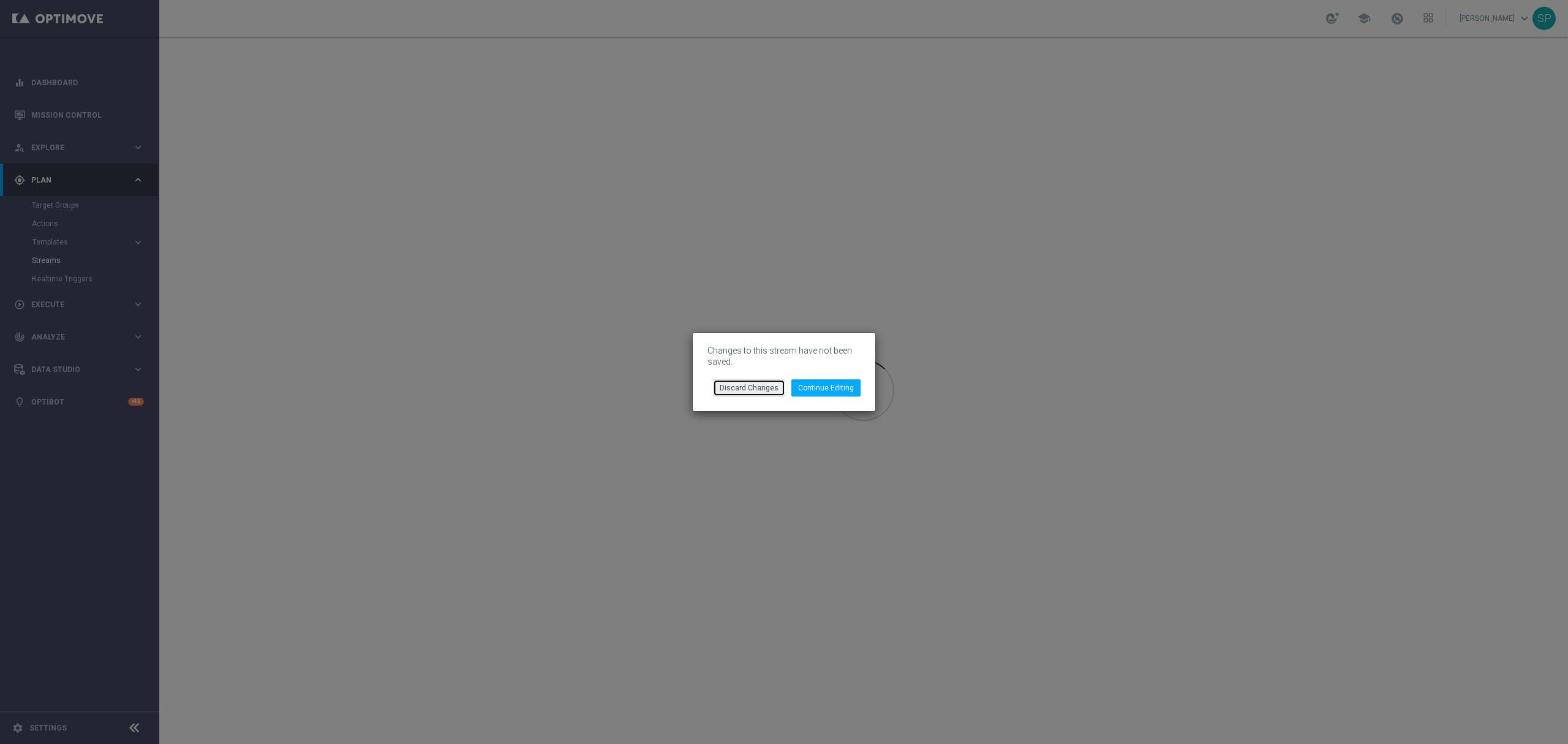
click at [753, 386] on button "Discard Changes" at bounding box center [748, 387] width 72 height 17
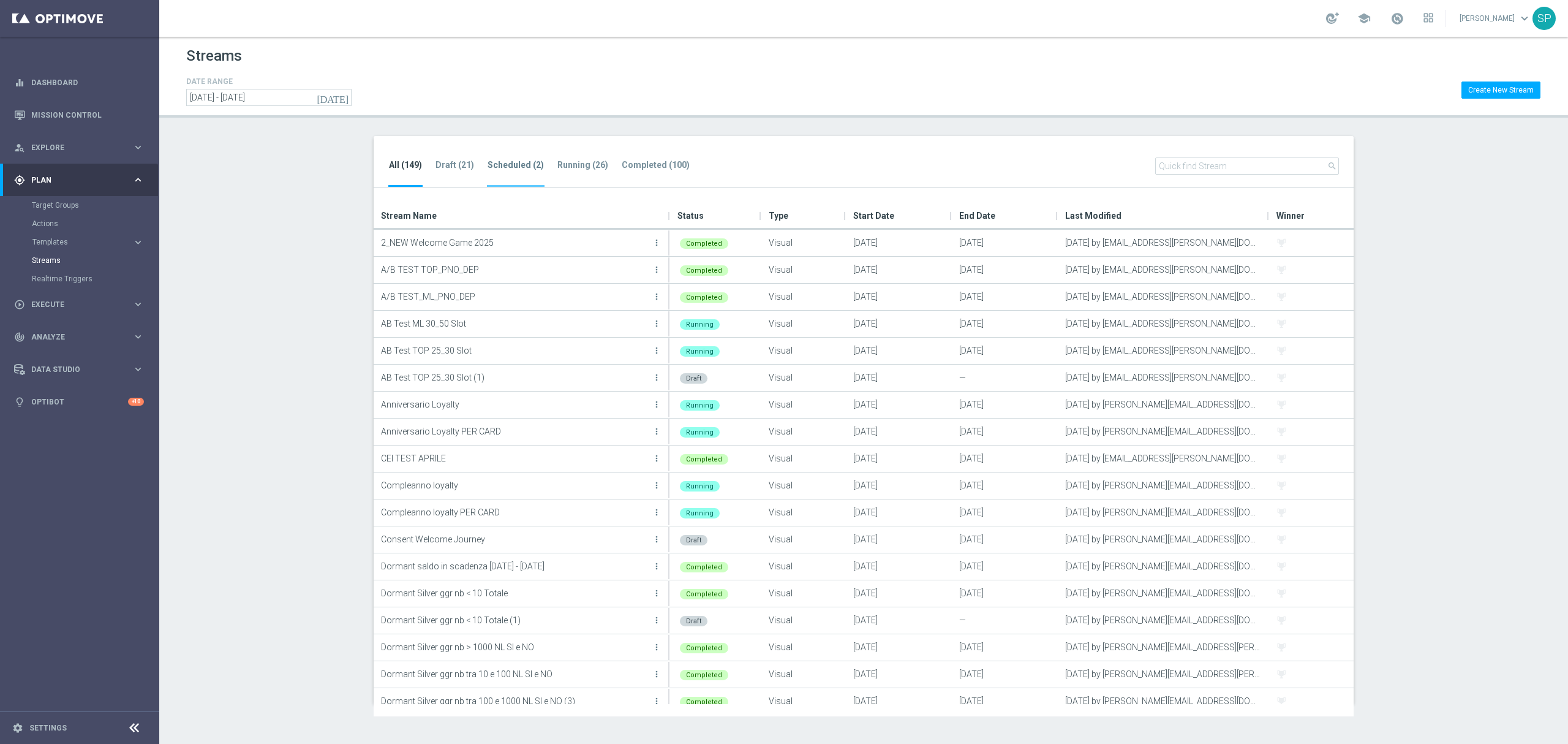
click at [532, 170] on tab-header "Scheduled (2)" at bounding box center [516, 165] width 57 height 11
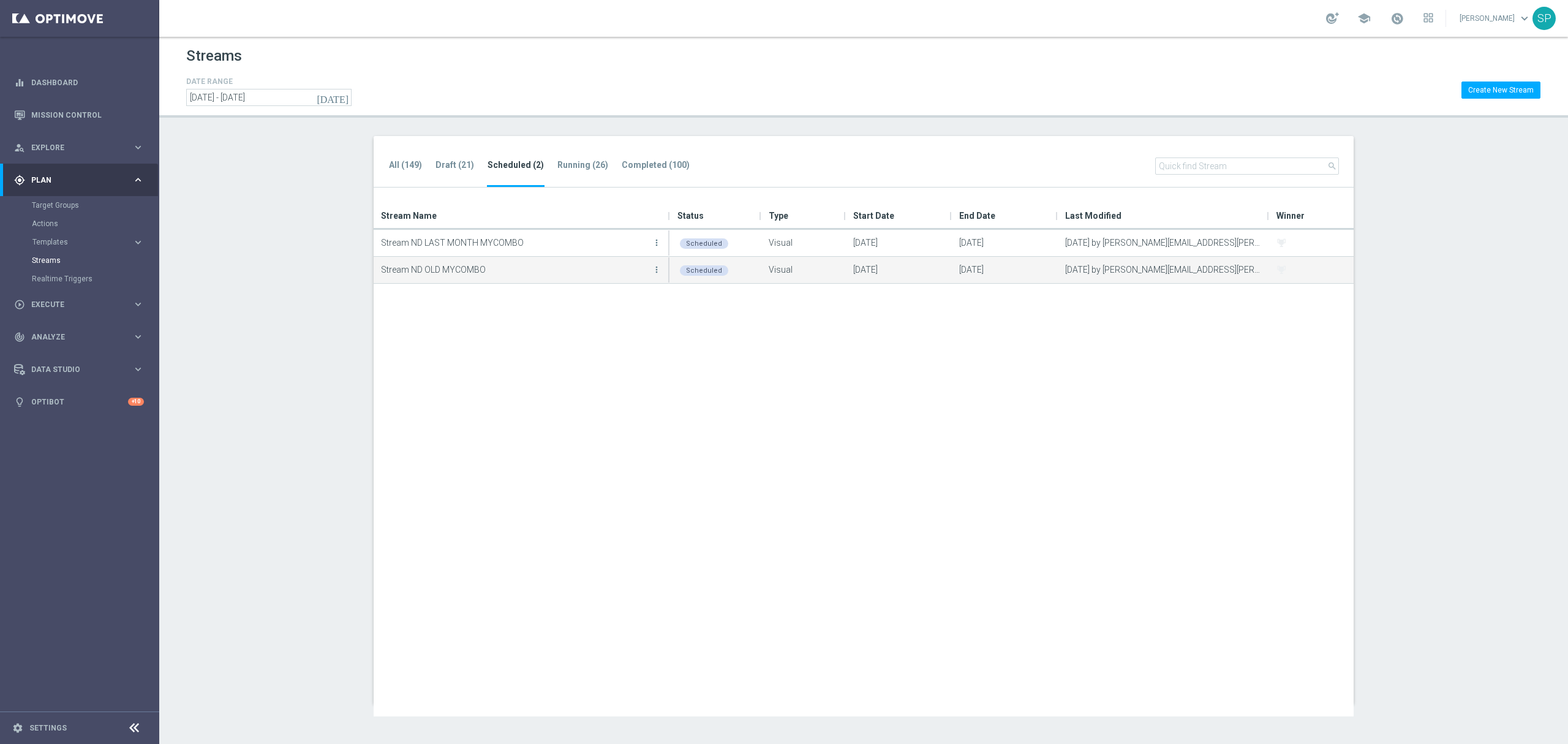
click at [655, 276] on button "more_vert" at bounding box center [656, 270] width 12 height 24
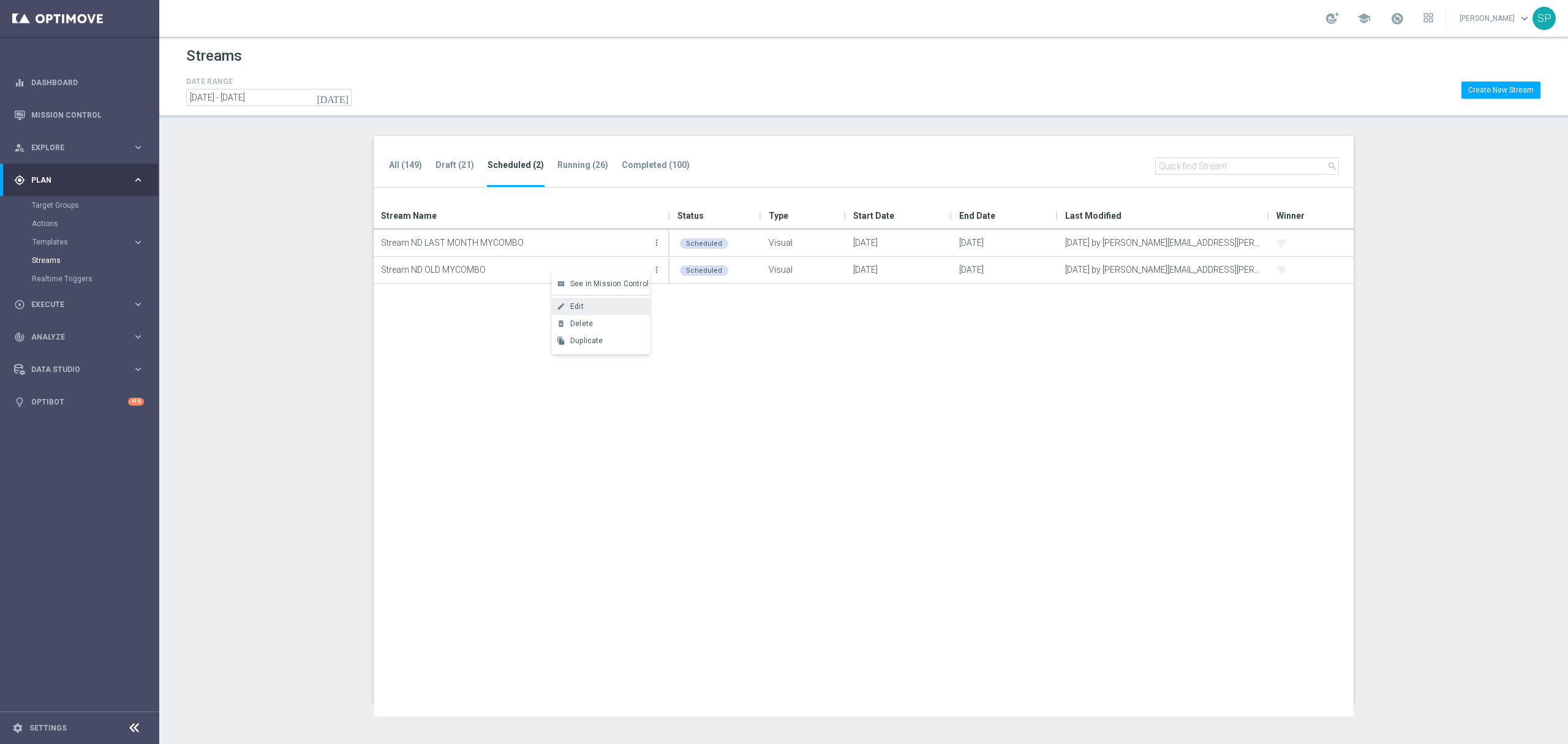
click at [625, 312] on div "create Edit" at bounding box center [601, 306] width 98 height 17
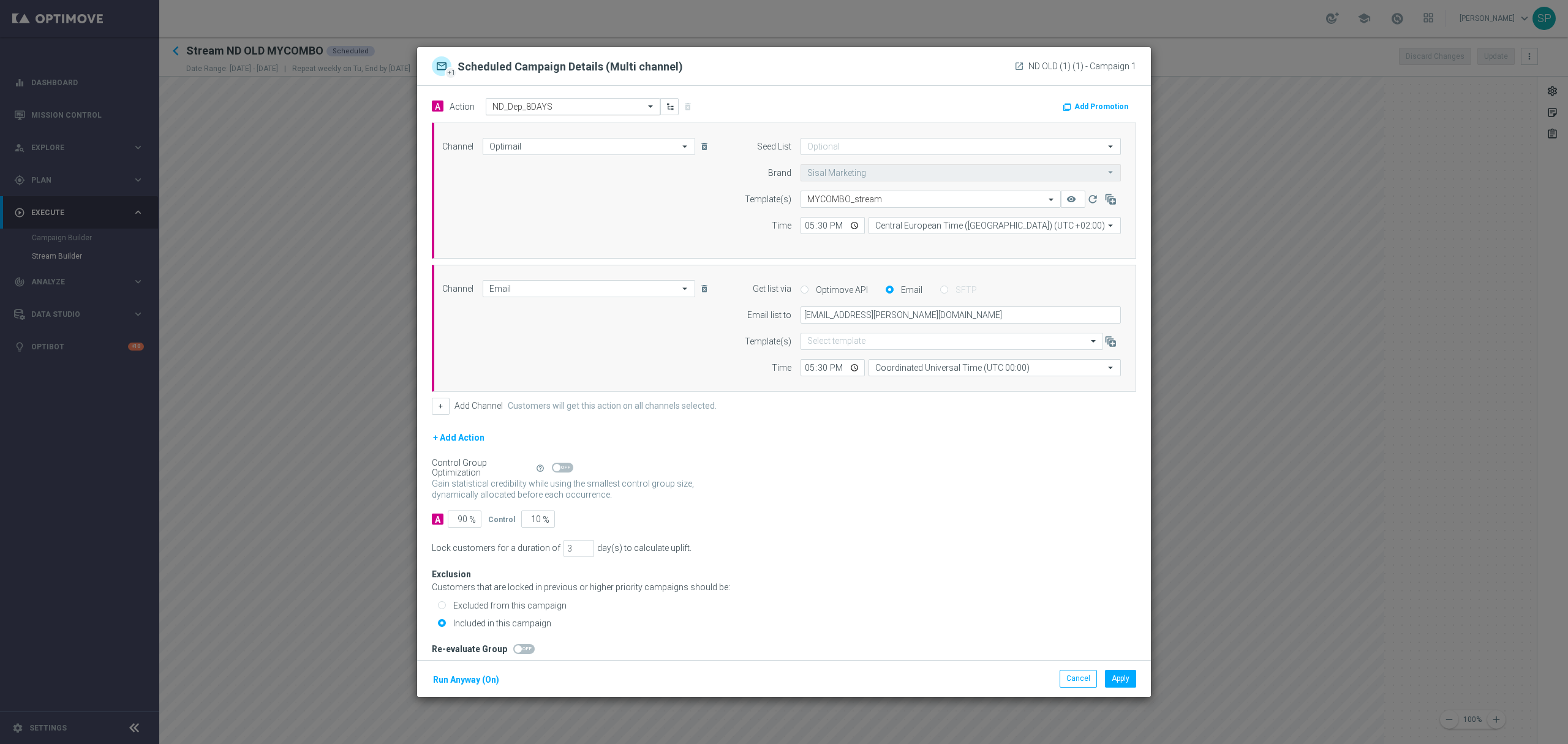
click at [605, 108] on input "text" at bounding box center [560, 107] width 137 height 11
type input "ND_INFO"
click at [1132, 673] on button "Apply" at bounding box center [1121, 678] width 32 height 17
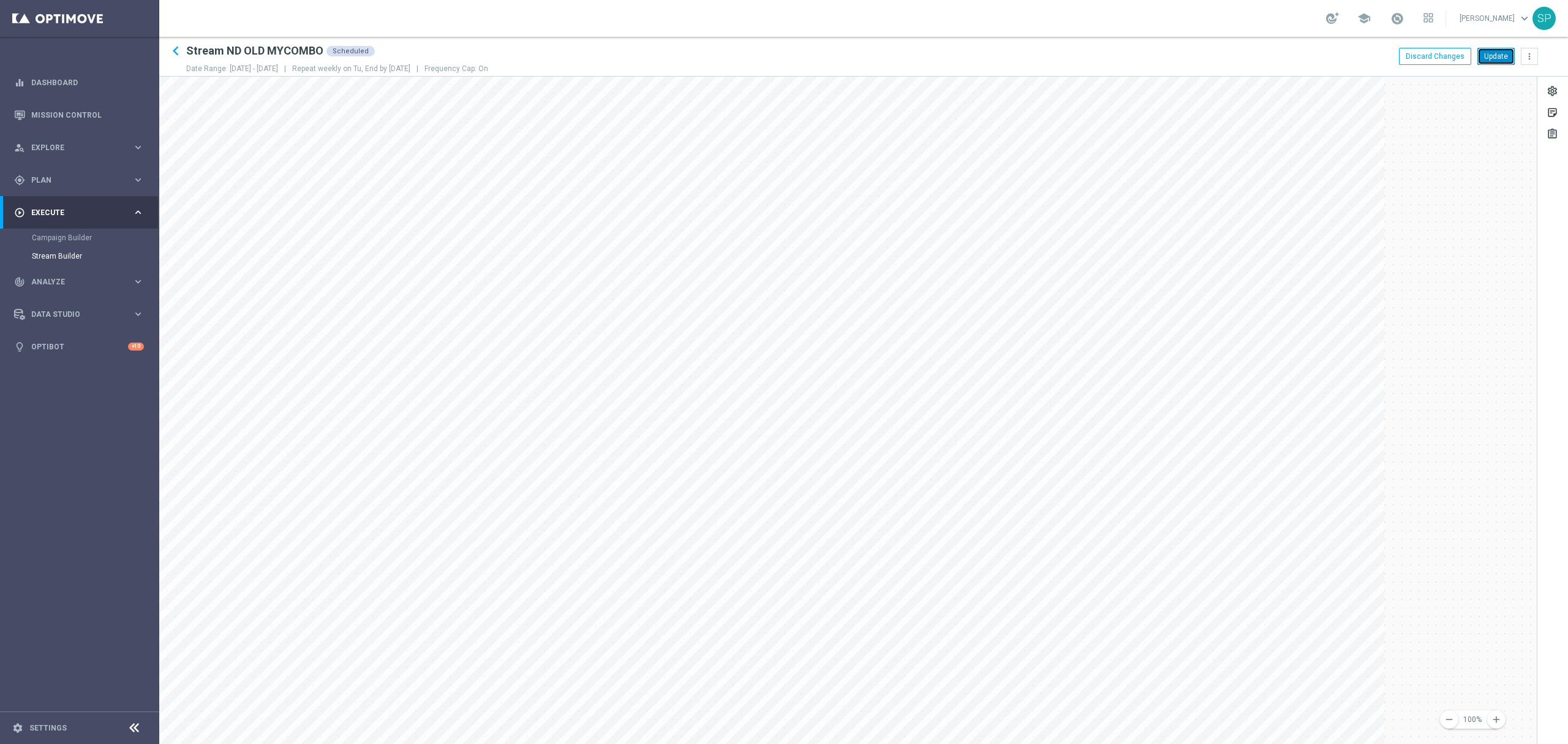
click at [1503, 49] on button "Update" at bounding box center [1497, 56] width 37 height 17
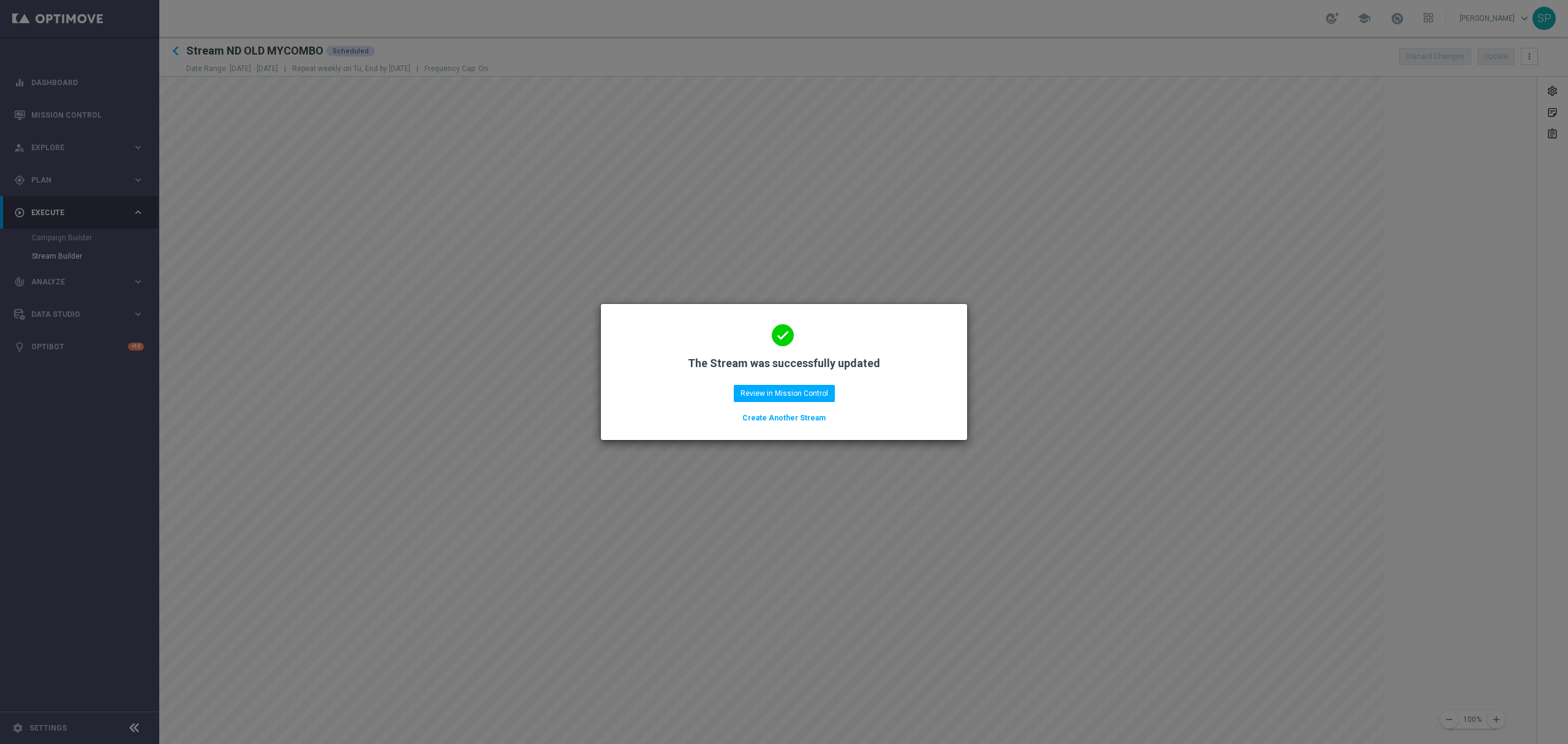
click at [765, 419] on button "Create Another Stream" at bounding box center [784, 418] width 86 height 14
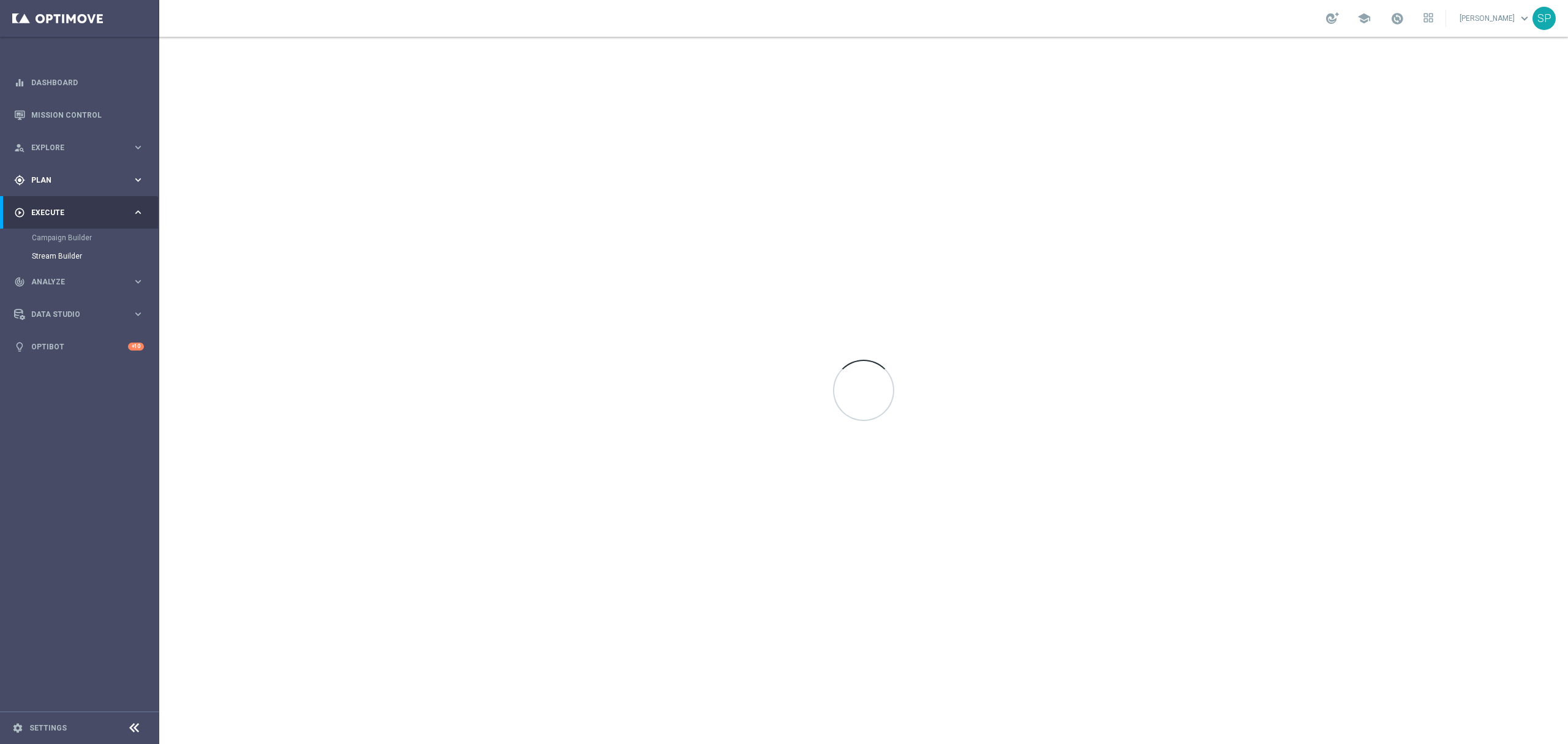
click at [130, 179] on span "Plan" at bounding box center [82, 180] width 101 height 7
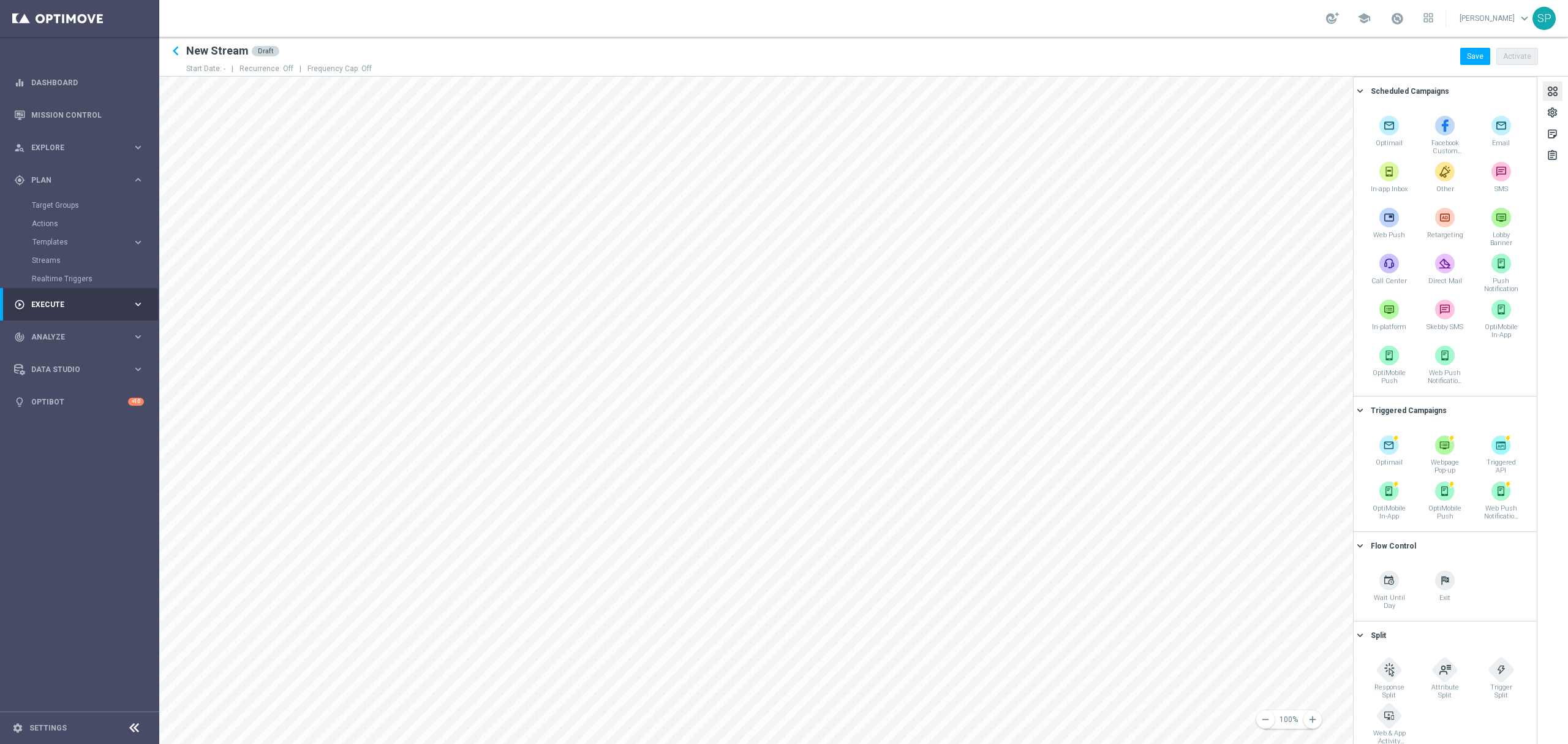
click at [53, 267] on div "Streams" at bounding box center [95, 260] width 126 height 19
click at [52, 263] on link "Streams" at bounding box center [79, 260] width 96 height 10
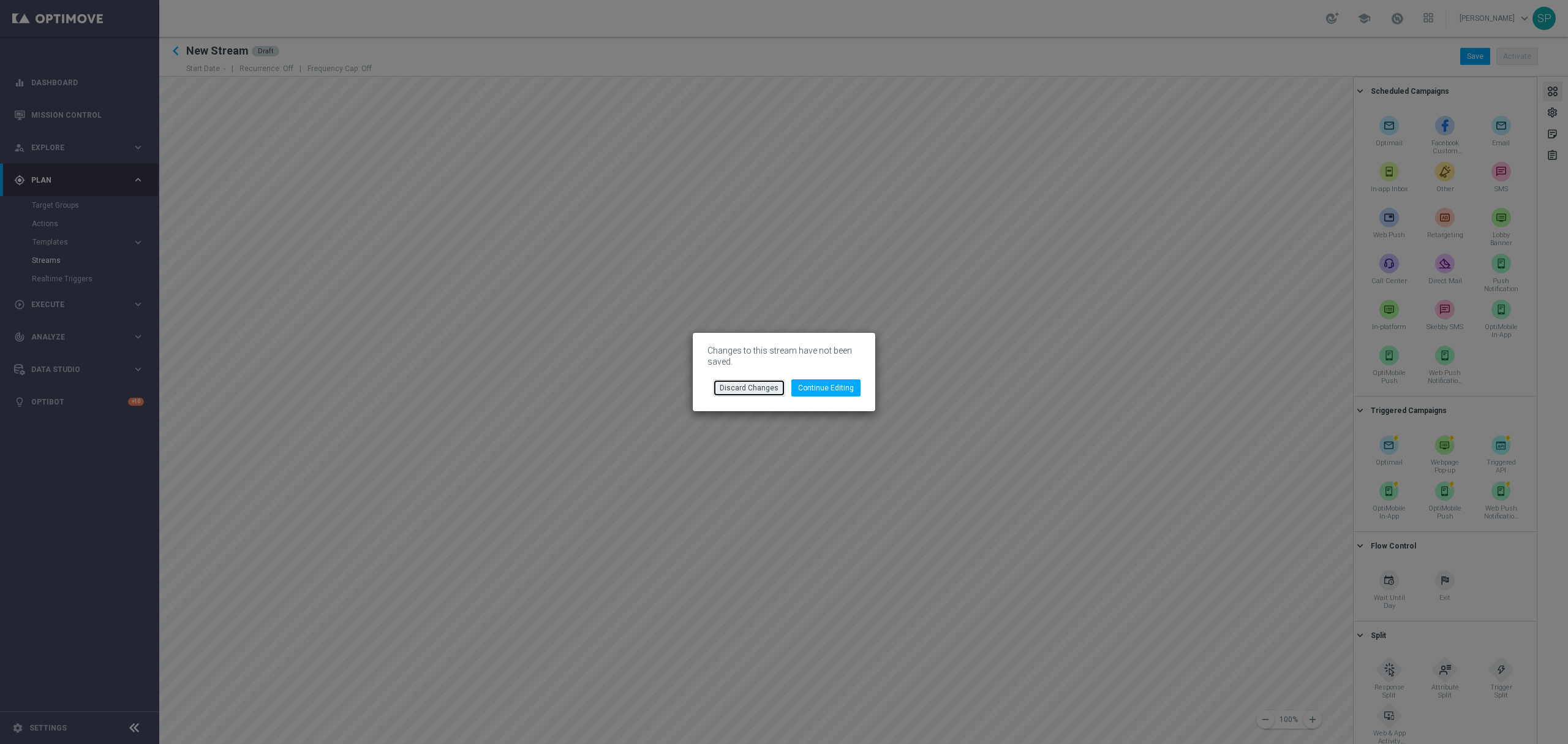
click at [769, 391] on button "Discard Changes" at bounding box center [748, 387] width 72 height 17
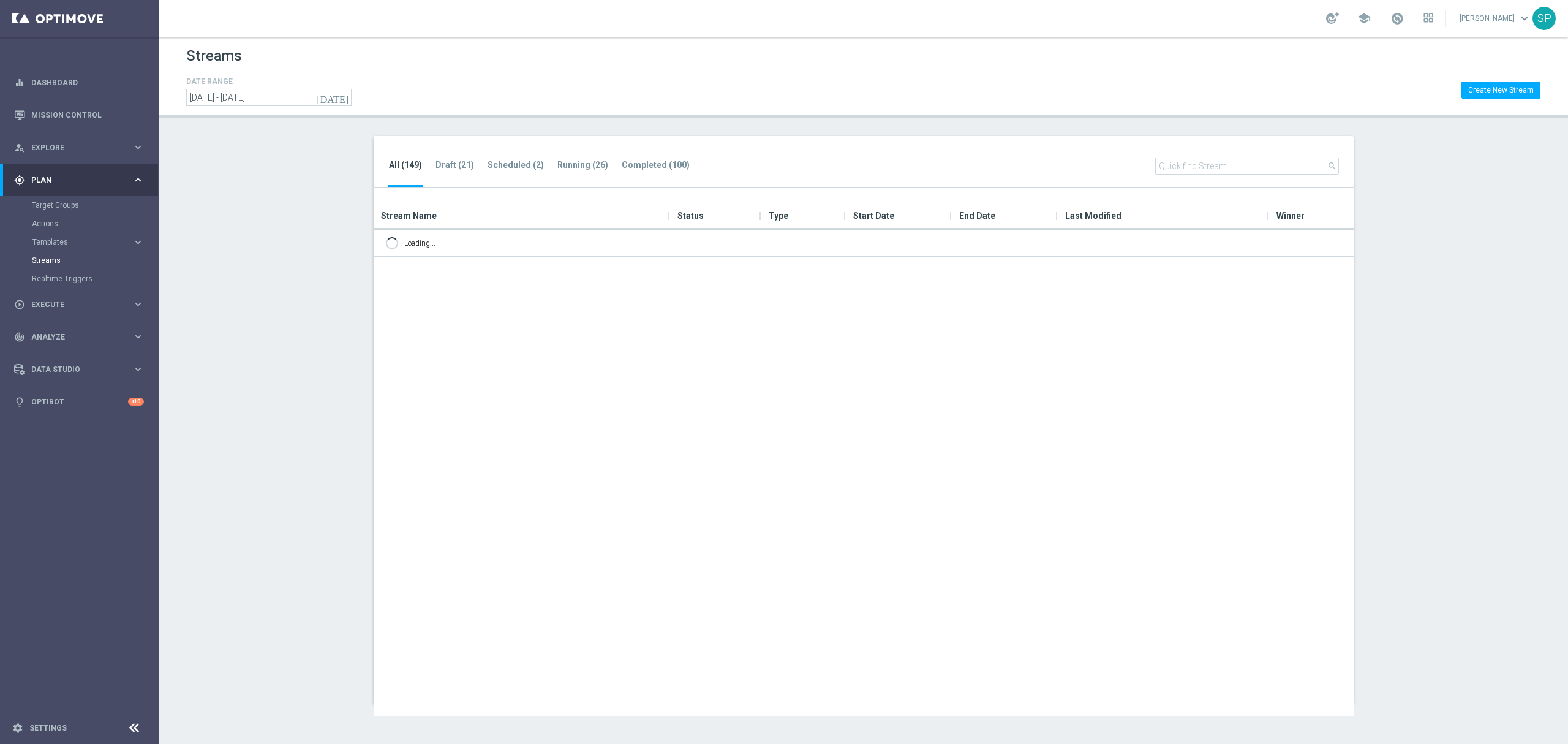
click at [540, 169] on ul "All (149) Draft (21) Scheduled (2) Running (26) Completed (100)" at bounding box center [546, 172] width 314 height 30
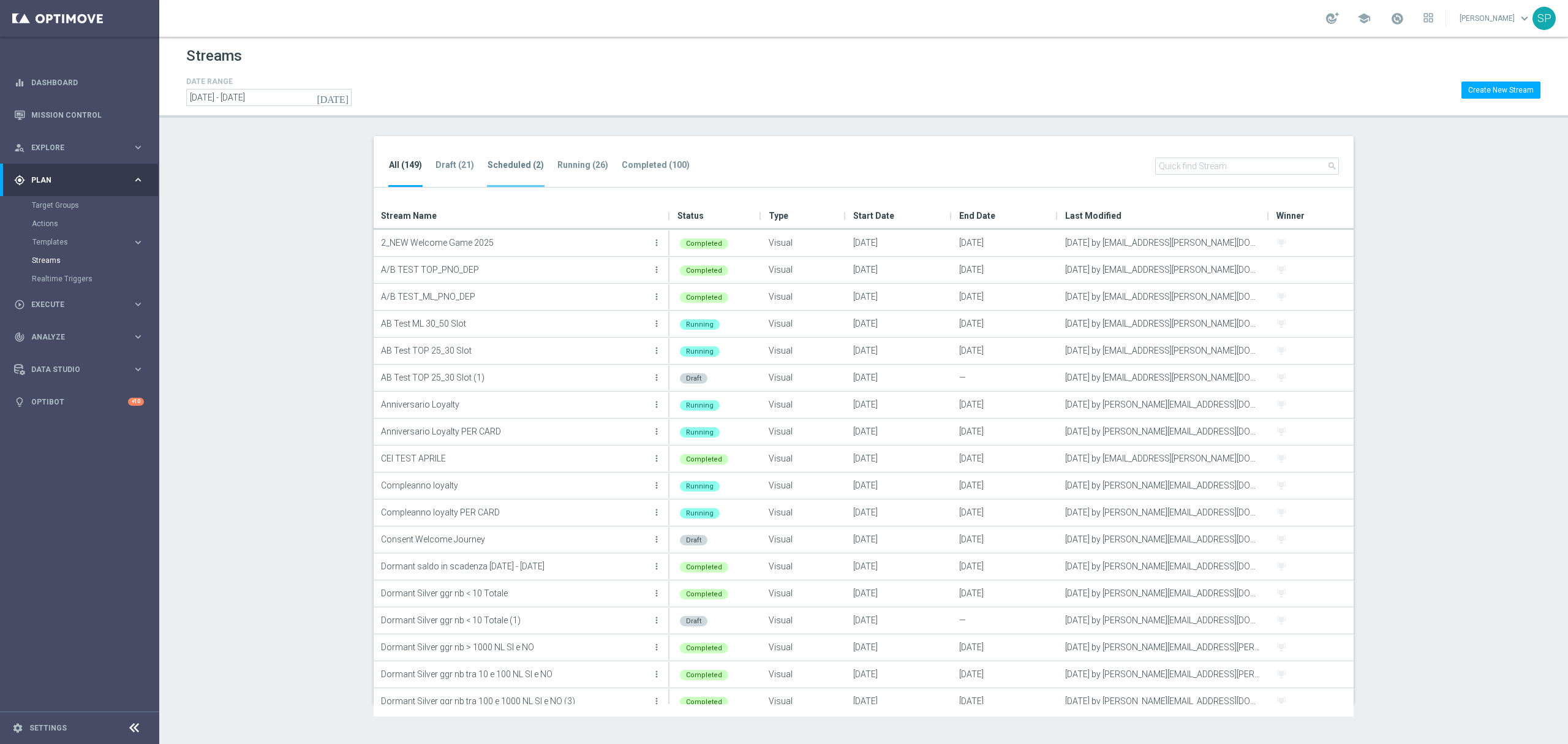
click at [499, 157] on ul "All (149) Draft (21) Scheduled (2) Running (26) Completed (100)" at bounding box center [546, 172] width 314 height 30
click at [512, 168] on tab-header "Scheduled (2)" at bounding box center [516, 165] width 57 height 11
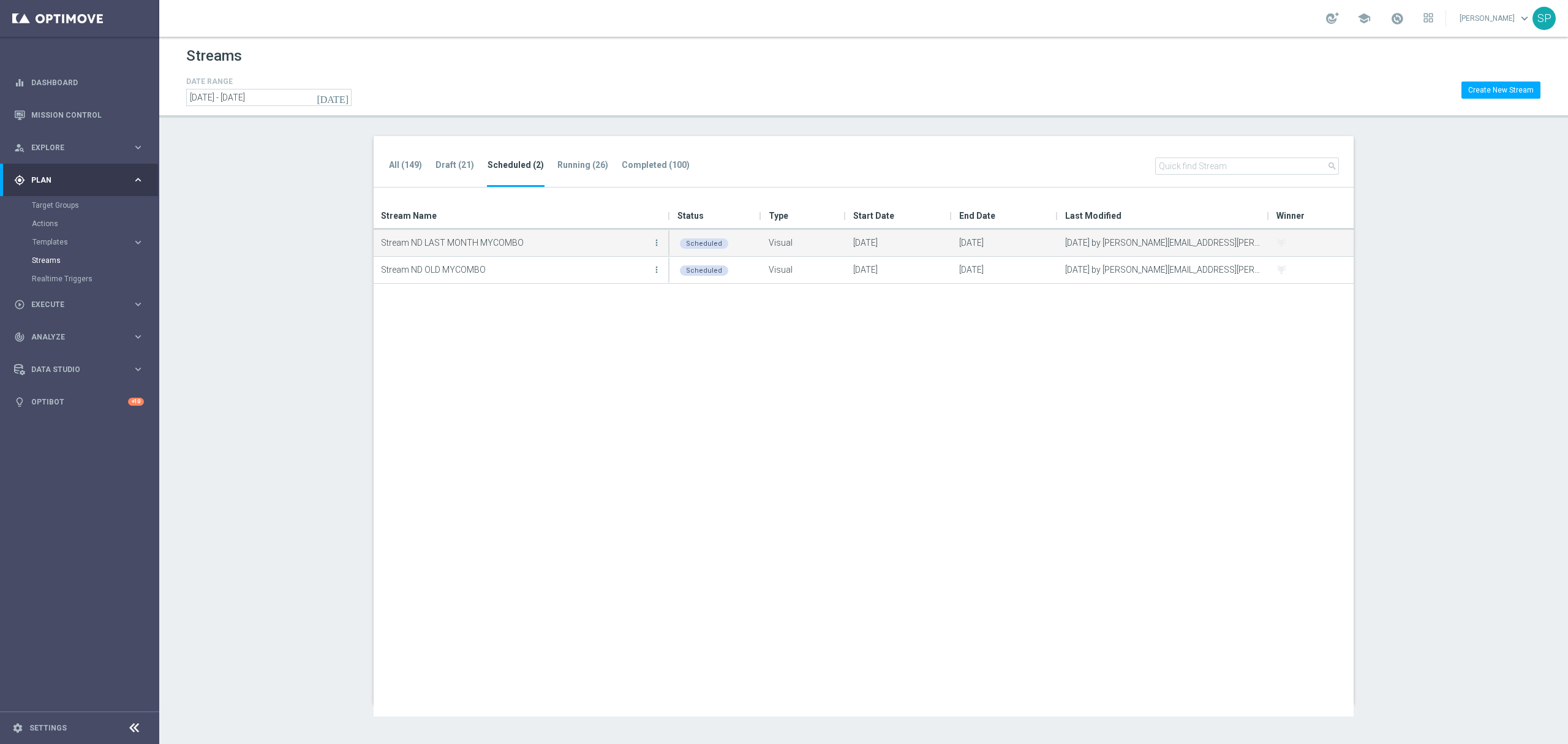
click at [663, 237] on button "more_vert" at bounding box center [656, 242] width 12 height 24
click at [596, 311] on span "Duplicate" at bounding box center [586, 314] width 33 height 9
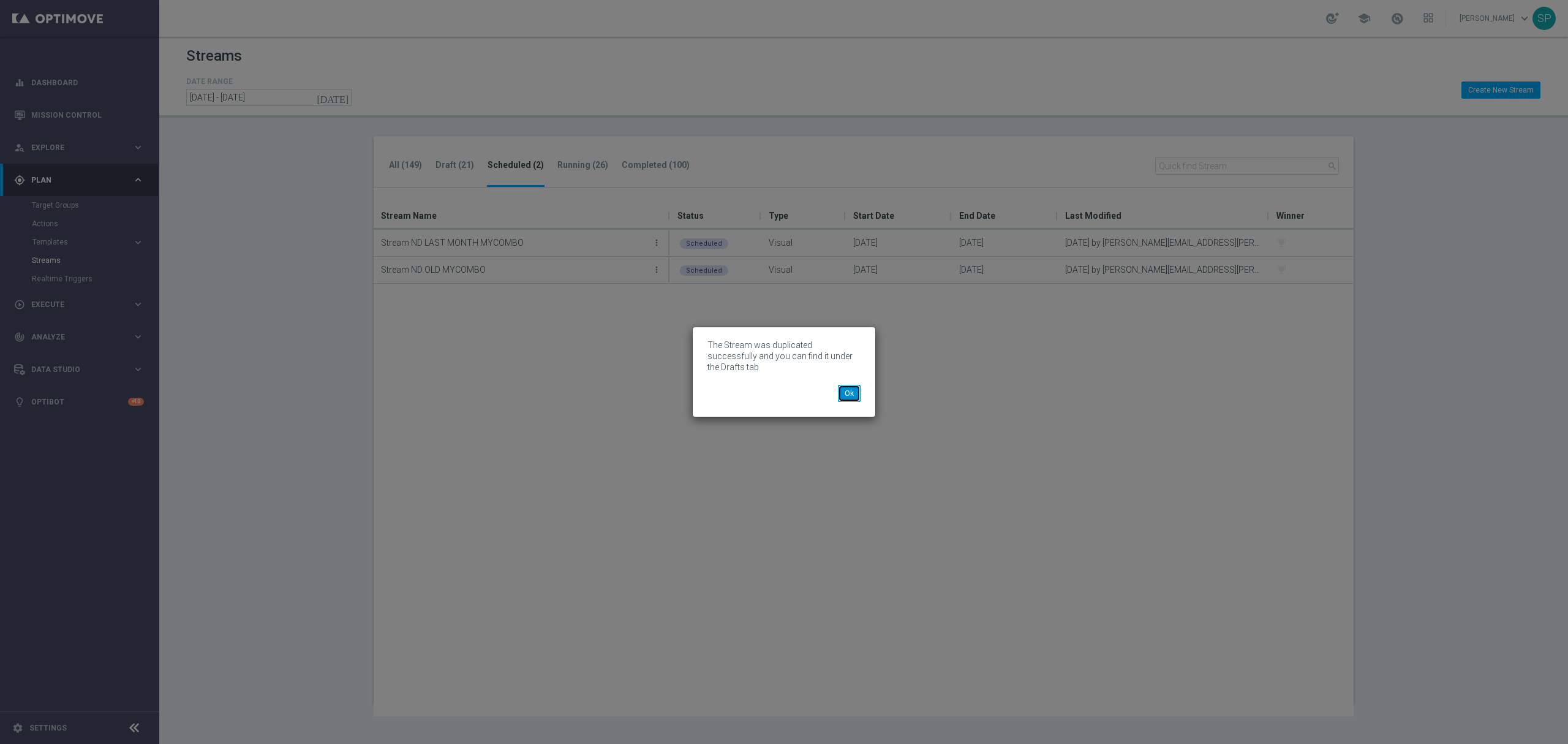
click at [849, 393] on button "Ok" at bounding box center [850, 393] width 23 height 17
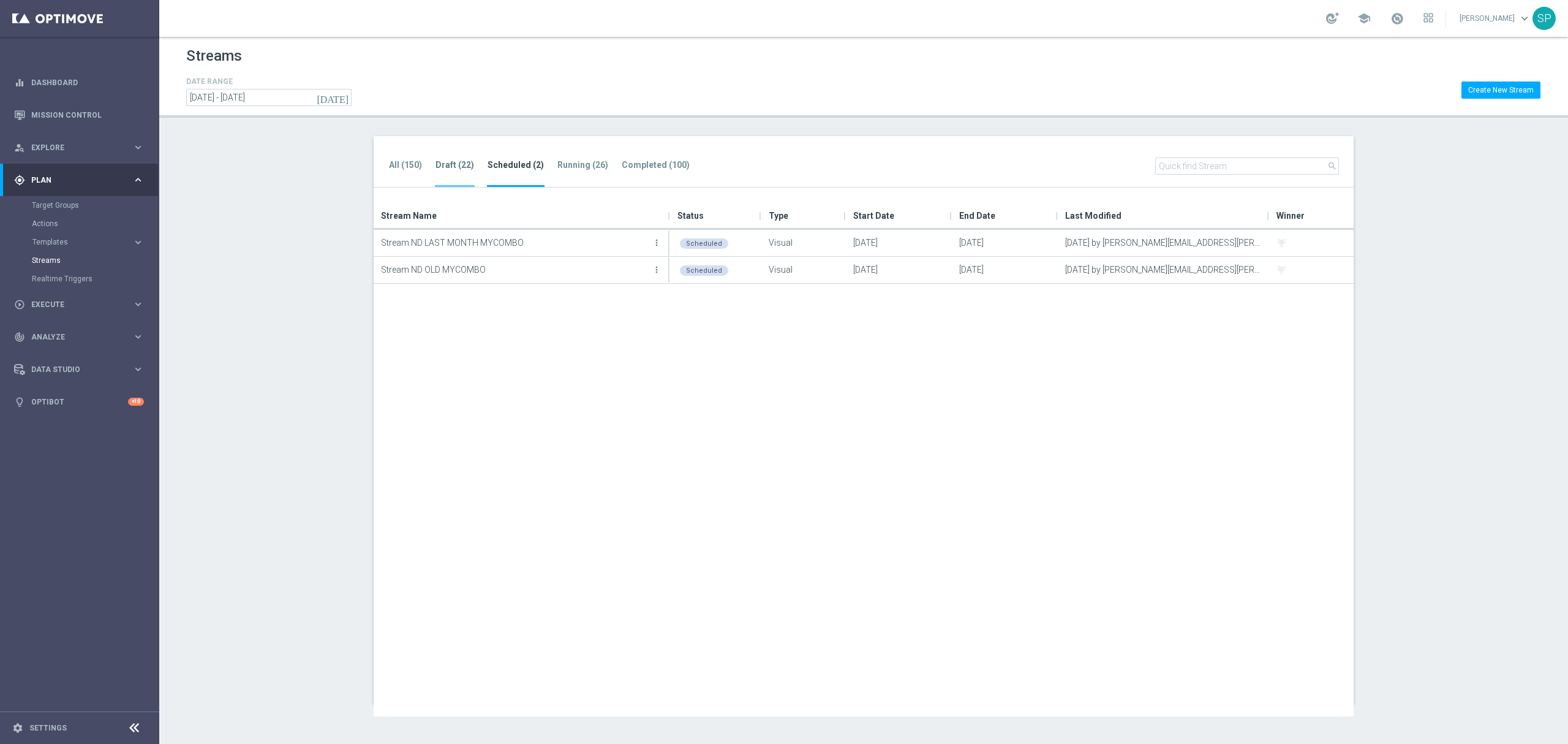
click at [441, 158] on li "Draft (22)" at bounding box center [454, 173] width 40 height 29
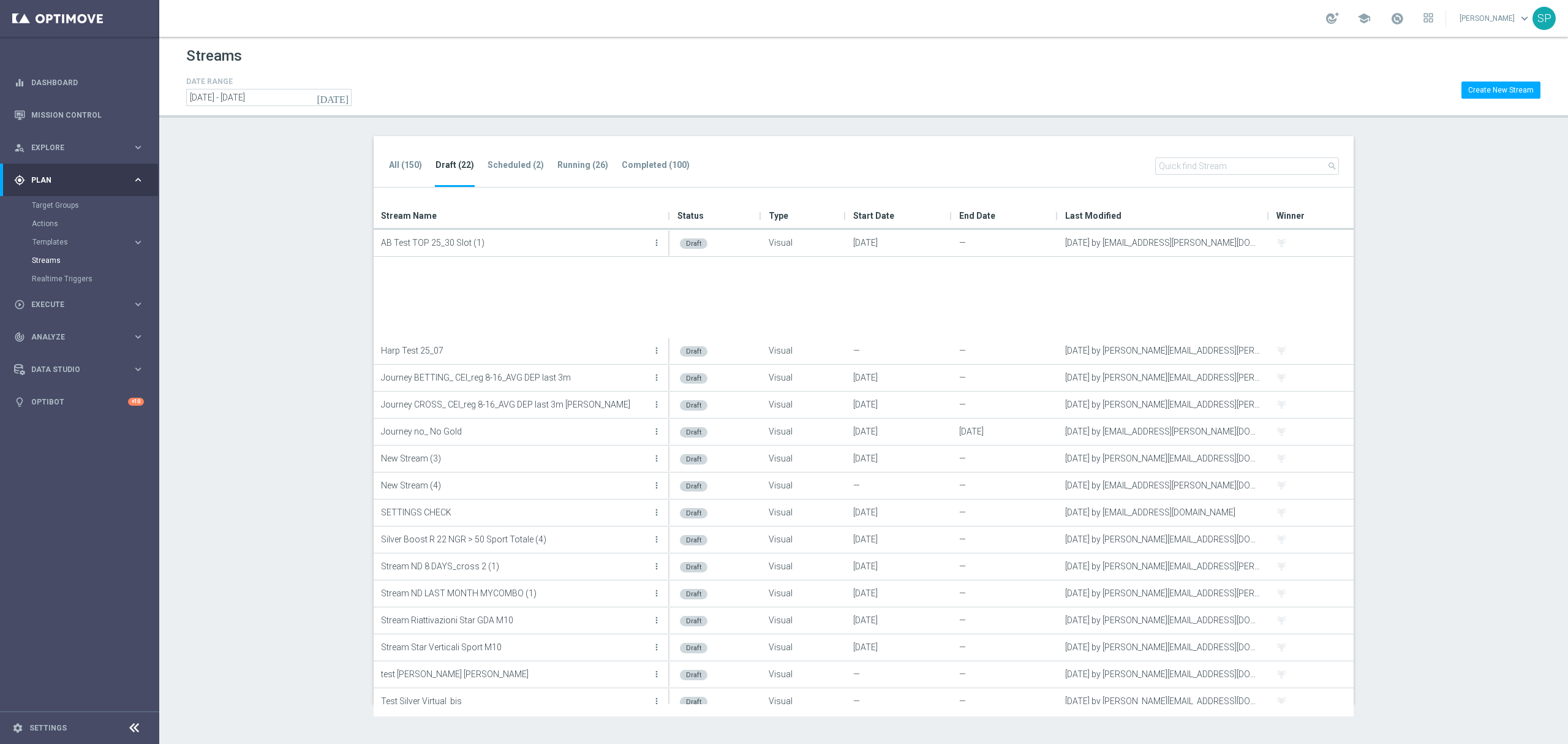
scroll to position [118, 0]
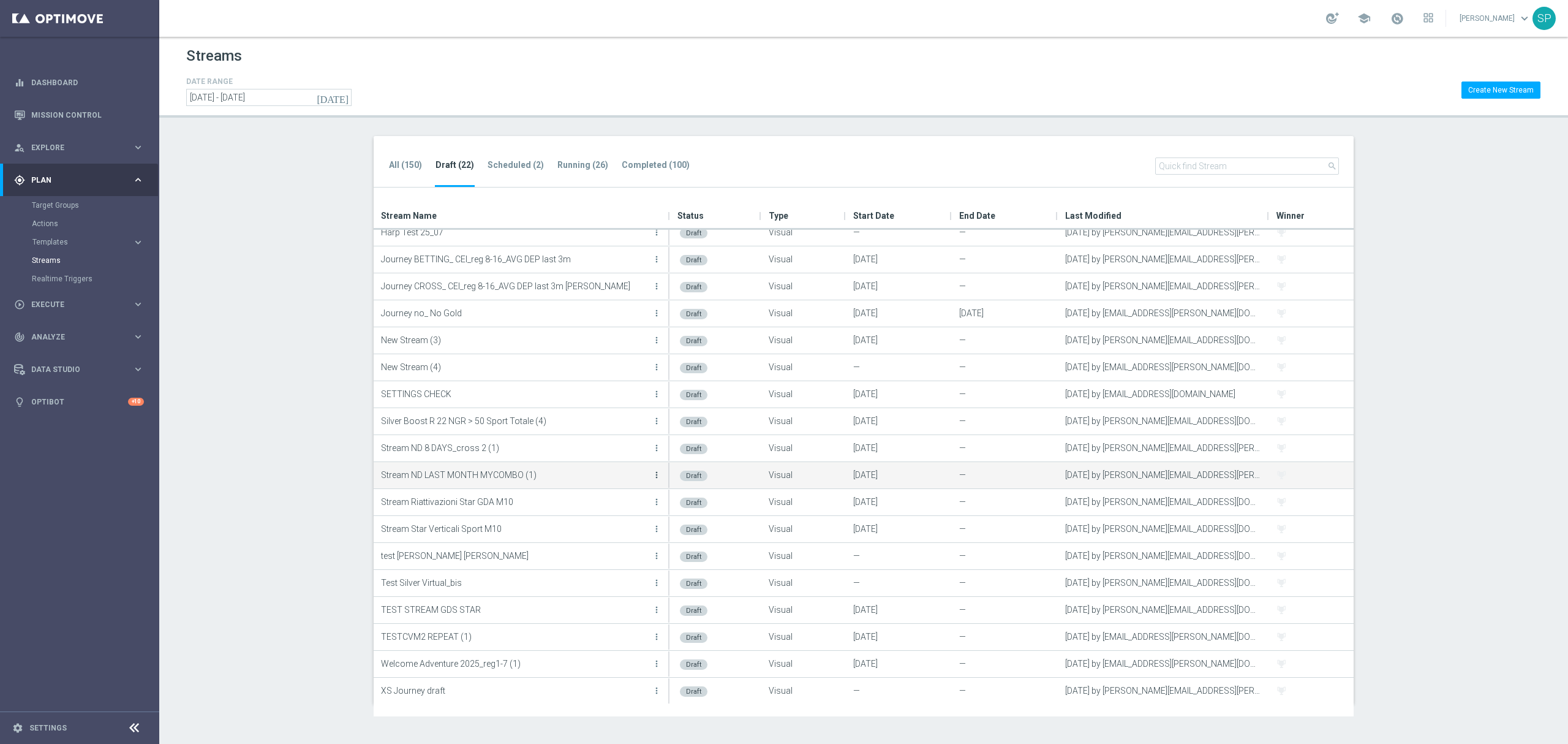
click at [658, 473] on icon "more_vert" at bounding box center [657, 475] width 10 height 10
click at [626, 483] on div "create Edit" at bounding box center [601, 488] width 98 height 17
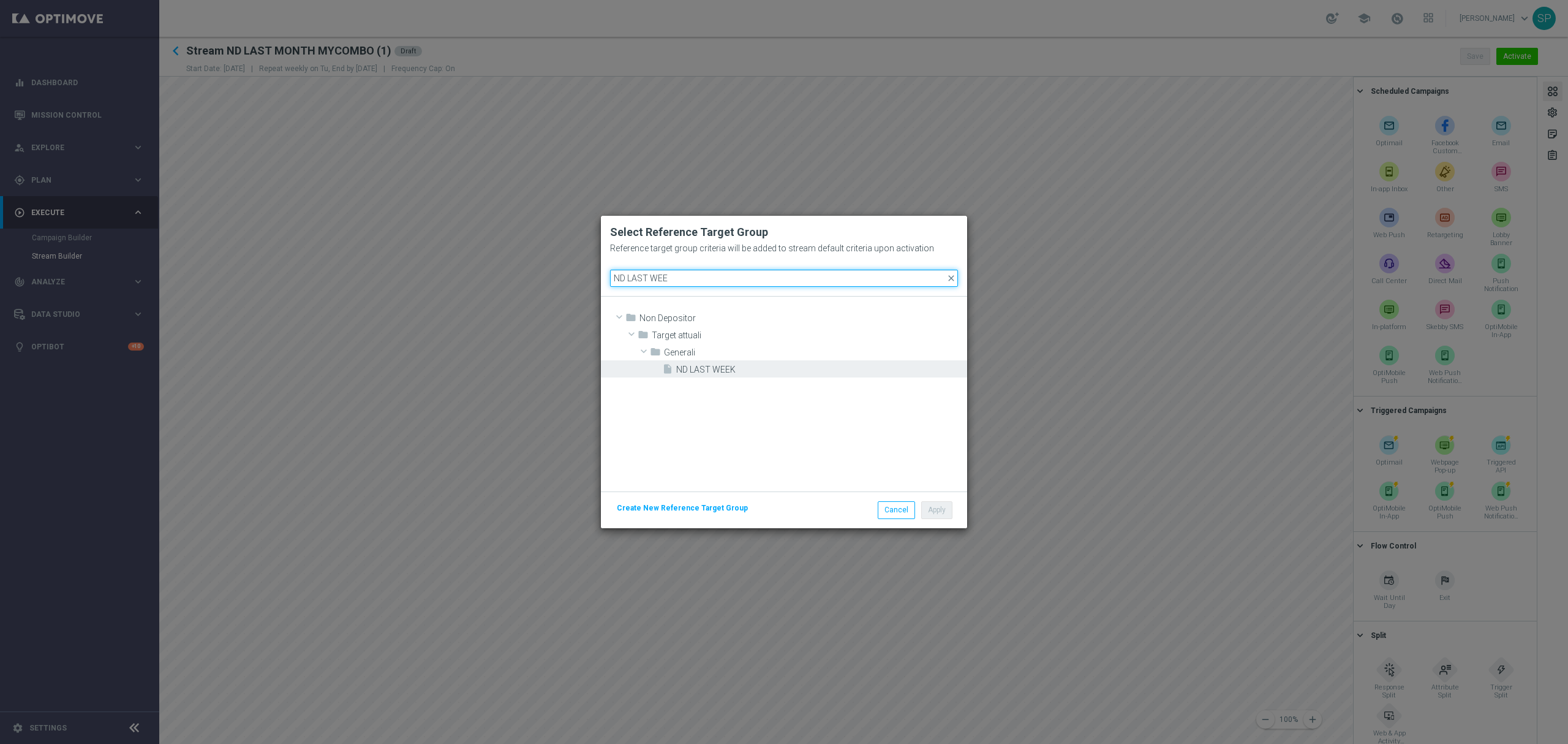
type input "ND LAST WEE"
click at [705, 371] on span "ND LAST WEEK" at bounding box center [820, 370] width 288 height 11
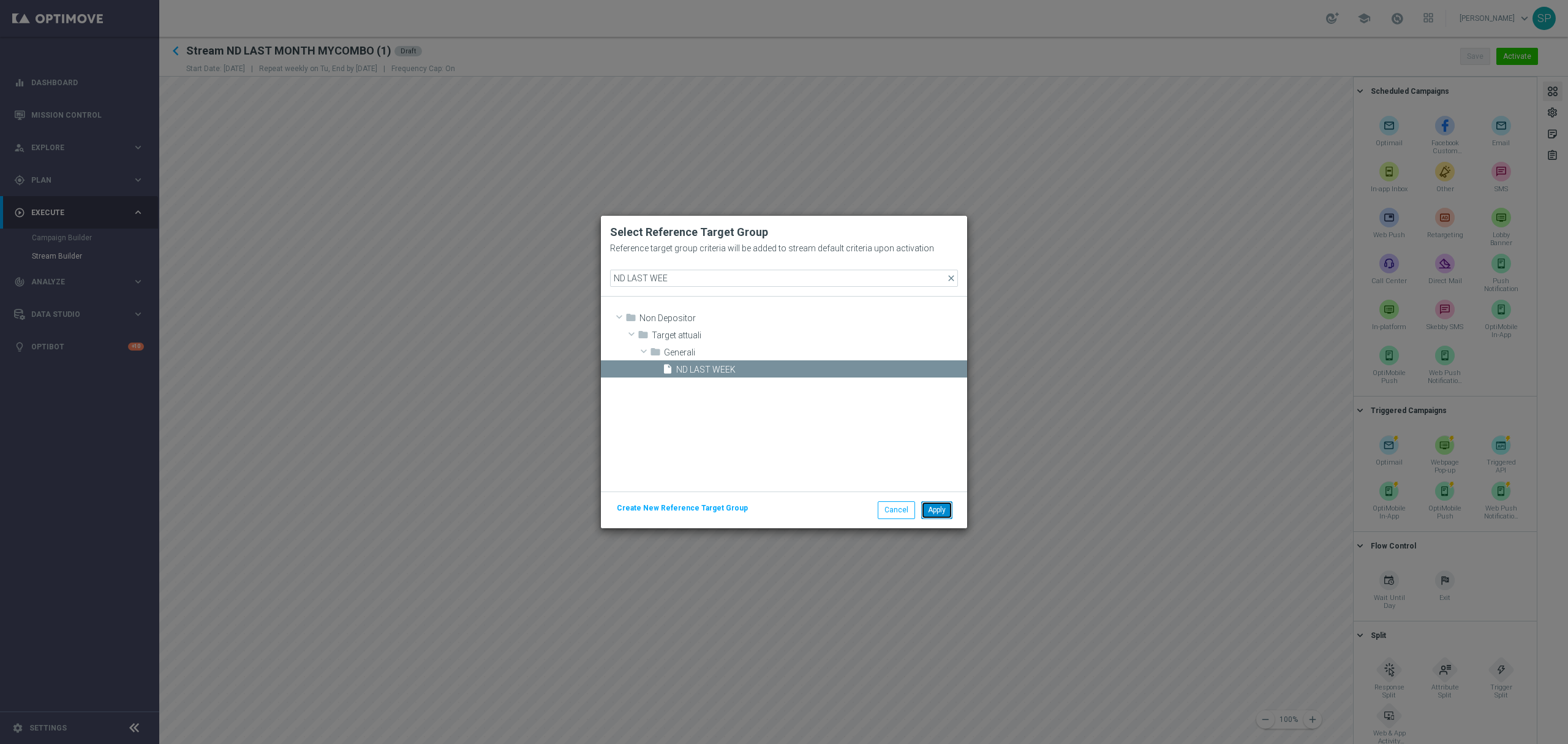
click at [934, 510] on button "Apply" at bounding box center [937, 510] width 32 height 17
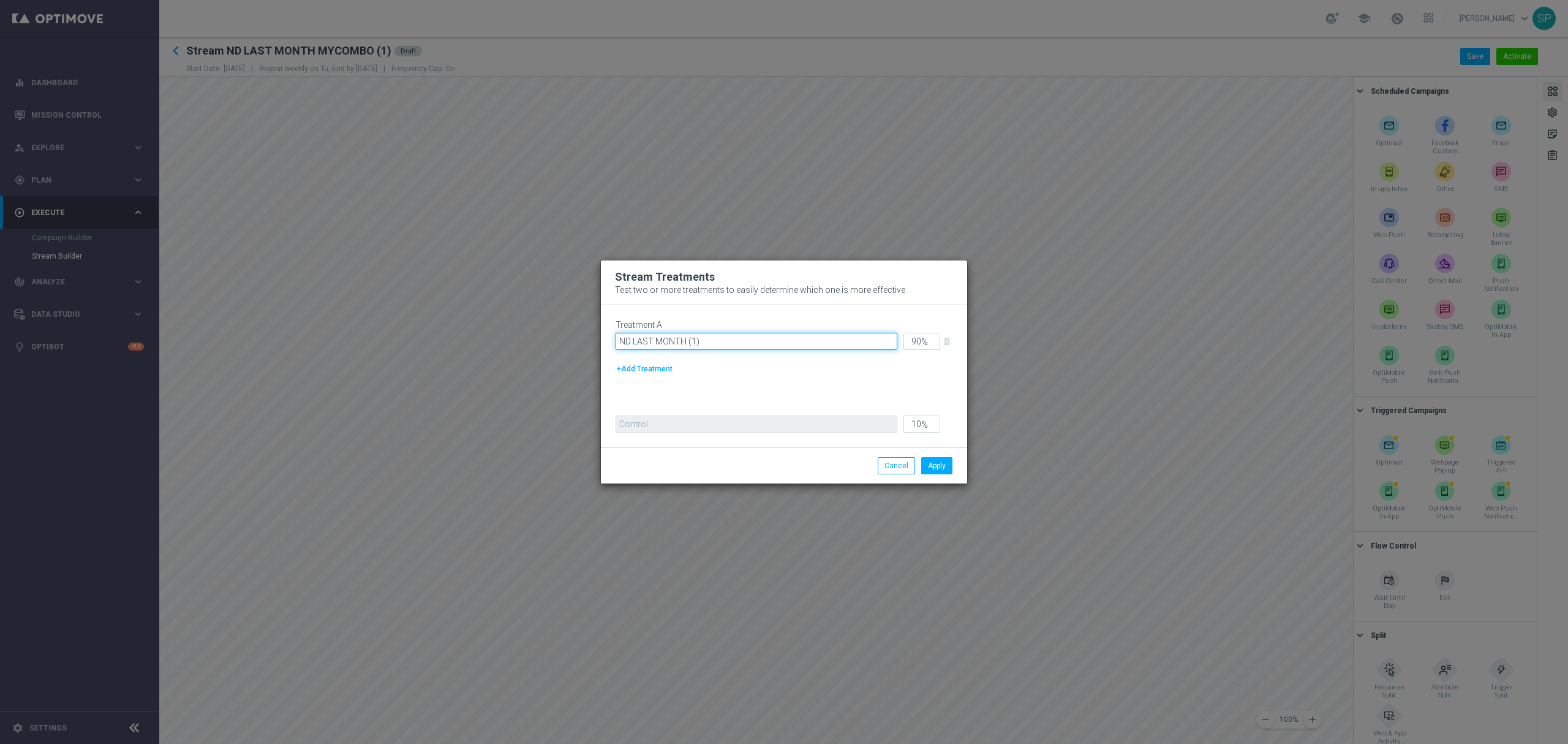
click at [745, 348] on input "ND LAST MONTH (1)" at bounding box center [756, 341] width 282 height 17
type input "ND LAST WEEK"
click at [942, 467] on button "Apply" at bounding box center [937, 465] width 32 height 17
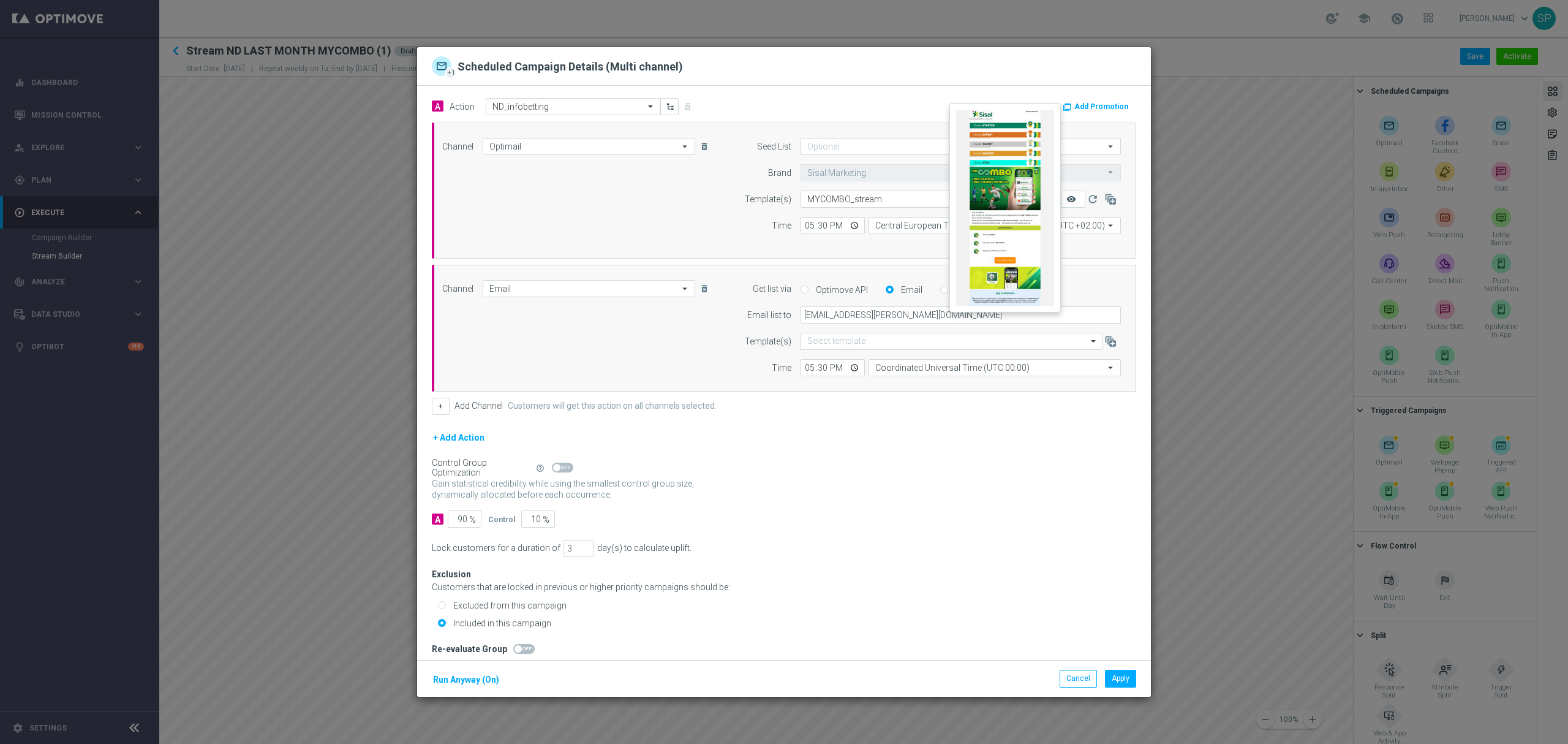
click at [1067, 197] on icon "remove_red_eye" at bounding box center [1072, 199] width 10 height 10
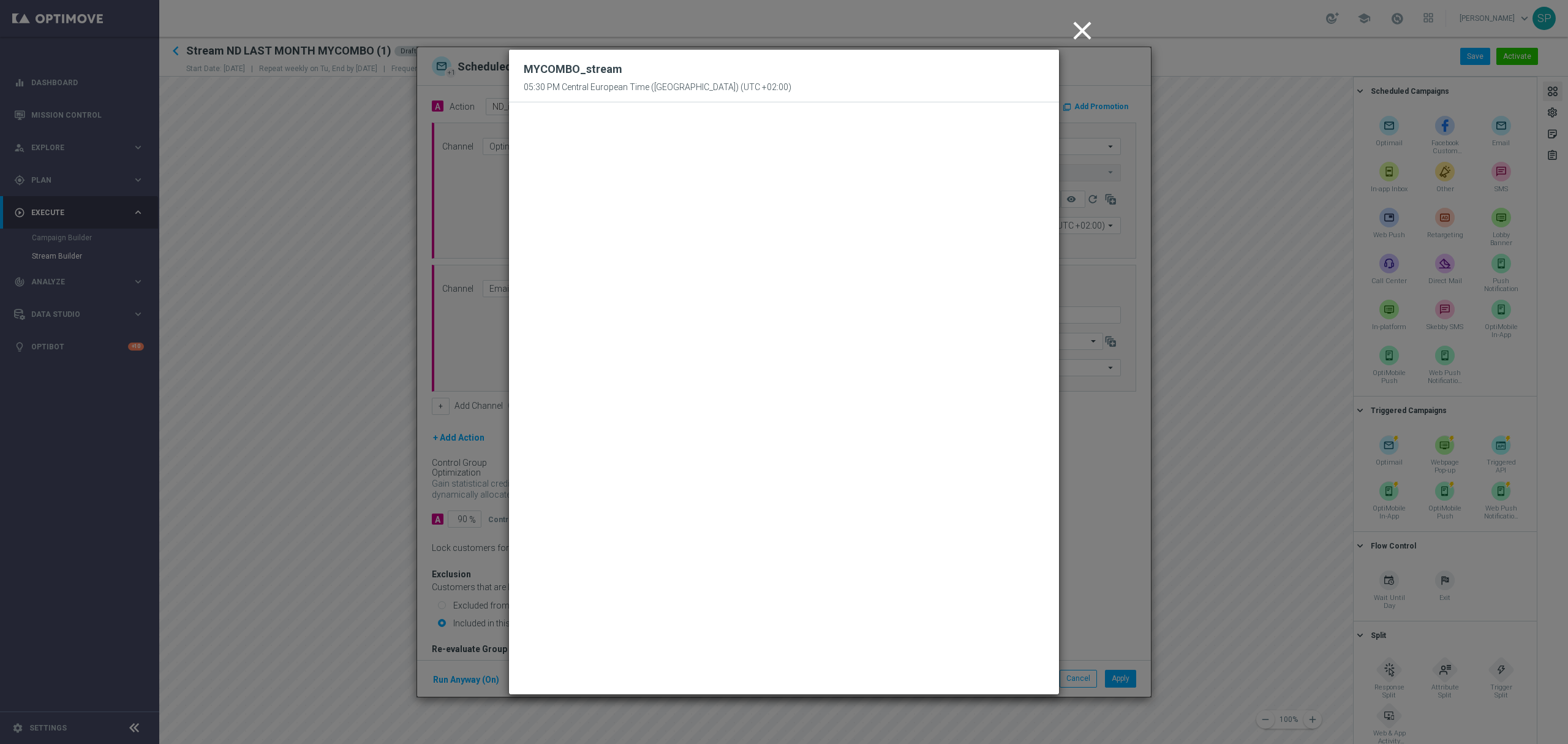
click at [1084, 32] on icon "close" at bounding box center [1083, 31] width 31 height 31
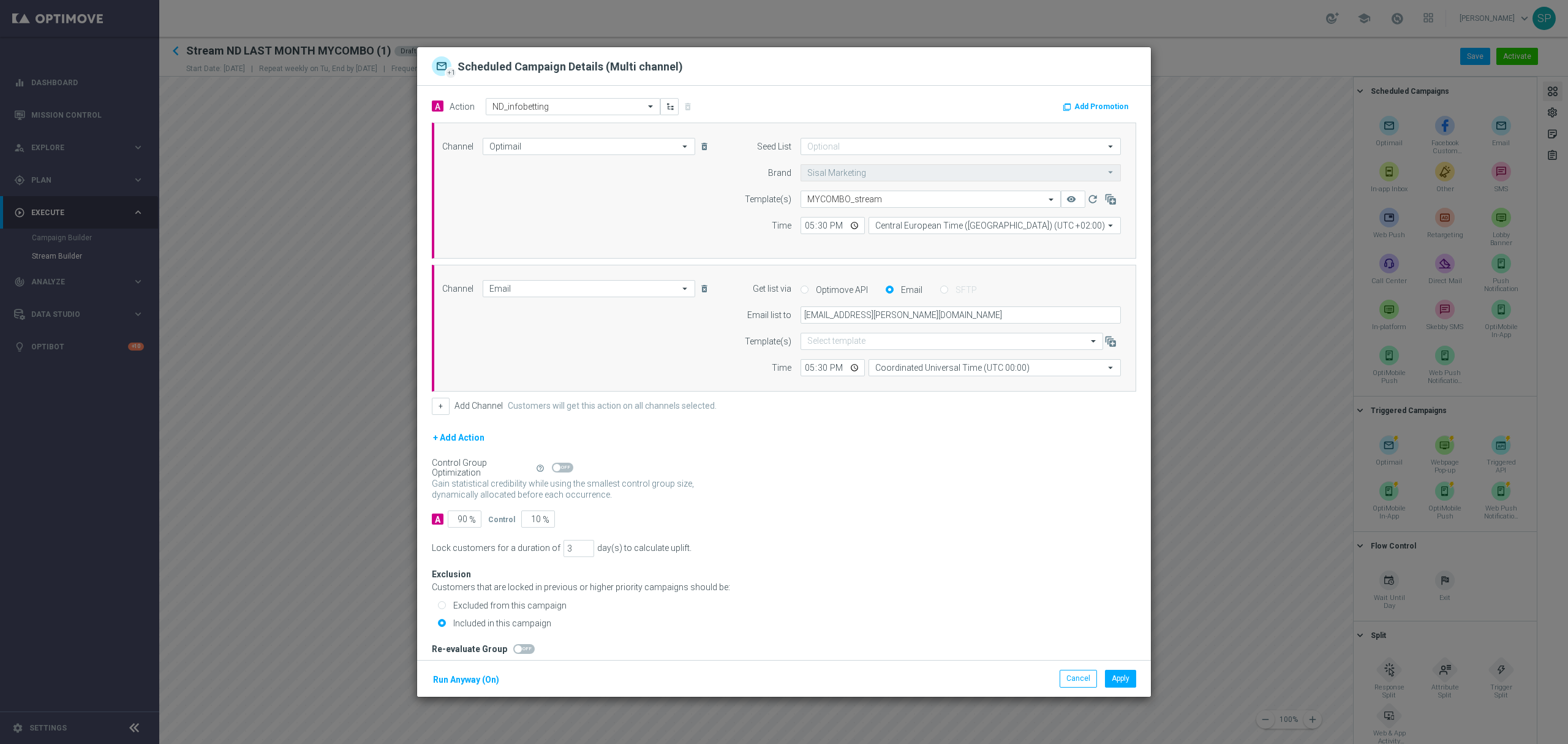
scroll to position [11, 0]
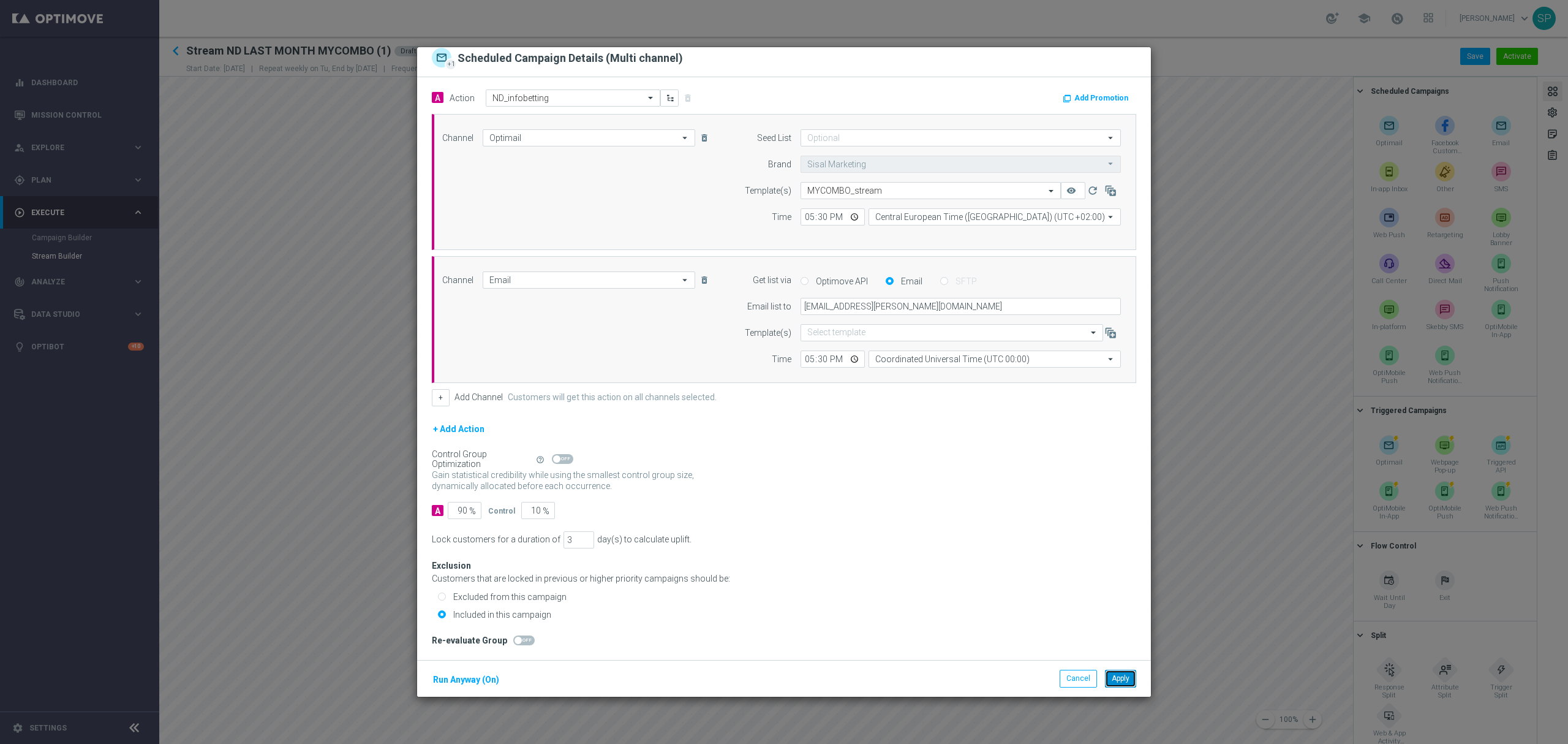
click at [1126, 673] on button "Apply" at bounding box center [1121, 678] width 32 height 17
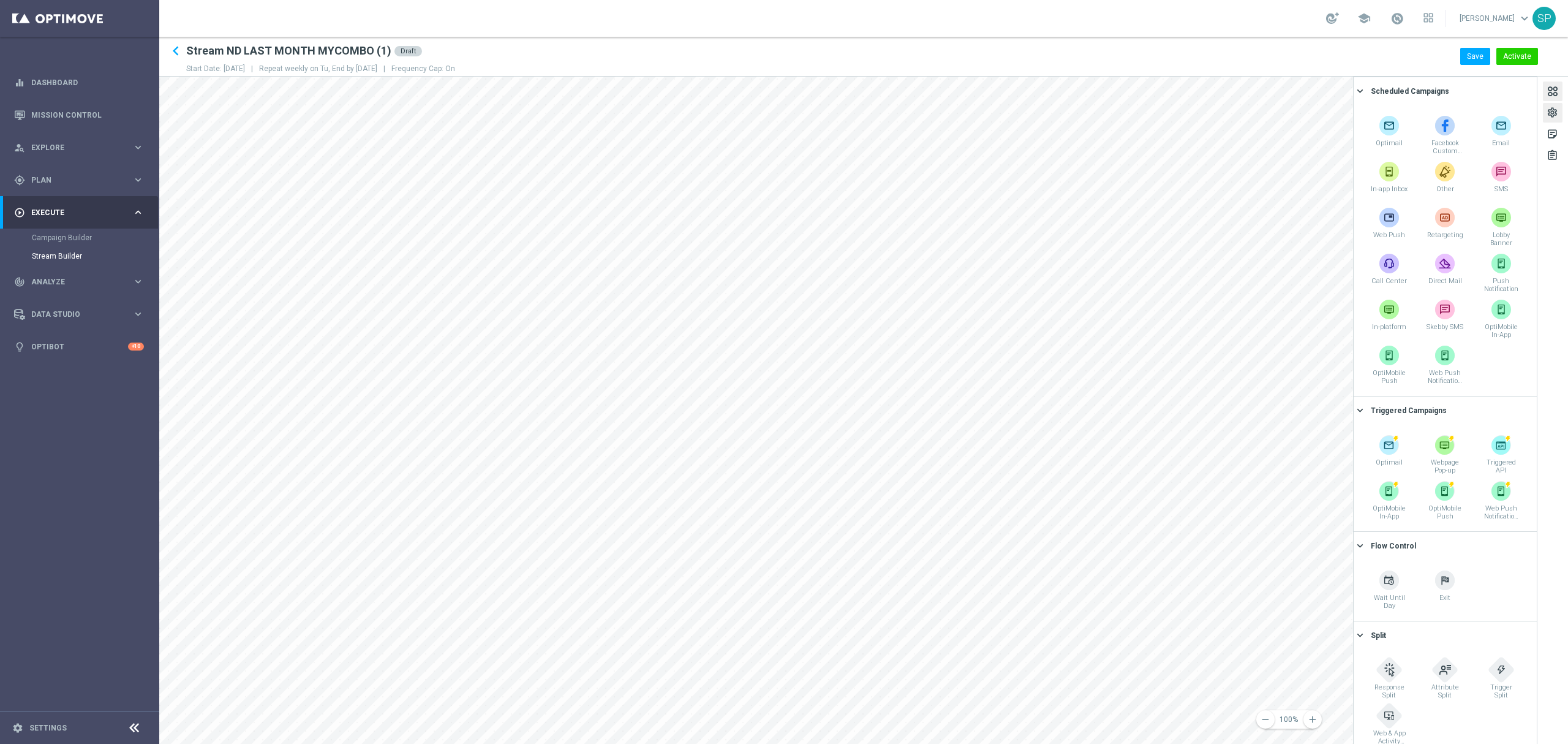
click at [1557, 111] on div "settings" at bounding box center [1553, 115] width 11 height 16
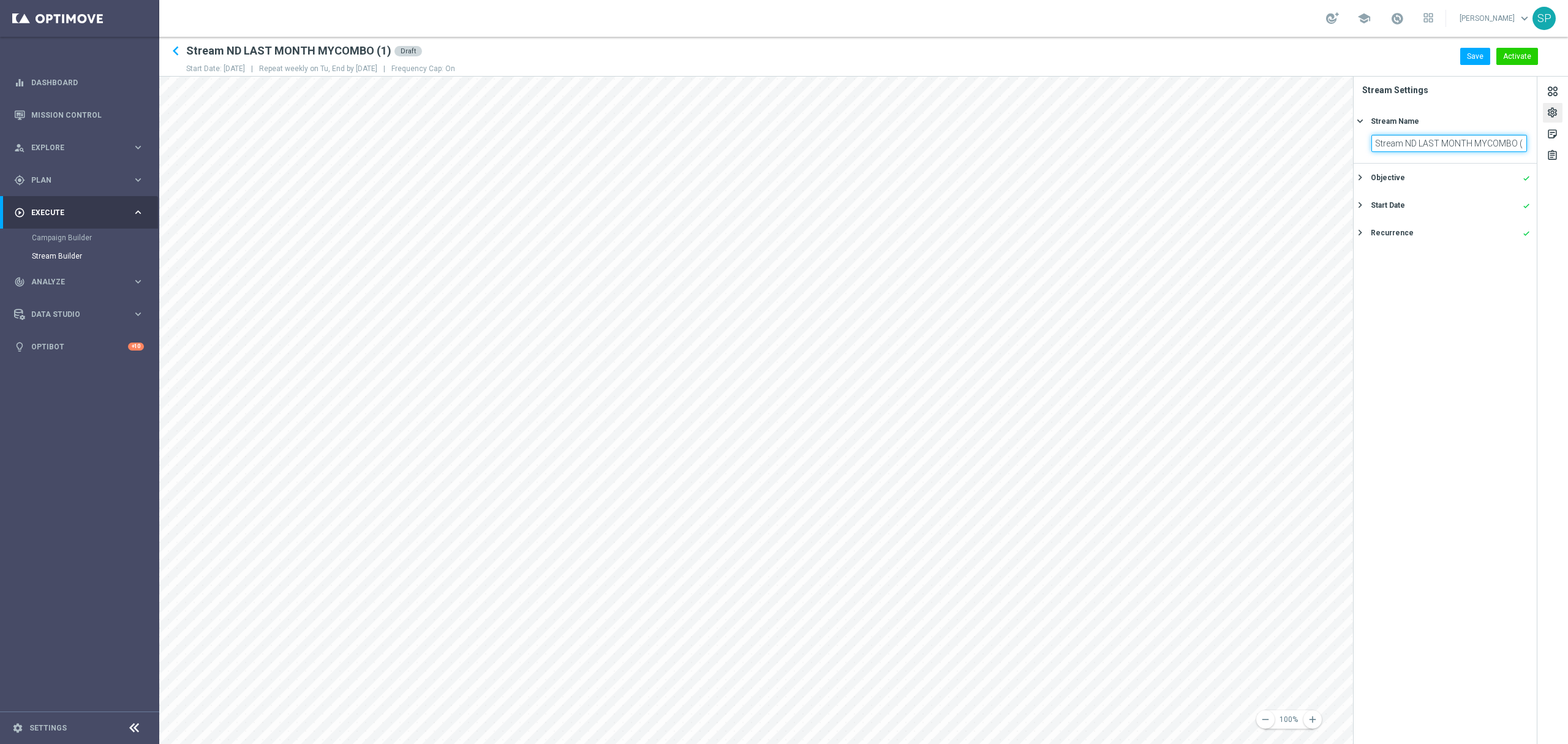
click at [1503, 139] on input "Stream ND LAST MONTH MYCOMBO (1)" at bounding box center [1450, 143] width 156 height 17
type input "Stream ND LAST WEEK MYCOMBO"
click at [1553, 129] on div "sticky_note_2" at bounding box center [1553, 136] width 11 height 16
click at [1552, 115] on div "settings" at bounding box center [1553, 115] width 11 height 16
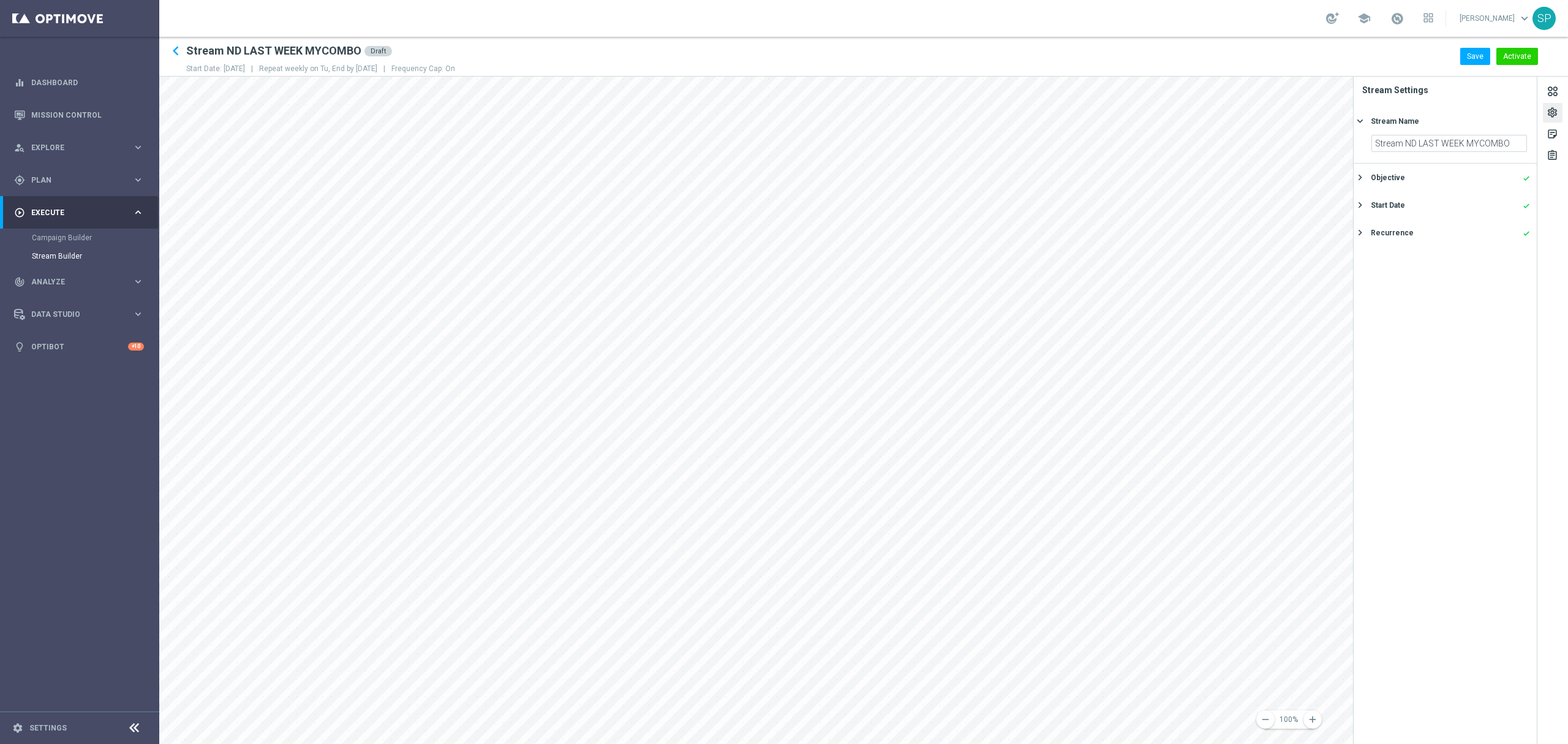
click at [1483, 187] on div "Objective done keyboard_arrow_right" at bounding box center [1446, 177] width 183 height 28
click at [1462, 243] on div "Start Date done" at bounding box center [1451, 248] width 160 height 11
click at [1457, 237] on div "Recurrence done" at bounding box center [1451, 233] width 160 height 11
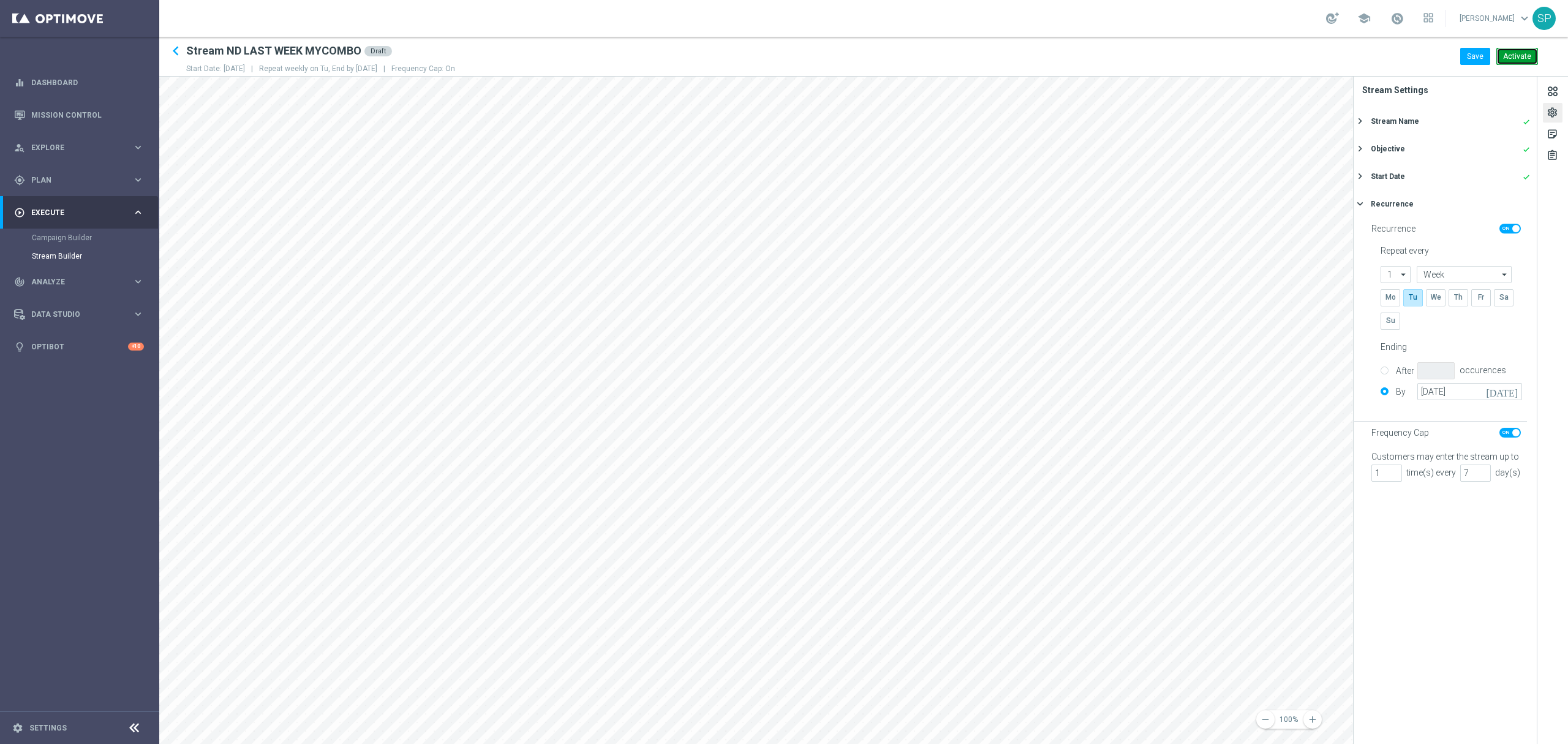
click at [1518, 60] on button "Activate" at bounding box center [1517, 56] width 41 height 17
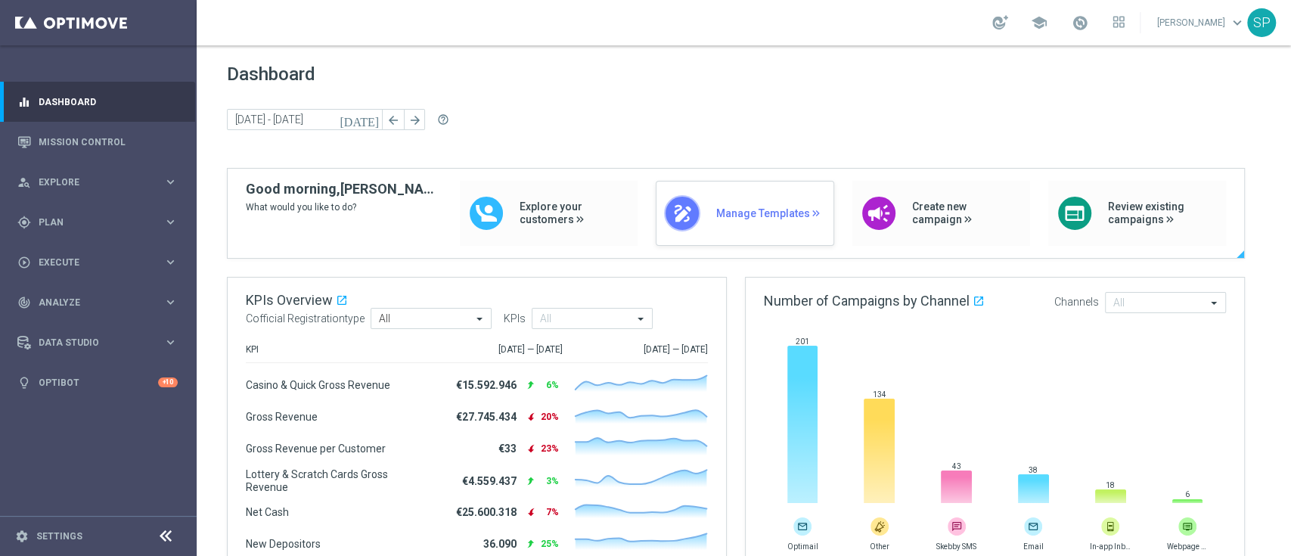
click at [762, 216] on span "Manage Templates" at bounding box center [771, 213] width 110 height 13
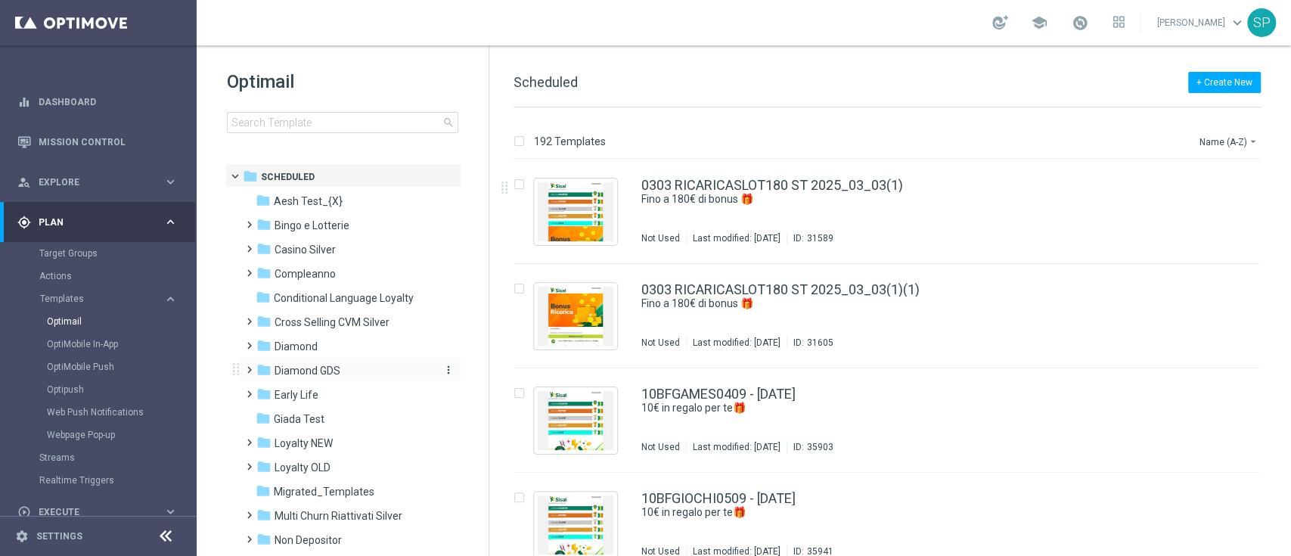
scroll to position [278, 0]
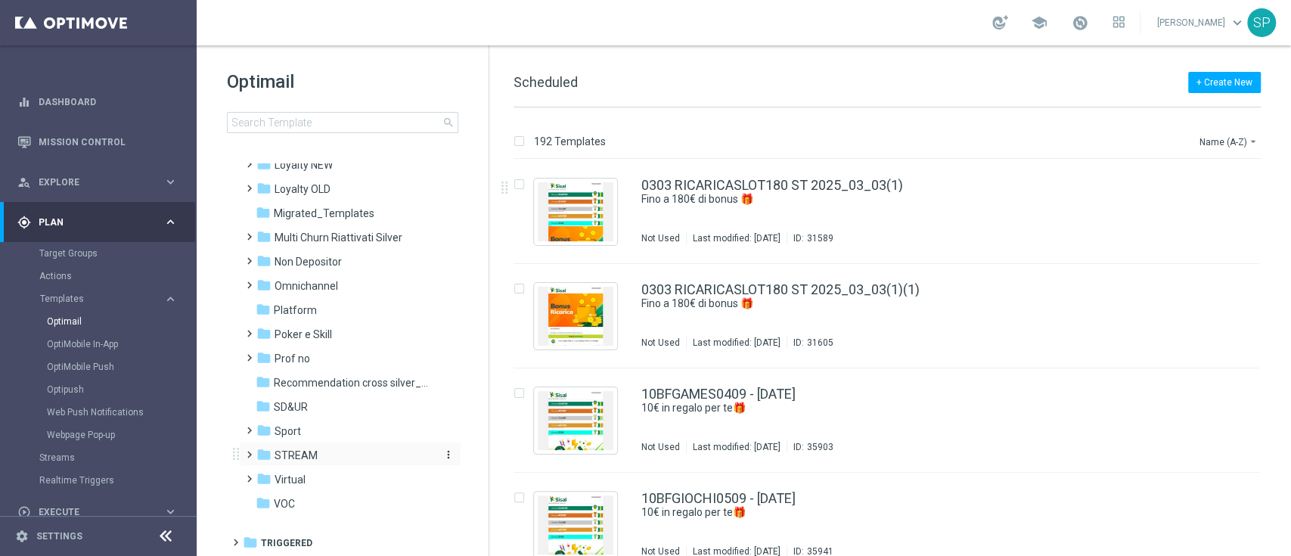
click at [315, 458] on div "folder STREAM" at bounding box center [343, 455] width 174 height 17
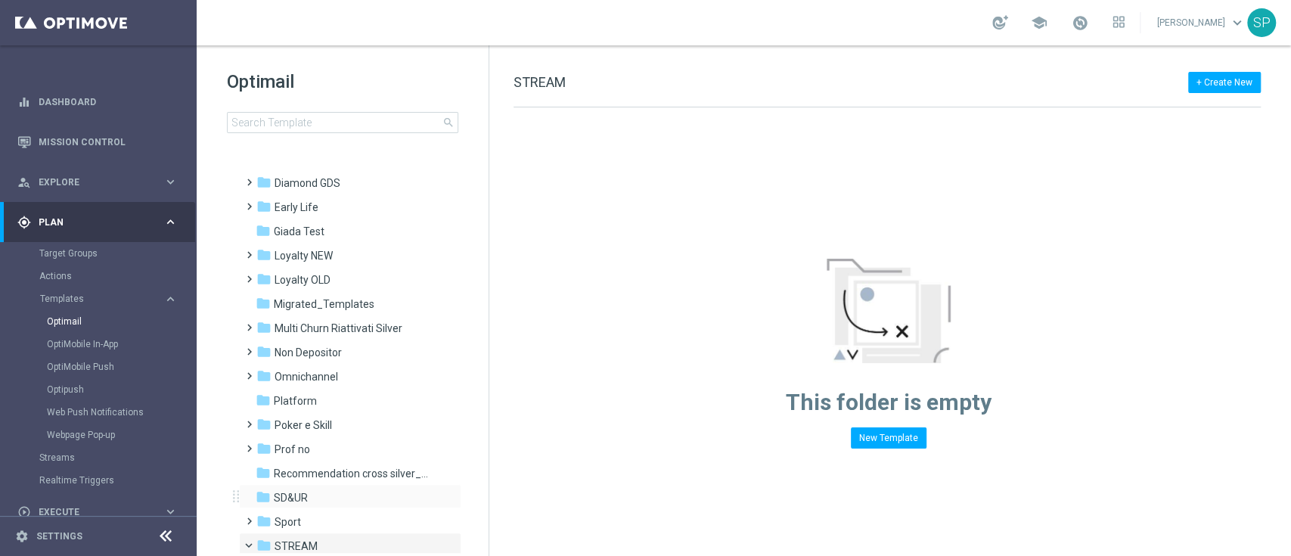
scroll to position [190, 0]
drag, startPoint x: 358, startPoint y: 330, endPoint x: 359, endPoint y: 345, distance: 15.2
click at [359, 345] on div "folder Aesh Test_{X} more_vert folder Bingo e Lotterie more_vert" at bounding box center [345, 325] width 231 height 654
click at [359, 345] on div "folder Non Depositor" at bounding box center [343, 350] width 174 height 17
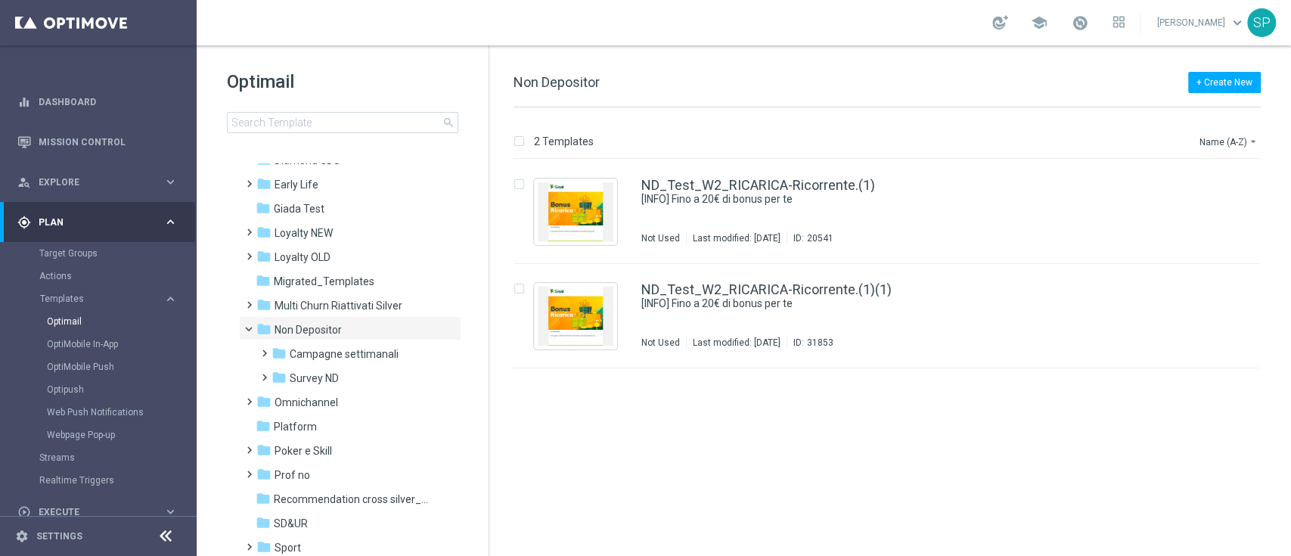
click at [359, 346] on div "folder Campagne settimanali" at bounding box center [352, 354] width 161 height 17
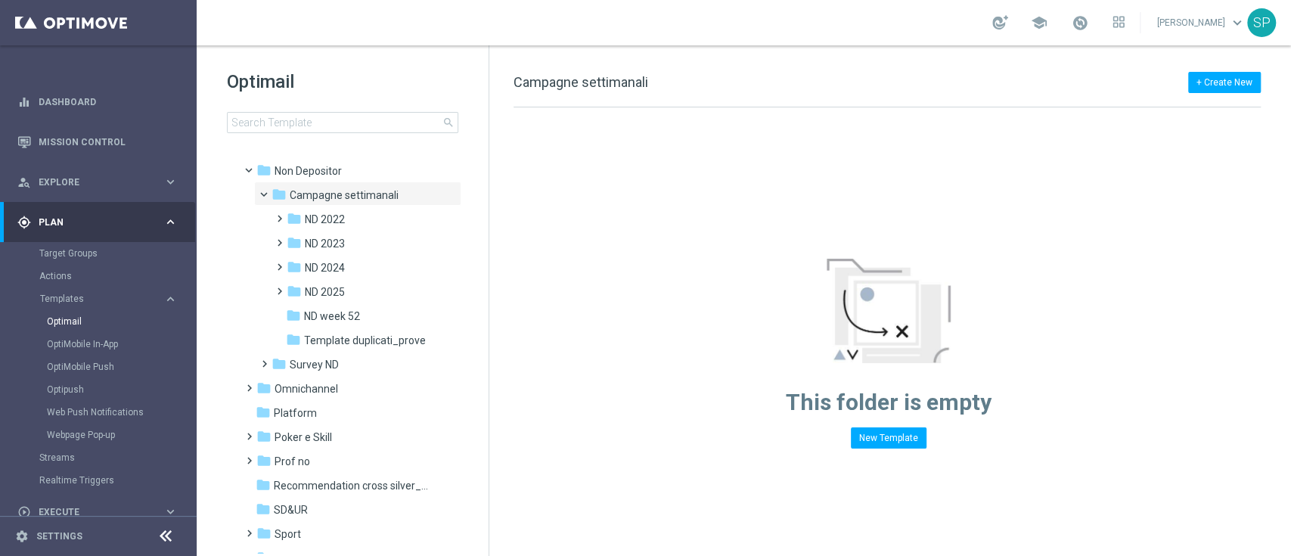
scroll to position [401, 0]
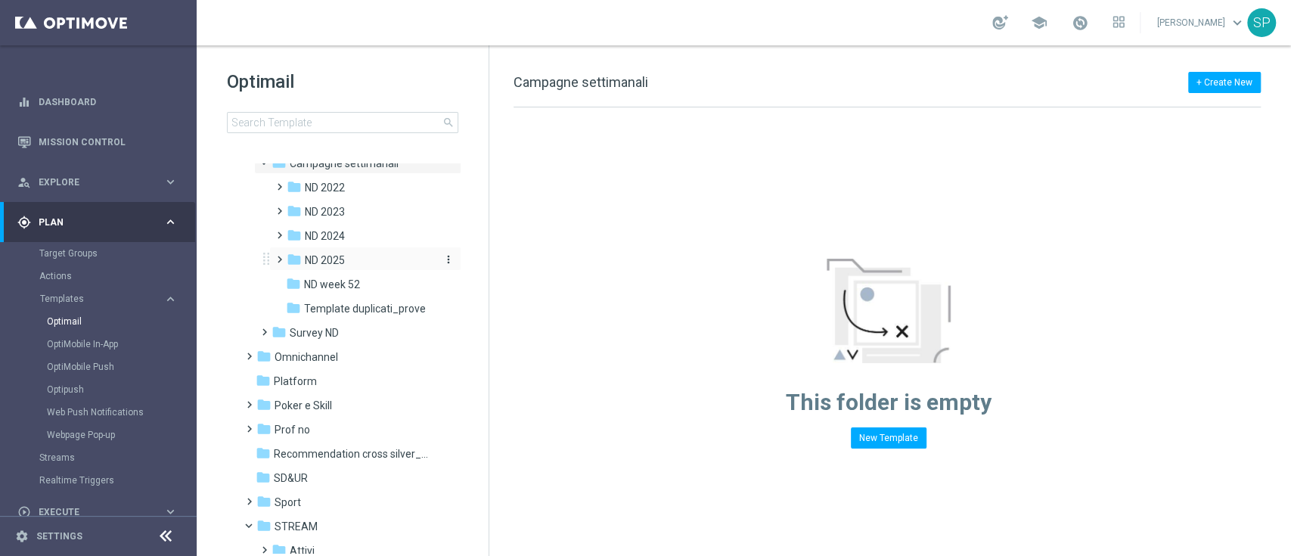
click at [382, 263] on div "folder ND 2025" at bounding box center [361, 260] width 148 height 17
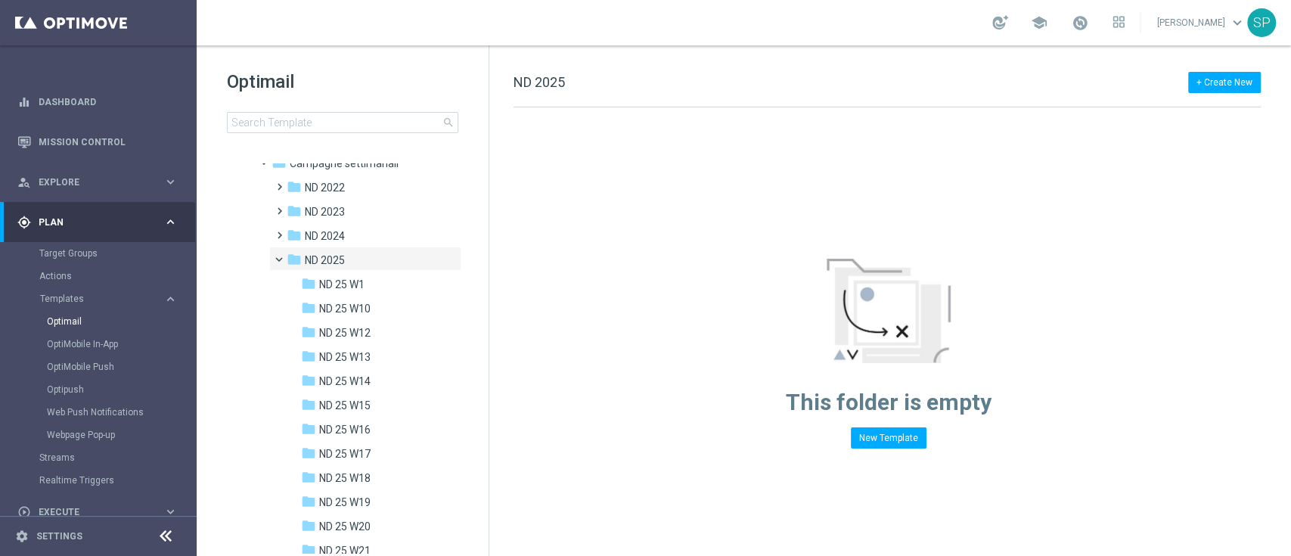
scroll to position [679, 0]
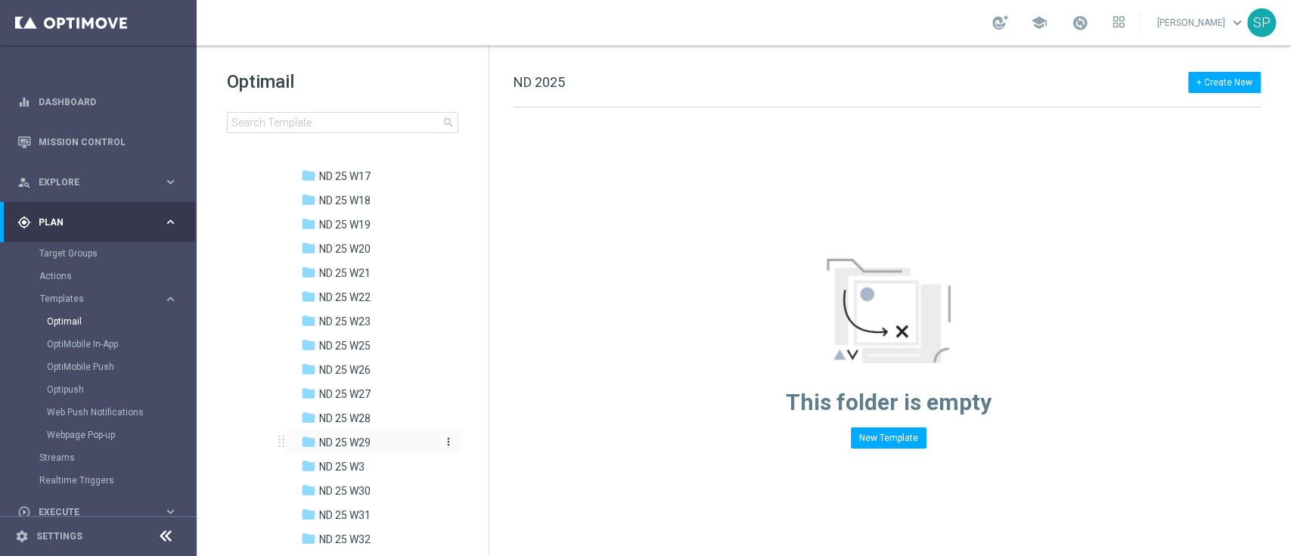
click at [377, 443] on div "folder ND 25 W29" at bounding box center [369, 442] width 136 height 17
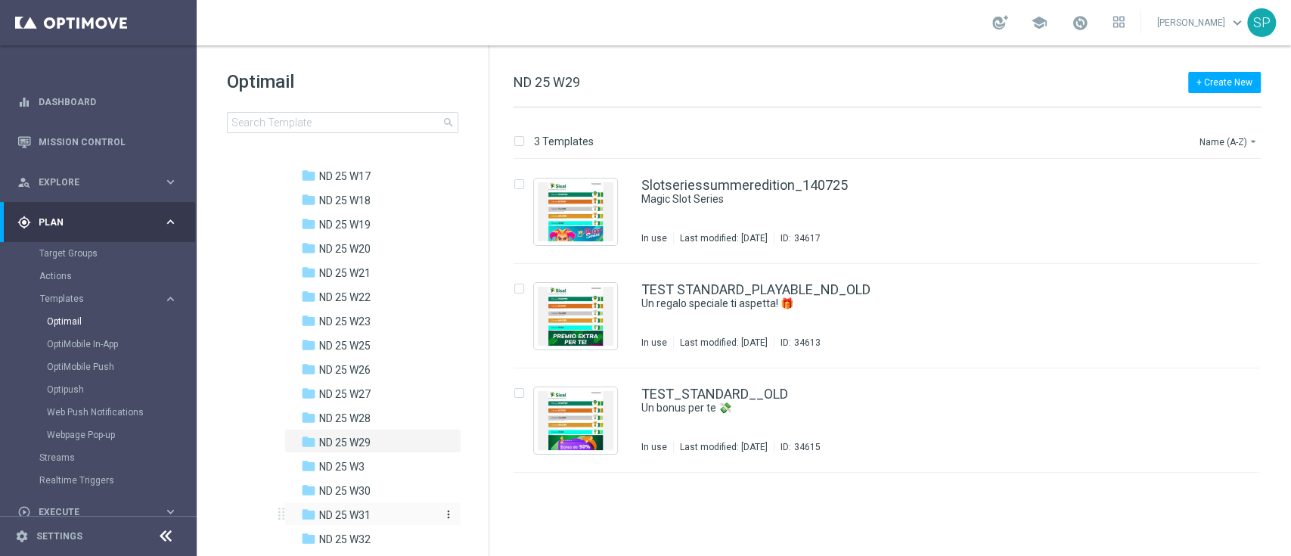
click at [390, 523] on div "folder ND 25 W31" at bounding box center [369, 515] width 136 height 17
click at [375, 422] on div "folder ND 25 W32" at bounding box center [369, 416] width 136 height 17
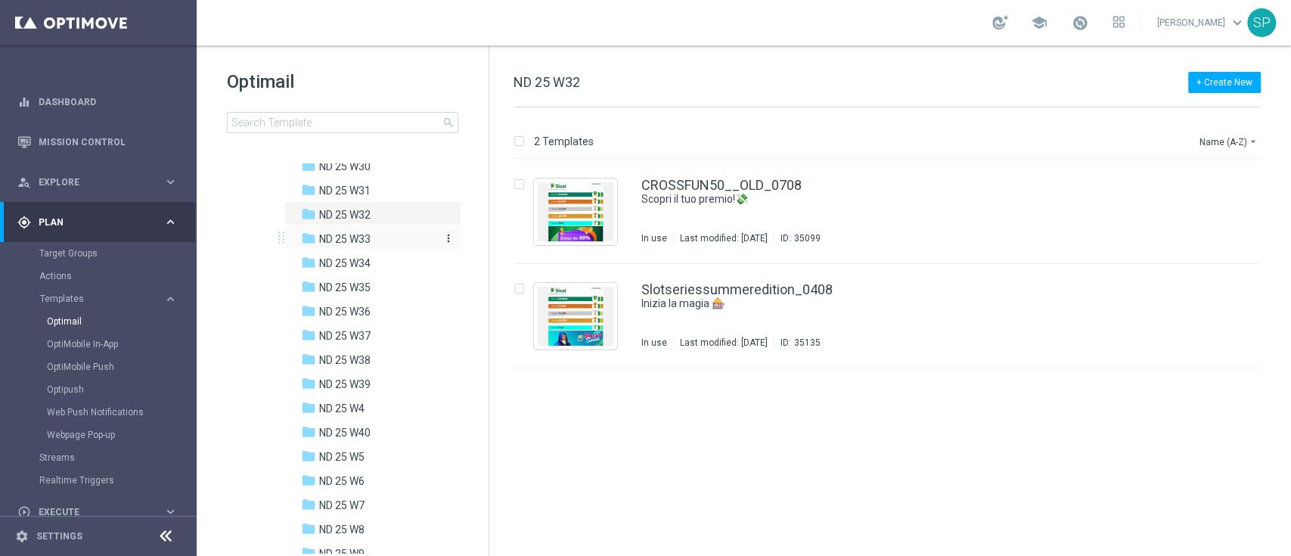
scroll to position [1030, 0]
click at [372, 410] on div "folder ND 25 W40" at bounding box center [369, 406] width 136 height 17
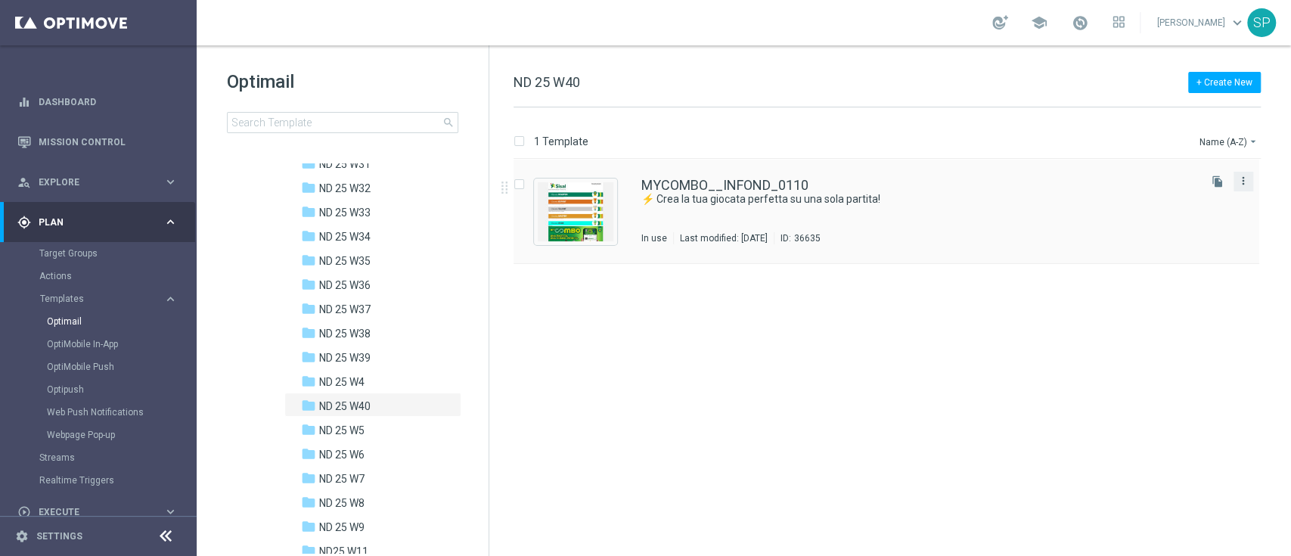
click at [1248, 179] on icon "more_vert" at bounding box center [1244, 181] width 12 height 12
click at [1200, 213] on div "Copy To" at bounding box center [1184, 218] width 92 height 11
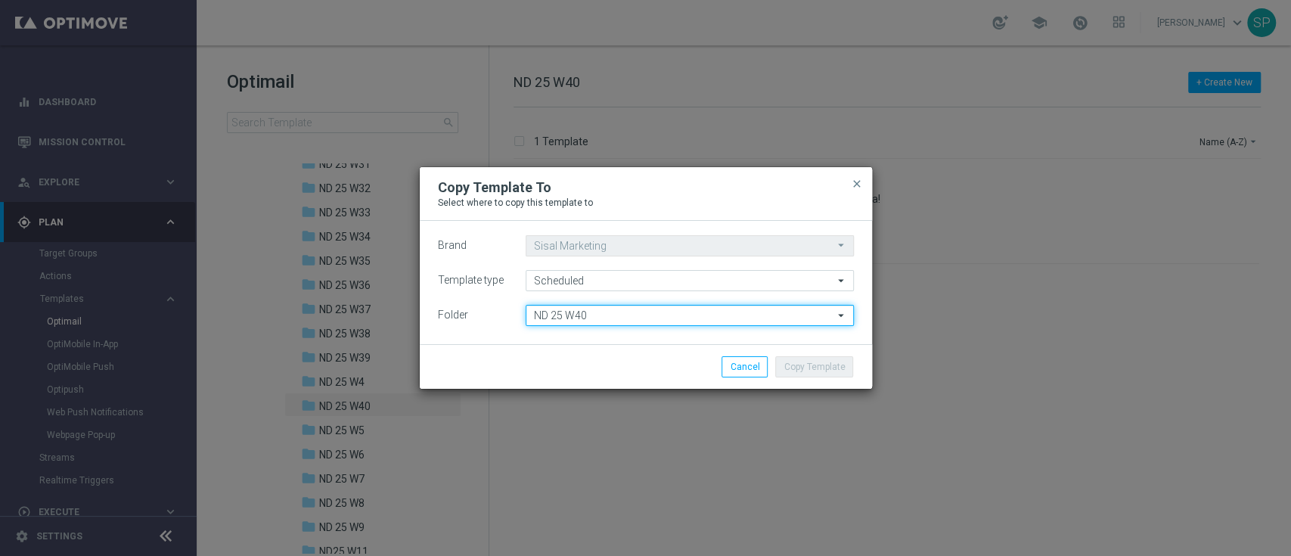
click at [696, 316] on input "ND 25 W40" at bounding box center [690, 315] width 328 height 21
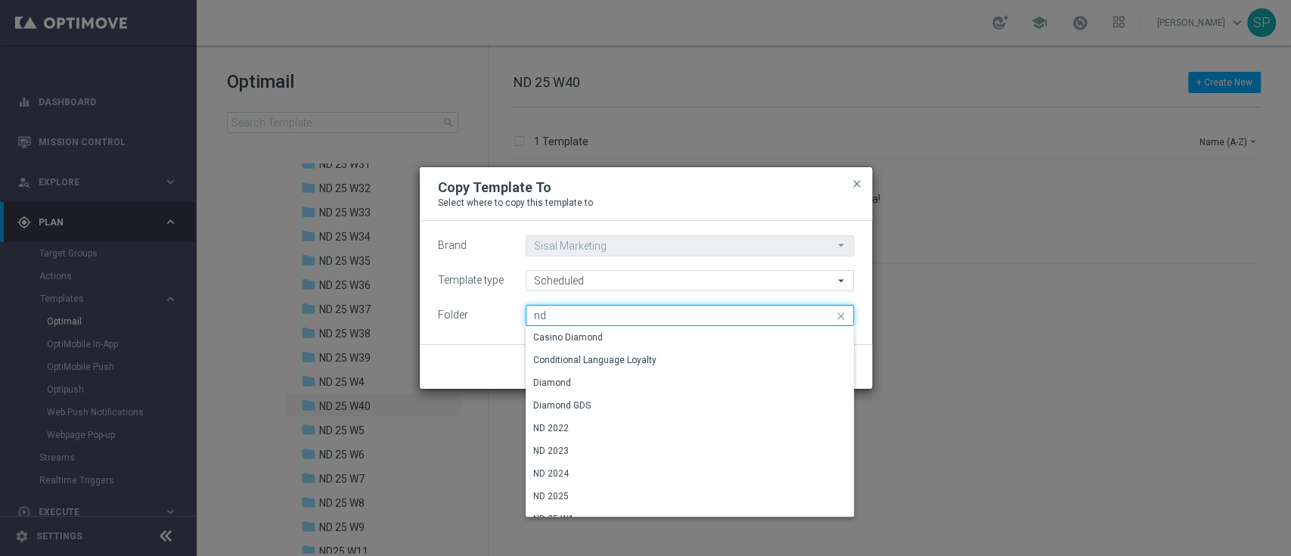
type input "n"
type input "stream"
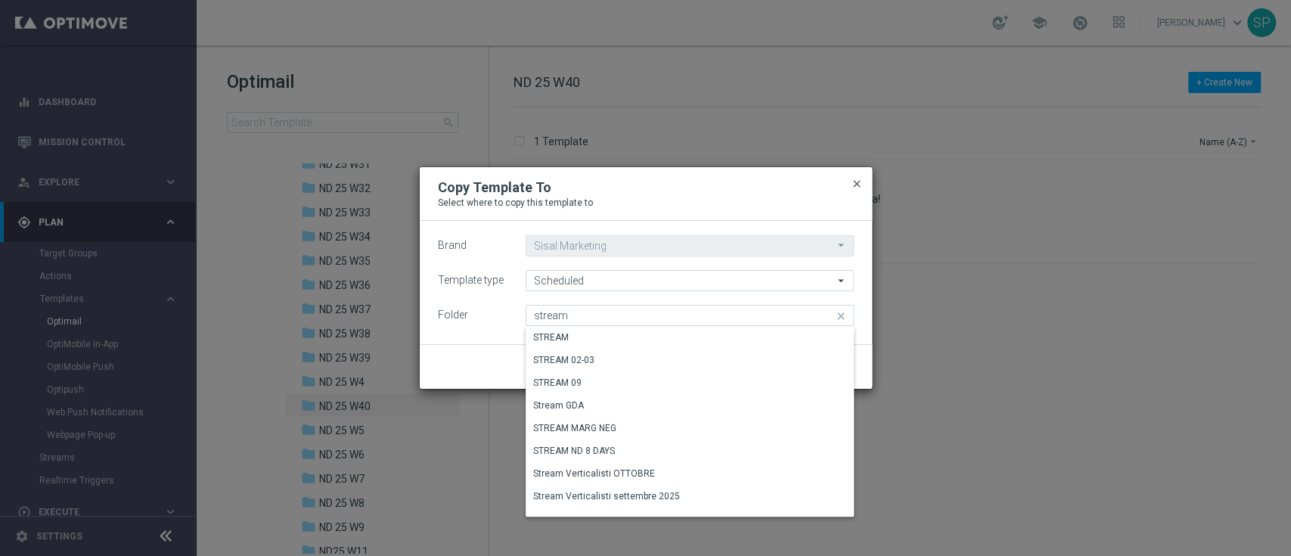
click at [851, 179] on span "close" at bounding box center [857, 184] width 12 height 12
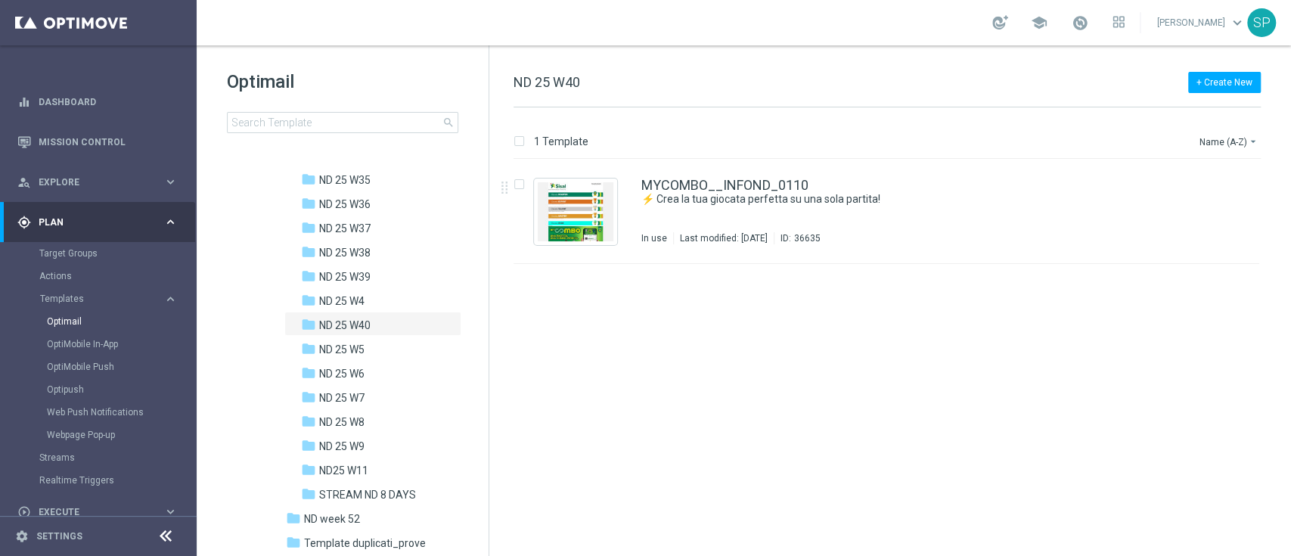
scroll to position [1112, 0]
click at [446, 489] on icon "more_vert" at bounding box center [449, 492] width 12 height 12
click at [520, 427] on button "mode_edit Rename" at bounding box center [510, 430] width 98 height 18
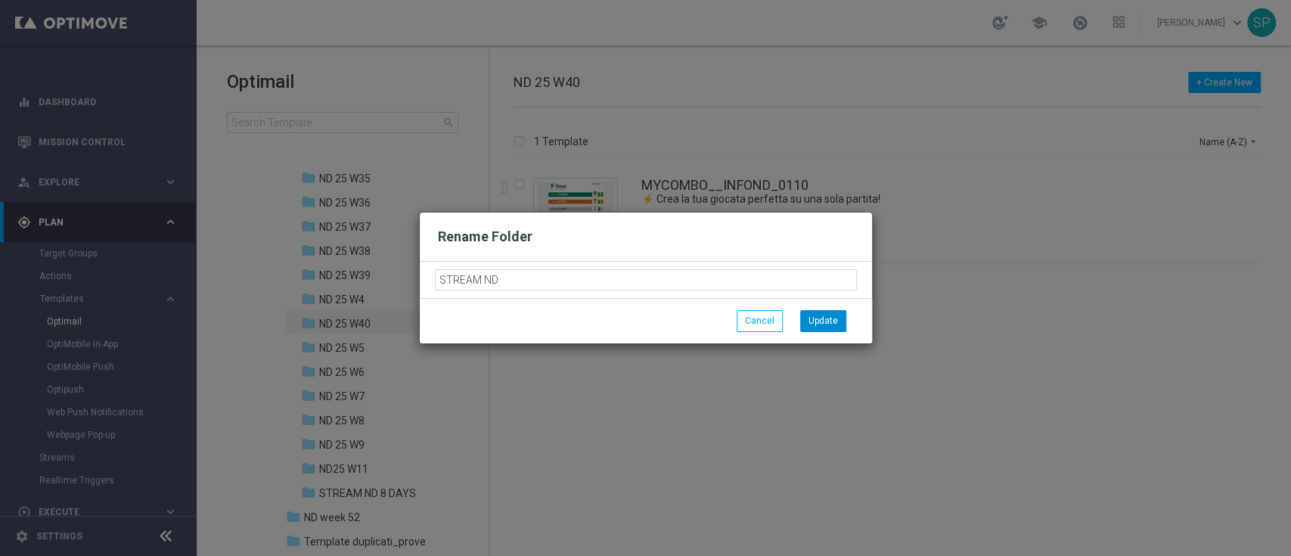
type input "STREAM ND"
click at [823, 321] on button "Update" at bounding box center [823, 320] width 46 height 21
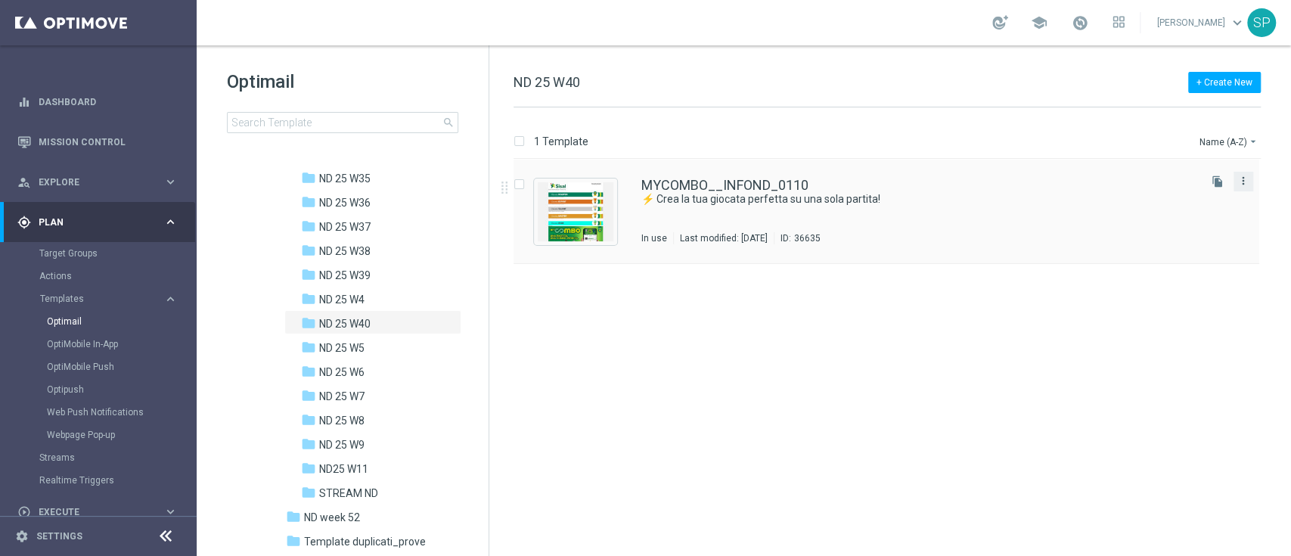
click at [1246, 182] on icon "more_vert" at bounding box center [1244, 181] width 12 height 12
click at [1207, 217] on div "Copy To" at bounding box center [1184, 218] width 92 height 11
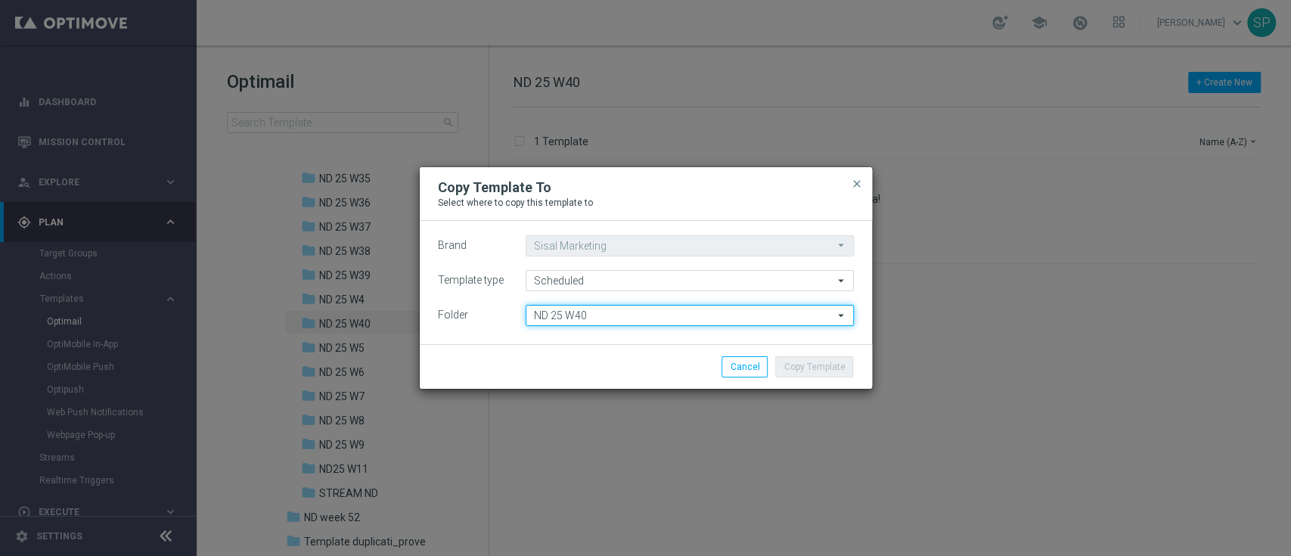
click at [643, 313] on input "ND 25 W40" at bounding box center [690, 315] width 328 height 21
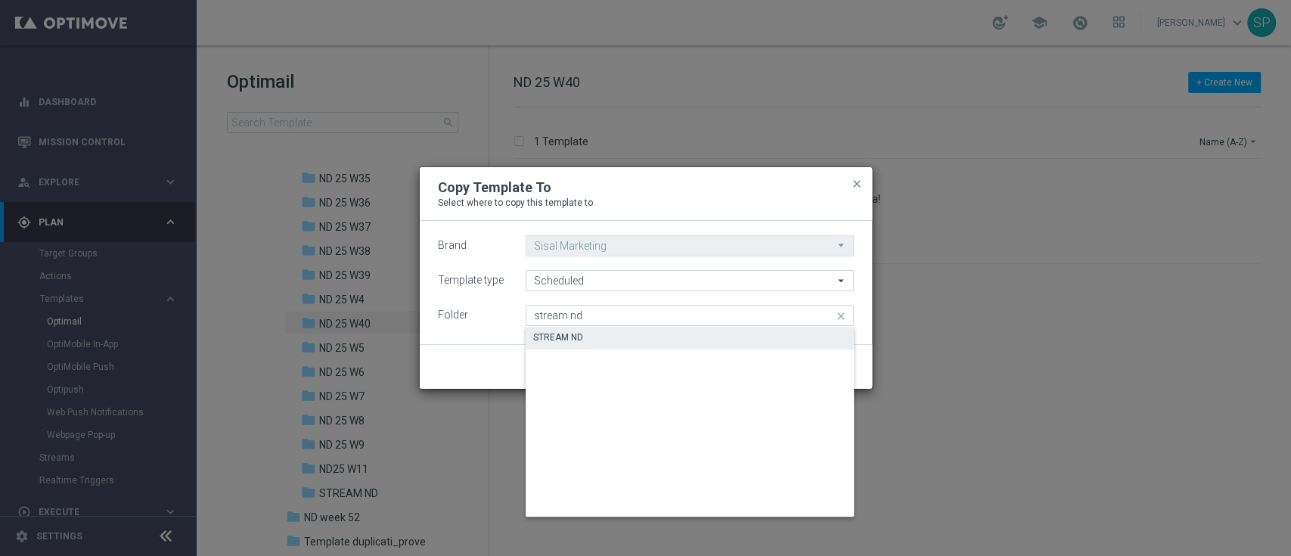
click at [657, 343] on div "STREAM ND" at bounding box center [690, 337] width 328 height 21
type input "STREAM ND"
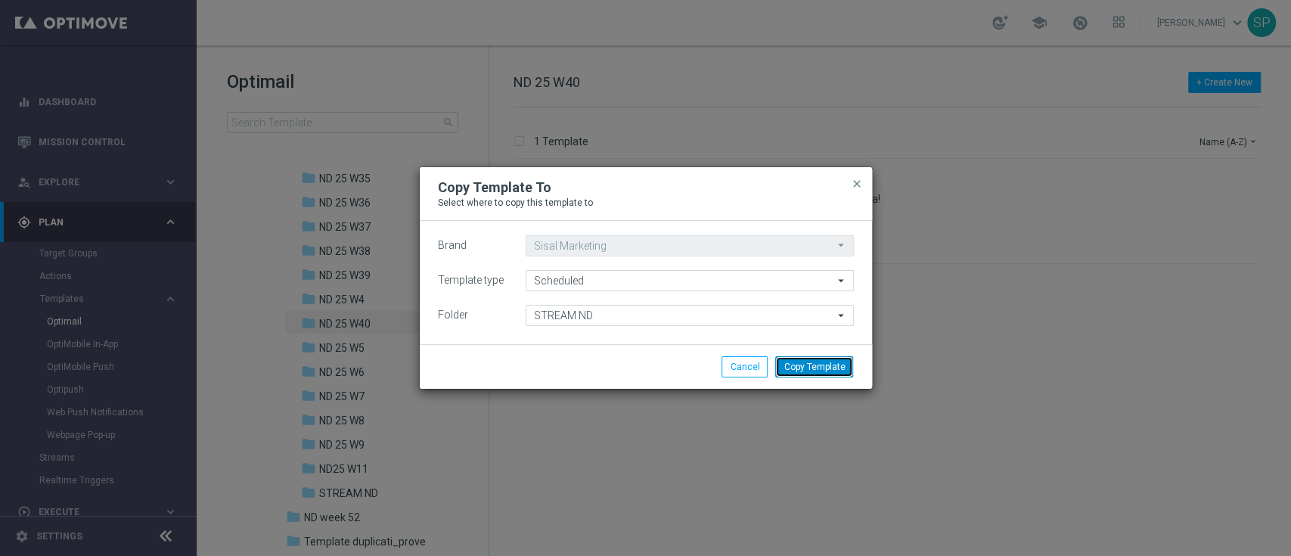
click at [828, 372] on button "Copy Template" at bounding box center [814, 366] width 78 height 21
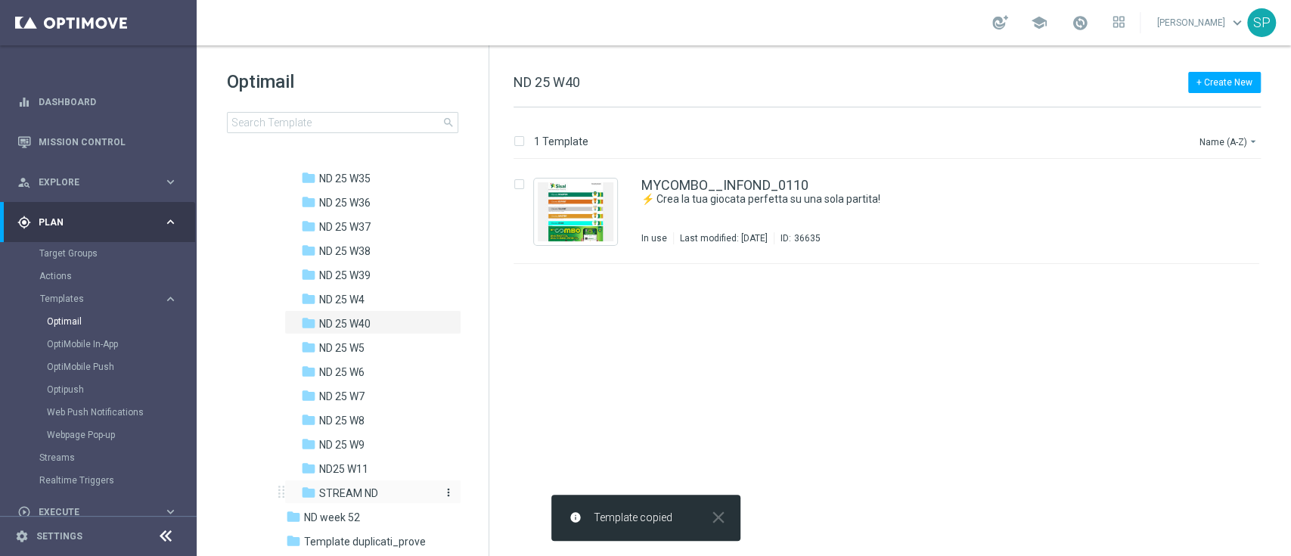
click at [340, 498] on span "STREAM ND" at bounding box center [348, 493] width 59 height 14
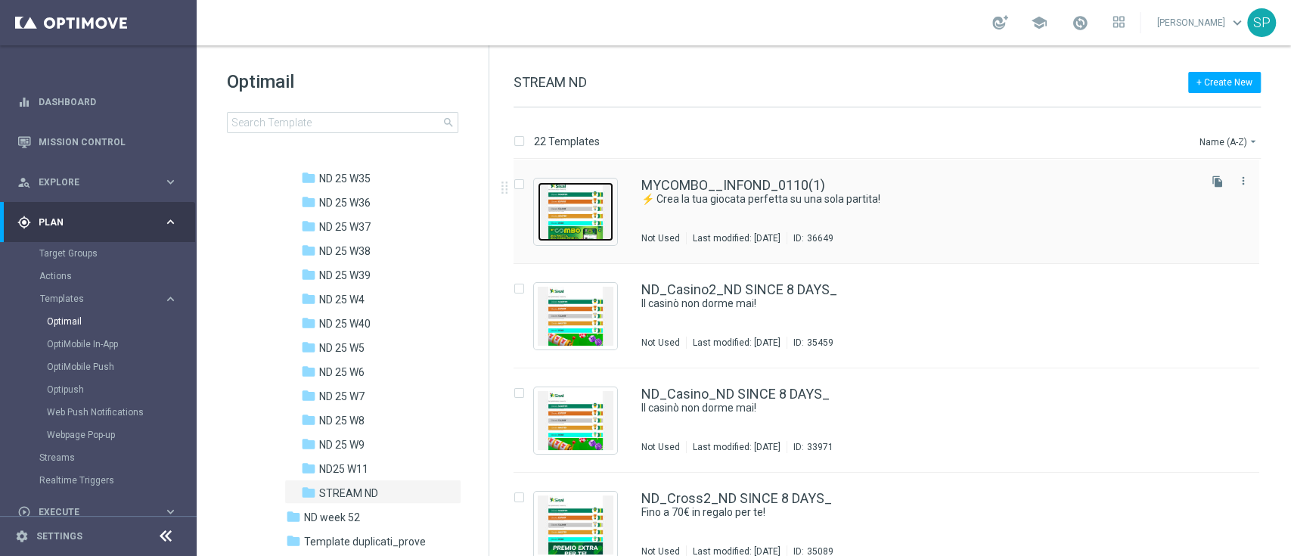
click at [569, 201] on img "Press SPACE to select this row." at bounding box center [576, 211] width 76 height 59
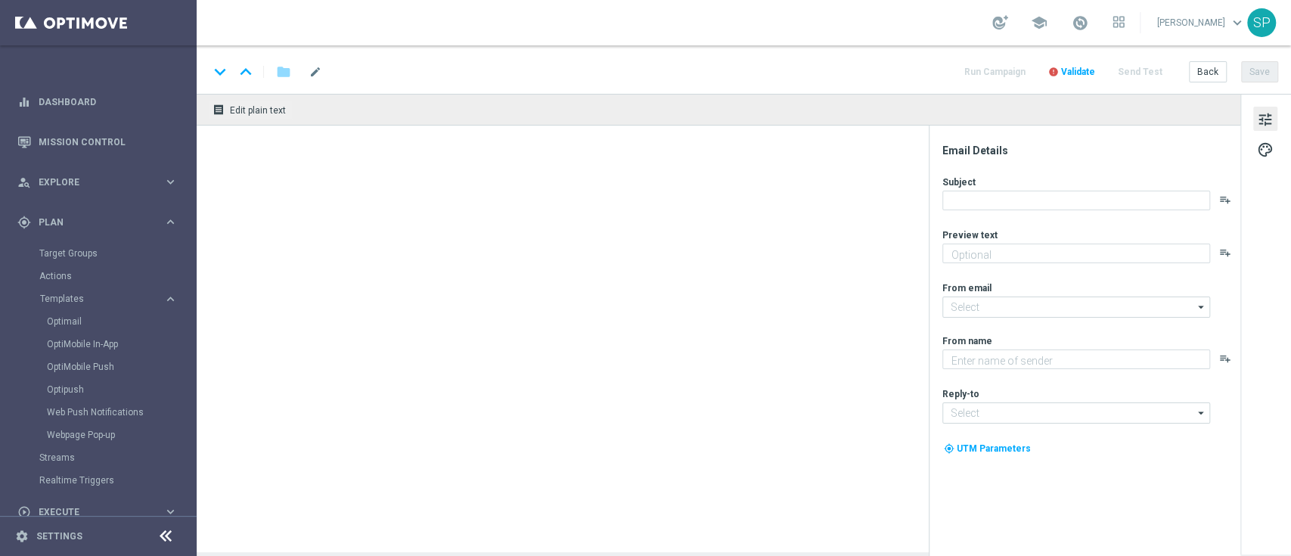
type textarea "Prova My Combo"
type textarea "SISAL"
type input "giochidicarte@comunicazioni.sisal.it"
type input "info@sisal.it"
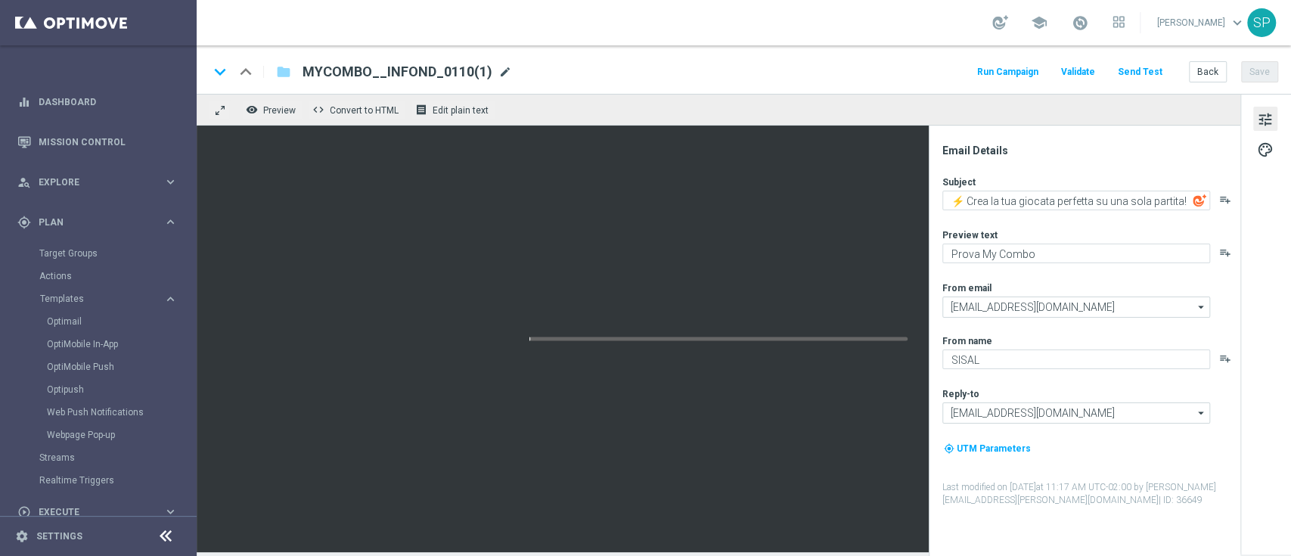
click at [498, 73] on span "mode_edit" at bounding box center [505, 72] width 14 height 14
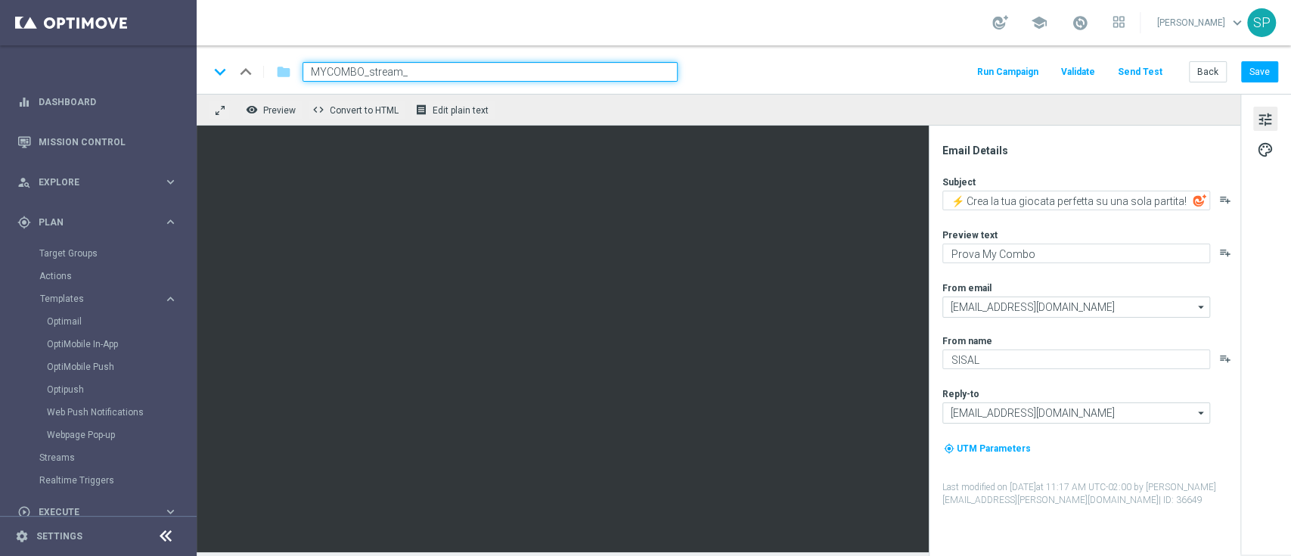
type input "MYCOMBO_stream"
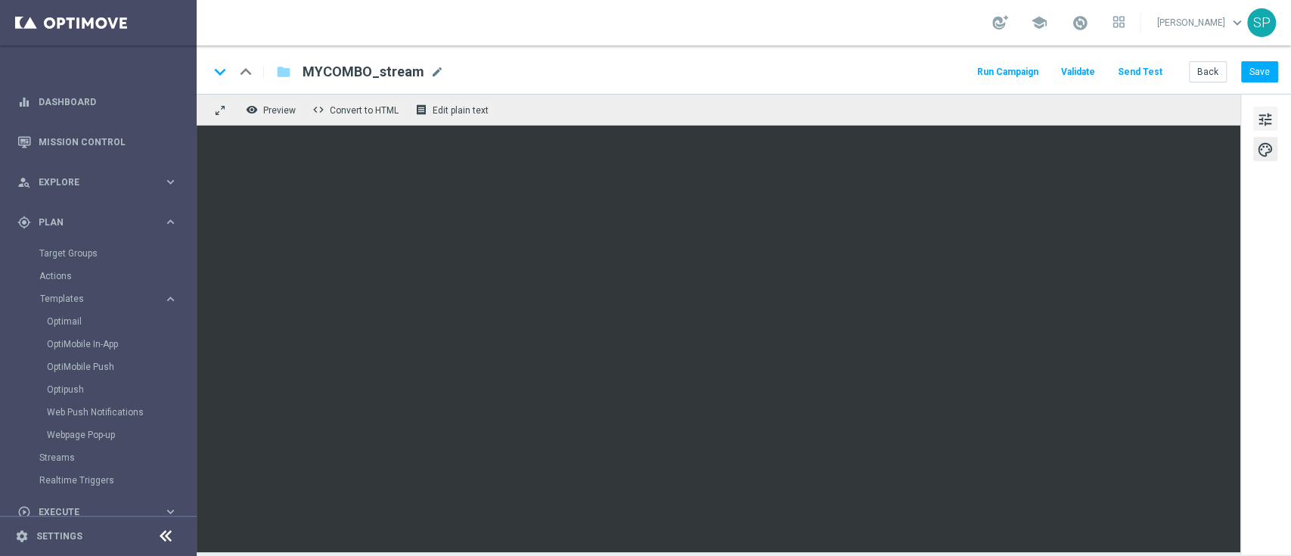
click at [1266, 119] on span "tune" at bounding box center [1265, 120] width 17 height 20
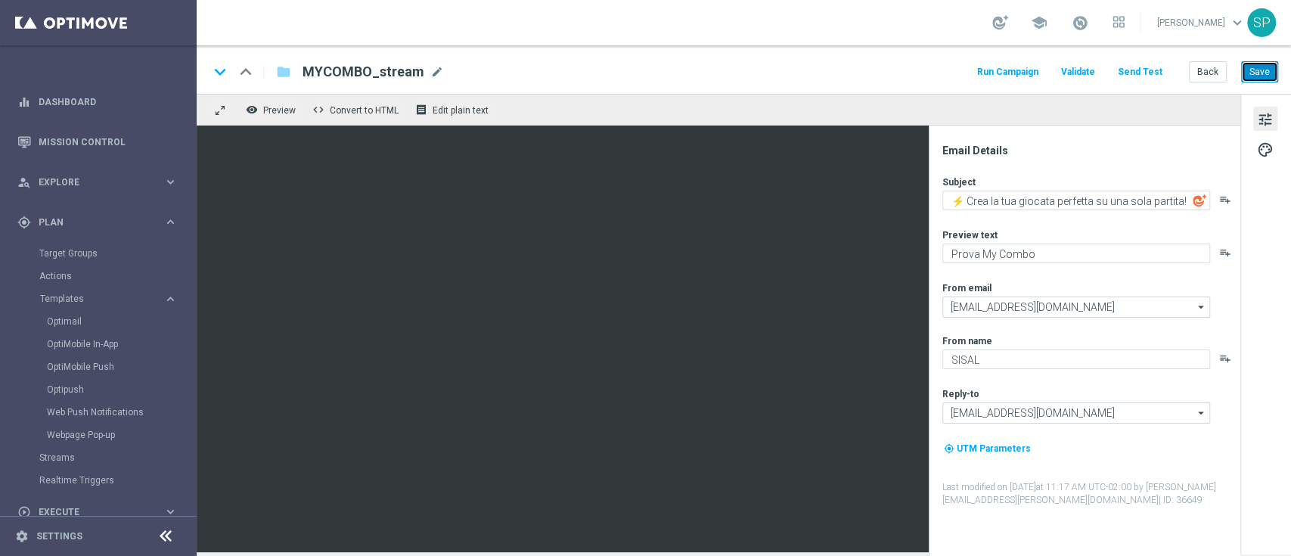
click at [1250, 70] on button "Save" at bounding box center [1259, 71] width 37 height 21
click at [1264, 79] on button "Save" at bounding box center [1259, 71] width 37 height 21
